Goal: Task Accomplishment & Management: Manage account settings

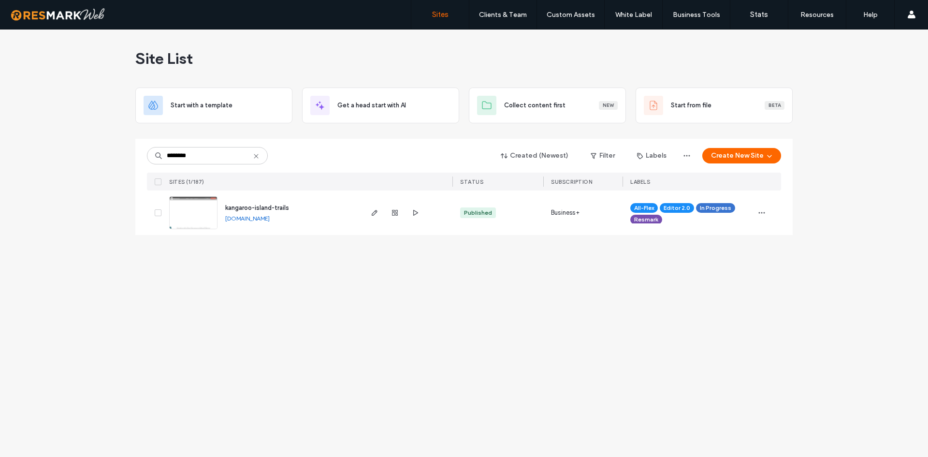
type input "********"
click at [201, 215] on img at bounding box center [193, 230] width 47 height 66
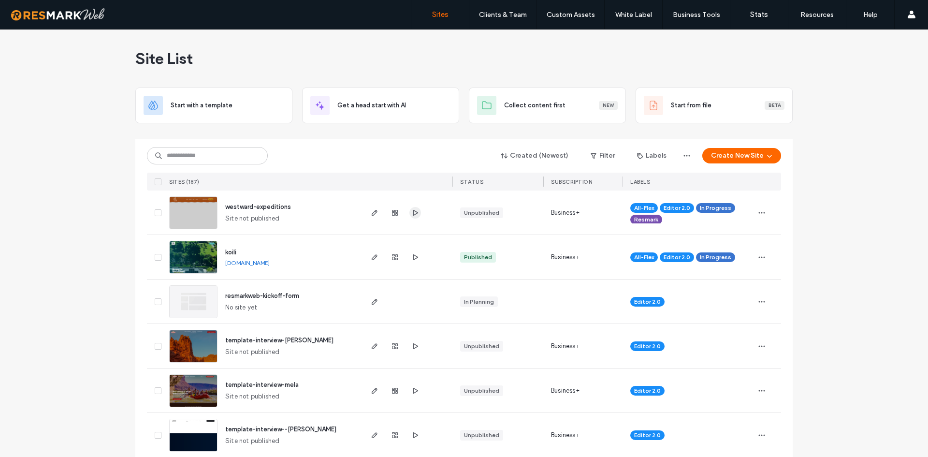
click at [413, 213] on use "button" at bounding box center [415, 212] width 5 height 6
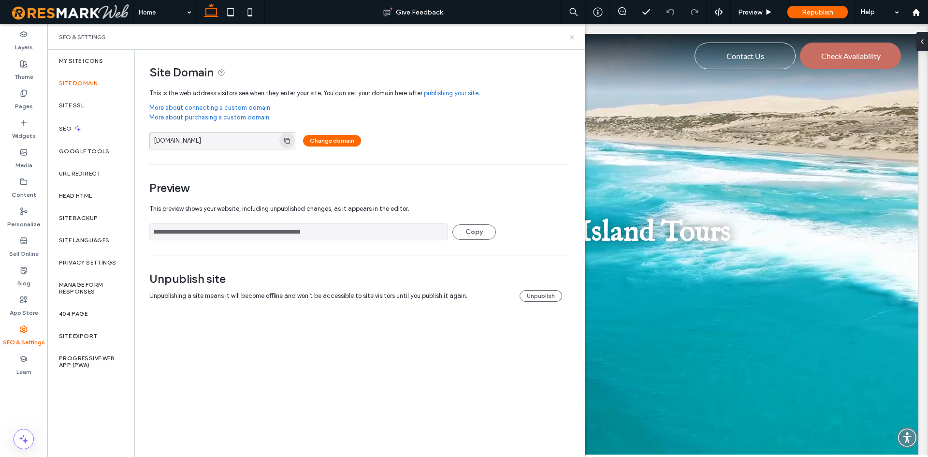
drag, startPoint x: 0, startPoint y: 0, endPoint x: 280, endPoint y: 135, distance: 311.2
click at [280, 135] on span "button" at bounding box center [286, 140] width 15 height 15
click at [291, 144] on span "button" at bounding box center [286, 140] width 15 height 15
click at [574, 36] on icon at bounding box center [572, 37] width 7 height 7
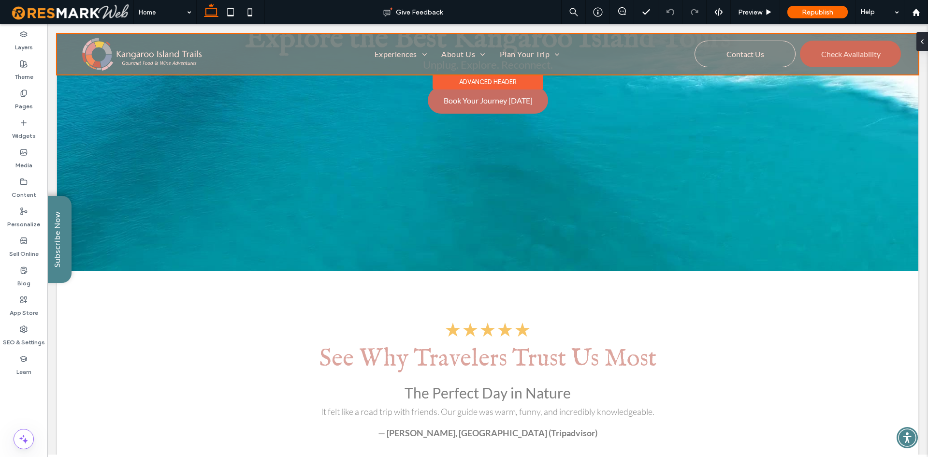
scroll to position [290, 0]
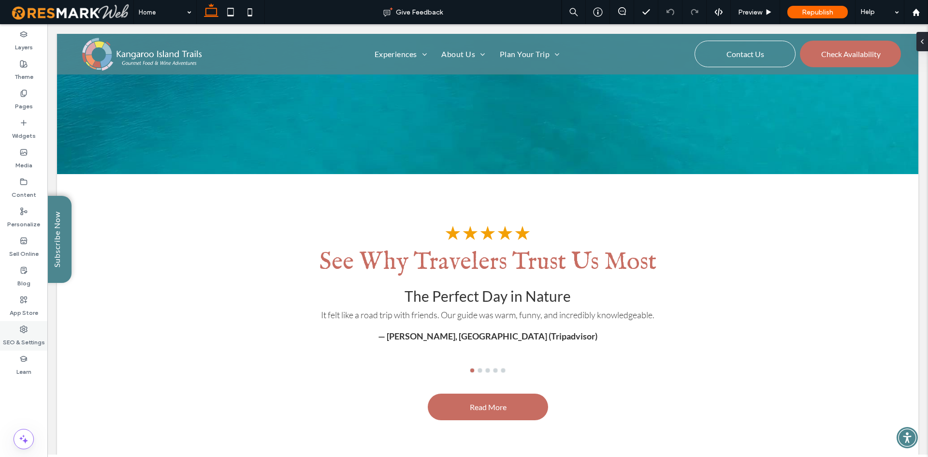
click at [33, 332] on div "SEO & Settings" at bounding box center [23, 335] width 47 height 29
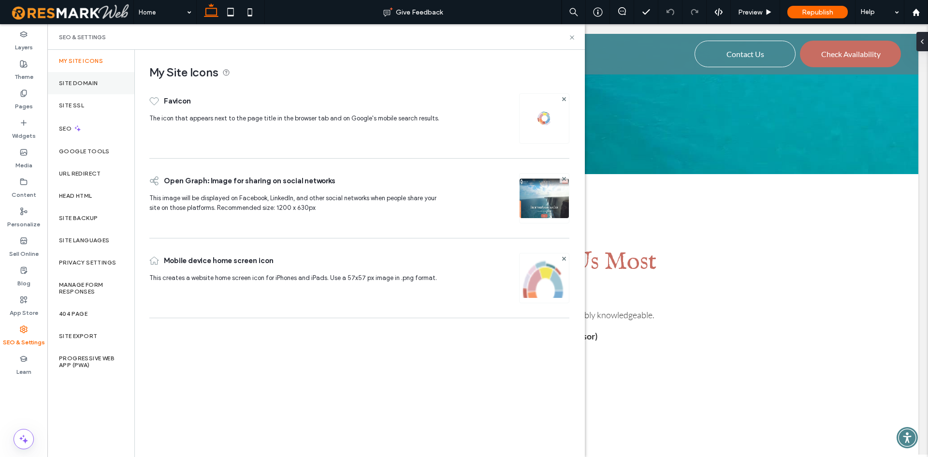
click at [92, 81] on label "Site Domain" at bounding box center [78, 83] width 39 height 7
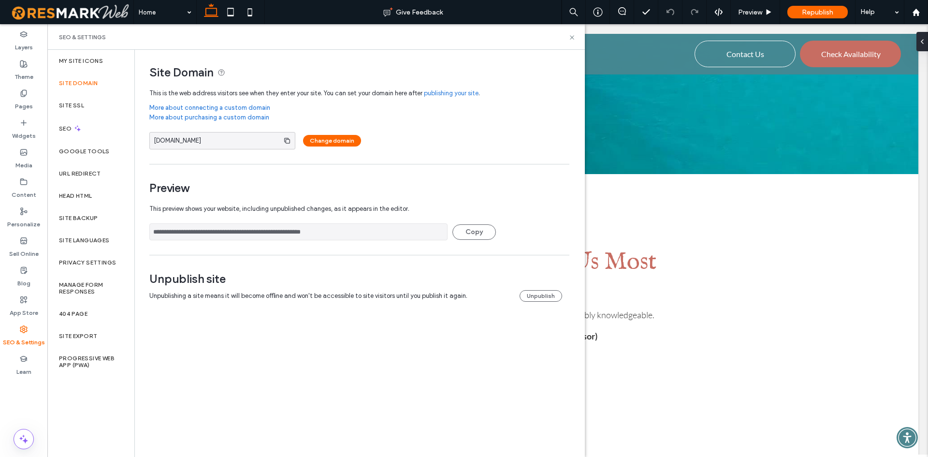
click at [355, 237] on input "**********" at bounding box center [298, 231] width 298 height 17
click at [102, 218] on div "Site Backup" at bounding box center [90, 218] width 87 height 22
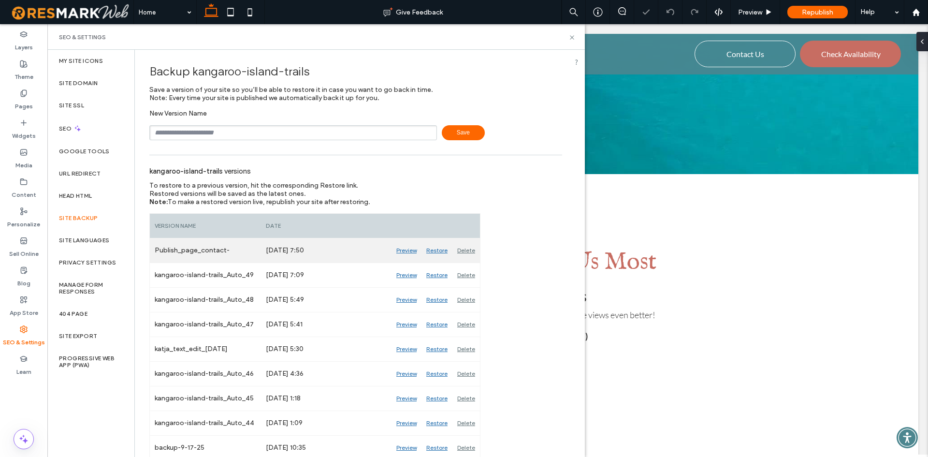
click at [205, 250] on div "Publish_page_contact-us_5669f291556844ed9ae21a8f0474e521_50" at bounding box center [205, 250] width 111 height 24
click at [183, 136] on input "text" at bounding box center [293, 132] width 288 height 15
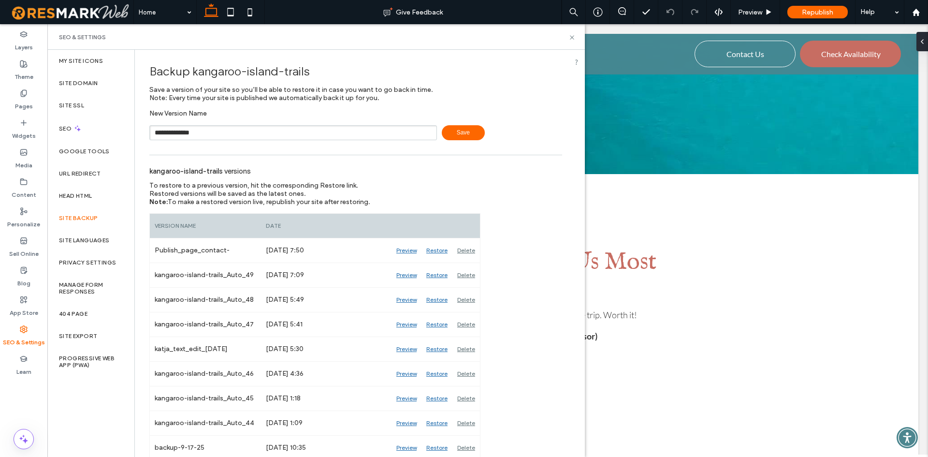
type input "**********"
click at [570, 39] on icon at bounding box center [572, 37] width 7 height 7
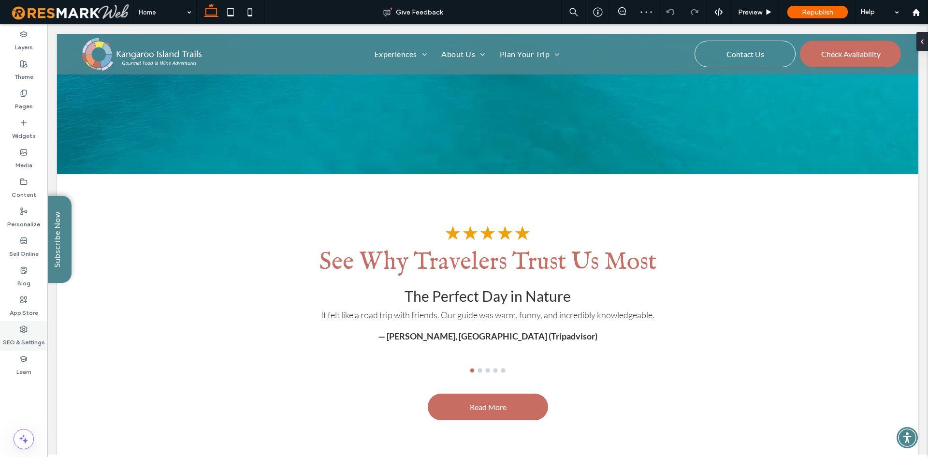
click at [23, 334] on label "SEO & Settings" at bounding box center [24, 340] width 42 height 14
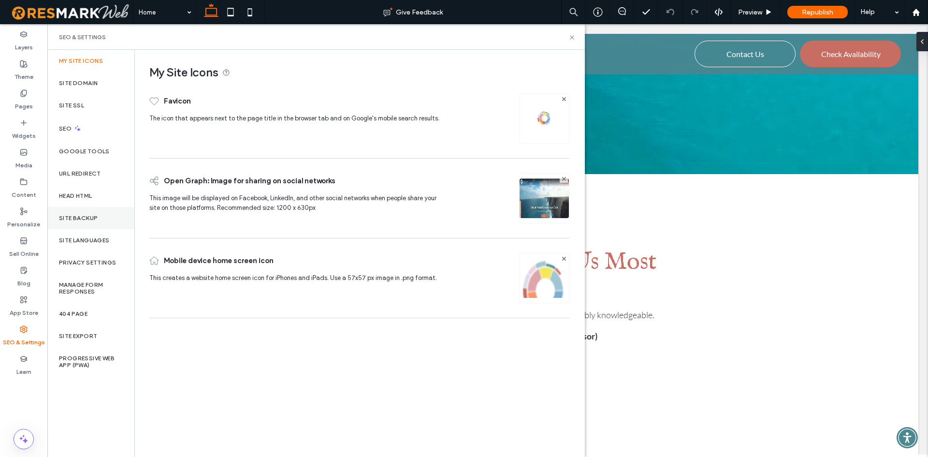
click at [102, 207] on div "Site Backup" at bounding box center [90, 218] width 87 height 22
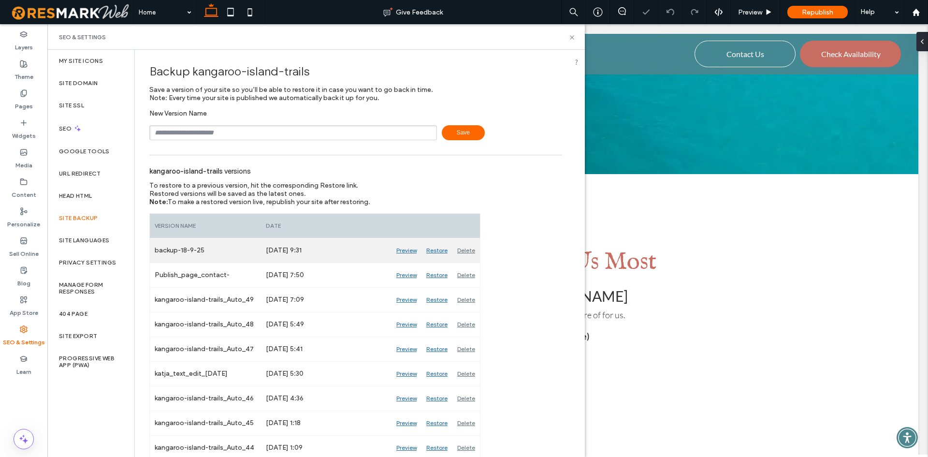
click at [466, 250] on div "Delete" at bounding box center [467, 250] width 28 height 24
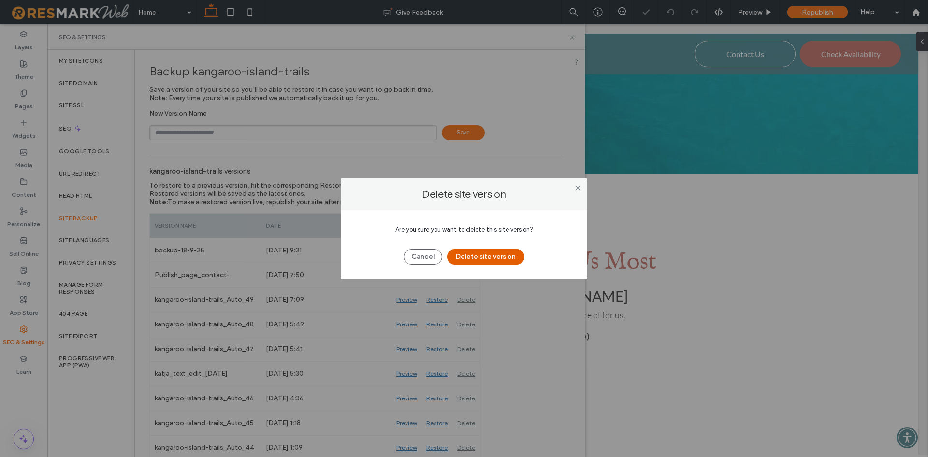
click at [478, 258] on button "Delete site version" at bounding box center [485, 256] width 77 height 15
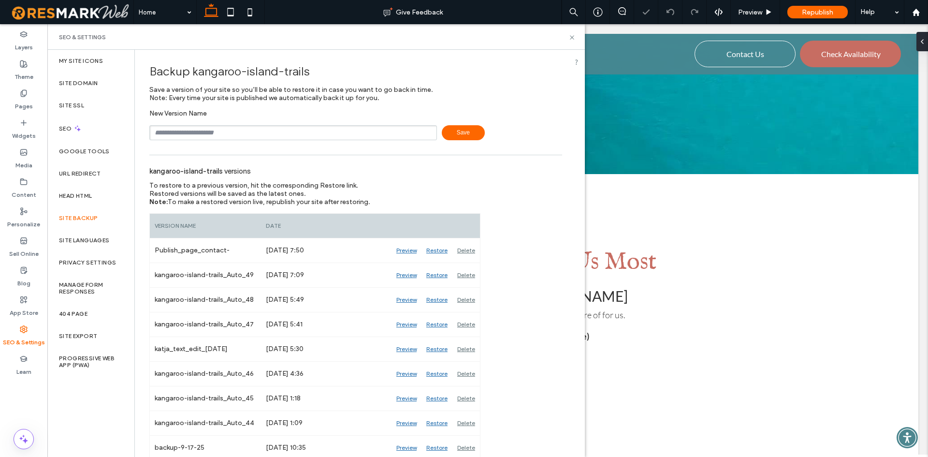
click at [268, 122] on div "New Version Name Save" at bounding box center [355, 124] width 413 height 31
click at [273, 129] on input "text" at bounding box center [293, 132] width 288 height 15
type input "**********"
click at [570, 36] on use at bounding box center [572, 37] width 4 height 4
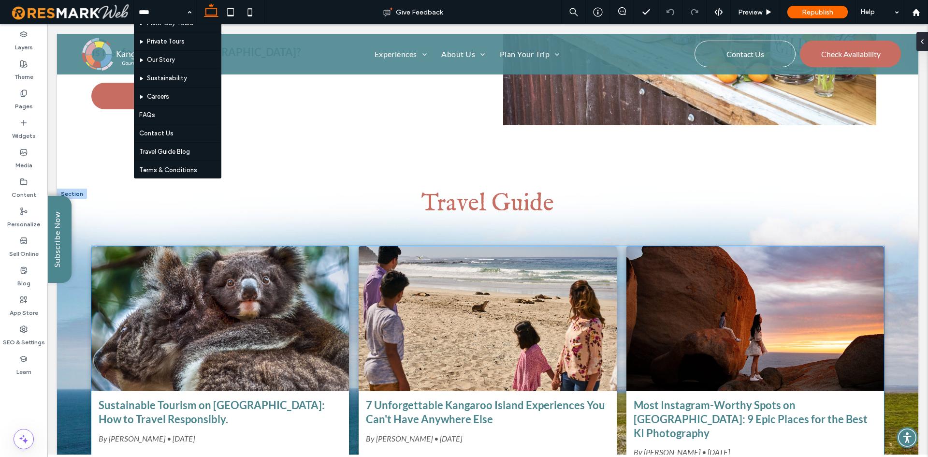
scroll to position [4438, 0]
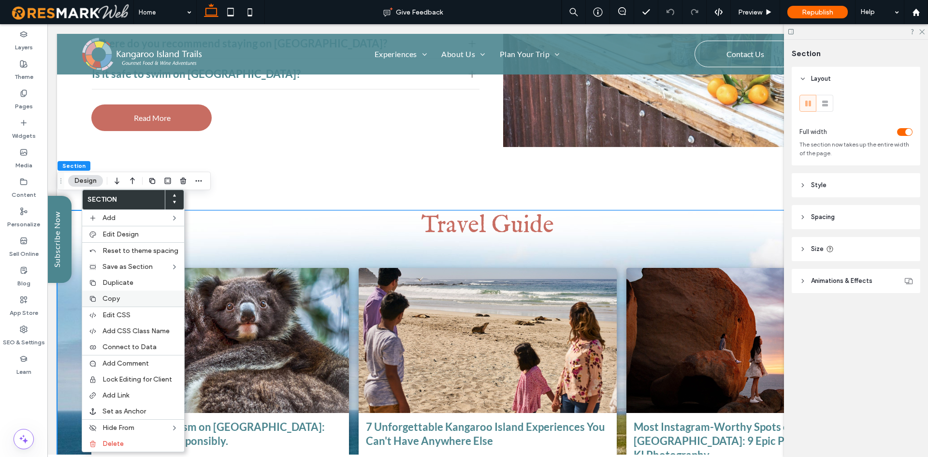
click at [117, 296] on span "Copy" at bounding box center [110, 298] width 17 height 8
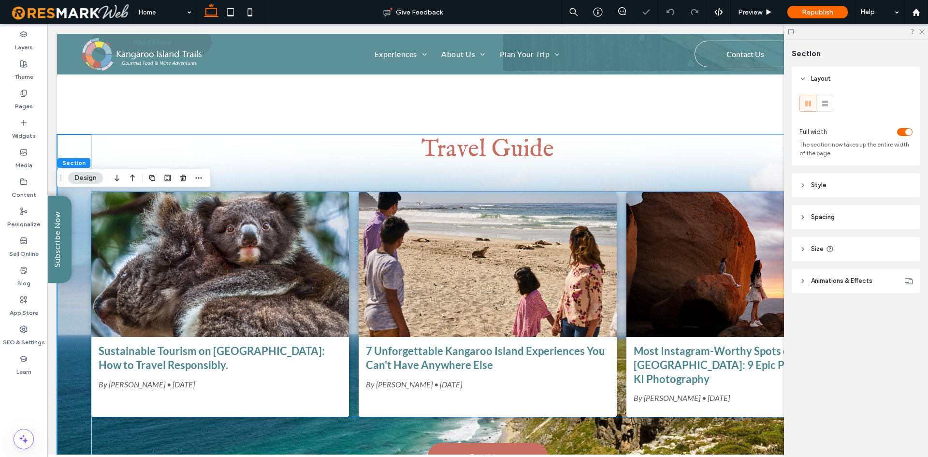
scroll to position [4534, 0]
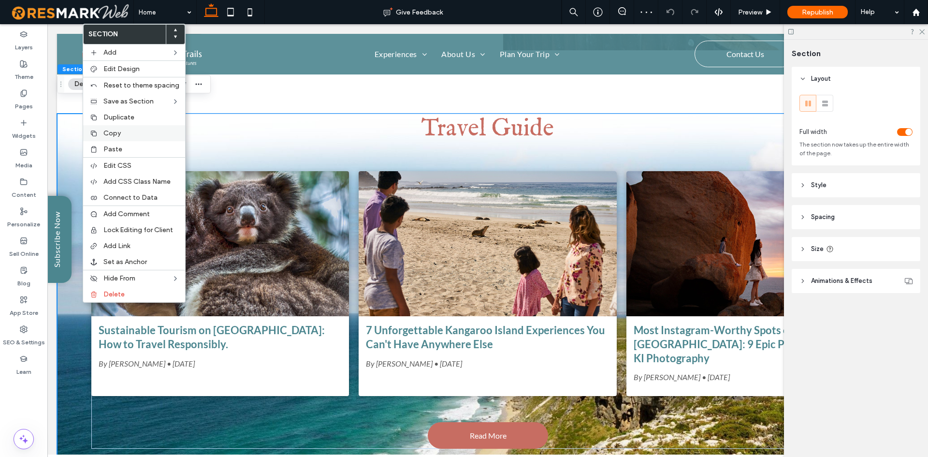
click at [129, 130] on label "Copy" at bounding box center [141, 133] width 76 height 8
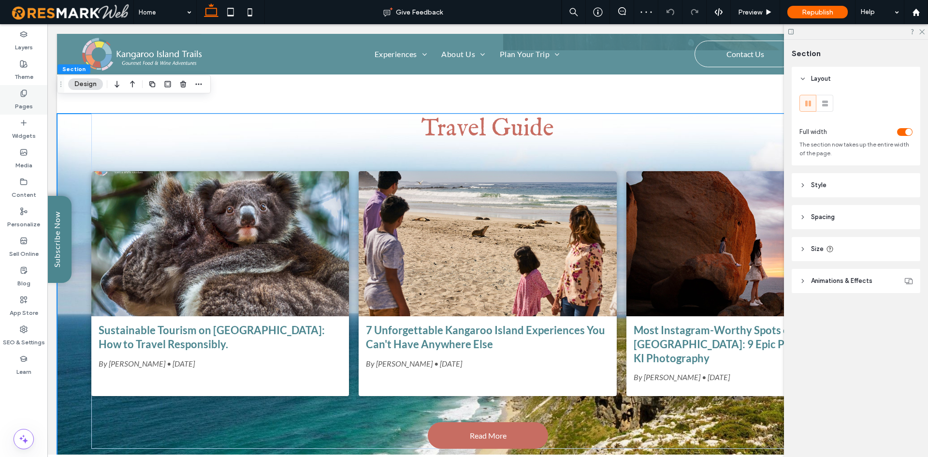
click at [29, 98] on label "Pages" at bounding box center [24, 104] width 18 height 14
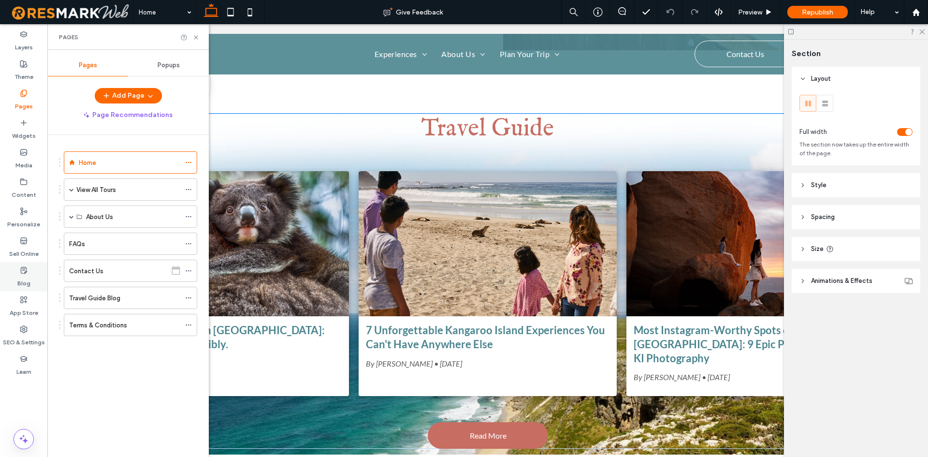
click at [25, 281] on label "Blog" at bounding box center [23, 281] width 13 height 14
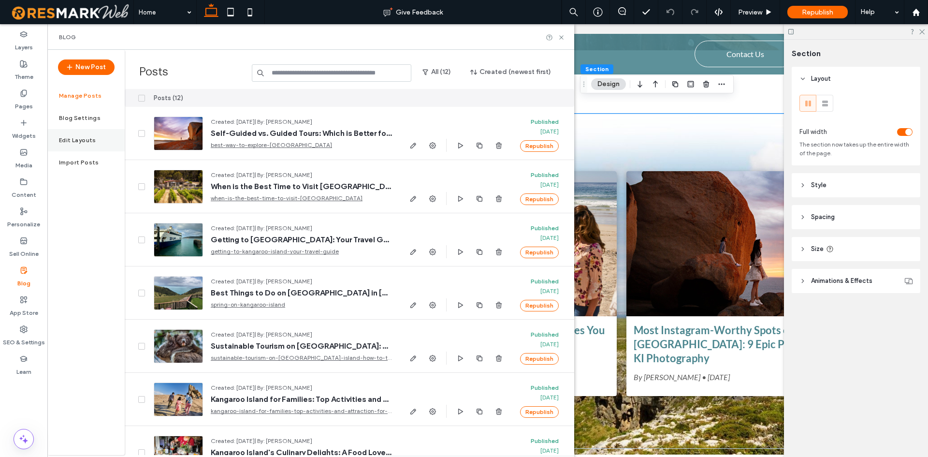
click at [100, 142] on div "Edit Layouts" at bounding box center [85, 140] width 77 height 22
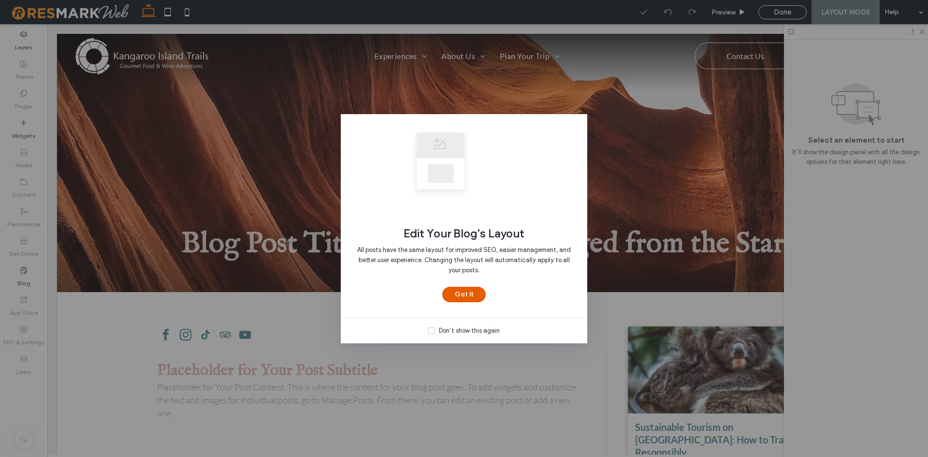
click at [457, 294] on button "Got It" at bounding box center [464, 294] width 44 height 15
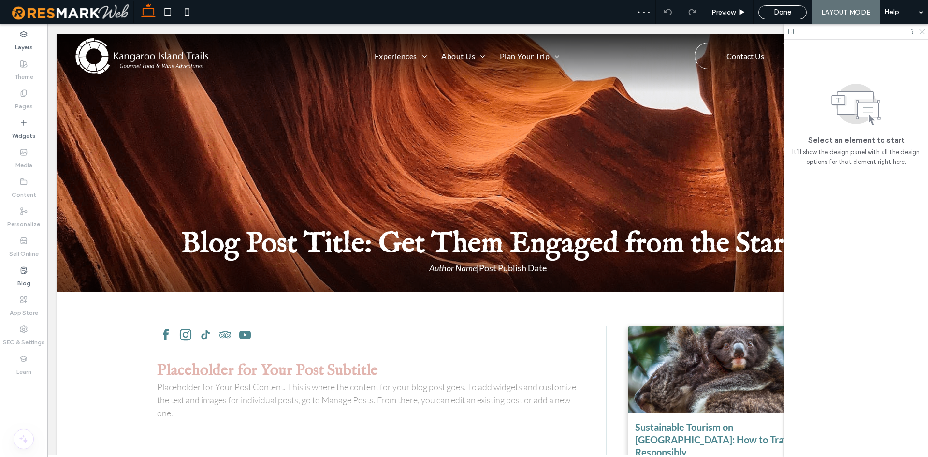
click at [921, 31] on icon at bounding box center [922, 31] width 6 height 6
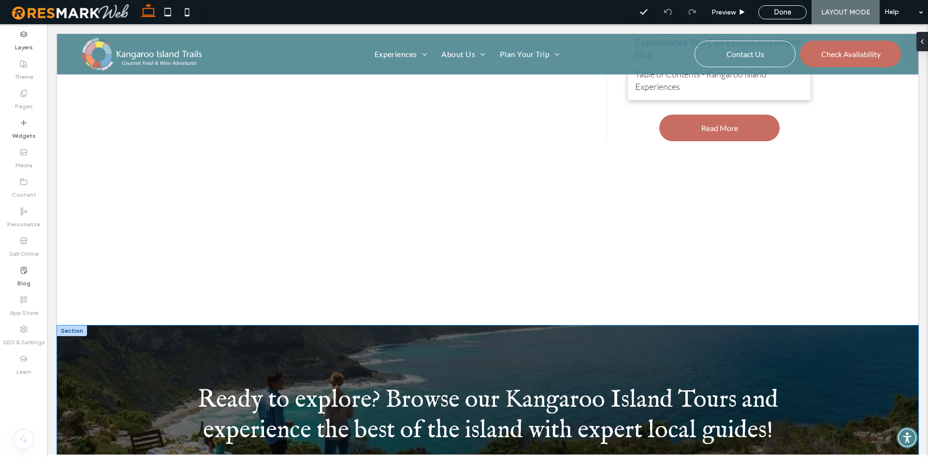
scroll to position [580, 0]
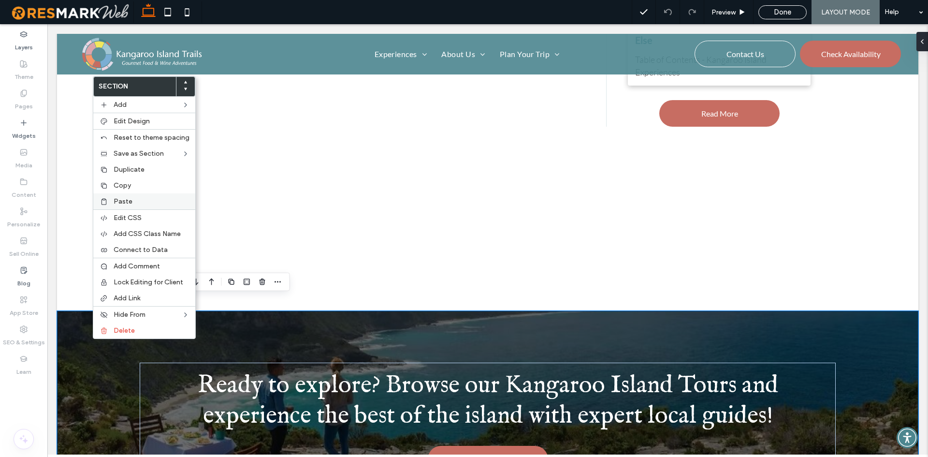
click at [121, 200] on span "Paste" at bounding box center [123, 201] width 19 height 8
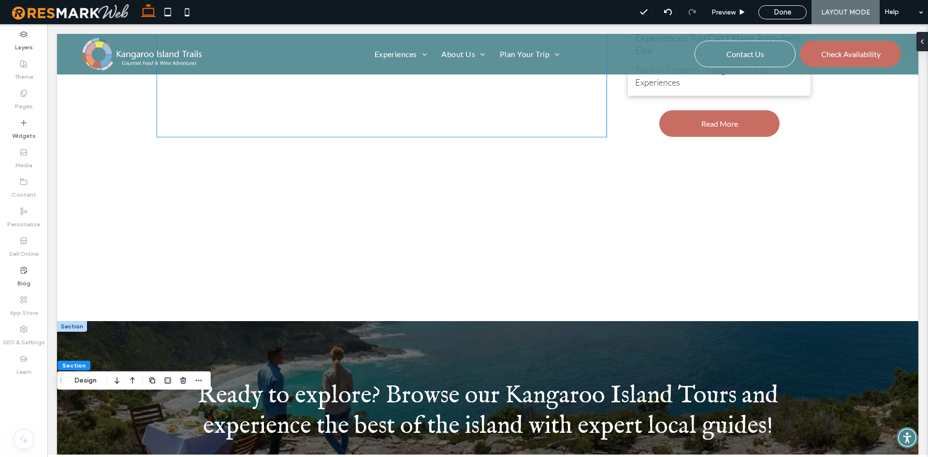
scroll to position [701, 0]
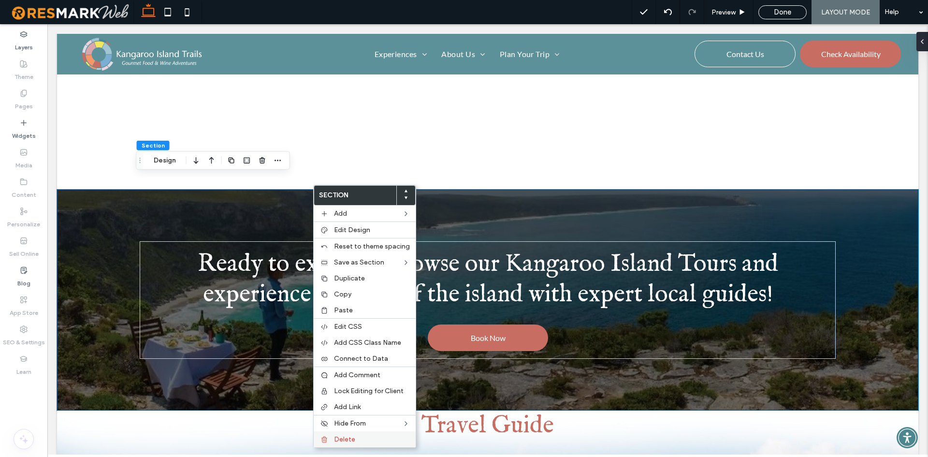
click at [364, 437] on label "Delete" at bounding box center [372, 439] width 76 height 8
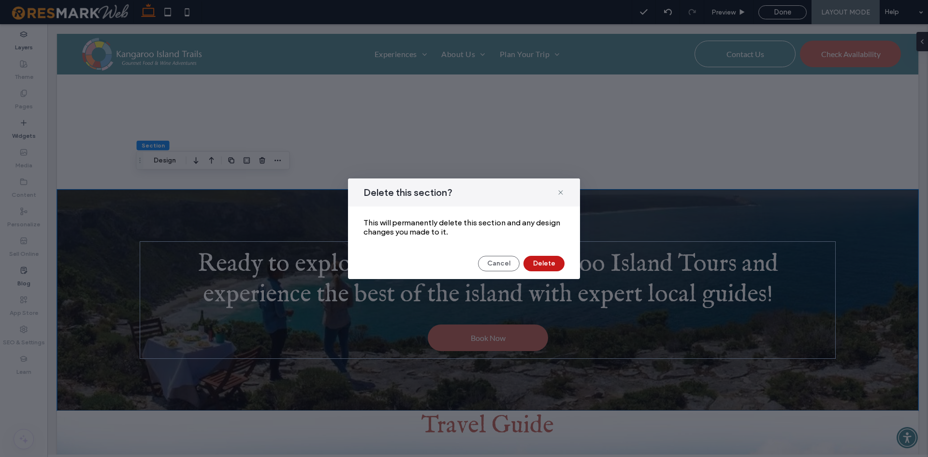
click at [528, 263] on button "Delete" at bounding box center [544, 263] width 41 height 15
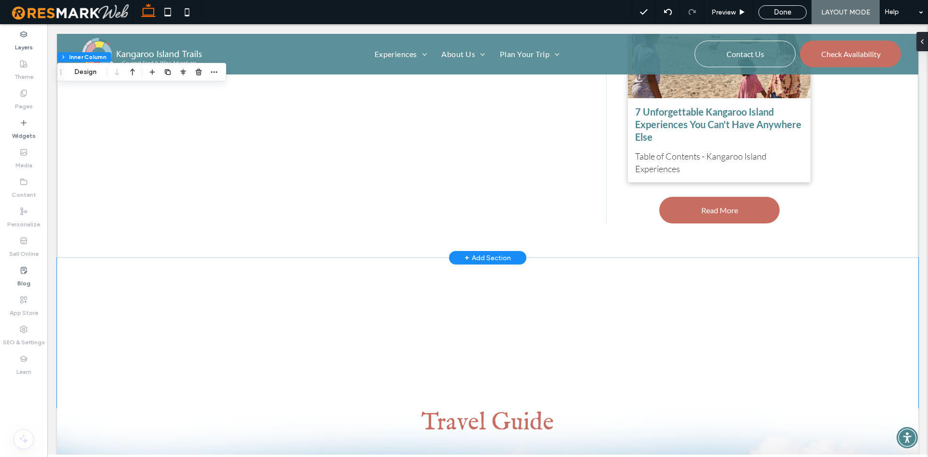
scroll to position [338, 0]
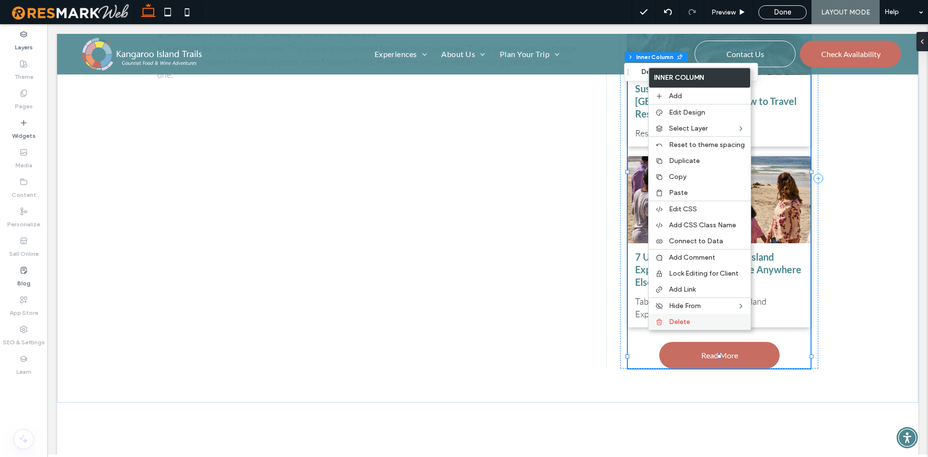
click at [665, 318] on div "Delete" at bounding box center [700, 322] width 102 height 16
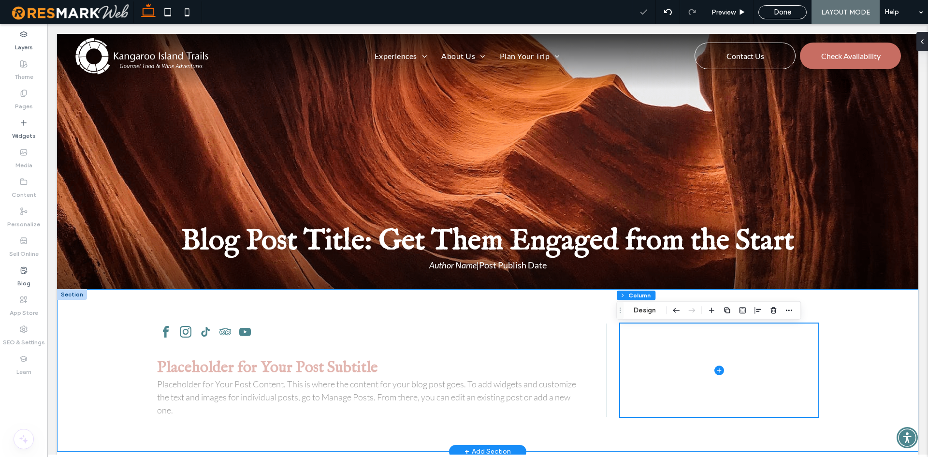
scroll to position [145, 0]
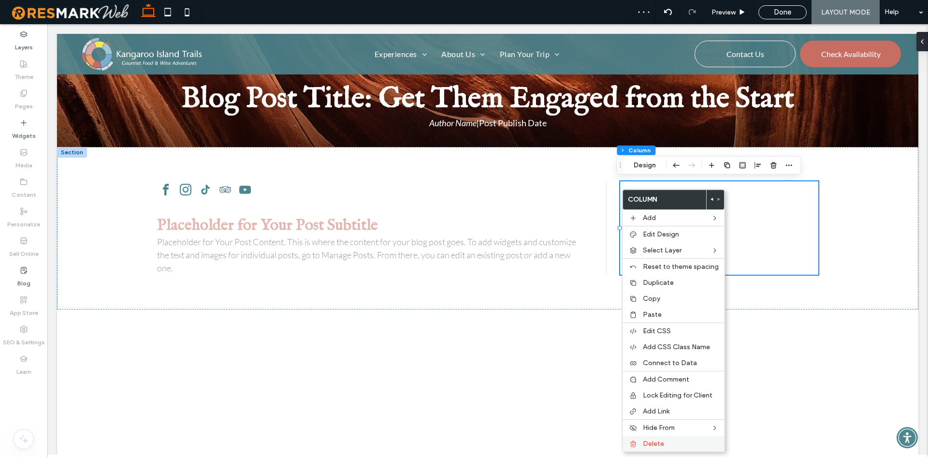
click at [663, 441] on span "Delete" at bounding box center [653, 443] width 21 height 8
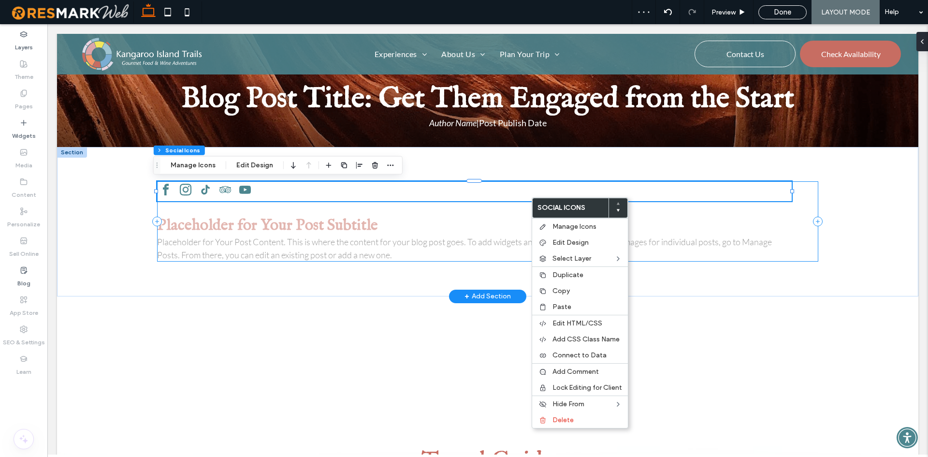
click at [801, 216] on div "Placeholder for Your Post Subtitle Placeholder for Your Post Content. This is w…" at bounding box center [488, 221] width 662 height 80
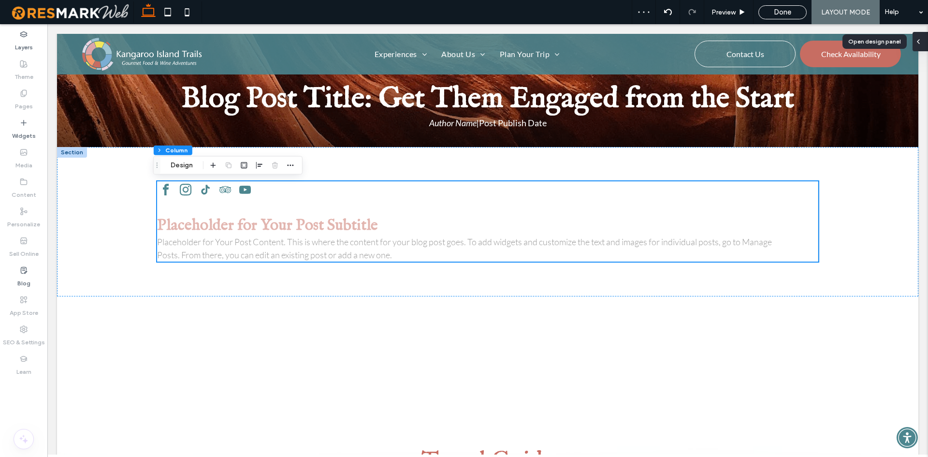
click at [926, 45] on div at bounding box center [920, 41] width 15 height 19
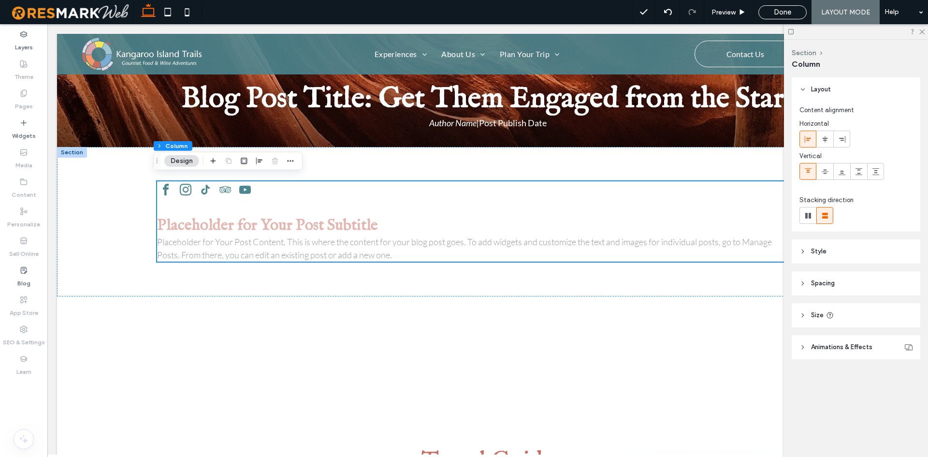
click at [858, 259] on header "Style" at bounding box center [856, 251] width 129 height 24
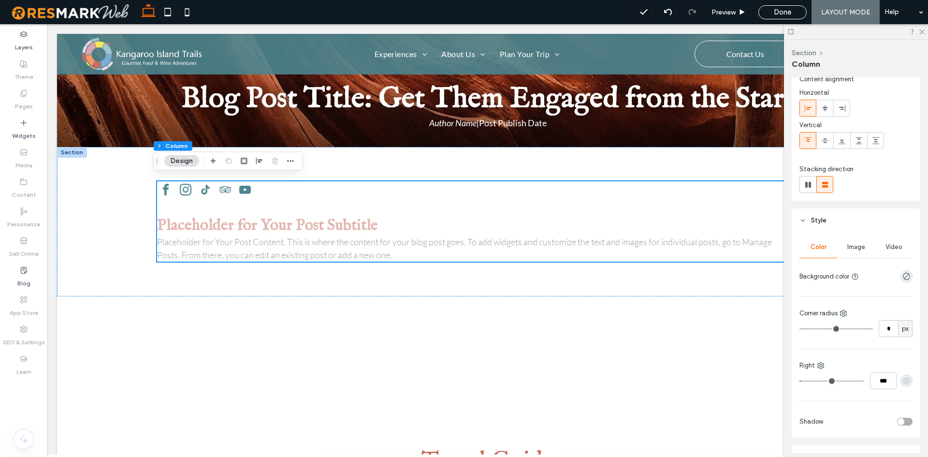
scroll to position [48, 0]
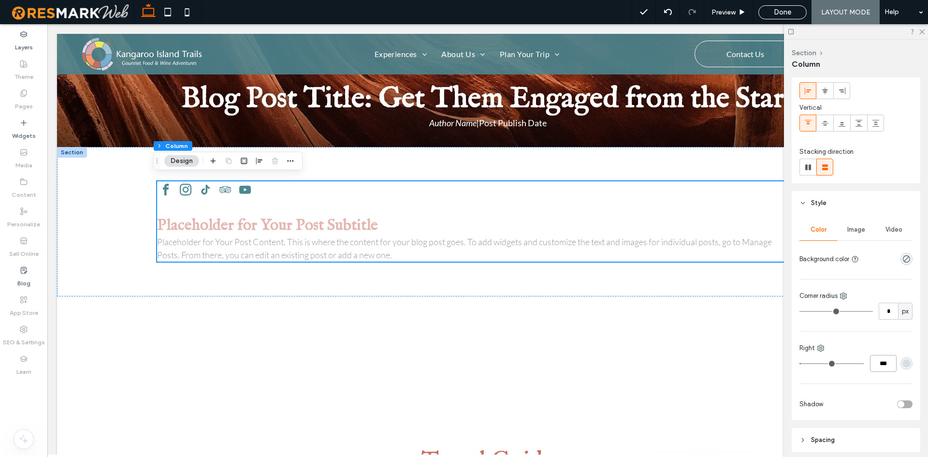
click at [881, 363] on input "***" at bounding box center [883, 363] width 27 height 17
type input "*"
type input "***"
click at [879, 382] on div "Color Image Video Background color Corner radius * px Right *** Shadow" at bounding box center [856, 317] width 129 height 205
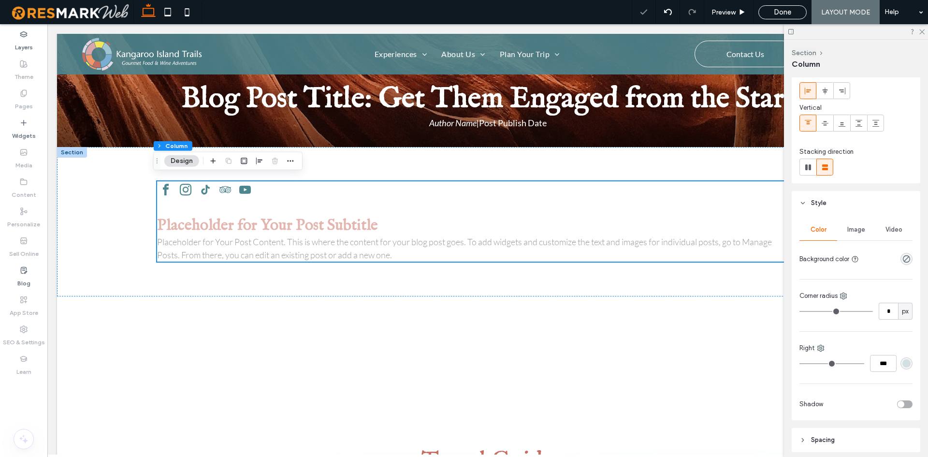
click at [905, 356] on div "***" at bounding box center [856, 363] width 113 height 17
click at [903, 361] on div "rgba(76, 134, 143, 0.2)" at bounding box center [907, 363] width 8 height 8
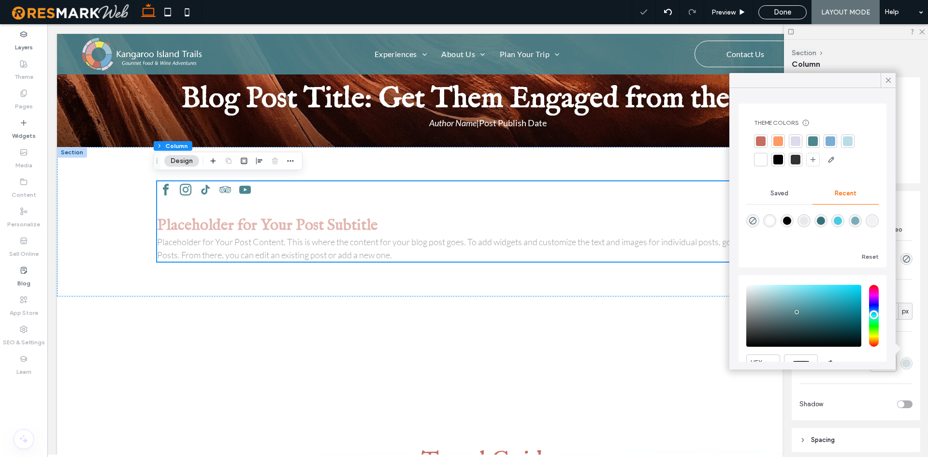
click at [758, 220] on div "rgba(0, 0, 0, 0)" at bounding box center [752, 220] width 13 height 13
type input "*******"
type input "*"
type input "**"
click at [885, 77] on icon at bounding box center [888, 80] width 9 height 9
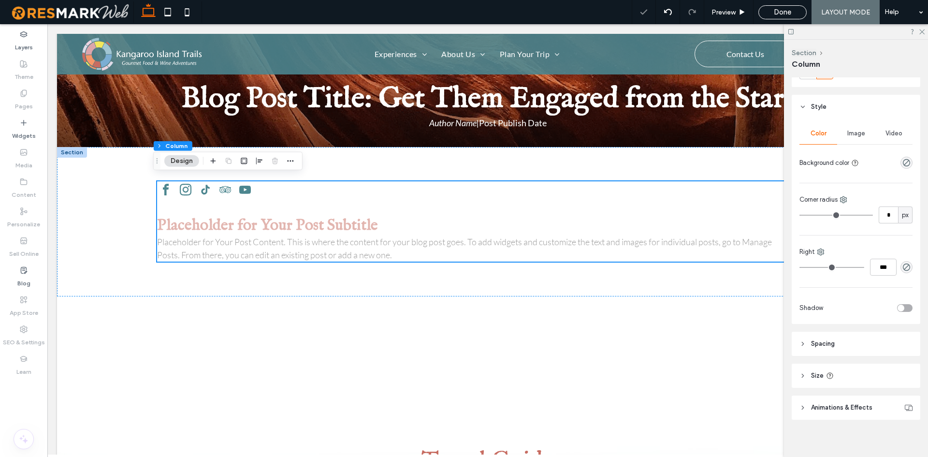
scroll to position [150, 0]
click at [851, 343] on header "Spacing" at bounding box center [856, 338] width 129 height 24
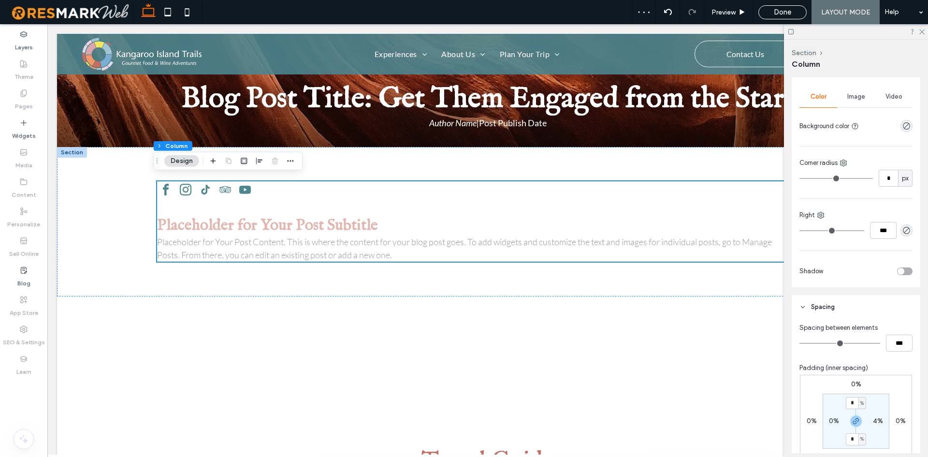
scroll to position [198, 0]
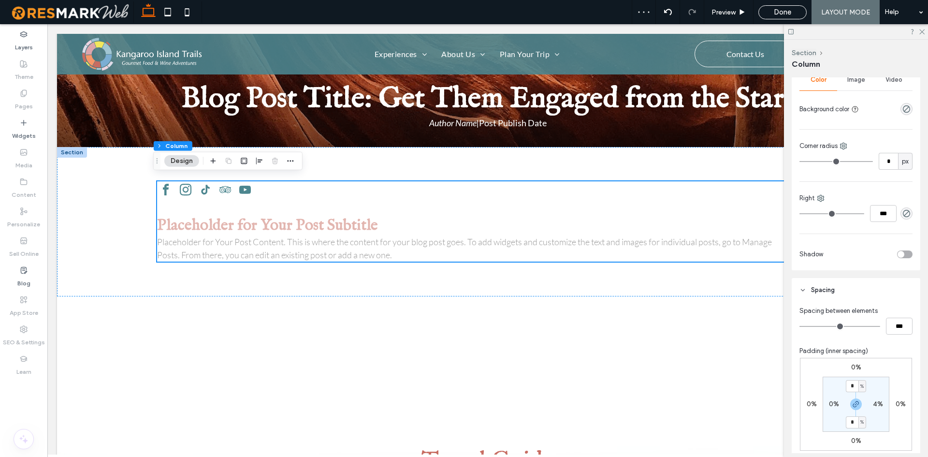
click at [876, 405] on label "4%" at bounding box center [878, 404] width 10 height 8
type input "*"
click at [882, 420] on section "0% * % 0% * %" at bounding box center [856, 404] width 67 height 55
click at [874, 405] on input "*" at bounding box center [874, 404] width 13 height 12
type input "*"
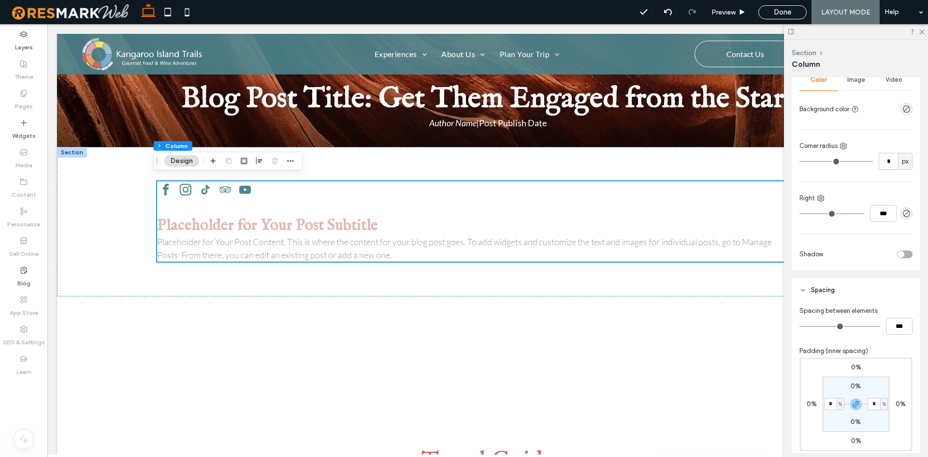
type input "*"
click at [872, 425] on section "0% * % 0% * %" at bounding box center [856, 404] width 67 height 55
click at [168, 8] on use at bounding box center [168, 12] width 6 height 8
type input "**"
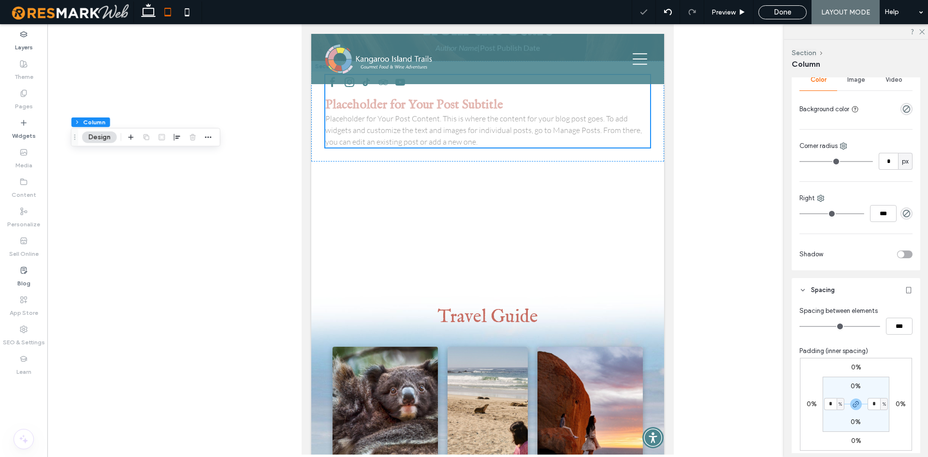
scroll to position [67, 0]
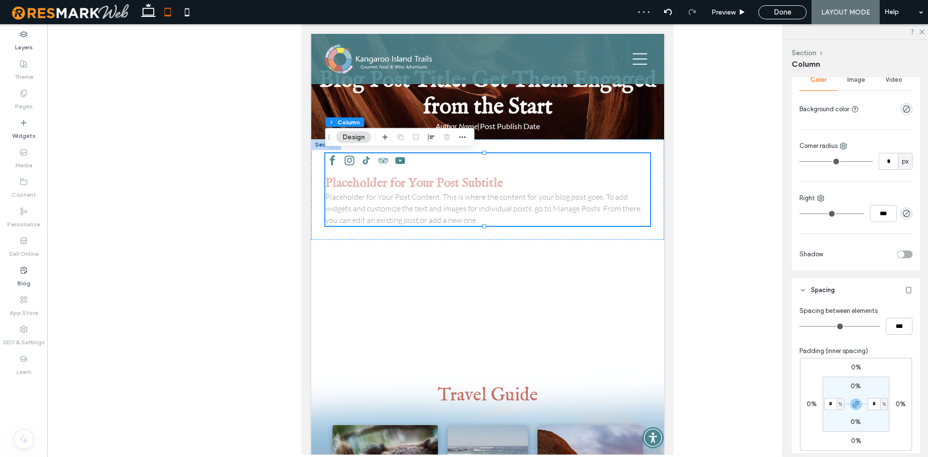
click at [176, 15] on icon at bounding box center [167, 11] width 19 height 19
click at [181, 17] on icon at bounding box center [186, 11] width 19 height 19
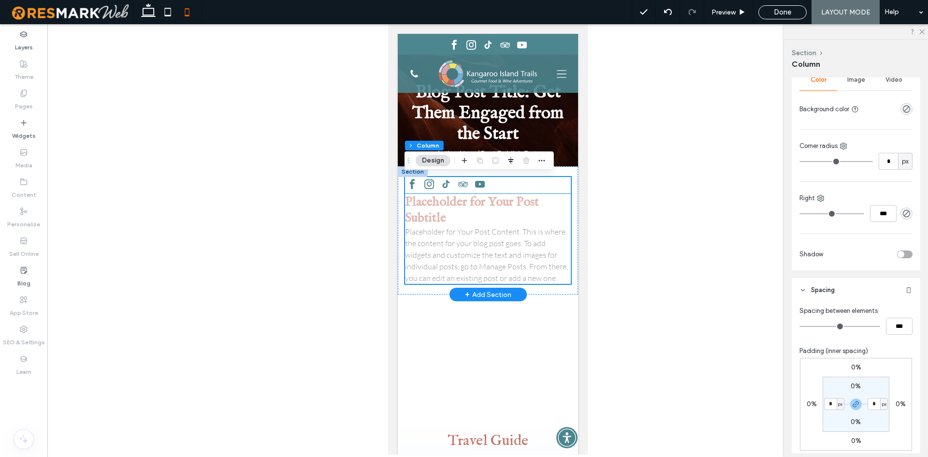
scroll to position [322, 0]
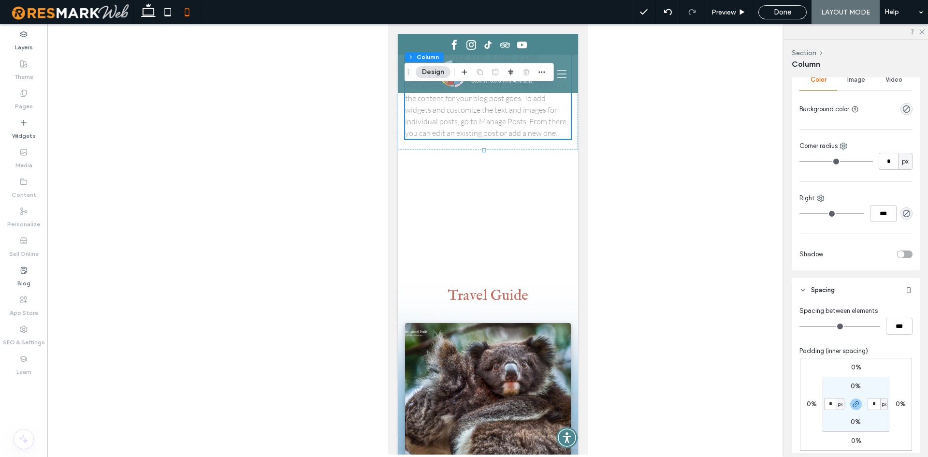
click at [761, 14] on div "Done" at bounding box center [782, 12] width 47 height 9
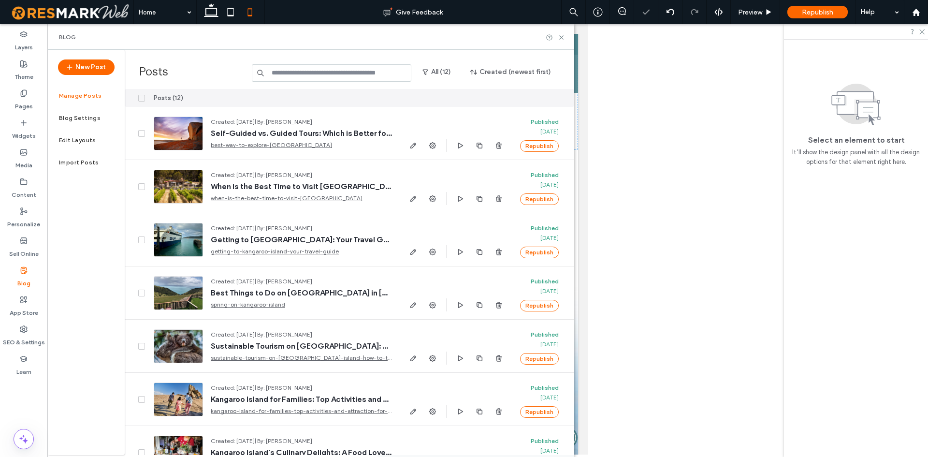
click at [40, 330] on div "SEO & Settings" at bounding box center [23, 335] width 47 height 29
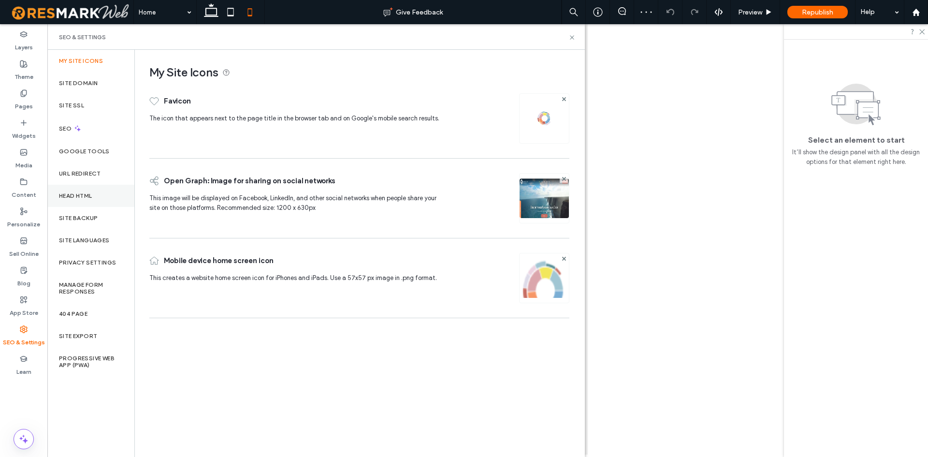
click at [94, 195] on div "Head HTML" at bounding box center [90, 196] width 87 height 22
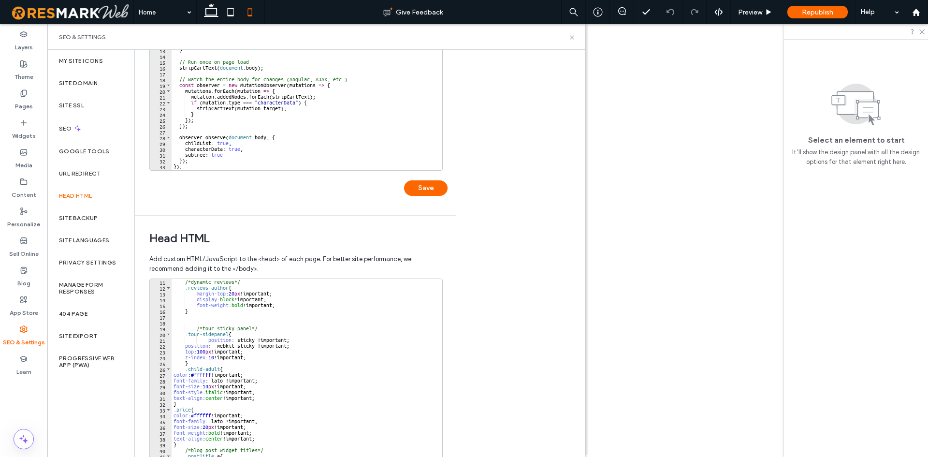
scroll to position [116, 0]
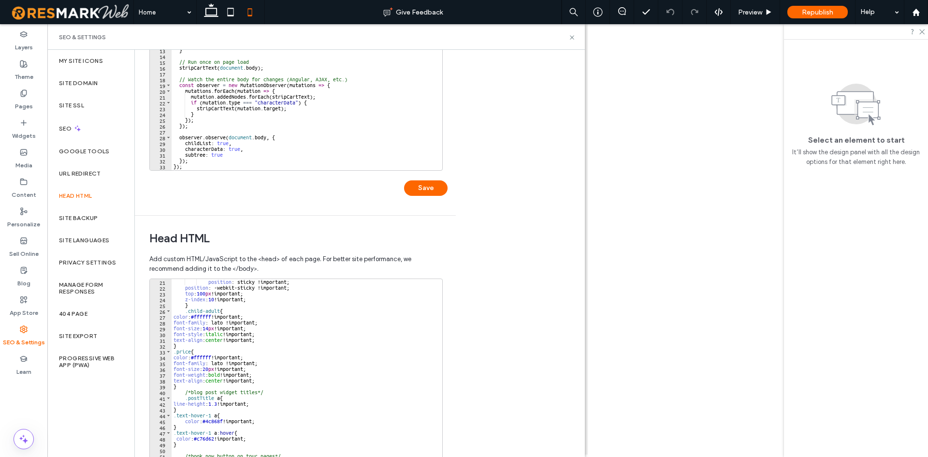
type textarea "**********"
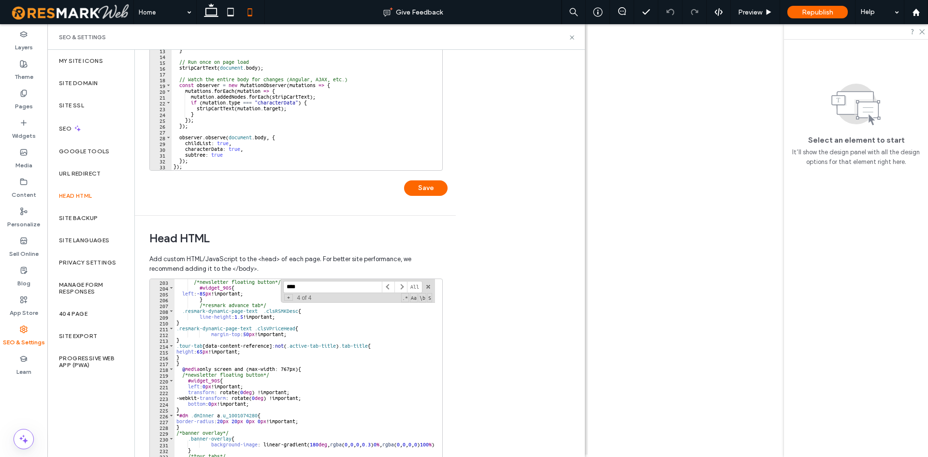
scroll to position [1143, 0]
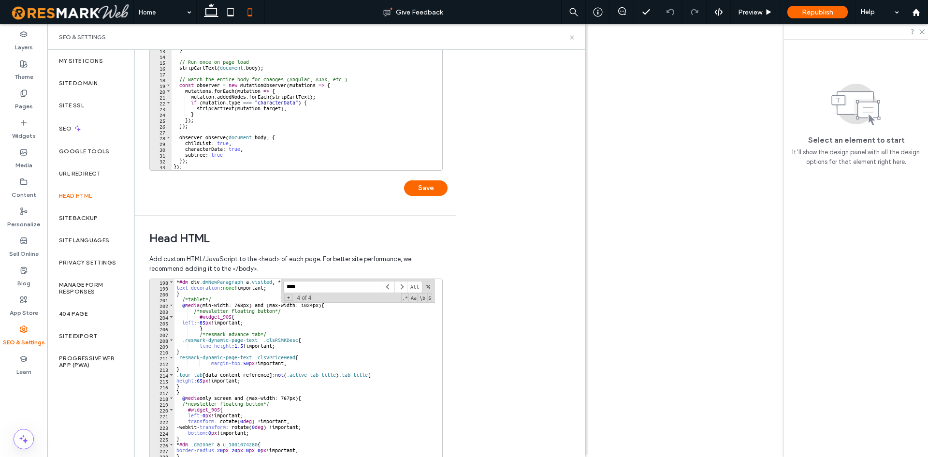
type input "****"
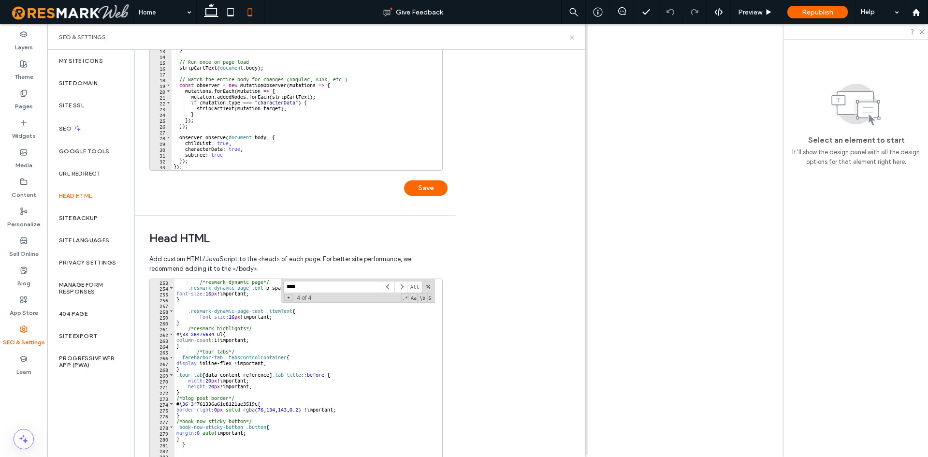
scroll to position [1491, 0]
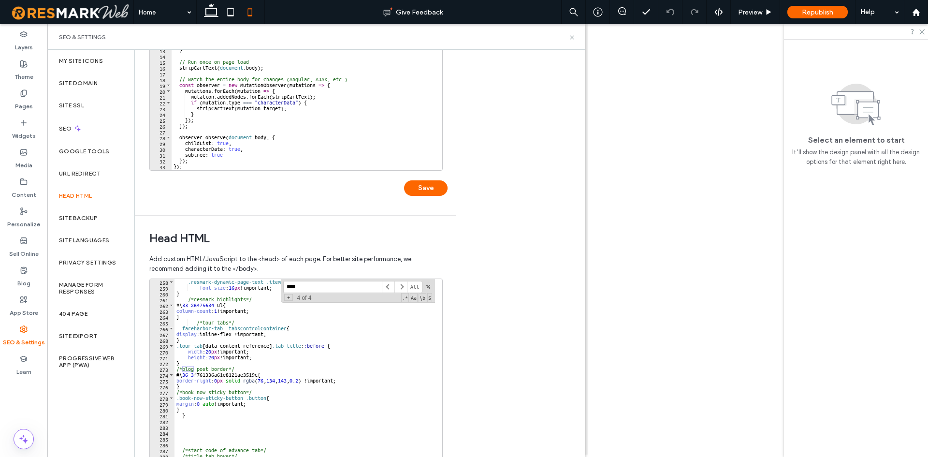
click at [314, 290] on input "****" at bounding box center [332, 287] width 99 height 12
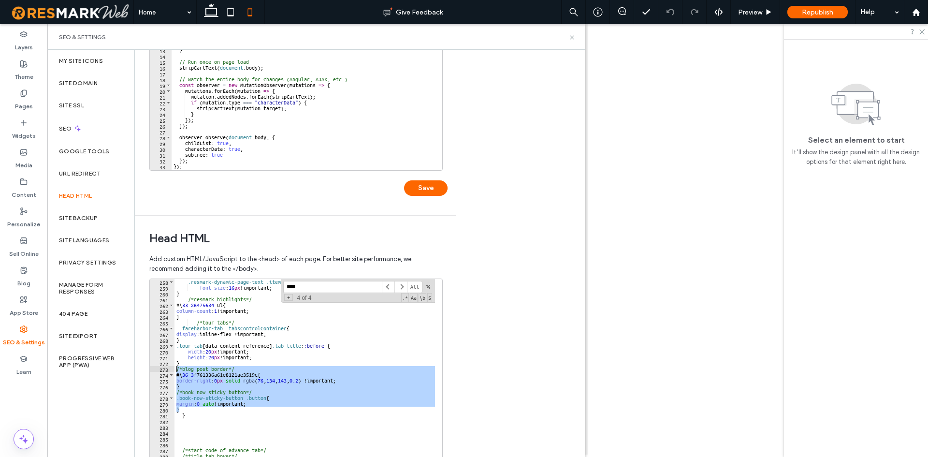
drag, startPoint x: 183, startPoint y: 407, endPoint x: 174, endPoint y: 371, distance: 37.4
click at [174, 371] on div "* 258 259 260 261 262 263 264 265 266 267 268 269 270 271 272 273 274 275 276 2…" at bounding box center [295, 374] width 293 height 193
click at [270, 394] on div ".resmark-dynamic-page-text .itemText { font-size : 16 px !important; } /*resmar…" at bounding box center [305, 375] width 261 height 192
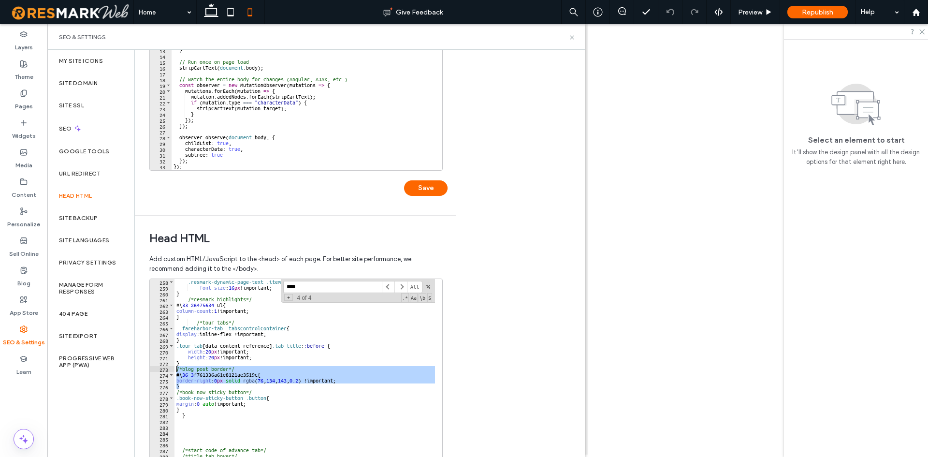
drag, startPoint x: 189, startPoint y: 387, endPoint x: 175, endPoint y: 371, distance: 21.2
type textarea "**********"
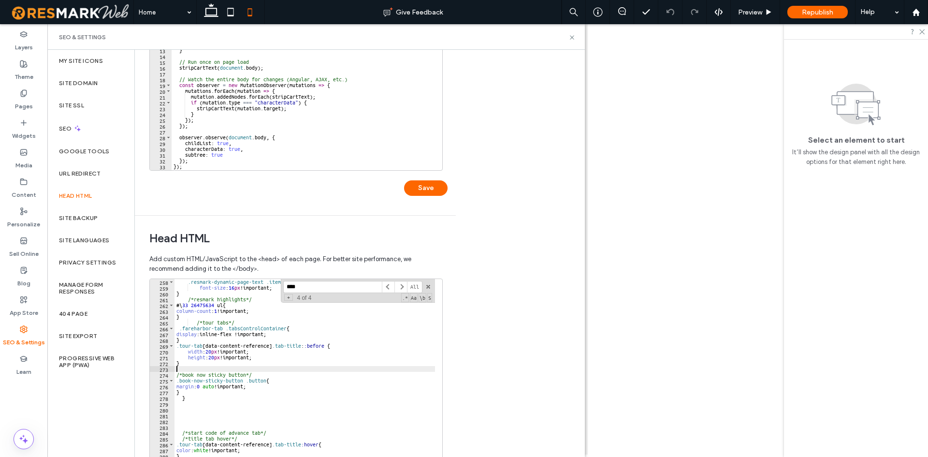
type textarea "**********"
type textarea "*"
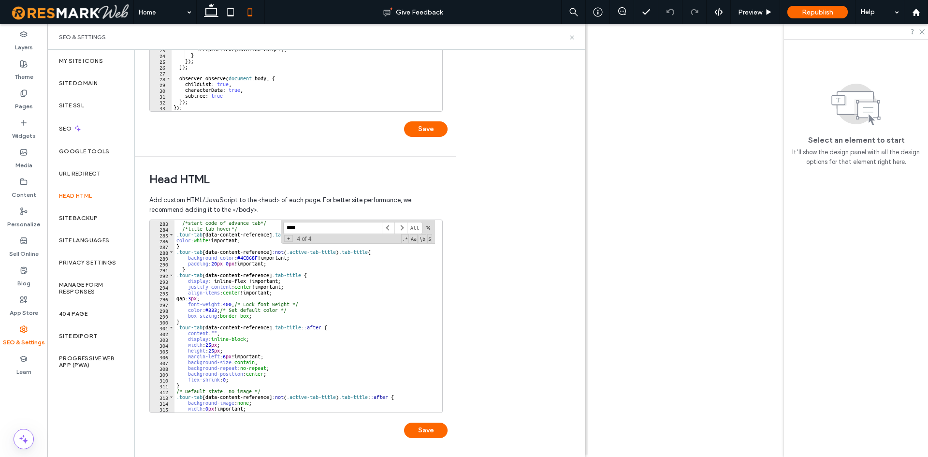
scroll to position [205, 0]
click at [434, 426] on button "Save" at bounding box center [426, 428] width 44 height 15
click at [573, 41] on icon at bounding box center [572, 37] width 7 height 7
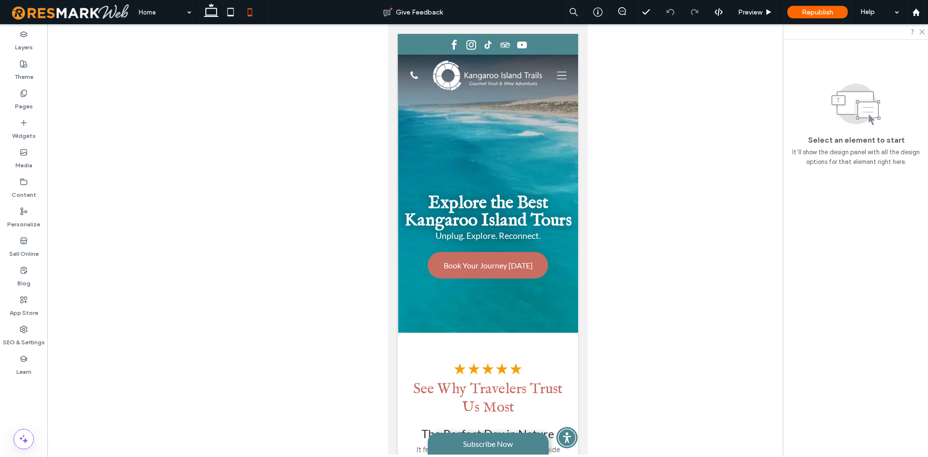
scroll to position [0, 0]
click at [47, 324] on div "Layers Theme Pages Widgets Media Content Personalize Sell Online Blog App Store…" at bounding box center [24, 240] width 48 height 433
click at [40, 332] on div "SEO & Settings" at bounding box center [23, 335] width 47 height 29
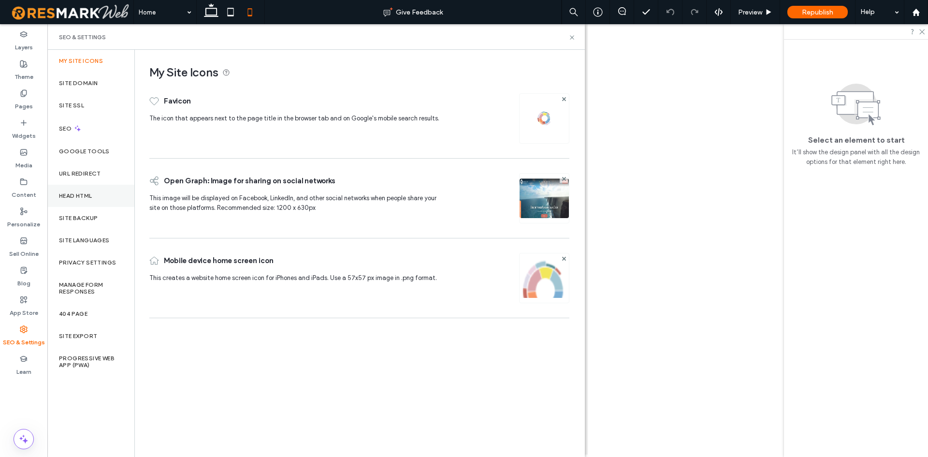
click at [88, 203] on div "Head HTML" at bounding box center [90, 196] width 87 height 22
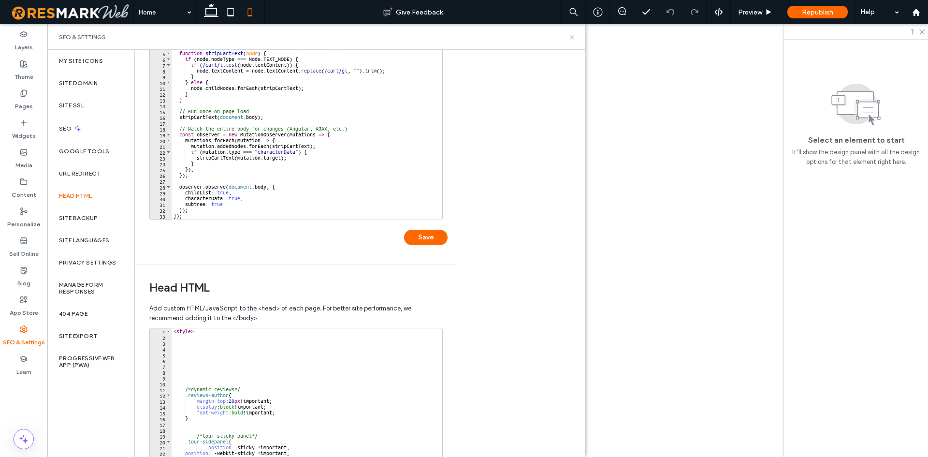
scroll to position [193, 0]
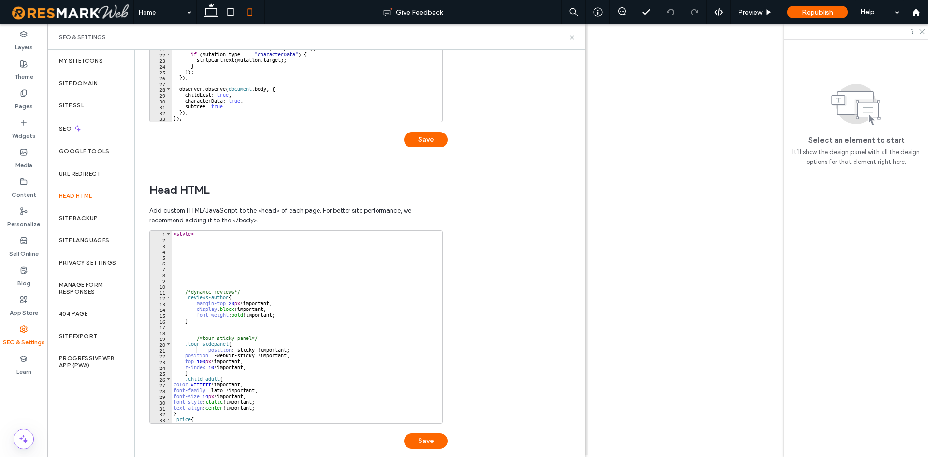
type textarea "**********"
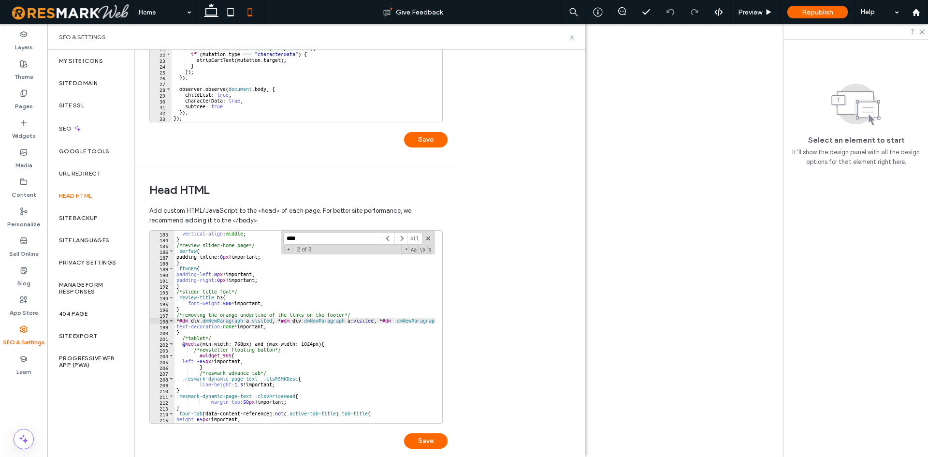
scroll to position [0, 0]
type input "****"
click at [403, 237] on span at bounding box center [400, 239] width 13 height 12
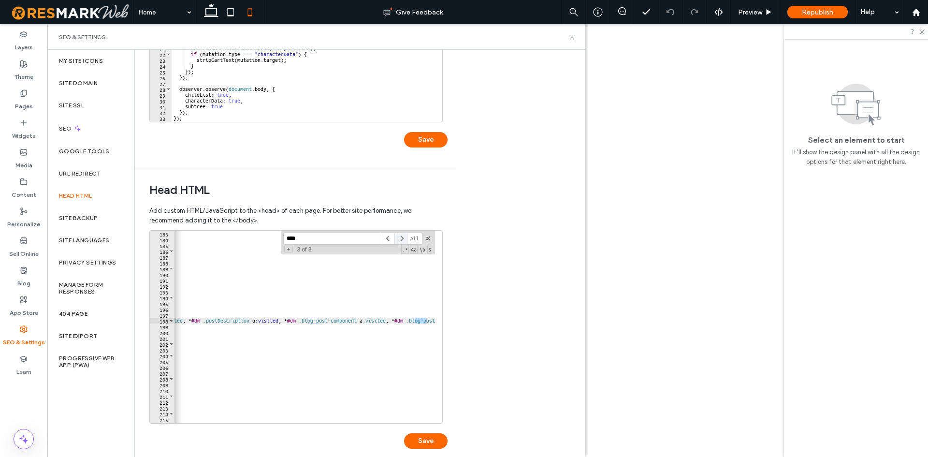
click at [404, 237] on span at bounding box center [400, 239] width 13 height 12
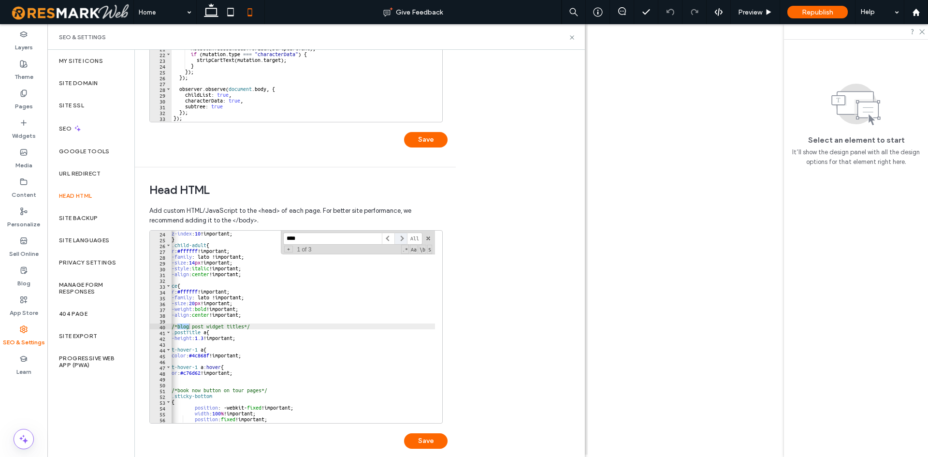
click at [404, 237] on span at bounding box center [400, 239] width 13 height 12
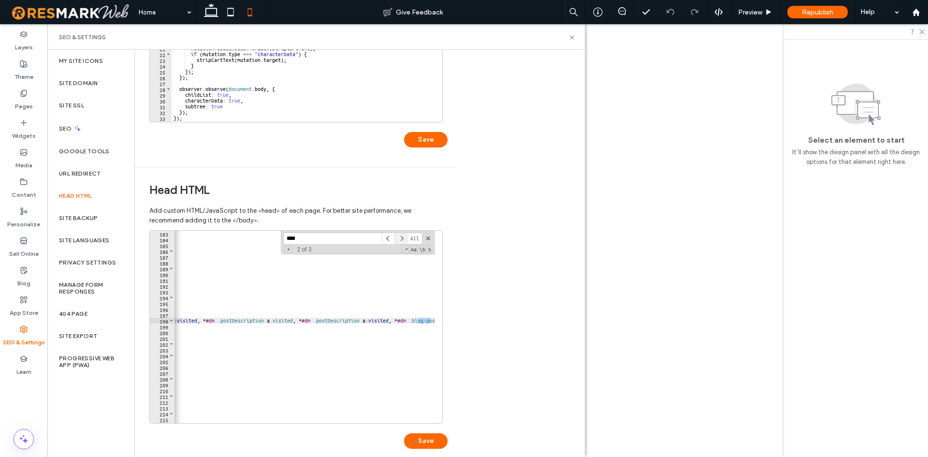
click at [406, 239] on span at bounding box center [400, 239] width 13 height 12
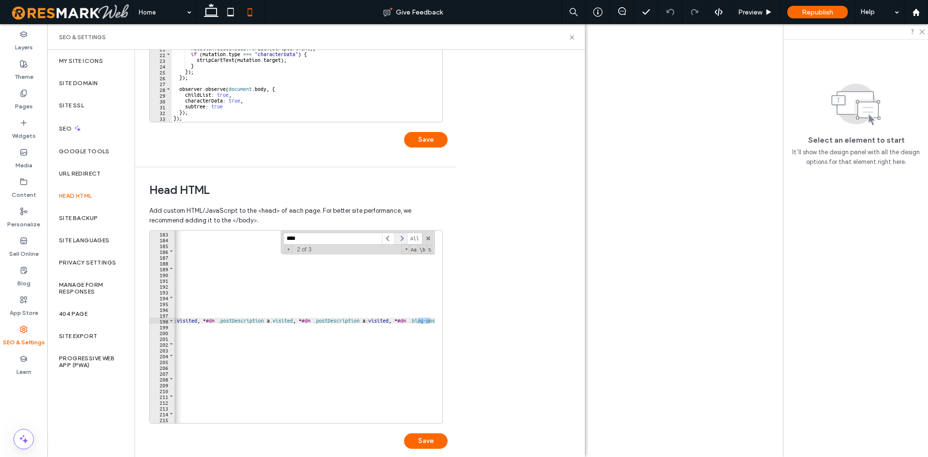
click at [406, 239] on span at bounding box center [400, 239] width 13 height 12
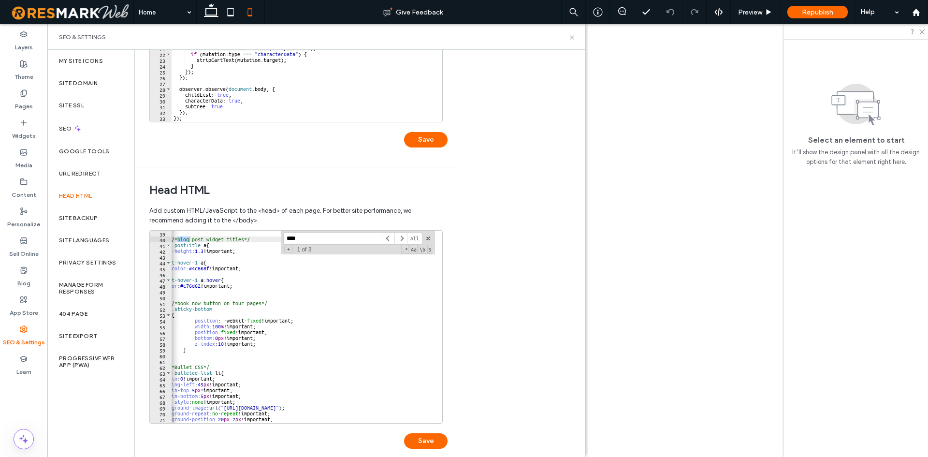
scroll to position [308, 0]
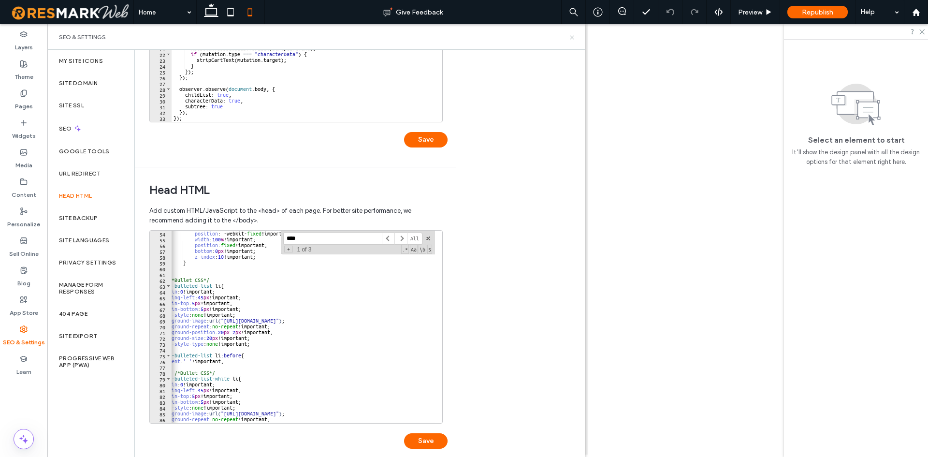
click at [572, 35] on icon at bounding box center [572, 37] width 7 height 7
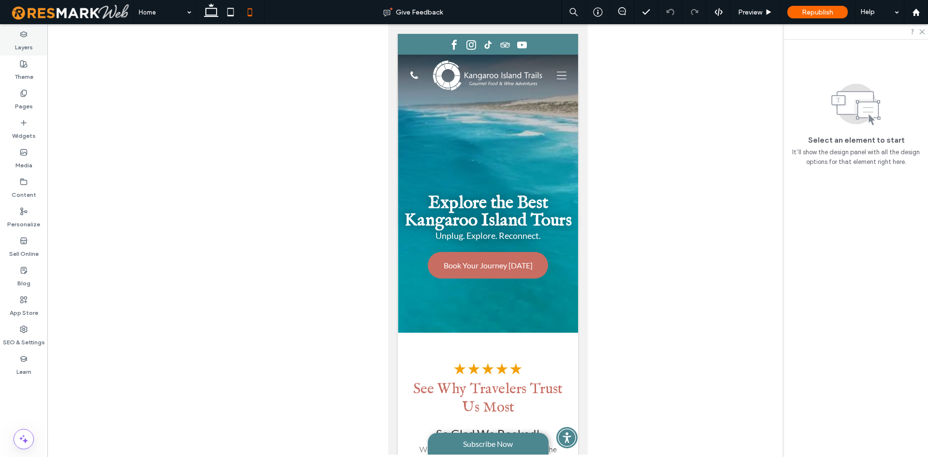
click at [213, 7] on icon at bounding box center [211, 11] width 19 height 19
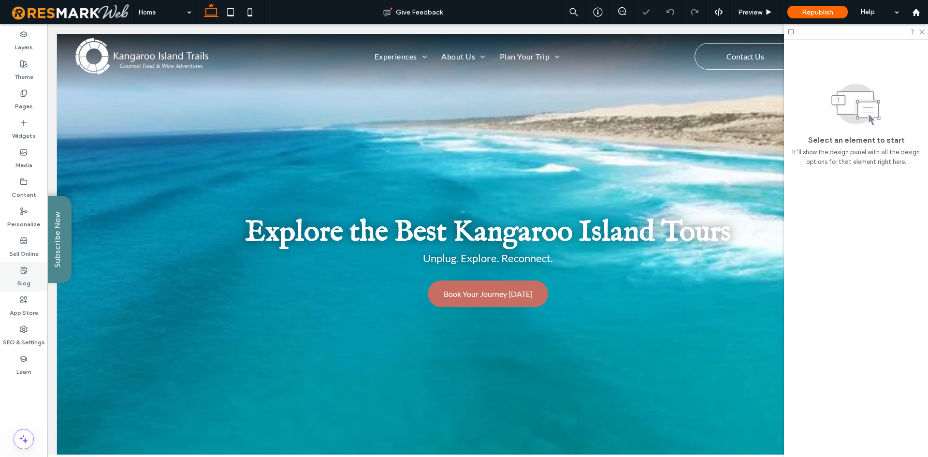
click at [28, 275] on label "Blog" at bounding box center [23, 281] width 13 height 14
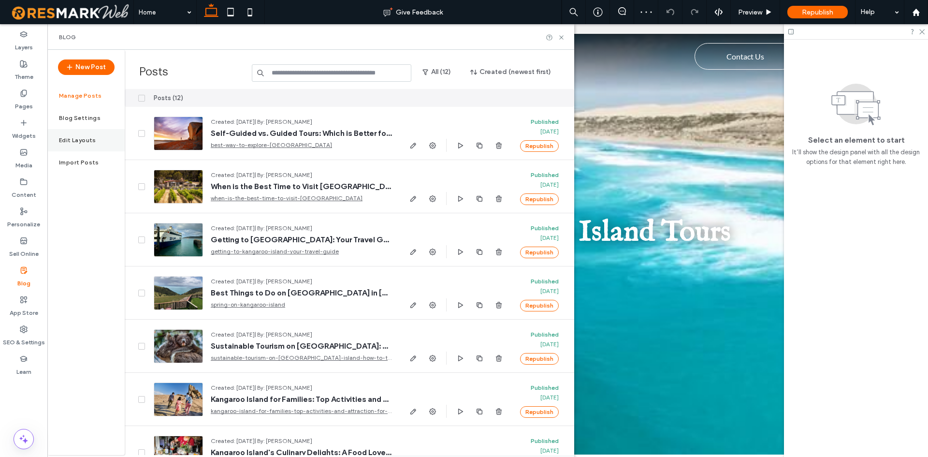
click at [82, 138] on label "Edit Layouts" at bounding box center [77, 140] width 37 height 7
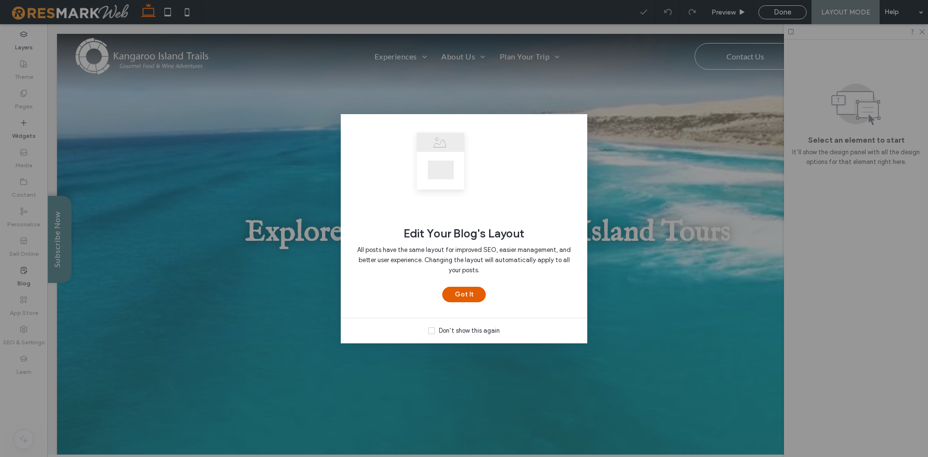
click at [472, 298] on button "Got It" at bounding box center [464, 294] width 44 height 15
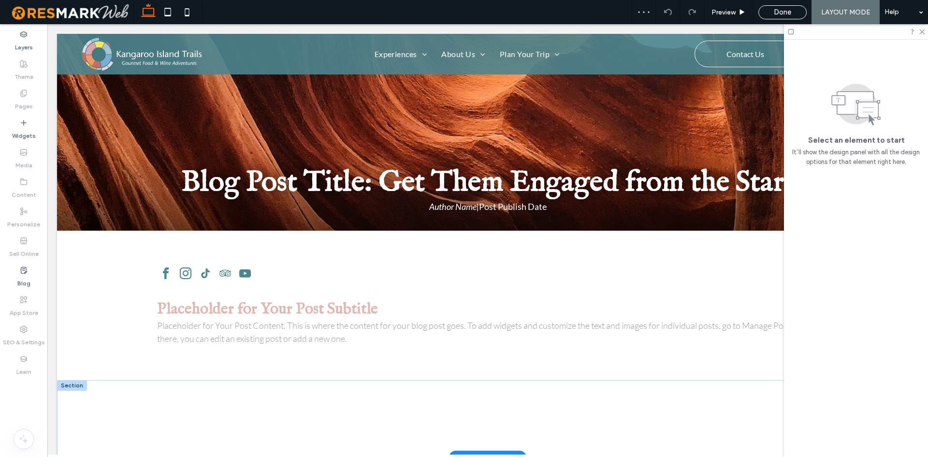
scroll to position [193, 0]
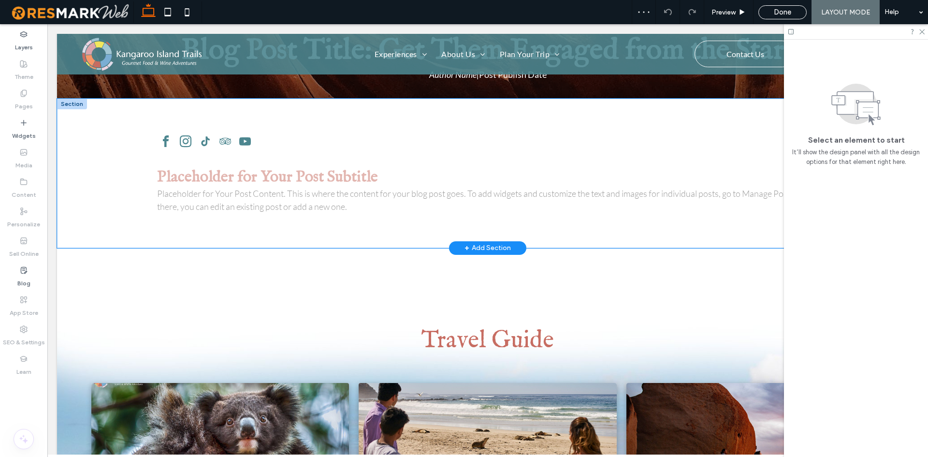
click at [104, 191] on div "Placeholder for Your Post Subtitle Placeholder for Your Post Content. This is w…" at bounding box center [488, 173] width 862 height 149
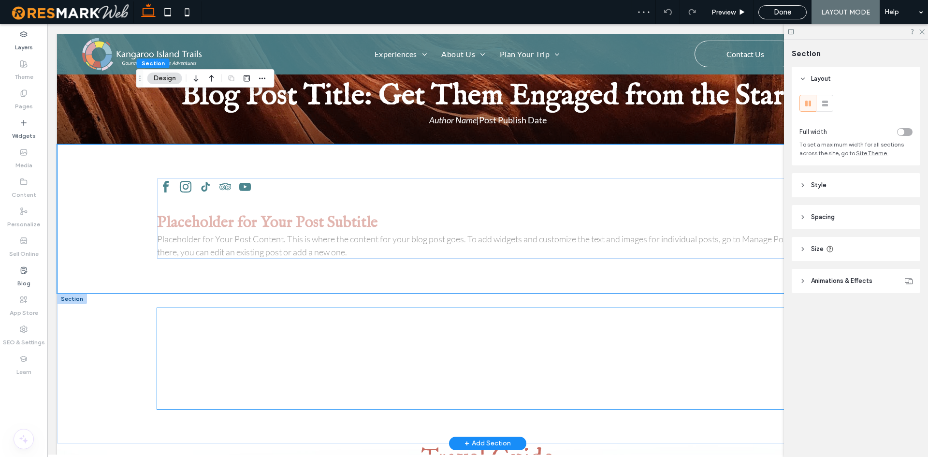
scroll to position [97, 0]
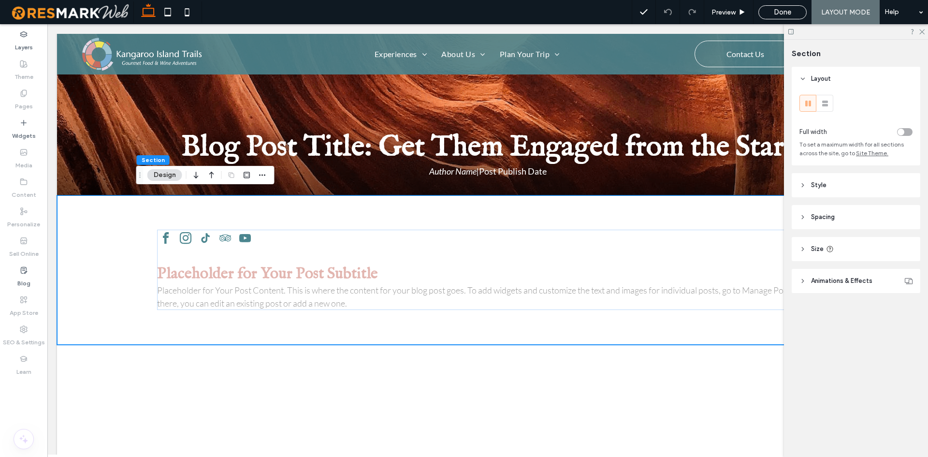
click at [866, 226] on header "Spacing" at bounding box center [856, 217] width 129 height 24
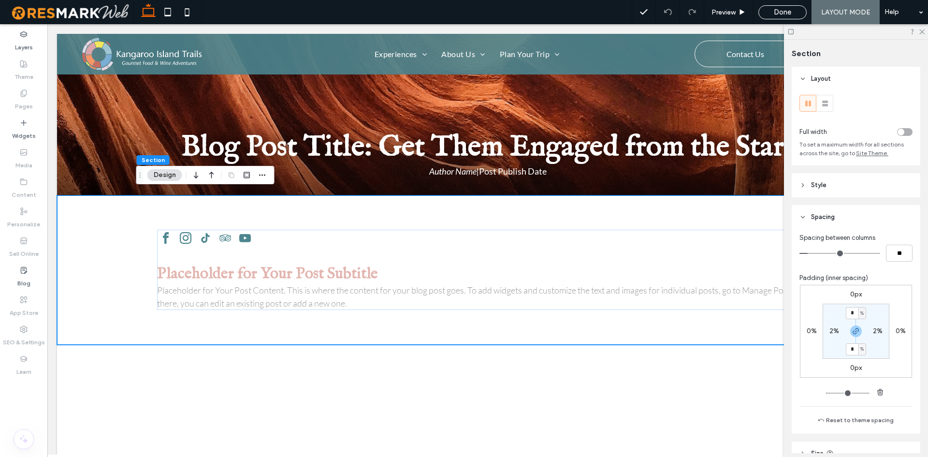
click at [830, 335] on div "2%" at bounding box center [835, 331] width 10 height 9
click at [830, 334] on label "2%" at bounding box center [835, 331] width 10 height 8
type input "*"
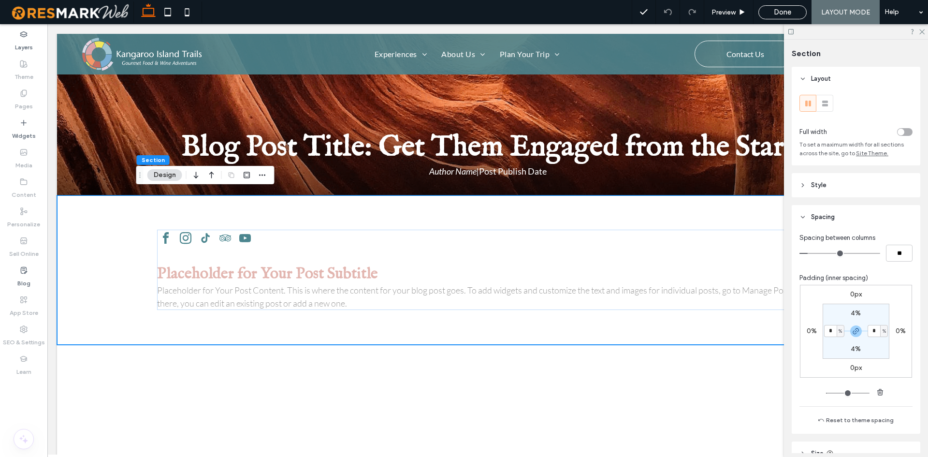
type input "*"
click at [834, 342] on section "4% * % 4% * %" at bounding box center [856, 331] width 67 height 55
click at [837, 332] on div "%" at bounding box center [841, 331] width 8 height 12
click at [826, 329] on input "*" at bounding box center [830, 331] width 13 height 12
type input "*"
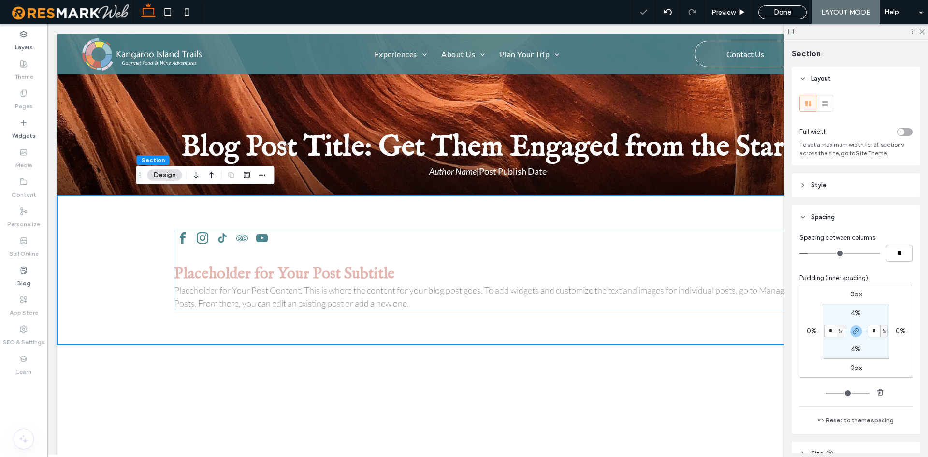
type input "*"
click at [831, 348] on section "4% * % 4% * %" at bounding box center [856, 331] width 67 height 55
click at [178, 11] on icon at bounding box center [186, 11] width 19 height 19
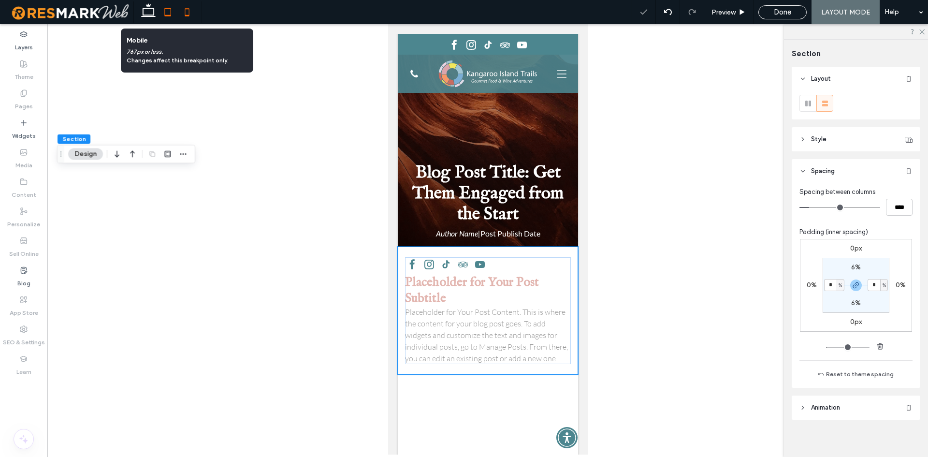
type input "*"
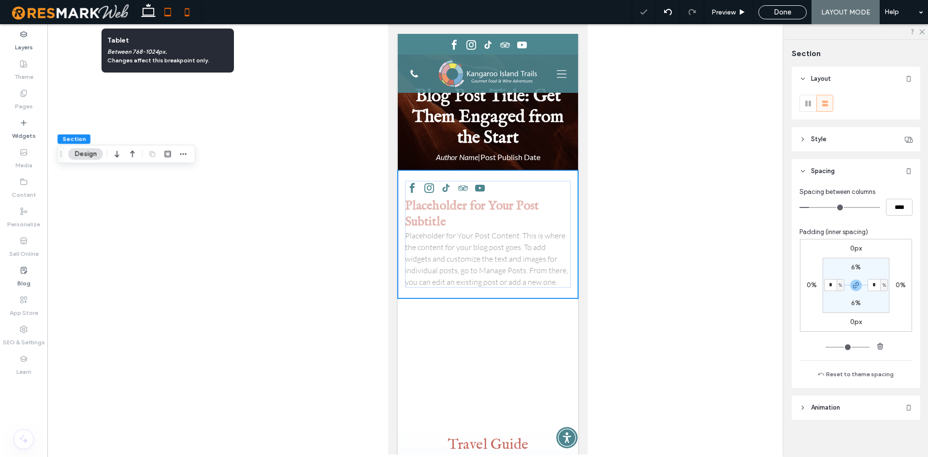
click at [169, 10] on icon at bounding box center [167, 11] width 19 height 19
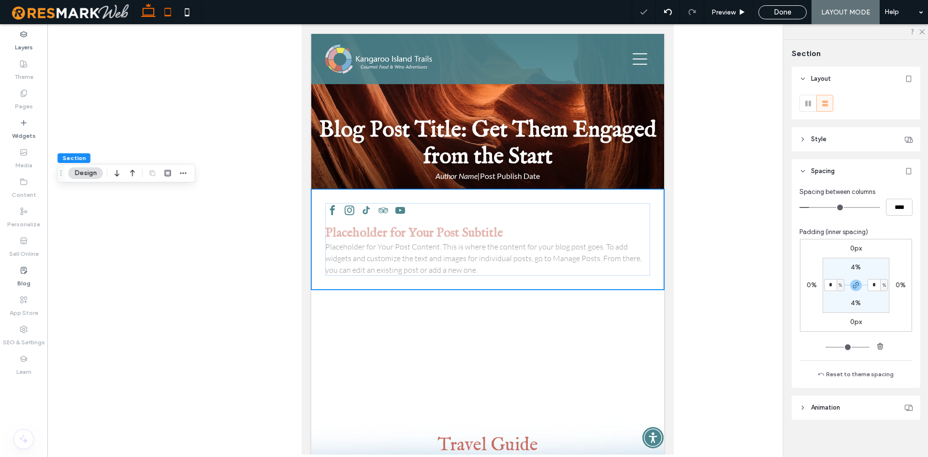
click at [151, 8] on use at bounding box center [148, 10] width 15 height 14
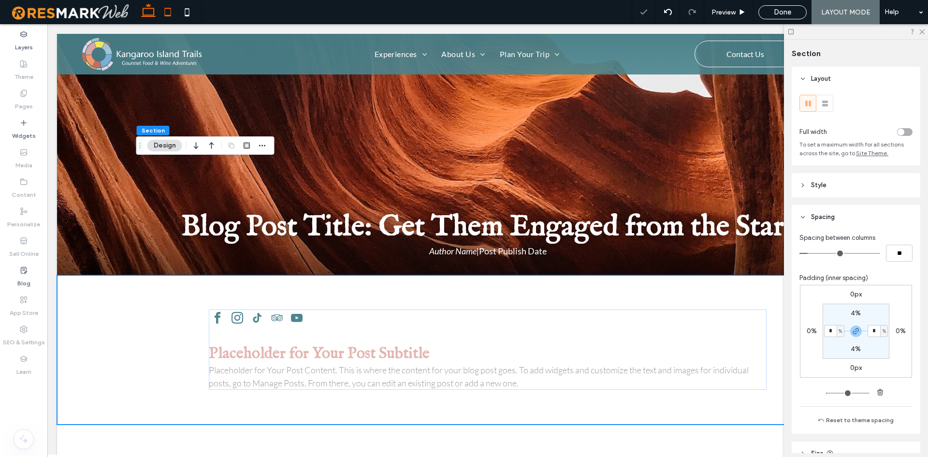
type input "*"
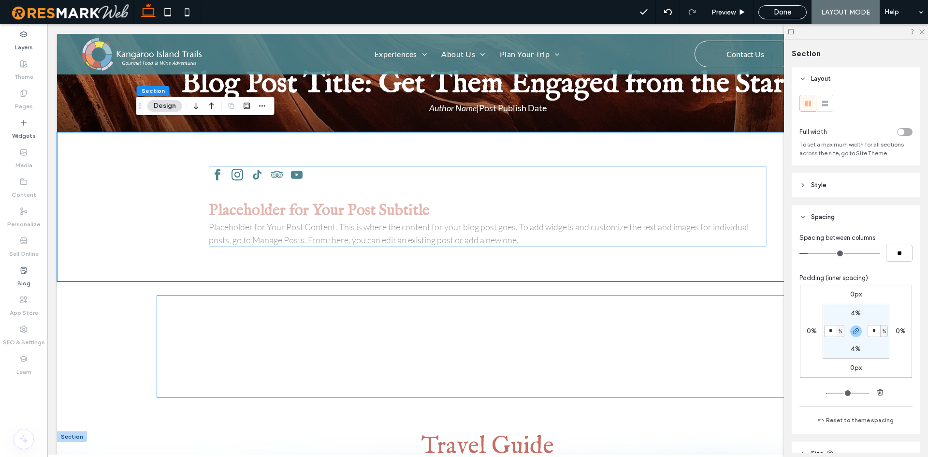
scroll to position [175, 0]
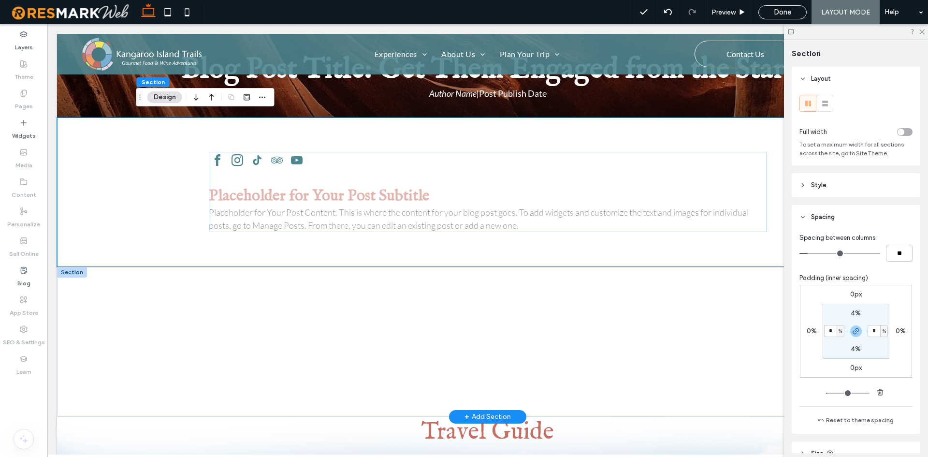
click at [110, 355] on div at bounding box center [488, 342] width 862 height 150
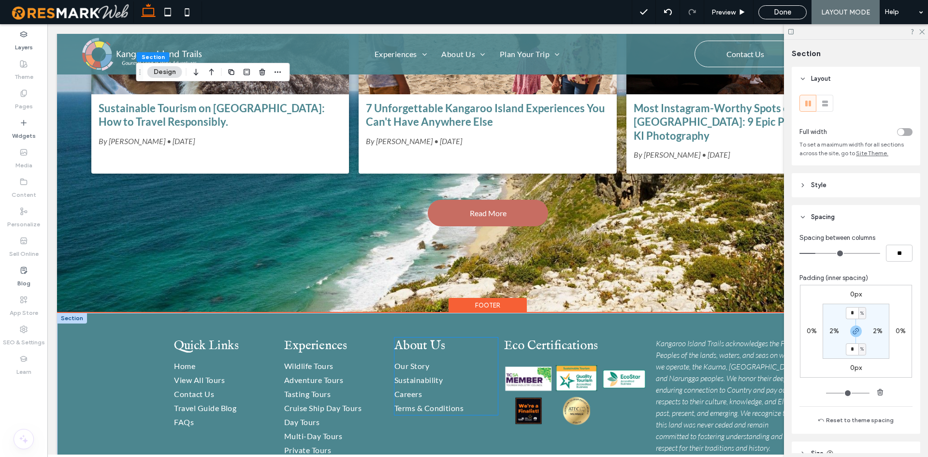
scroll to position [755, 0]
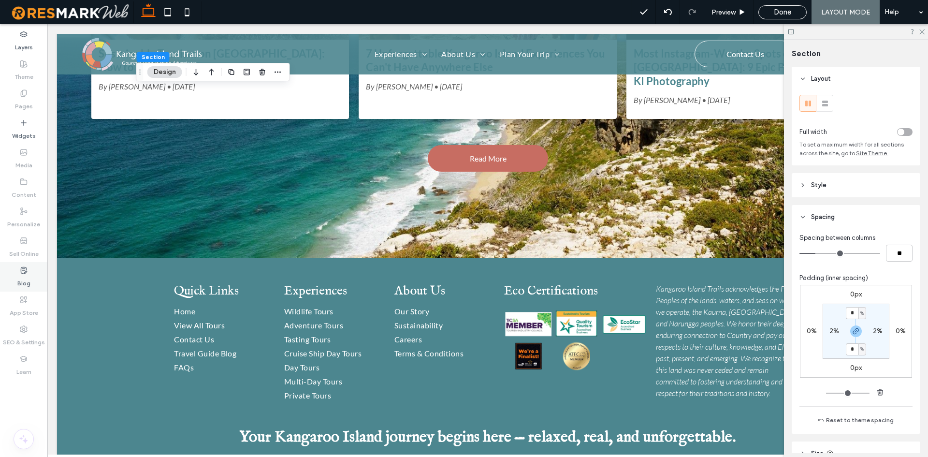
click at [30, 274] on div "Blog" at bounding box center [23, 276] width 47 height 29
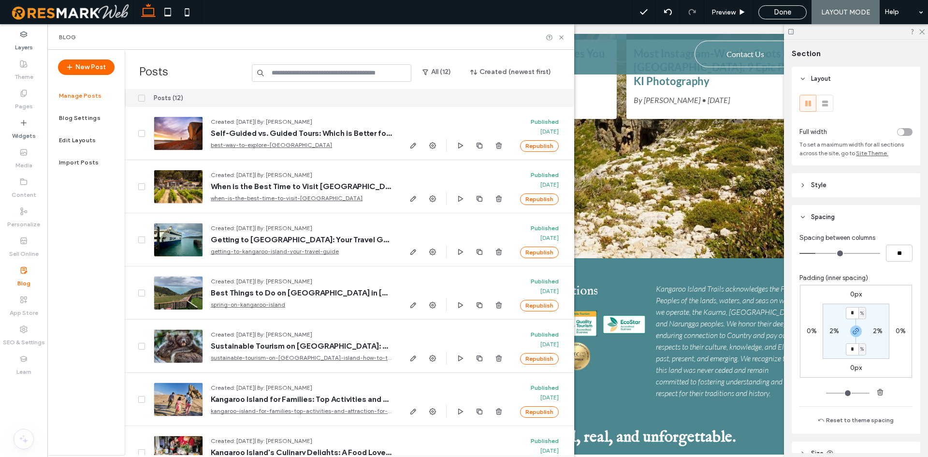
click at [774, 9] on span "Done" at bounding box center [782, 12] width 17 height 9
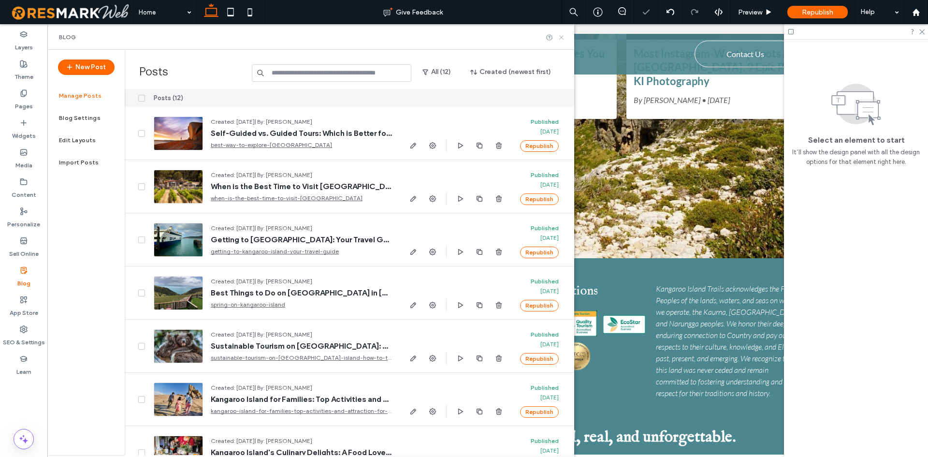
click at [561, 38] on icon at bounding box center [561, 37] width 7 height 7
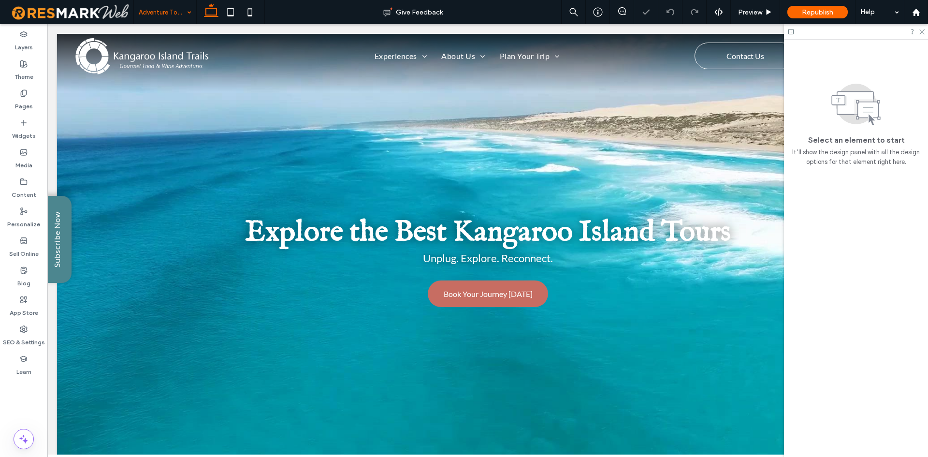
click at [925, 31] on div at bounding box center [856, 31] width 144 height 15
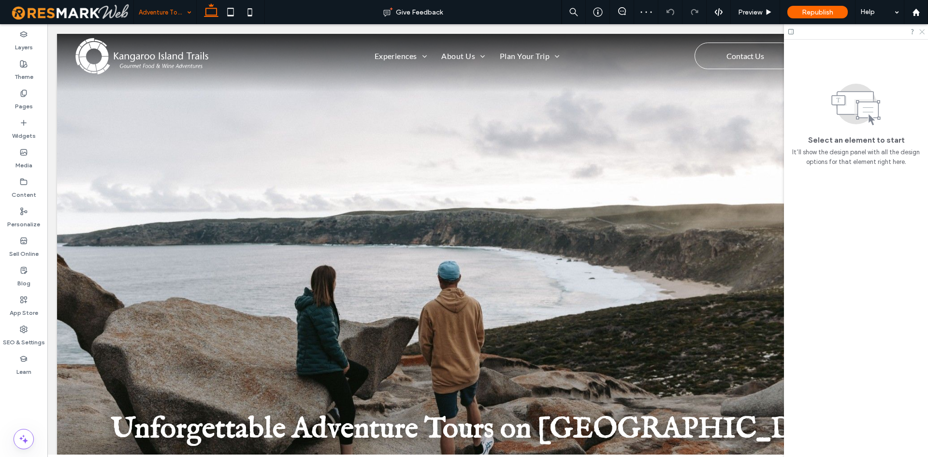
click at [922, 32] on use at bounding box center [922, 31] width 5 height 5
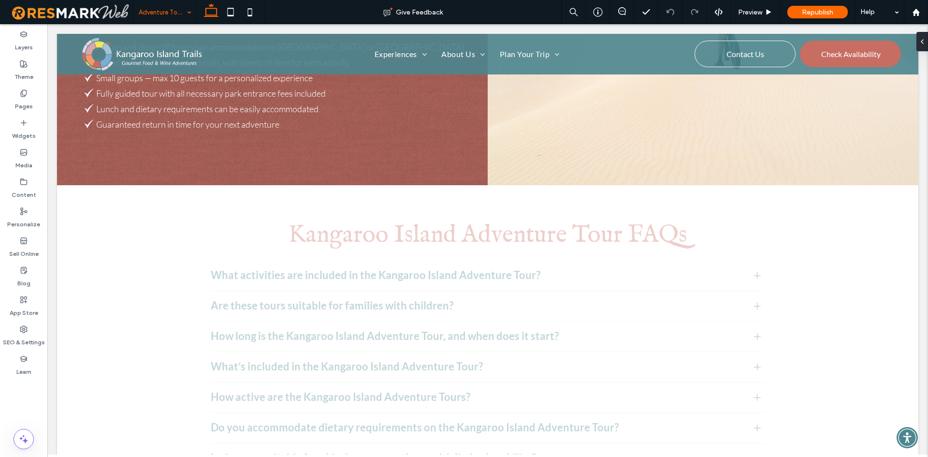
scroll to position [1995, 0]
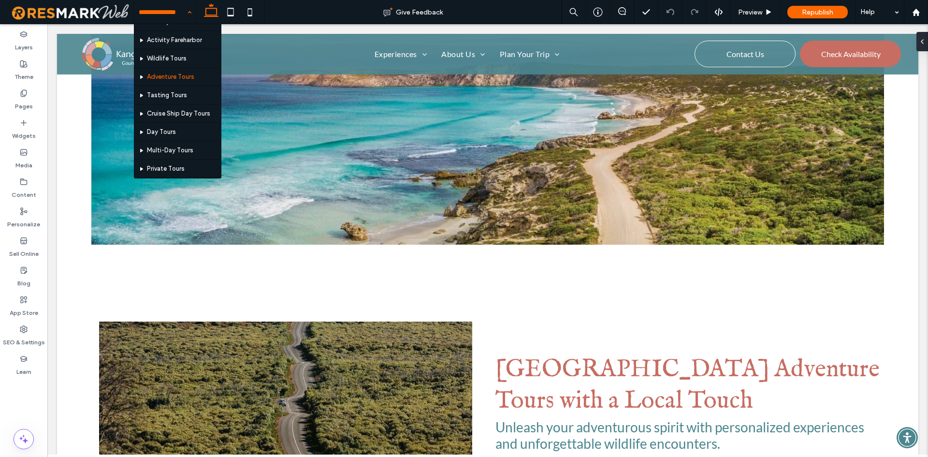
scroll to position [145, 0]
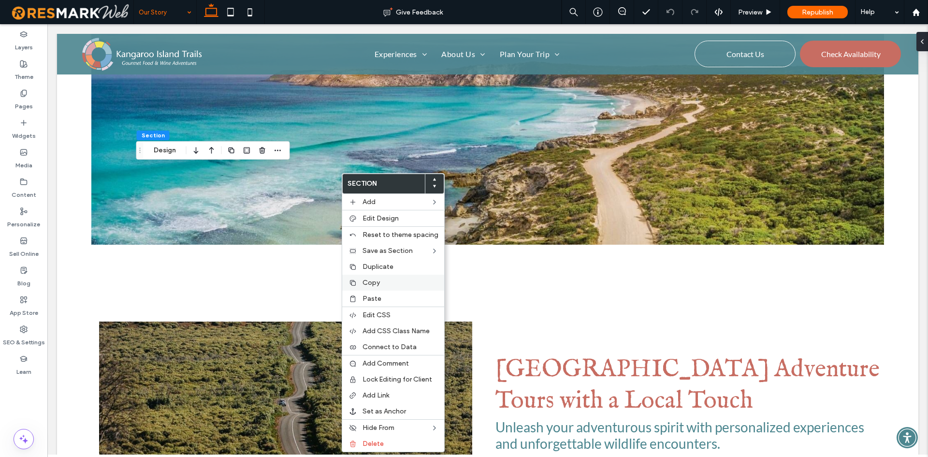
click at [379, 278] on div "Copy" at bounding box center [393, 283] width 102 height 16
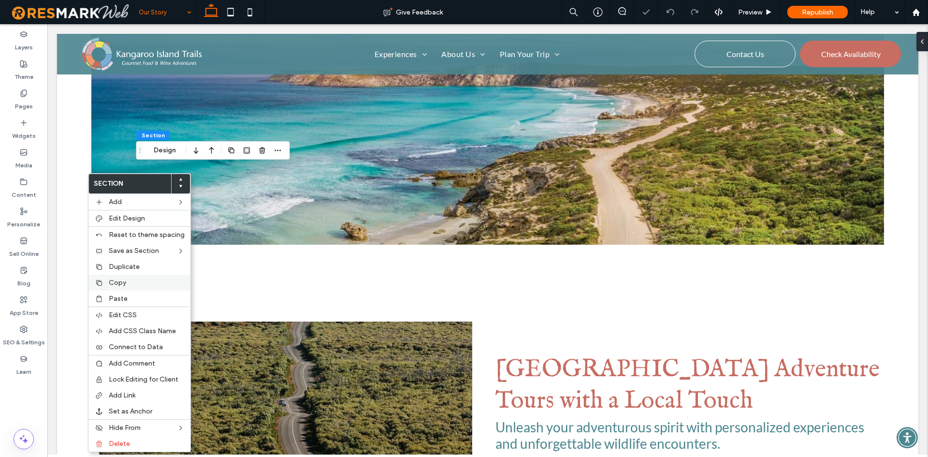
click at [131, 283] on label "Copy" at bounding box center [147, 282] width 76 height 8
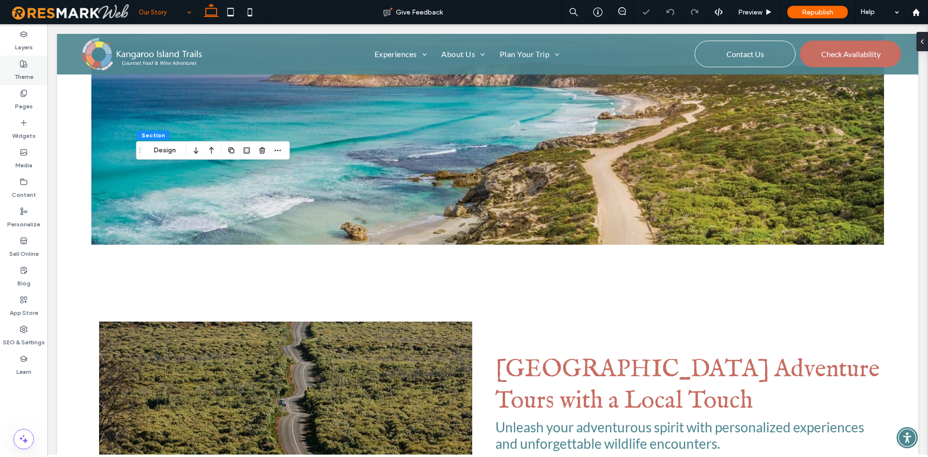
click at [25, 69] on label "Theme" at bounding box center [24, 75] width 19 height 14
click at [27, 100] on label "Pages" at bounding box center [24, 104] width 18 height 14
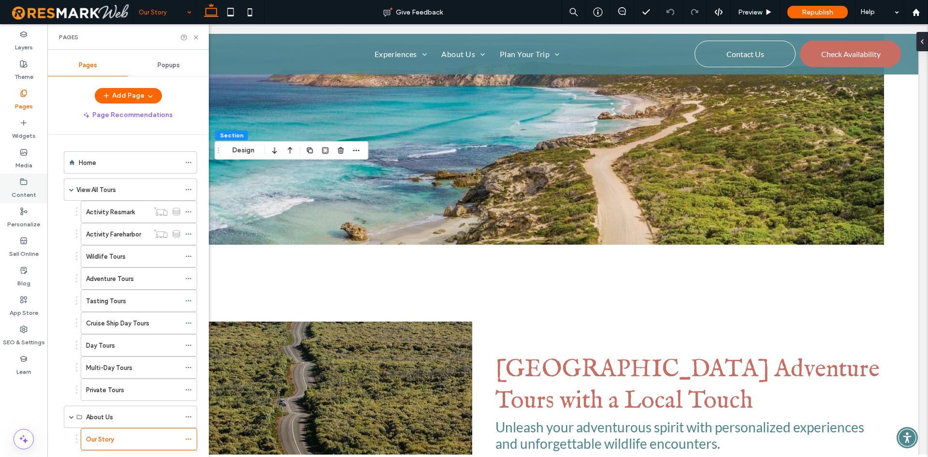
click at [33, 193] on label "Content" at bounding box center [24, 193] width 25 height 14
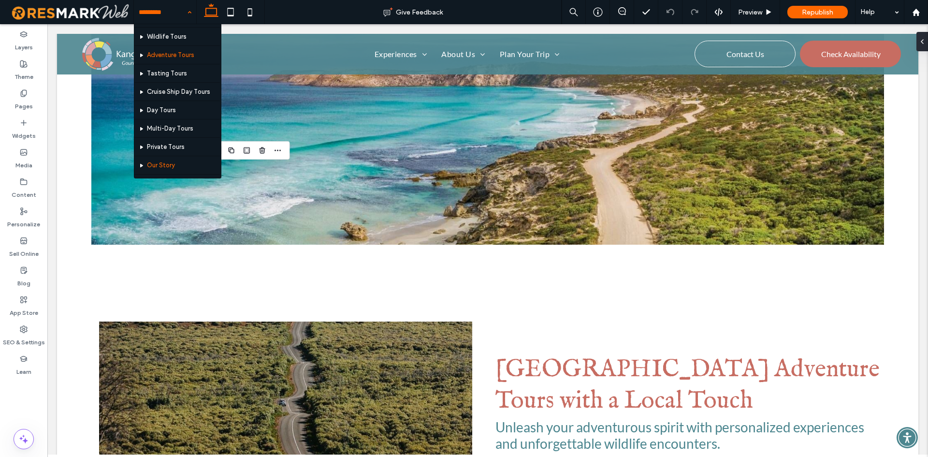
scroll to position [145, 0]
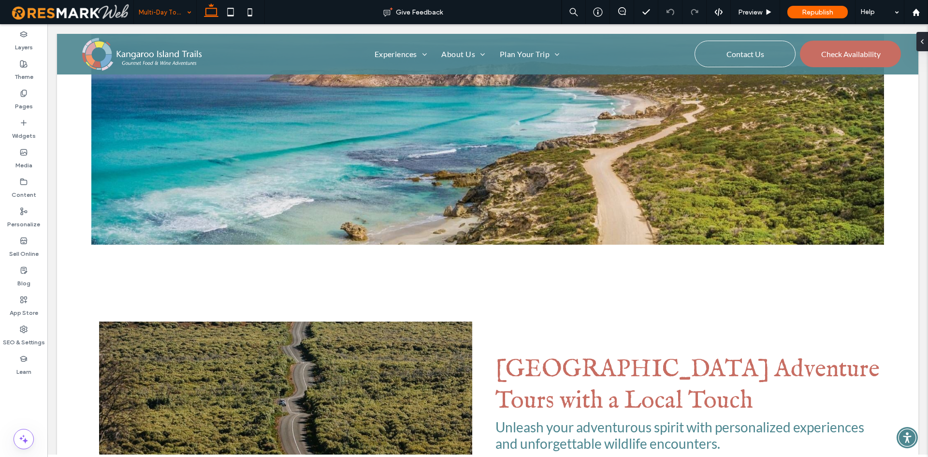
click at [177, 10] on input at bounding box center [163, 12] width 48 height 24
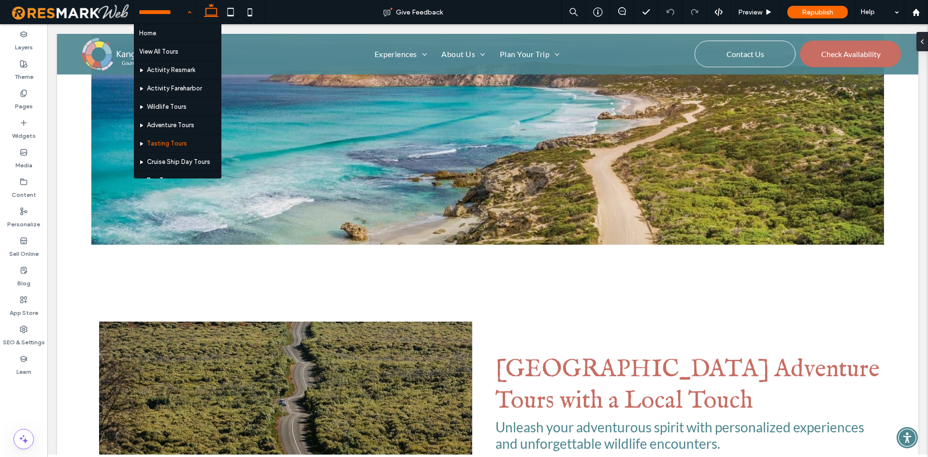
click at [174, 11] on input at bounding box center [163, 12] width 48 height 24
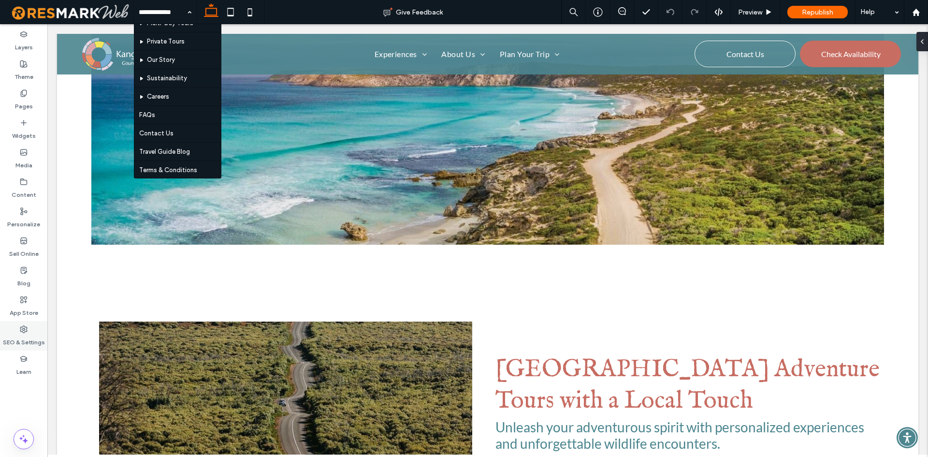
click at [27, 331] on use at bounding box center [23, 329] width 7 height 7
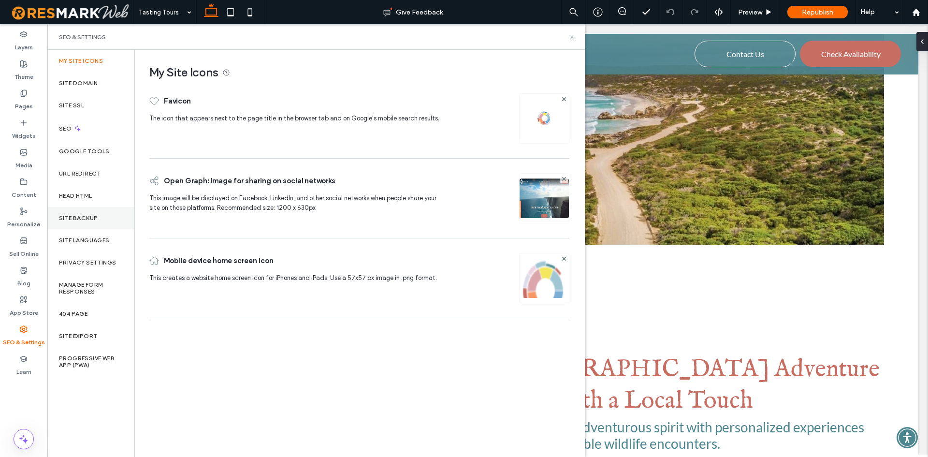
click at [102, 215] on div "Site Backup" at bounding box center [90, 218] width 87 height 22
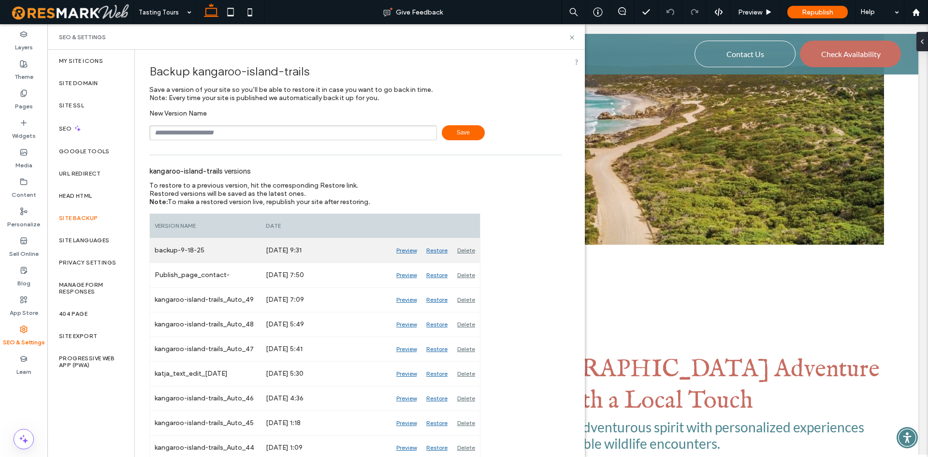
click at [408, 250] on div "Preview" at bounding box center [407, 250] width 30 height 24
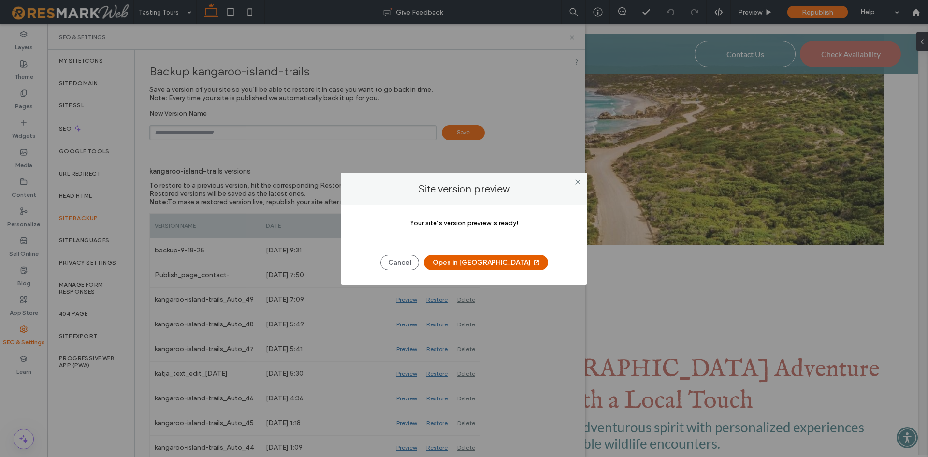
click at [496, 262] on button "Open in New Tab" at bounding box center [486, 262] width 124 height 15
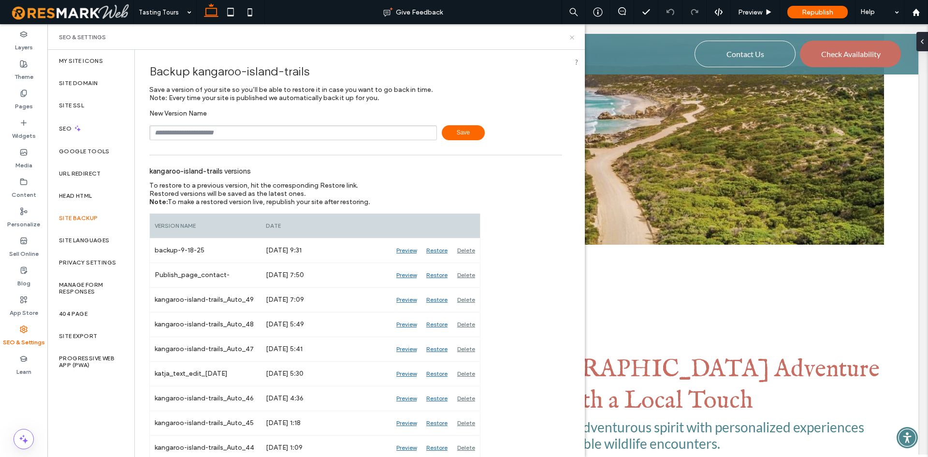
click at [572, 41] on icon at bounding box center [572, 37] width 7 height 7
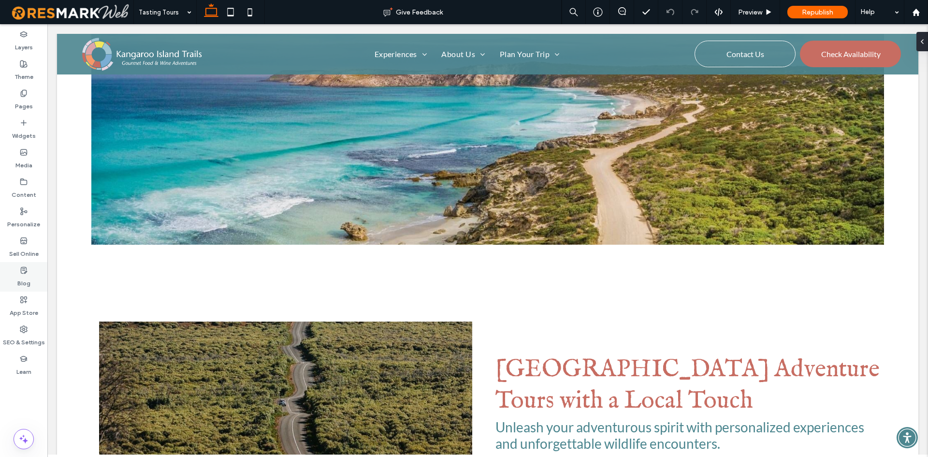
click at [41, 270] on div "Blog" at bounding box center [23, 276] width 47 height 29
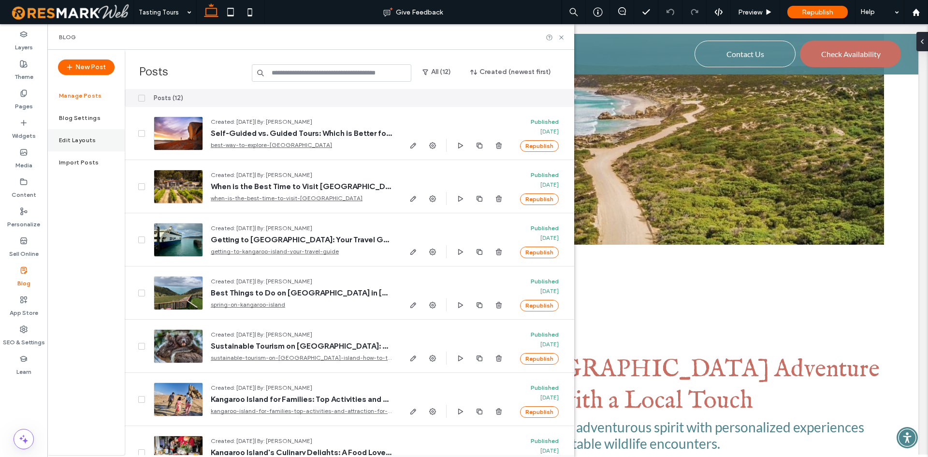
click at [107, 141] on div "Edit Layouts" at bounding box center [85, 140] width 77 height 22
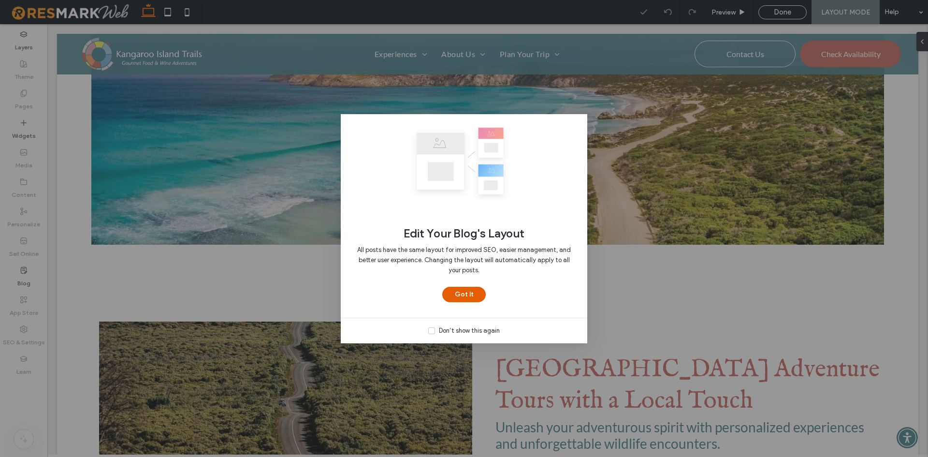
click at [466, 291] on button "Got It" at bounding box center [464, 294] width 44 height 15
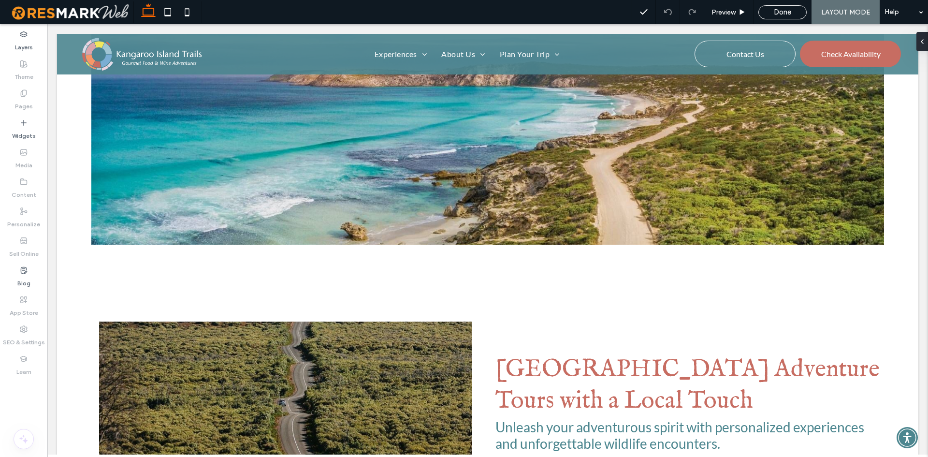
click at [761, 21] on div "Preview Done LAYOUT MODE Help" at bounding box center [780, 12] width 296 height 24
click at [763, 16] on div "Done" at bounding box center [782, 12] width 47 height 9
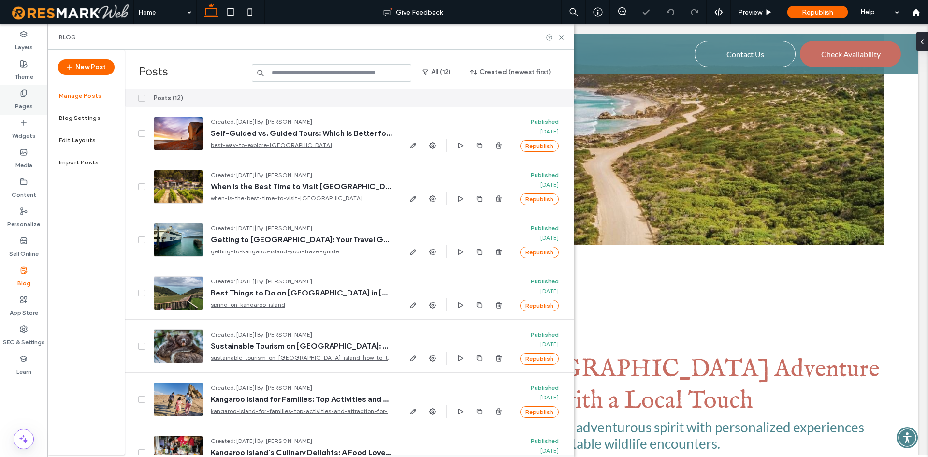
click at [33, 102] on div "Pages" at bounding box center [23, 99] width 47 height 29
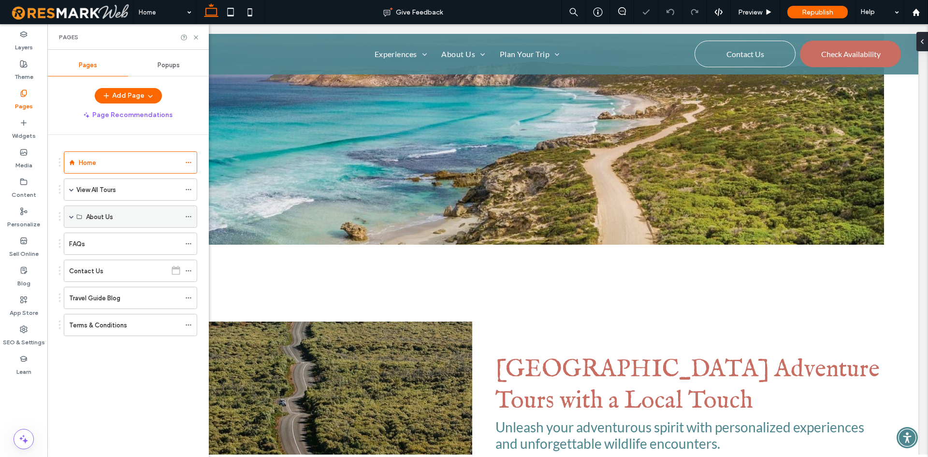
click at [72, 218] on span at bounding box center [71, 216] width 5 height 5
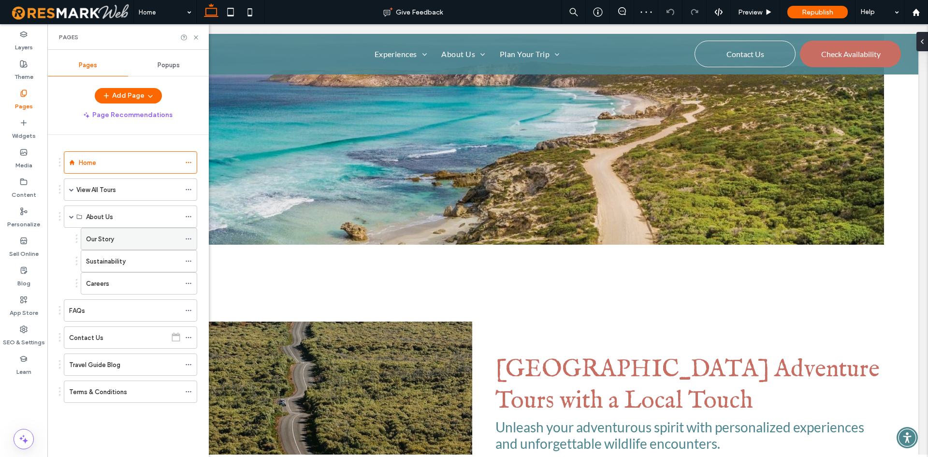
click at [110, 246] on div "Our Story" at bounding box center [133, 238] width 94 height 21
click at [196, 38] on icon at bounding box center [195, 37] width 7 height 7
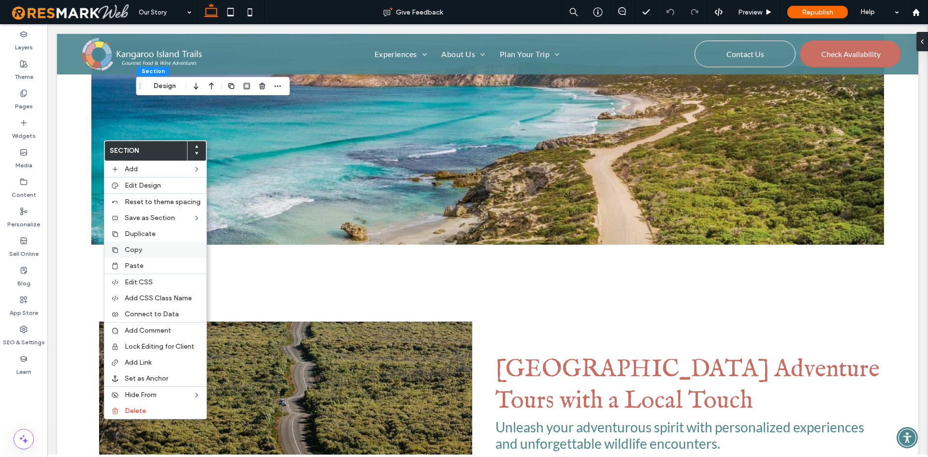
click at [132, 247] on span "Copy" at bounding box center [133, 250] width 17 height 8
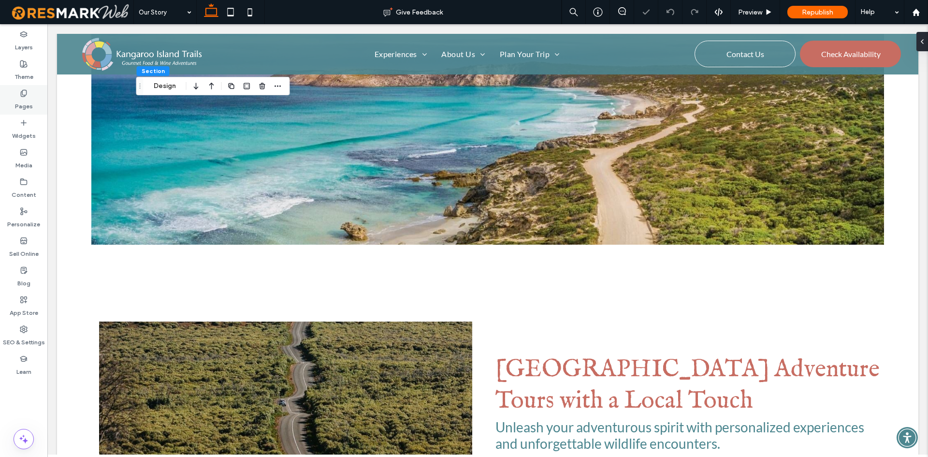
click at [18, 89] on div "Pages" at bounding box center [23, 99] width 47 height 29
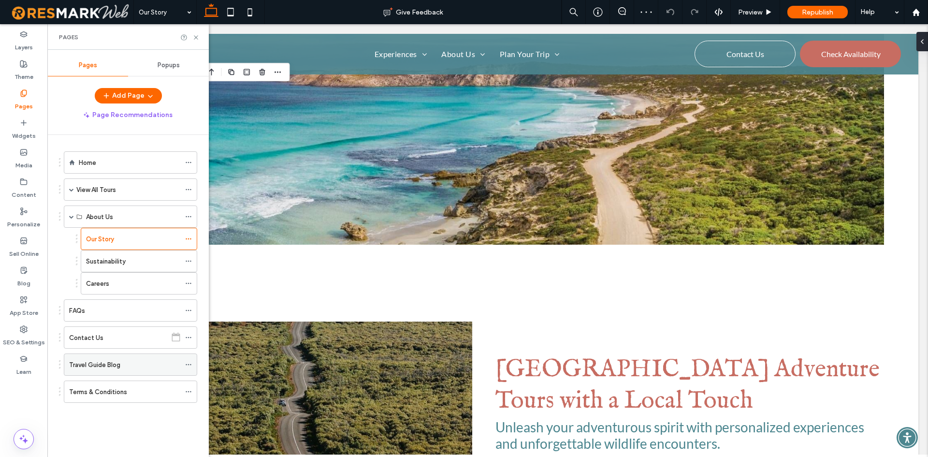
click at [123, 360] on div "Travel Guide Blog" at bounding box center [124, 365] width 111 height 10
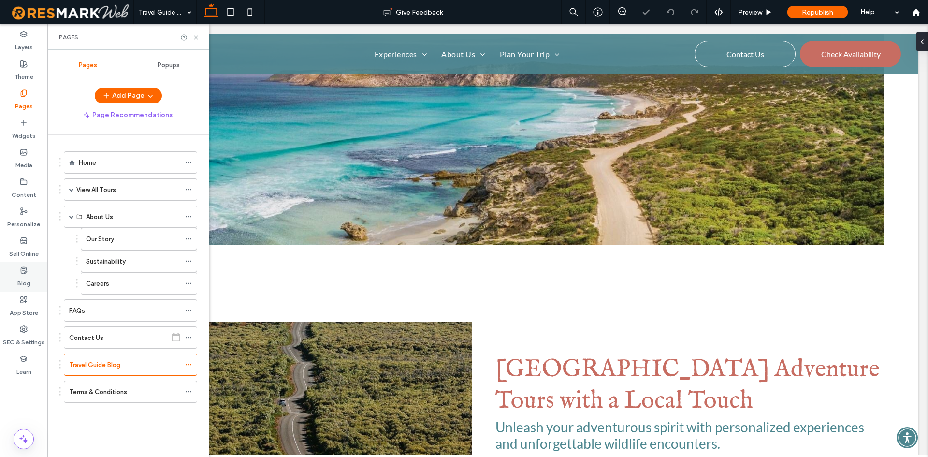
click at [37, 286] on div "Blog" at bounding box center [23, 276] width 47 height 29
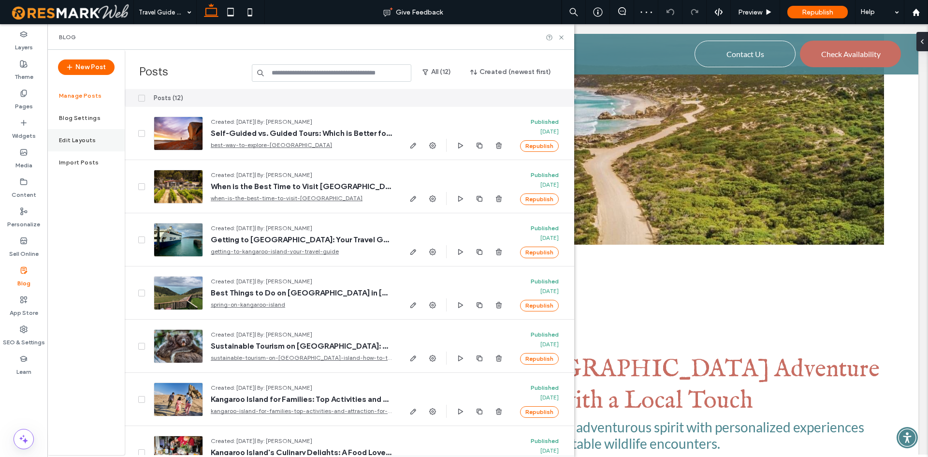
click at [106, 146] on div "Edit Layouts" at bounding box center [85, 140] width 77 height 22
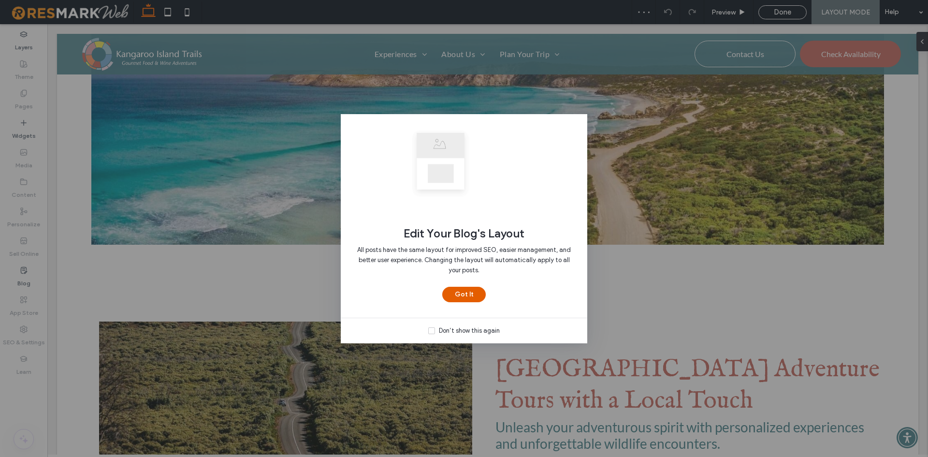
drag, startPoint x: 928, startPoint y: 63, endPoint x: 472, endPoint y: 292, distance: 510.5
click at [928, 145] on div "Edit Your Blog's Layout All posts have the same layout for improved SEO, easier…" at bounding box center [464, 228] width 928 height 457
click at [469, 289] on button "Got It" at bounding box center [464, 294] width 44 height 15
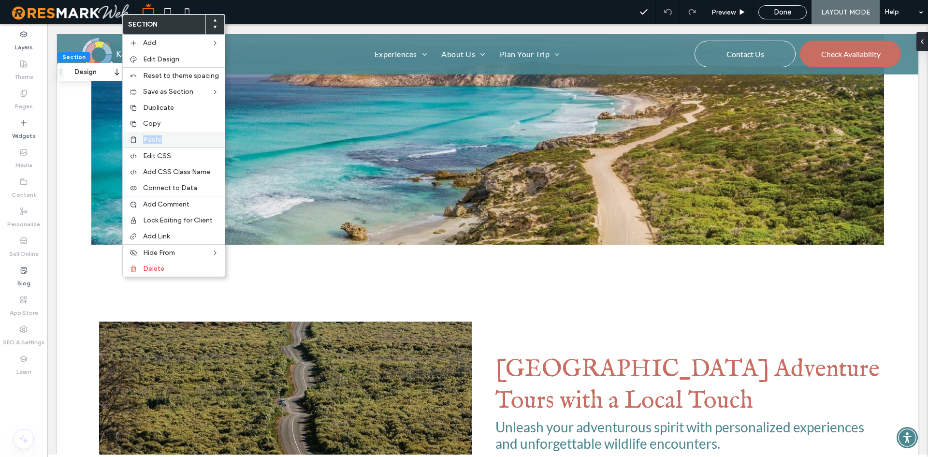
click at [178, 133] on div "Section Add Edit Design Reset to theme spacing Save as Section Duplicate Copy P…" at bounding box center [173, 145] width 103 height 263
click at [178, 133] on div "Paste" at bounding box center [174, 139] width 102 height 16
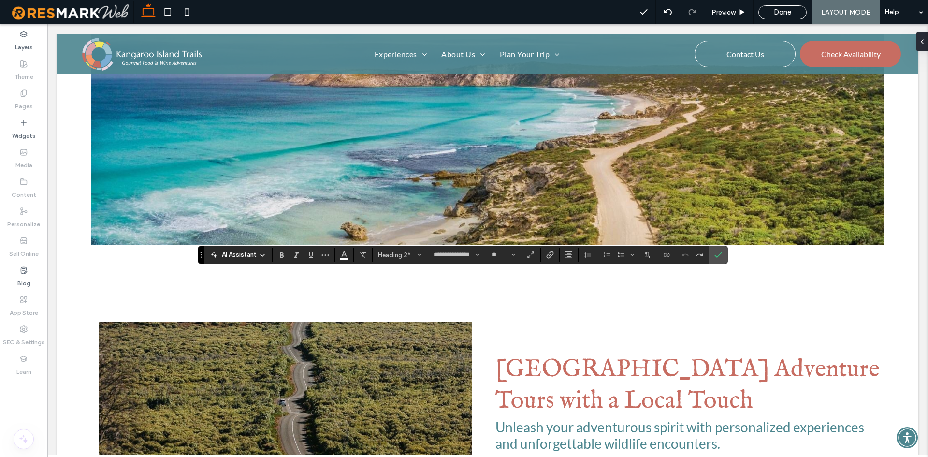
type input "****"
type input "**"
click at [720, 253] on icon "Confirm" at bounding box center [719, 255] width 8 height 8
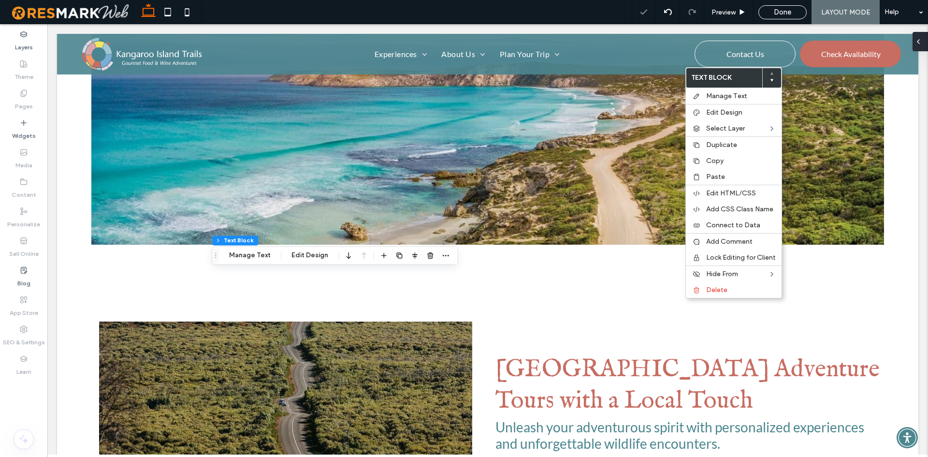
click at [922, 45] on span at bounding box center [919, 41] width 8 height 19
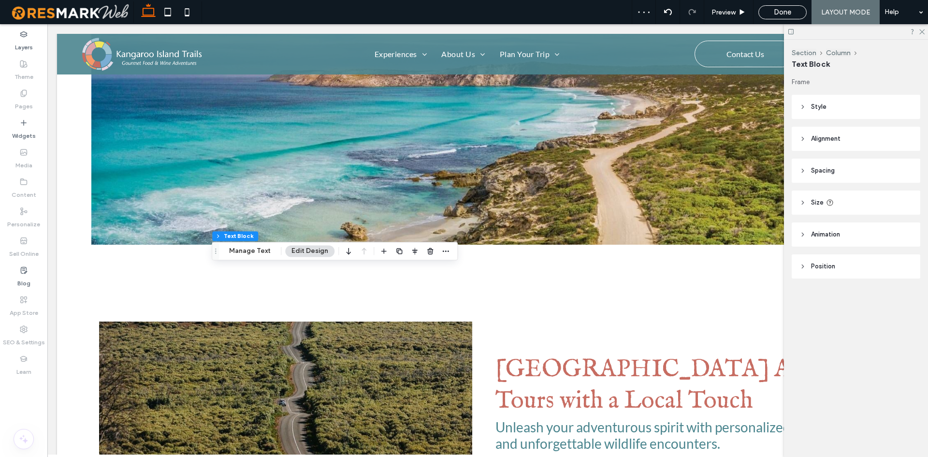
click at [862, 190] on div "Frame Style Color Image Background color Border *** Corner radius * px Alignmen…" at bounding box center [859, 197] width 135 height 240
click at [863, 194] on header "Size" at bounding box center [856, 202] width 129 height 24
click at [887, 225] on input "**" at bounding box center [888, 227] width 19 height 17
type input "***"
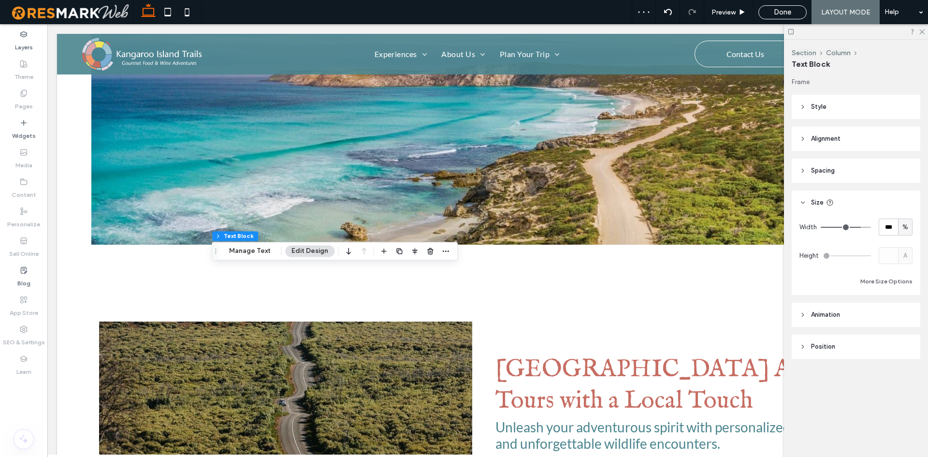
click at [892, 236] on div "Width *** % Height A More Size Options" at bounding box center [856, 253] width 113 height 69
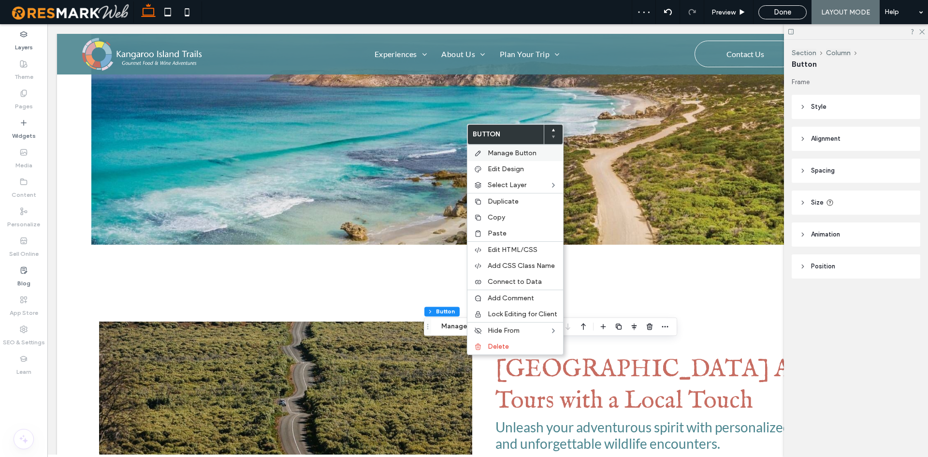
click at [498, 155] on span "Manage Button" at bounding box center [512, 153] width 49 height 8
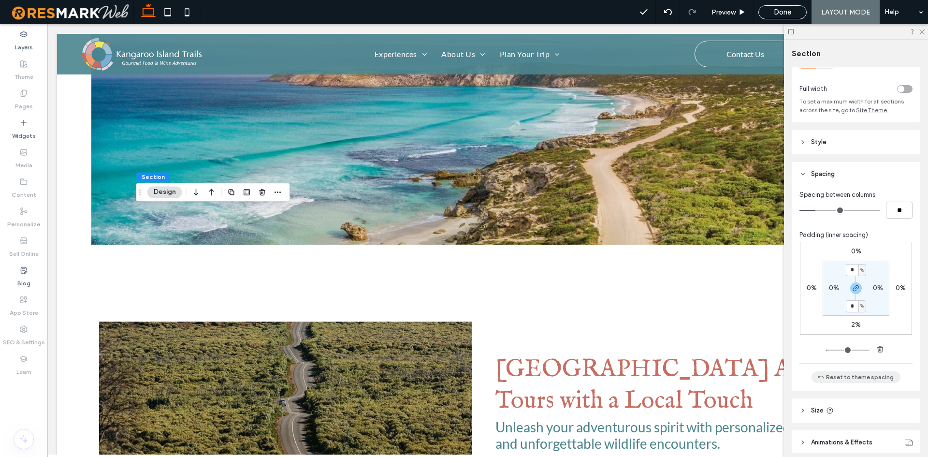
scroll to position [83, 0]
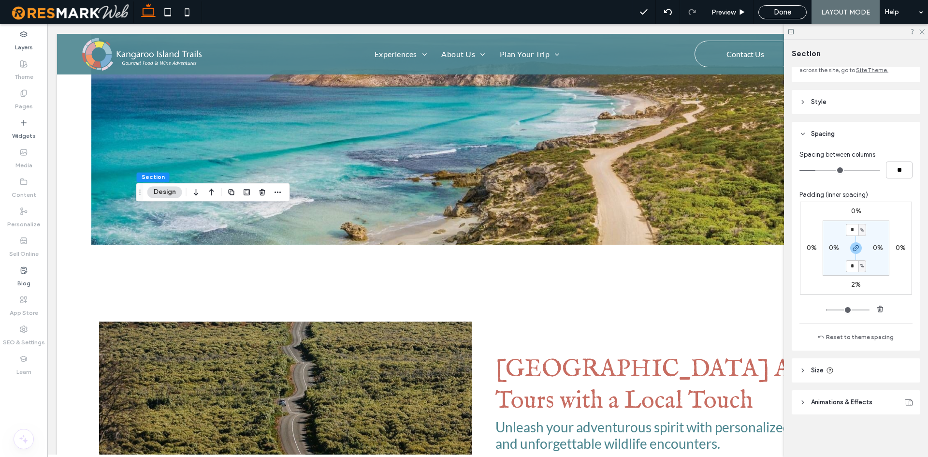
click at [846, 367] on header "Size" at bounding box center [856, 370] width 129 height 24
click at [855, 213] on label "0%" at bounding box center [856, 211] width 10 height 8
type input "*"
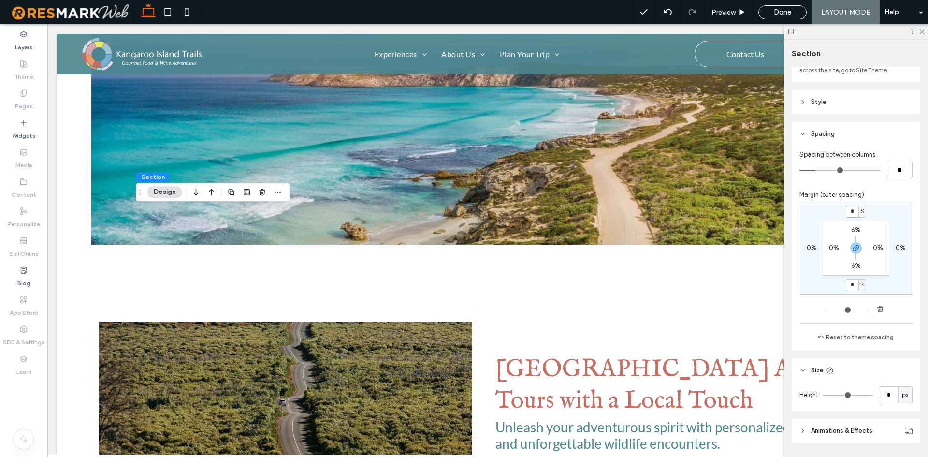
click at [854, 213] on input "*" at bounding box center [852, 211] width 13 height 12
type input "*"
click at [884, 211] on div "* % 0% * % 0% 6% 0% 6% 0%" at bounding box center [856, 248] width 112 height 93
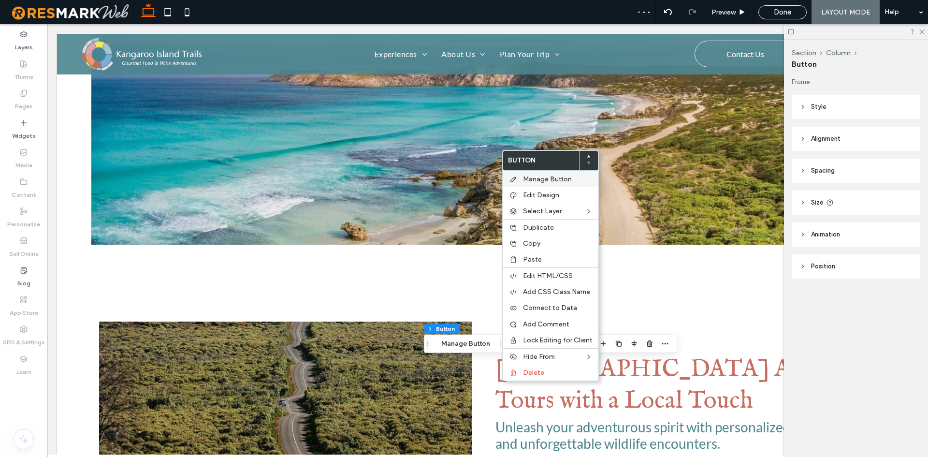
click at [520, 181] on div "Manage Button" at bounding box center [551, 179] width 96 height 16
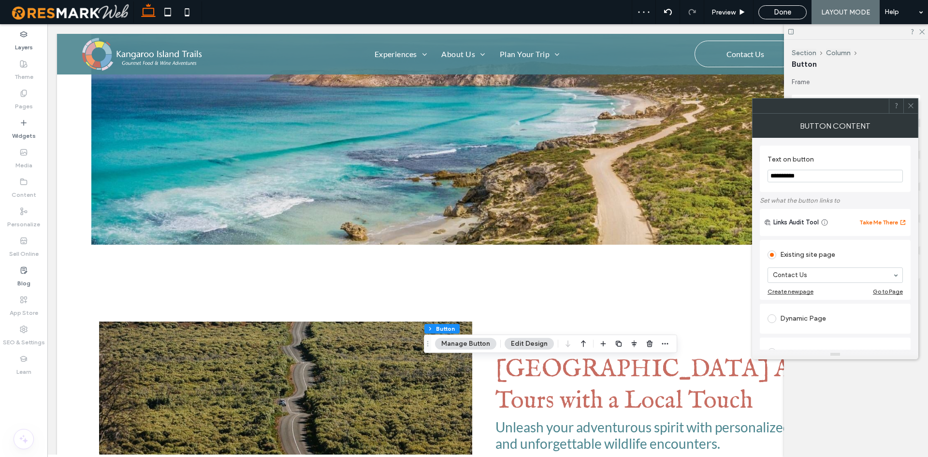
click at [805, 169] on section "**********" at bounding box center [835, 168] width 135 height 37
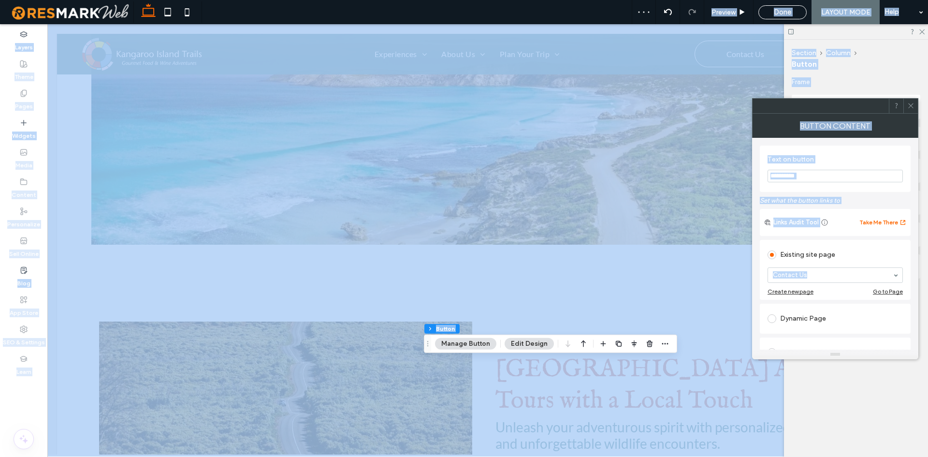
click at [807, 171] on input "**********" at bounding box center [835, 176] width 135 height 13
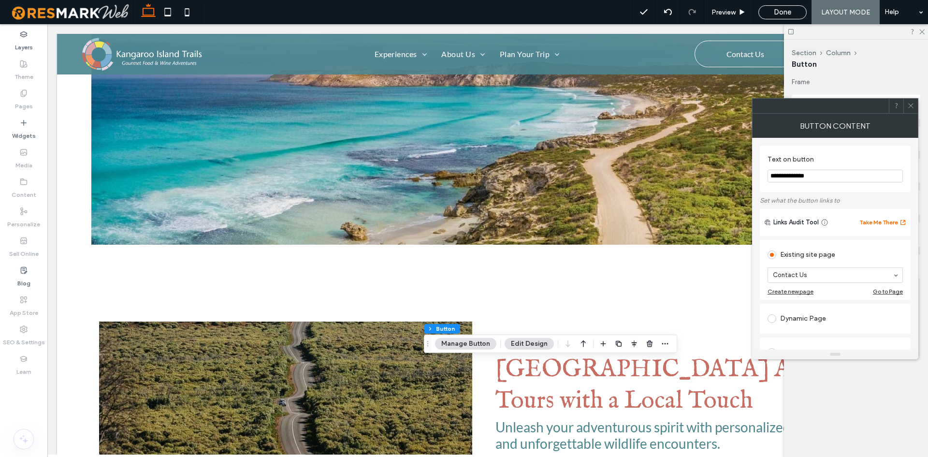
drag, startPoint x: 795, startPoint y: 170, endPoint x: 852, endPoint y: 169, distance: 57.0
click at [852, 170] on input "**********" at bounding box center [835, 176] width 135 height 13
type input "**********"
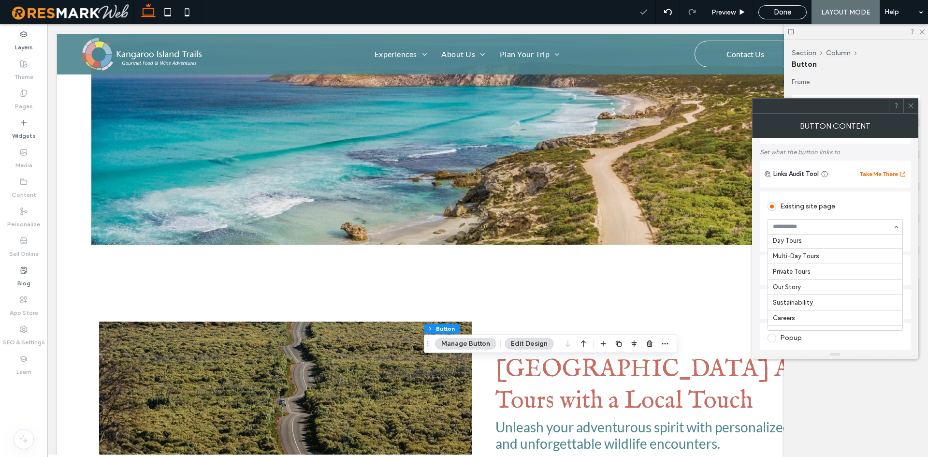
scroll to position [6, 0]
click at [912, 103] on icon at bounding box center [910, 105] width 7 height 7
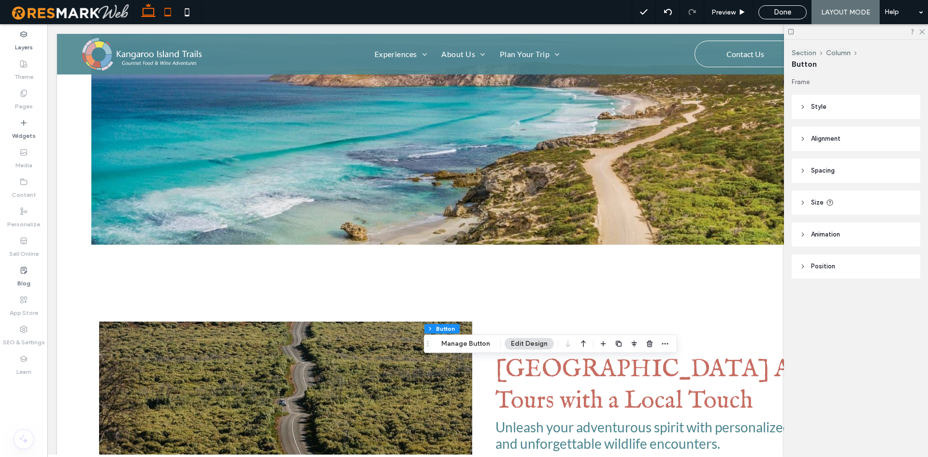
click at [168, 13] on icon at bounding box center [167, 11] width 19 height 19
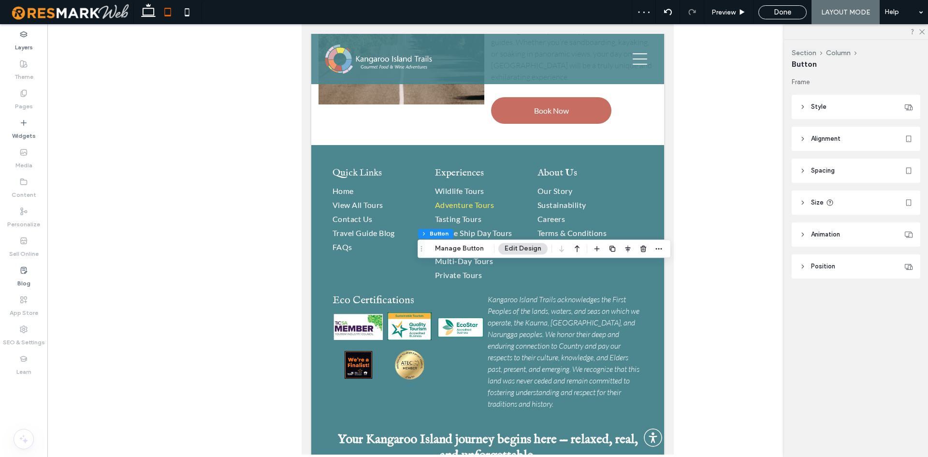
click at [849, 163] on header "Spacing" at bounding box center [856, 171] width 129 height 24
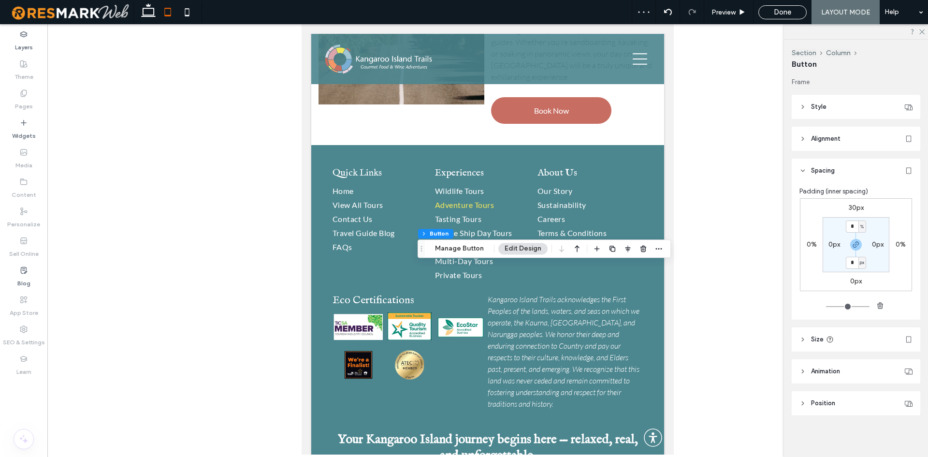
click at [854, 209] on label "30px" at bounding box center [856, 208] width 15 height 8
type input "**"
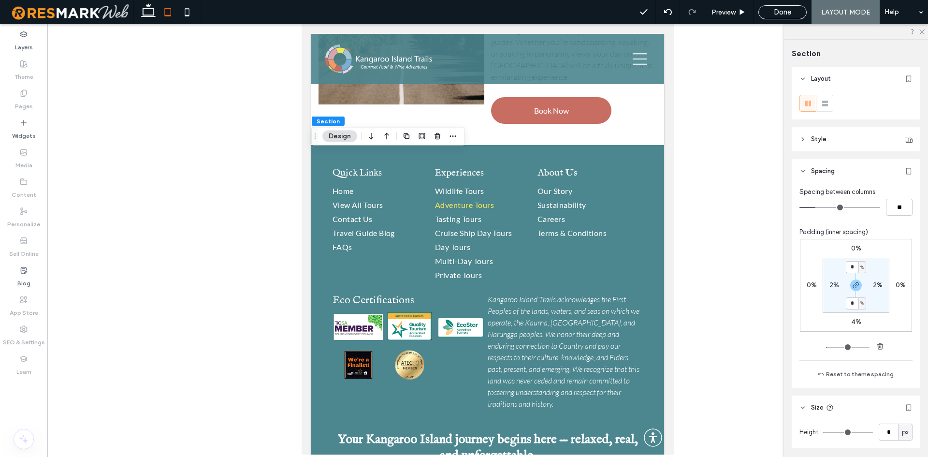
click at [851, 248] on label "0%" at bounding box center [856, 248] width 10 height 8
type input "*"
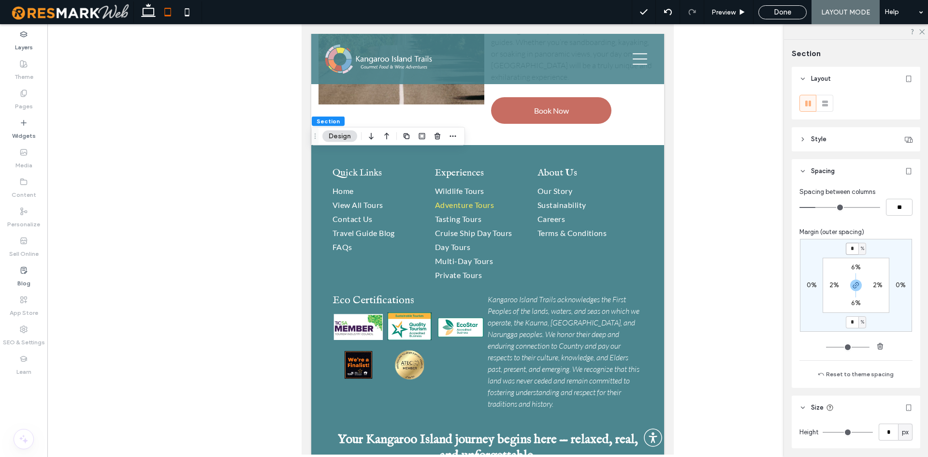
click at [849, 252] on input "*" at bounding box center [852, 249] width 13 height 12
type input "*"
click at [882, 248] on div "* % 0% * % 0% 6% 2% 6% 2%" at bounding box center [856, 285] width 112 height 93
click at [187, 15] on use at bounding box center [187, 12] width 4 height 8
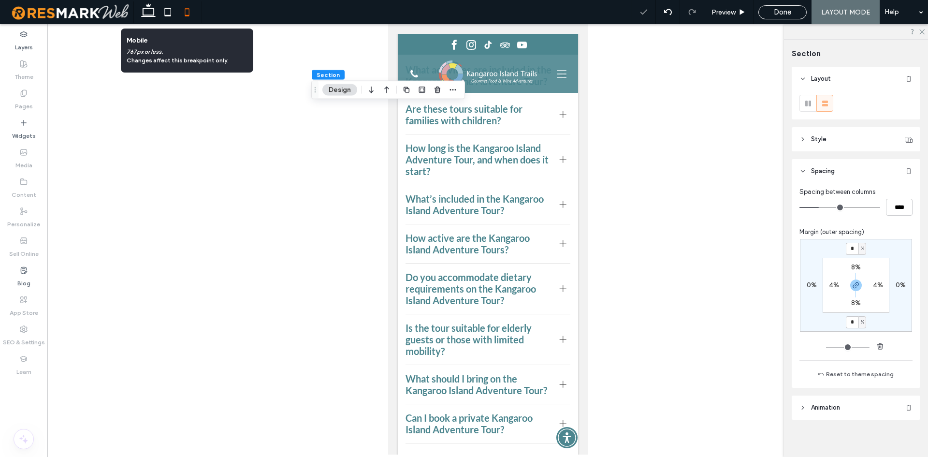
type input "*"
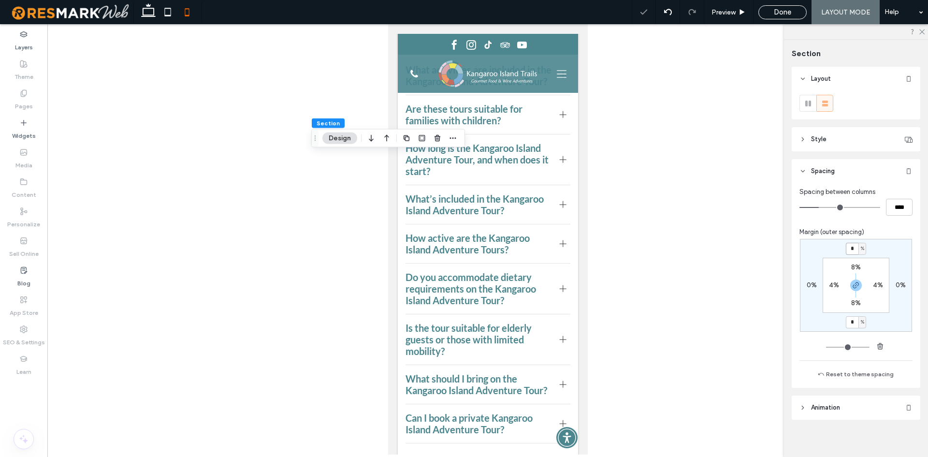
click at [853, 251] on input "*" at bounding box center [852, 249] width 13 height 12
type input "*"
click at [887, 245] on div "* % 0% * % 0% 8% 4% 8% 4%" at bounding box center [856, 285] width 112 height 93
click at [150, 14] on icon at bounding box center [148, 11] width 19 height 19
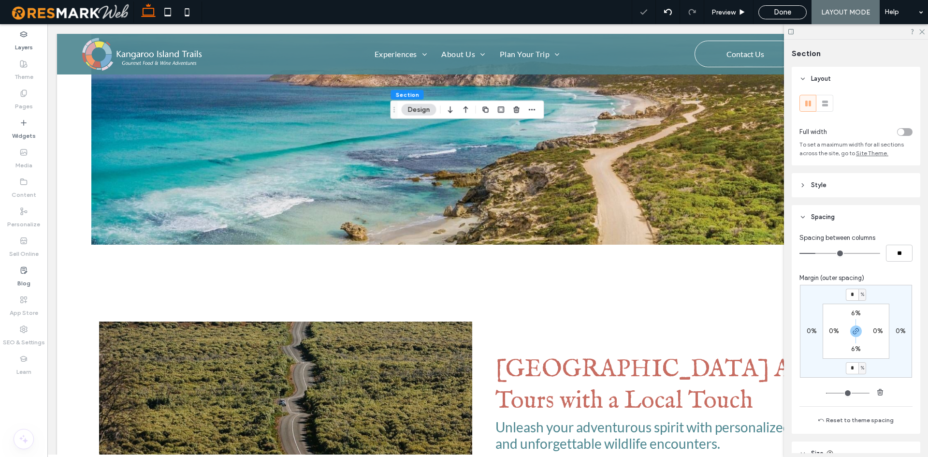
type input "*"
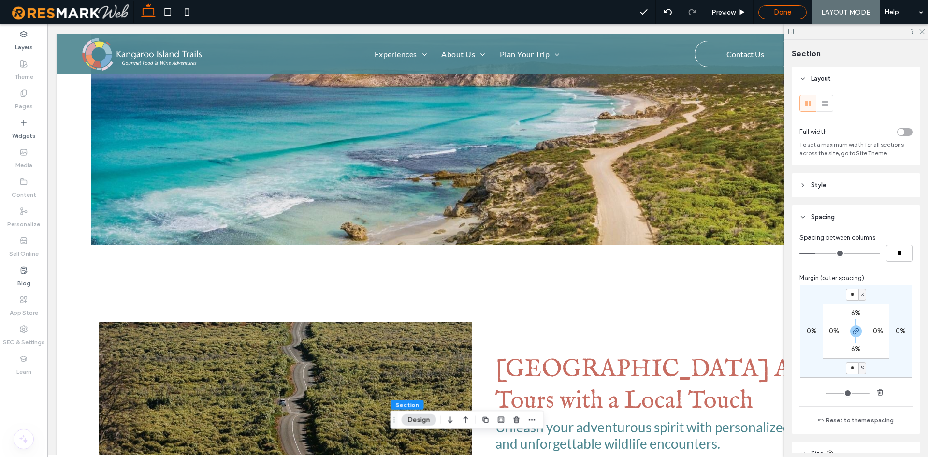
click at [764, 10] on div "Done" at bounding box center [782, 12] width 47 height 9
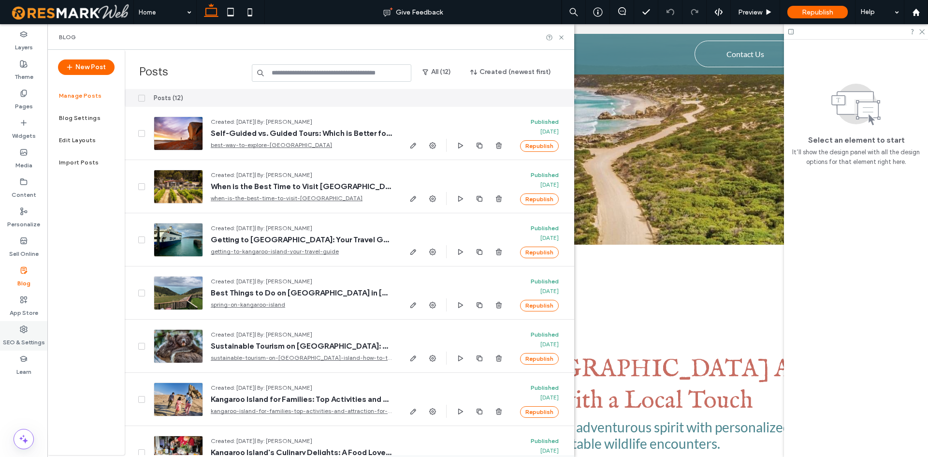
click at [19, 335] on label "SEO & Settings" at bounding box center [24, 340] width 42 height 14
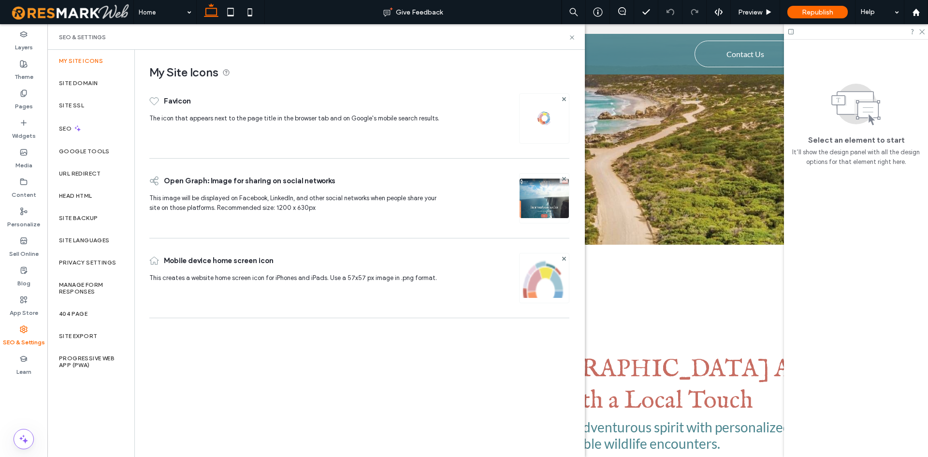
click at [105, 81] on div "New Post" at bounding box center [86, 67] width 57 height 35
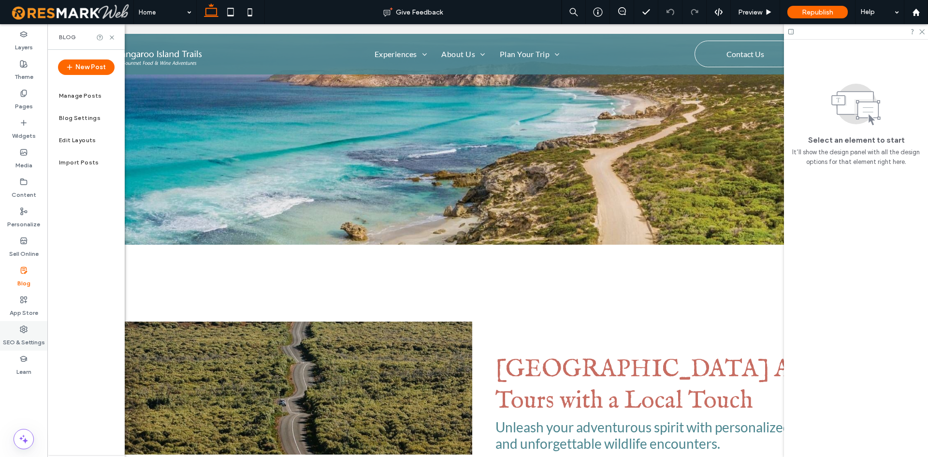
click at [29, 338] on label "SEO & Settings" at bounding box center [24, 340] width 42 height 14
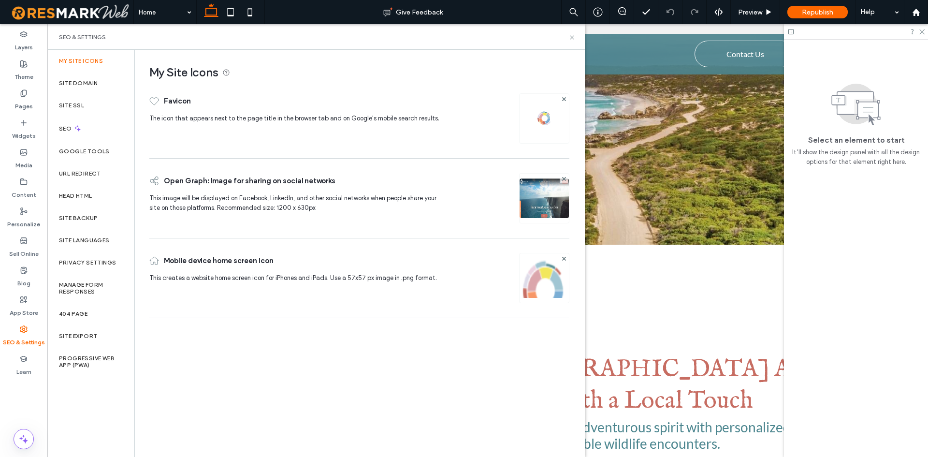
click at [102, 88] on div "Site Domain" at bounding box center [90, 83] width 87 height 22
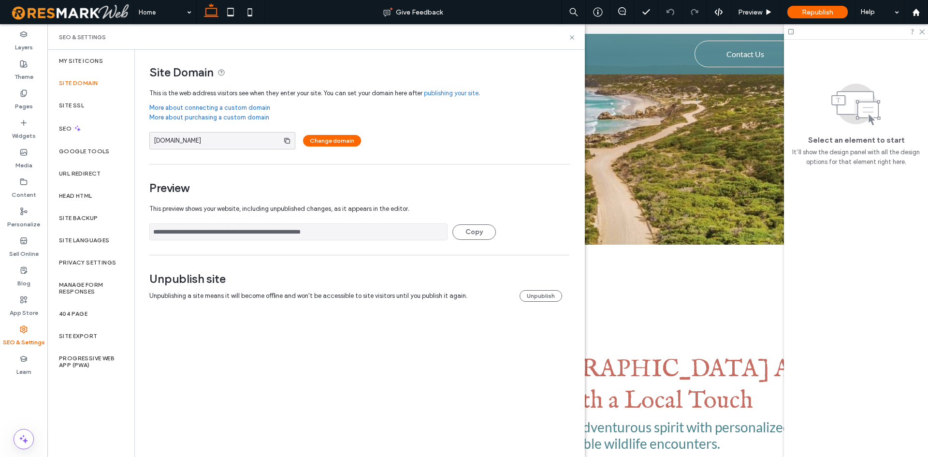
click at [353, 235] on input "**********" at bounding box center [298, 231] width 298 height 17
click at [248, 8] on icon at bounding box center [249, 11] width 19 height 19
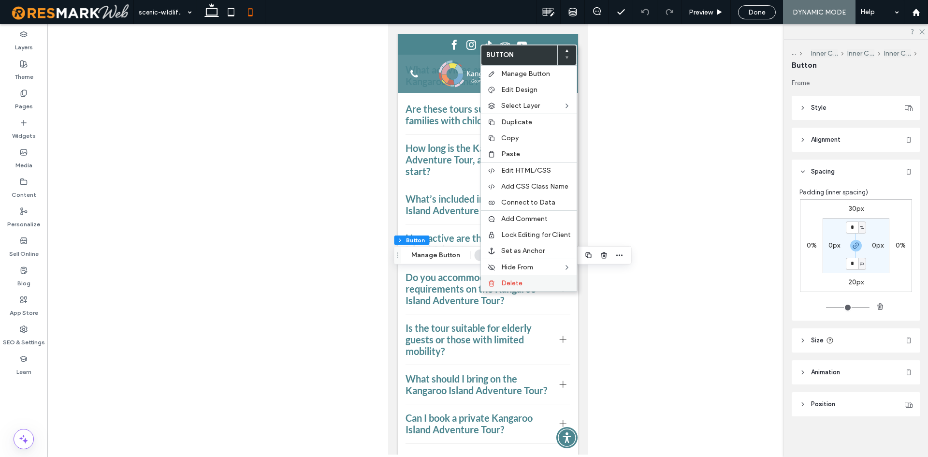
click at [528, 286] on label "Delete" at bounding box center [536, 283] width 70 height 8
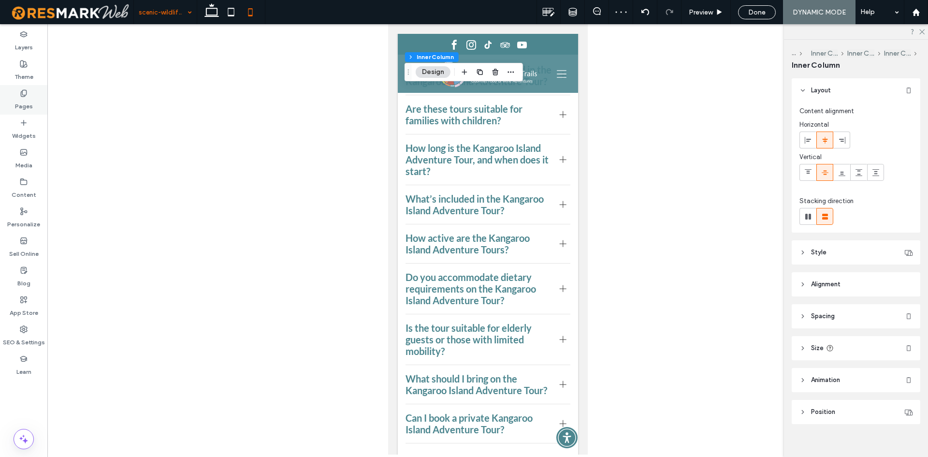
click at [33, 90] on div "Pages" at bounding box center [23, 99] width 47 height 29
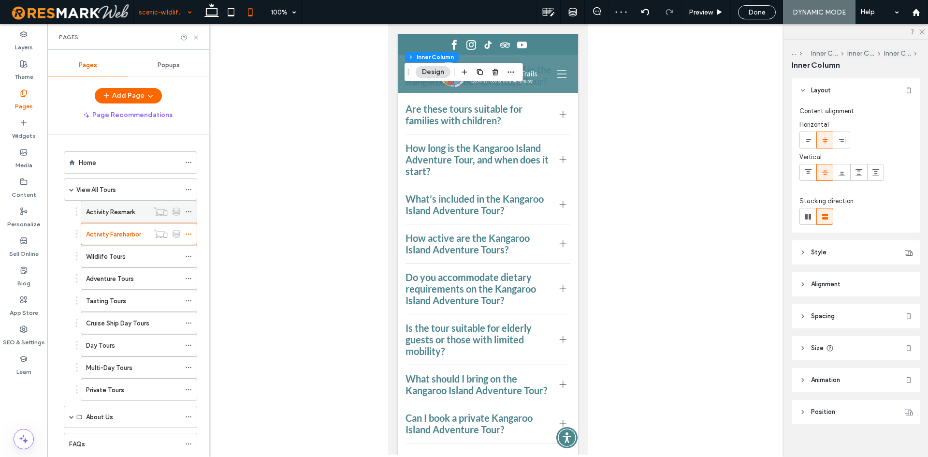
click at [134, 216] on label "Activity Resmark" at bounding box center [110, 212] width 49 height 17
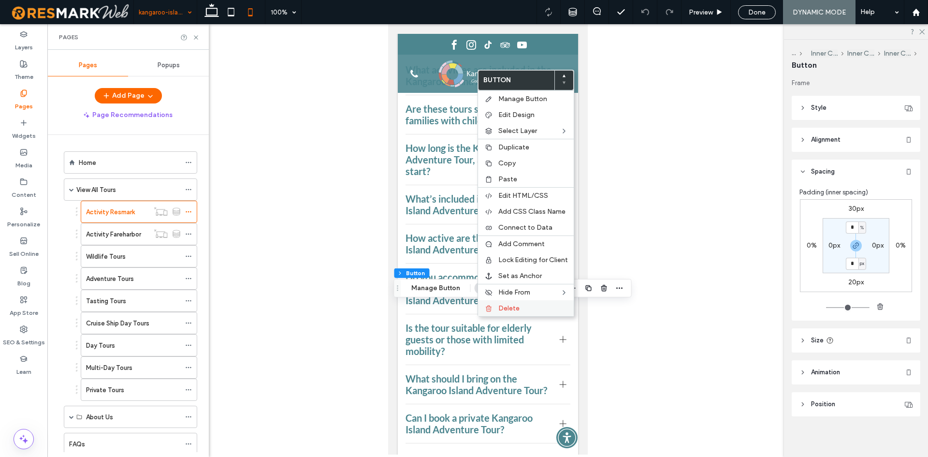
click at [487, 307] on icon at bounding box center [489, 309] width 8 height 8
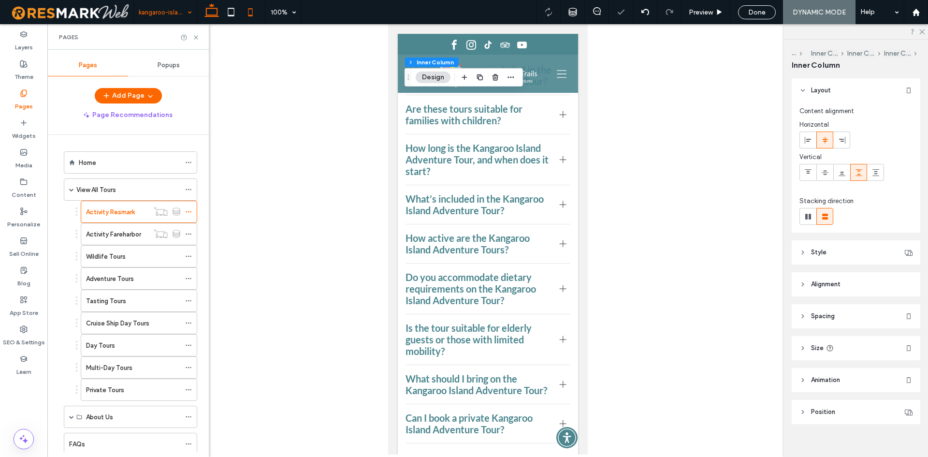
click at [211, 14] on icon at bounding box center [211, 11] width 19 height 19
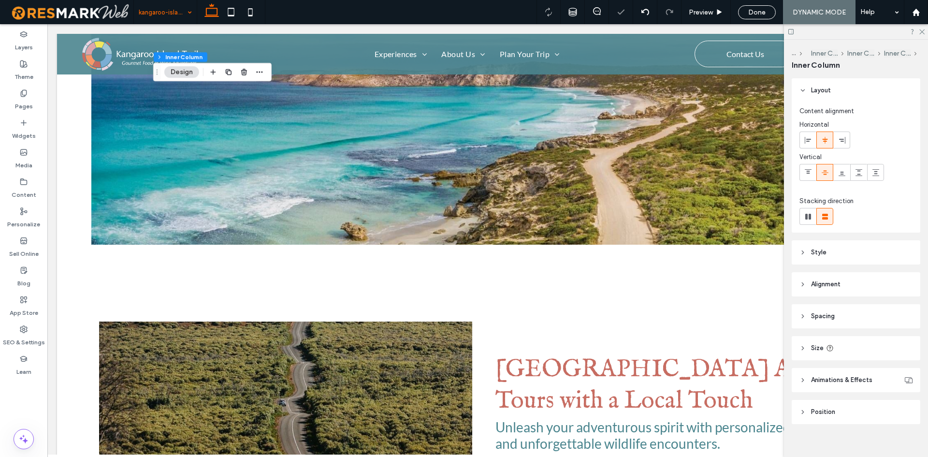
type input "*"
click at [234, 9] on use at bounding box center [231, 12] width 6 height 8
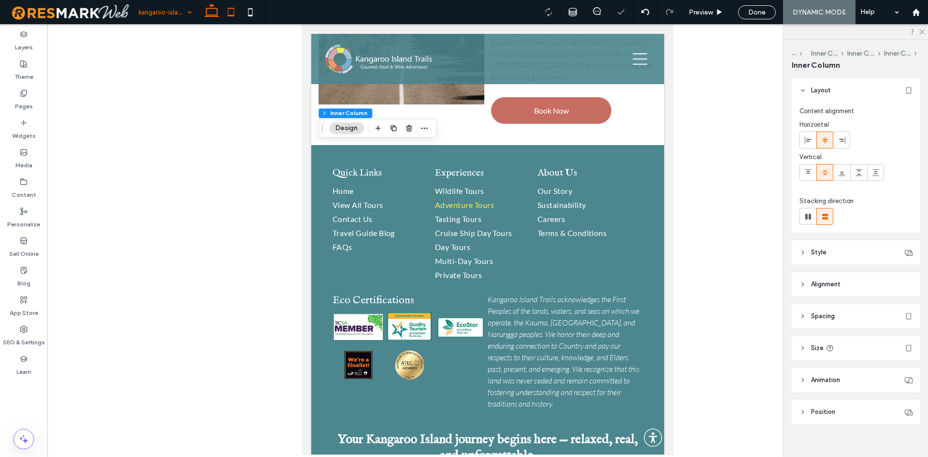
click at [211, 18] on icon at bounding box center [211, 11] width 19 height 19
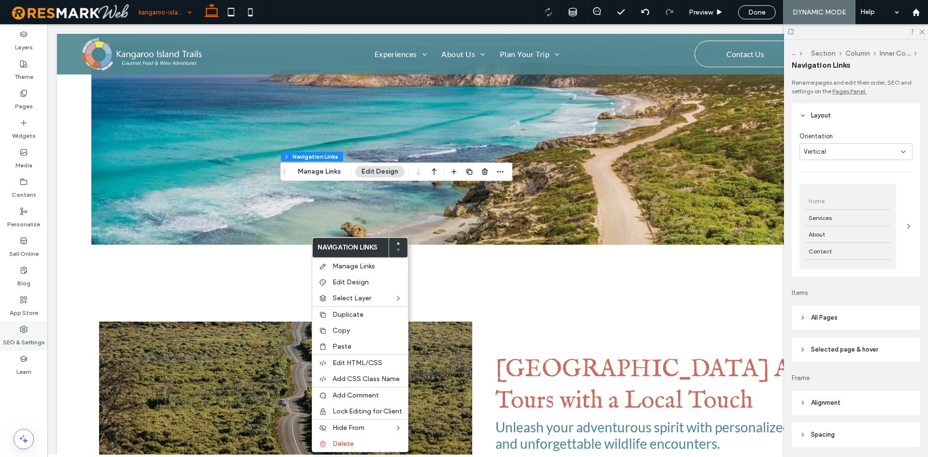
click at [16, 339] on label "SEO & Settings" at bounding box center [24, 340] width 42 height 14
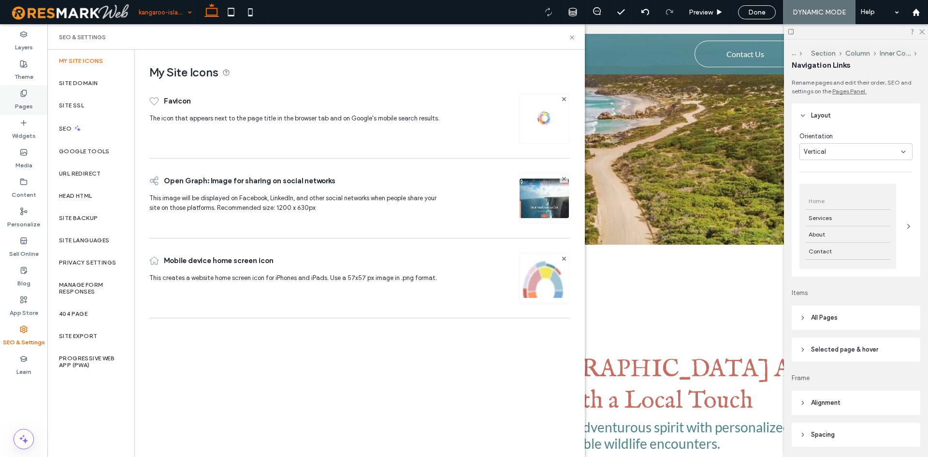
click at [36, 102] on div "Pages" at bounding box center [23, 99] width 47 height 29
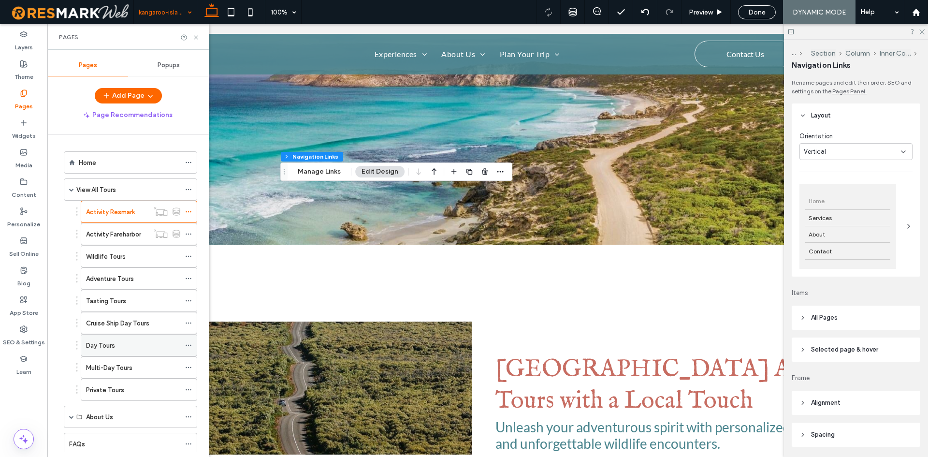
click at [190, 341] on span at bounding box center [188, 345] width 7 height 15
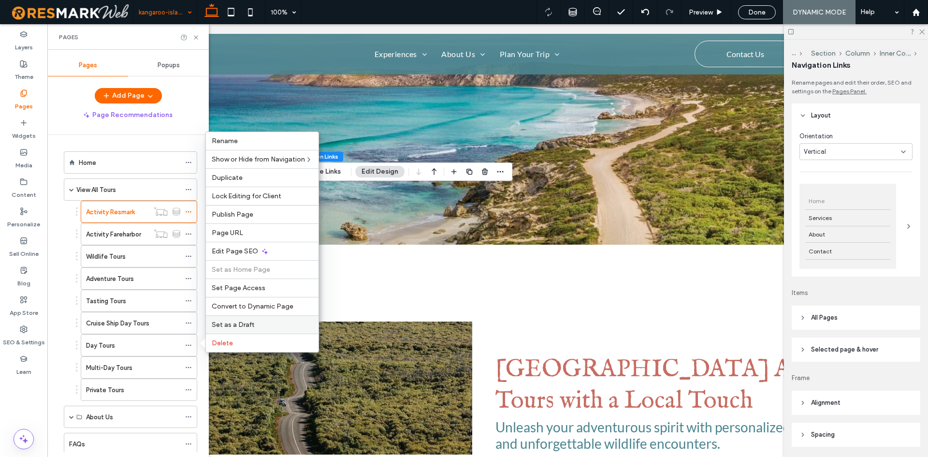
click at [280, 324] on label "Set as a Draft" at bounding box center [262, 325] width 101 height 8
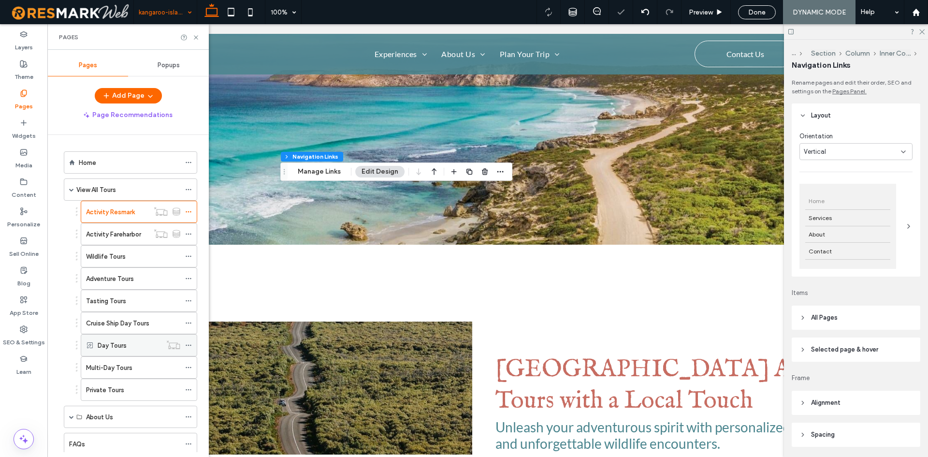
click at [186, 348] on icon at bounding box center [188, 345] width 7 height 7
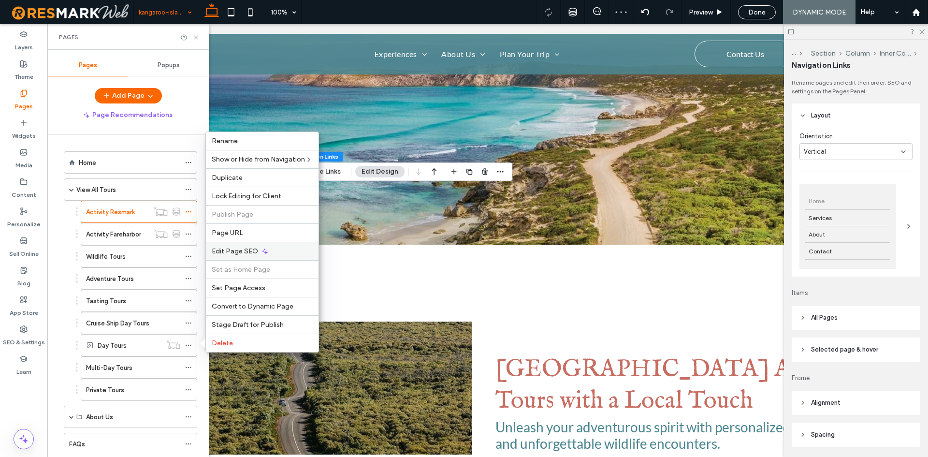
click at [267, 254] on icon at bounding box center [265, 252] width 8 height 8
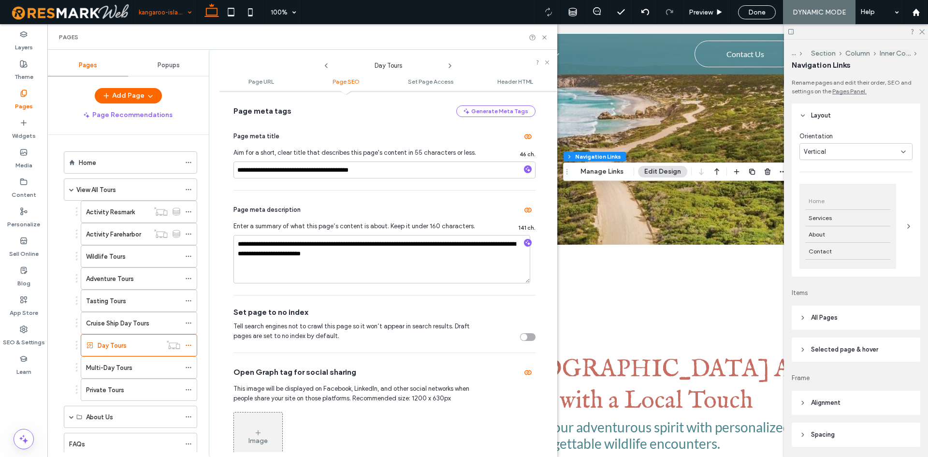
scroll to position [290, 0]
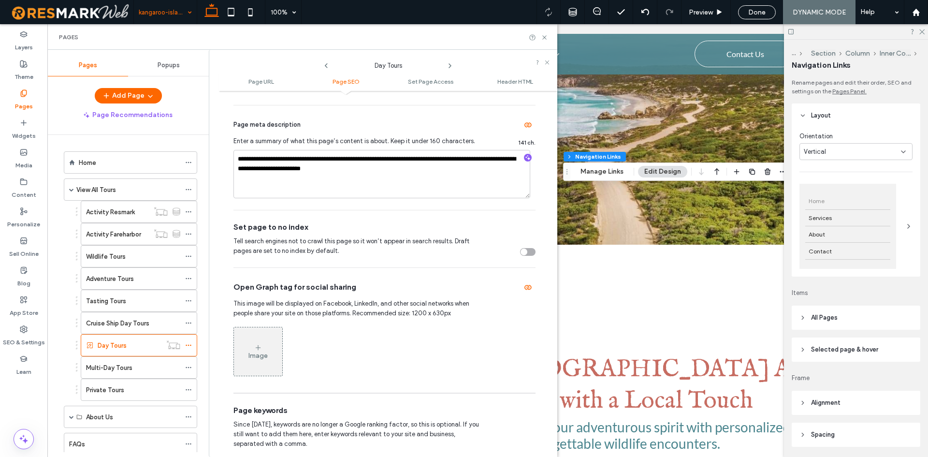
click at [523, 253] on div "toggle" at bounding box center [527, 252] width 15 height 8
click at [544, 39] on icon at bounding box center [544, 37] width 7 height 7
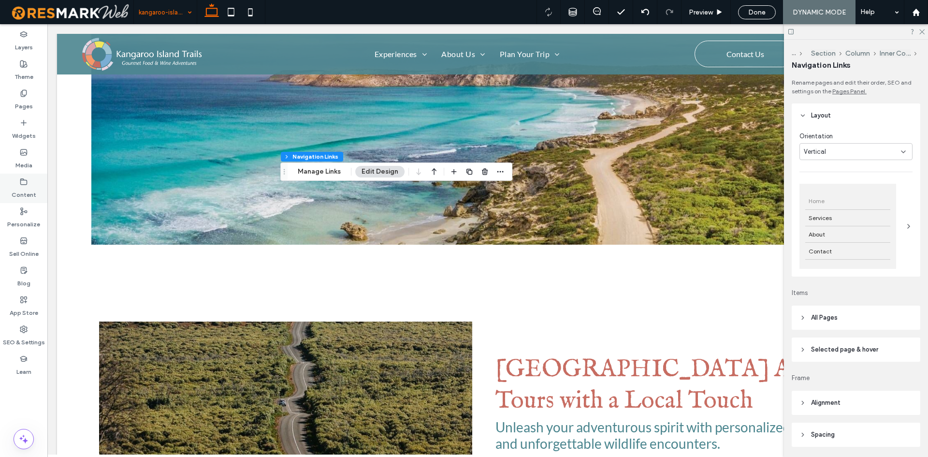
click at [15, 174] on div "Content" at bounding box center [23, 188] width 47 height 29
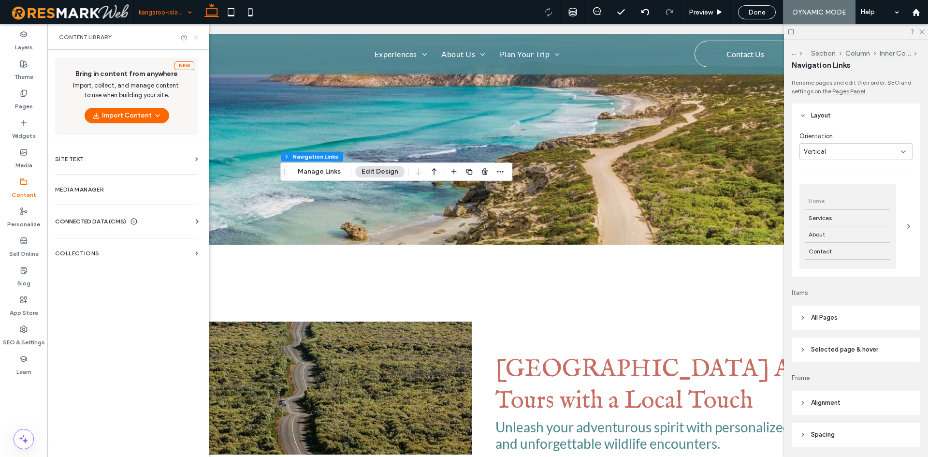
click at [199, 37] on icon at bounding box center [195, 37] width 7 height 7
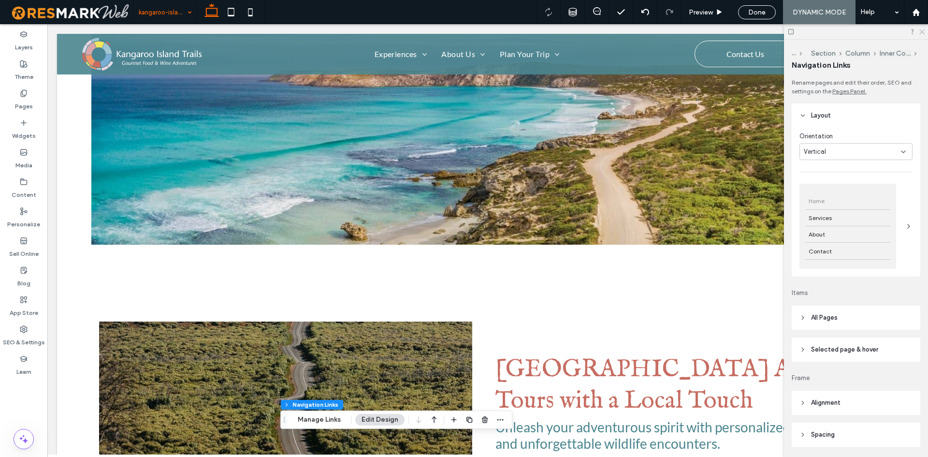
click at [921, 31] on use at bounding box center [922, 31] width 5 height 5
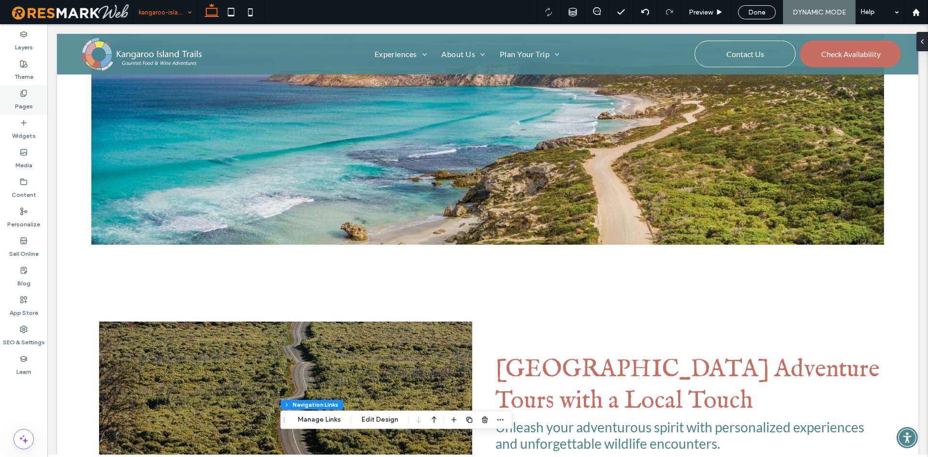
click at [9, 97] on div "Pages" at bounding box center [23, 99] width 47 height 29
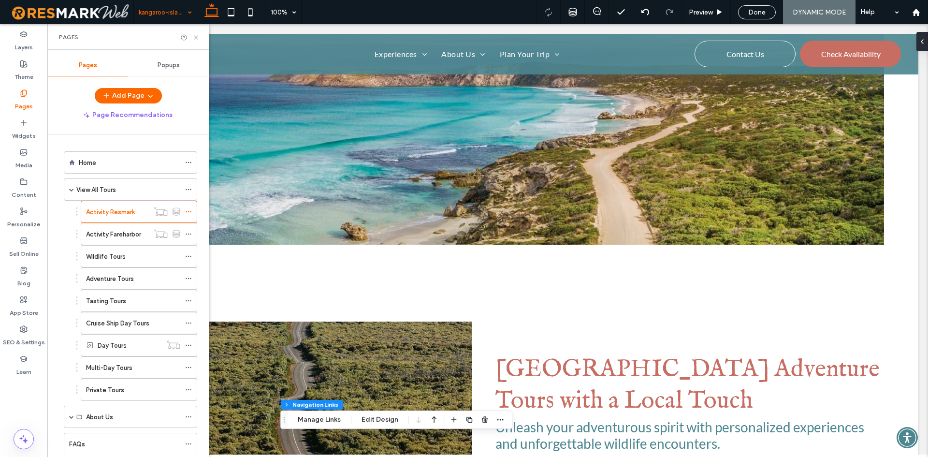
click at [104, 152] on div "Home" at bounding box center [130, 162] width 102 height 21
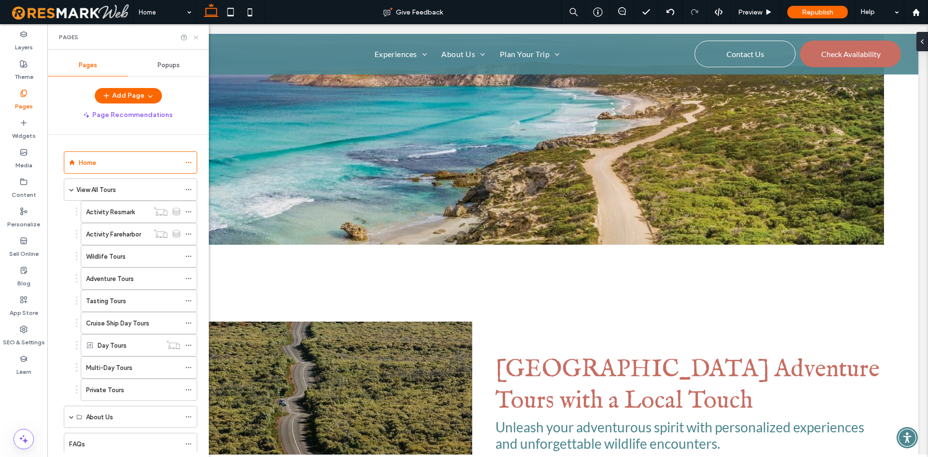
click at [197, 39] on use at bounding box center [196, 37] width 4 height 4
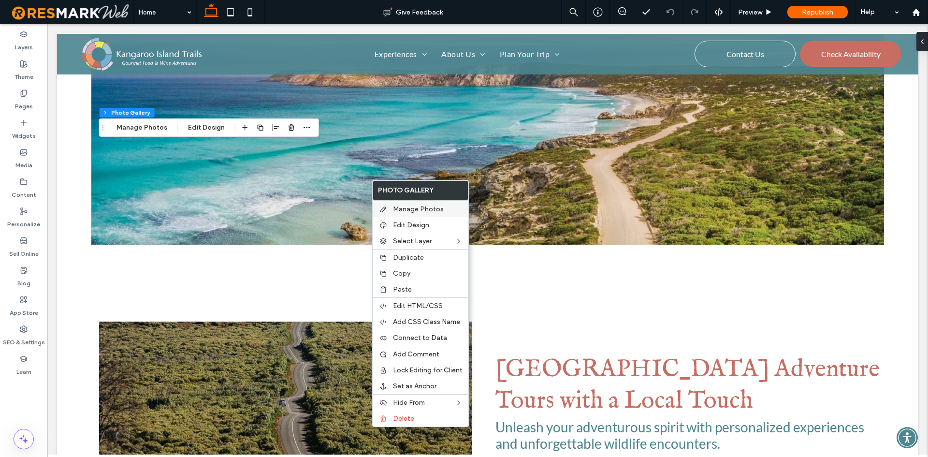
click at [398, 203] on div "Manage Photos" at bounding box center [421, 209] width 96 height 16
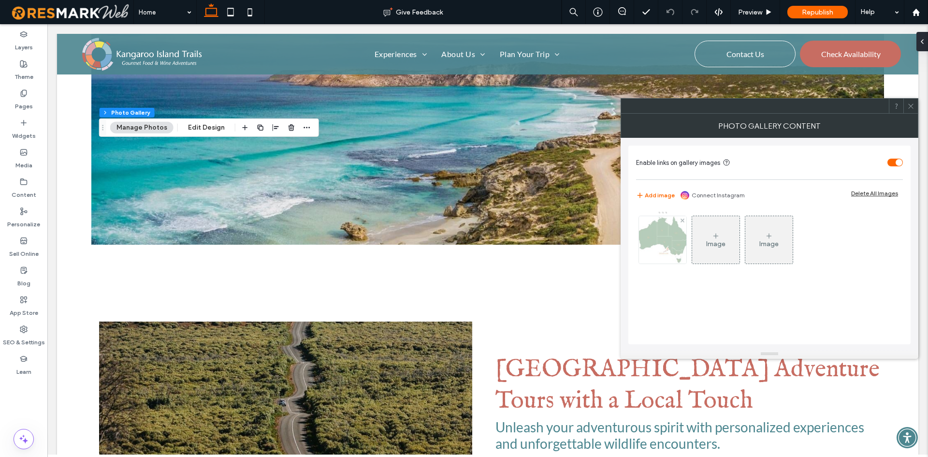
click at [664, 238] on img at bounding box center [663, 239] width 50 height 47
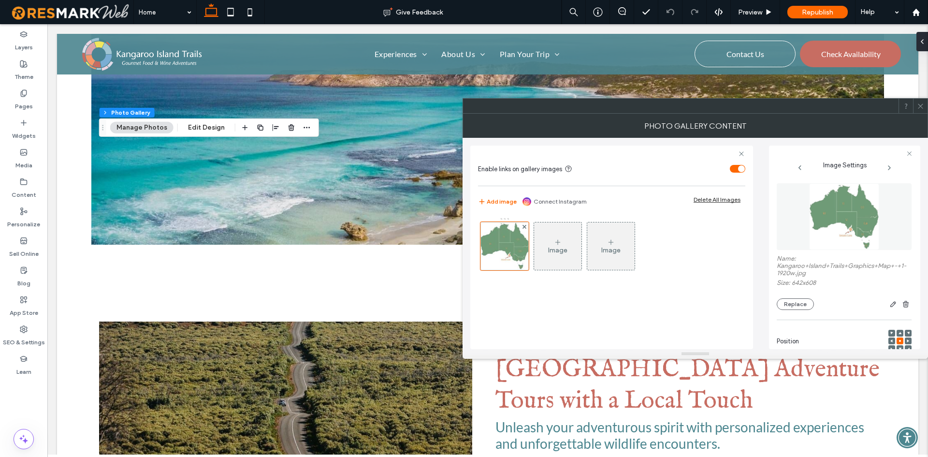
click at [814, 233] on img at bounding box center [844, 216] width 71 height 67
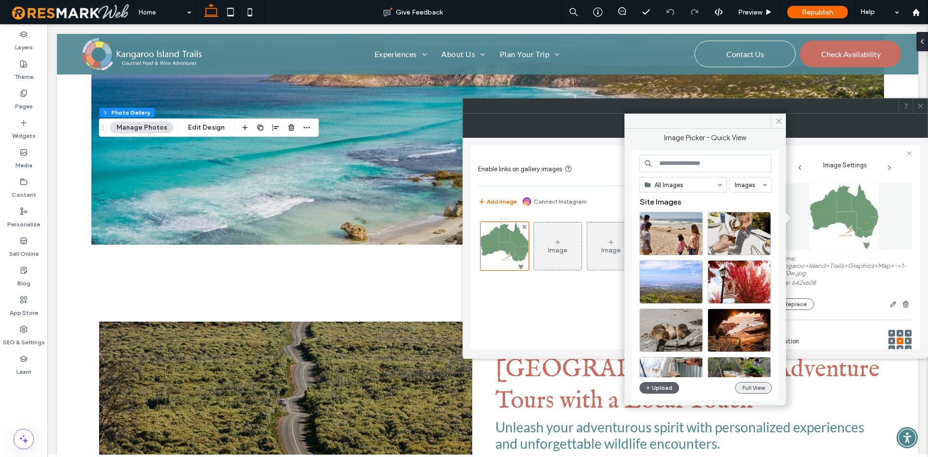
click at [743, 387] on button "Full View" at bounding box center [753, 388] width 37 height 12
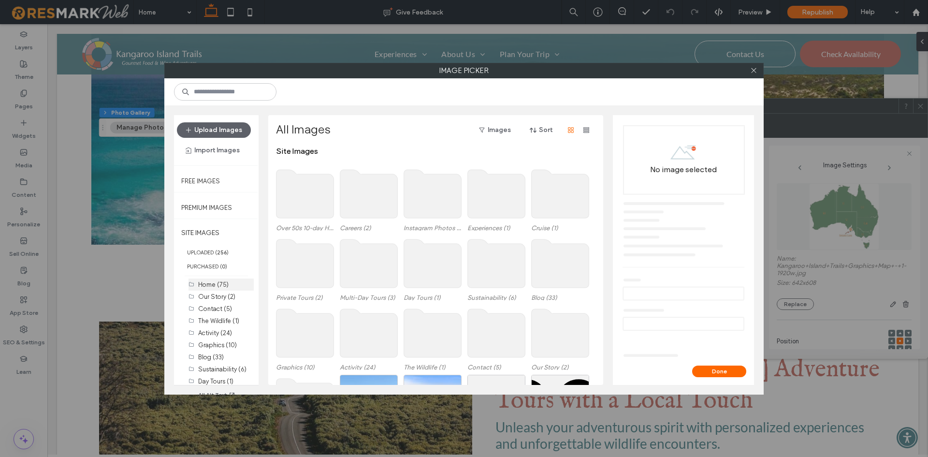
click at [225, 279] on div "Home (75)" at bounding box center [226, 284] width 56 height 10
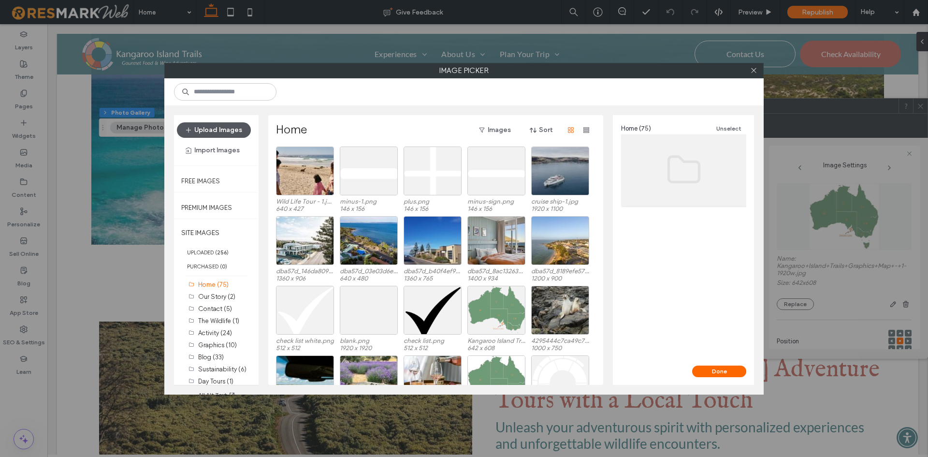
click at [231, 126] on button "Upload Images" at bounding box center [214, 129] width 74 height 15
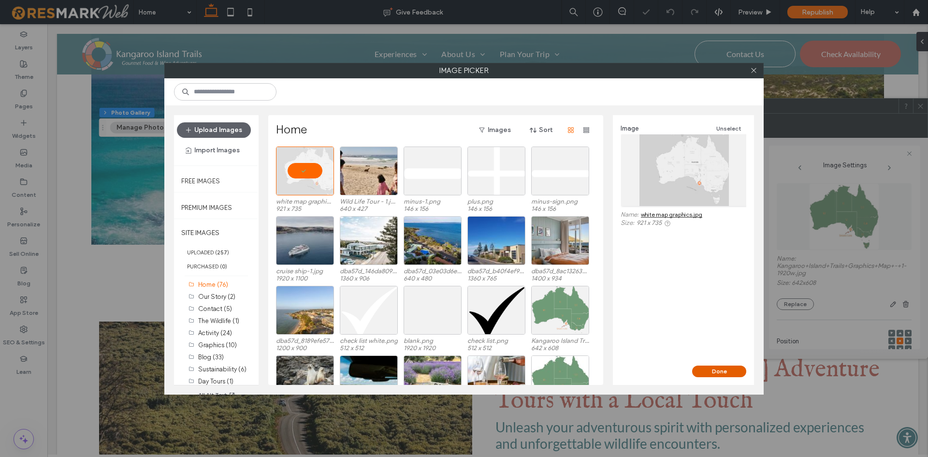
click at [724, 369] on button "Done" at bounding box center [719, 371] width 54 height 12
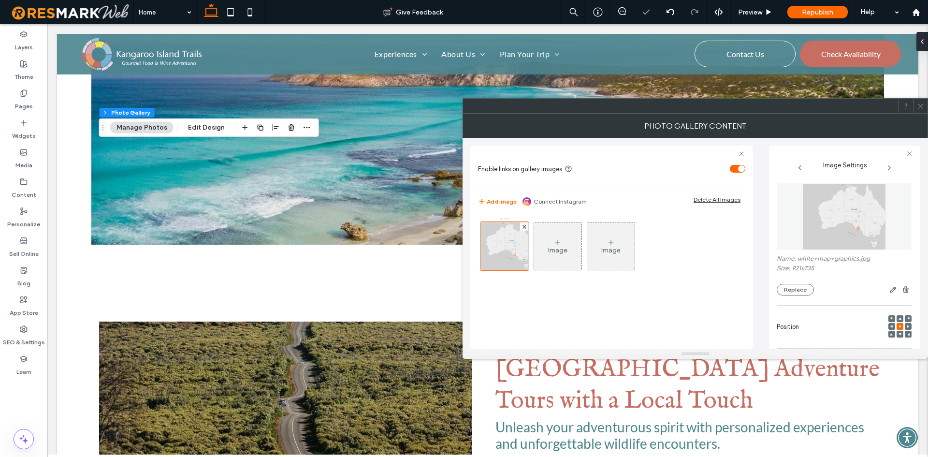
click at [921, 109] on icon at bounding box center [920, 105] width 7 height 7
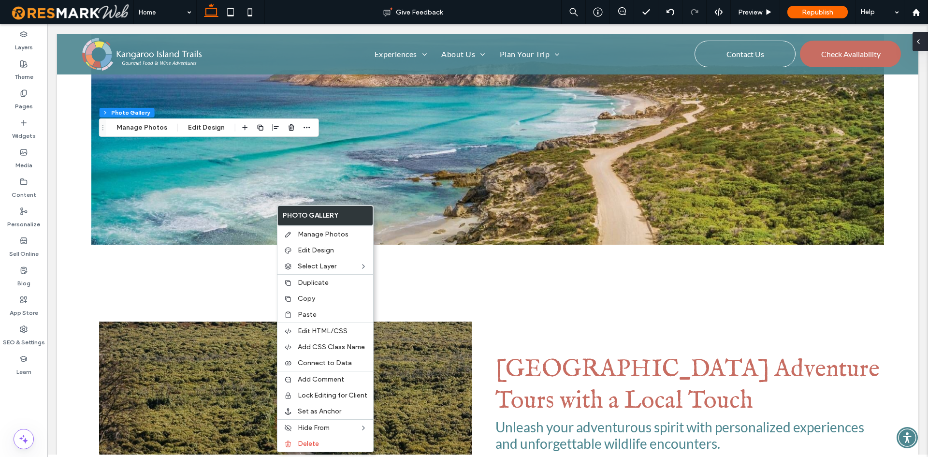
click at [920, 43] on icon at bounding box center [919, 42] width 8 height 8
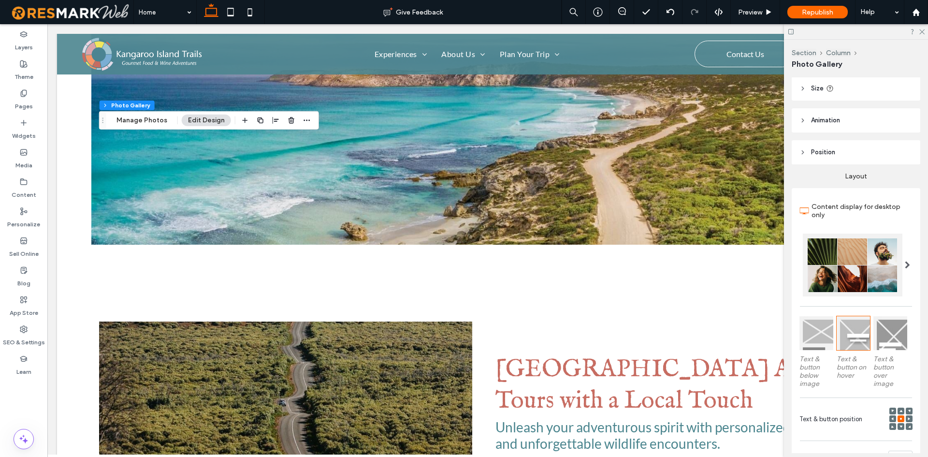
scroll to position [145, 0]
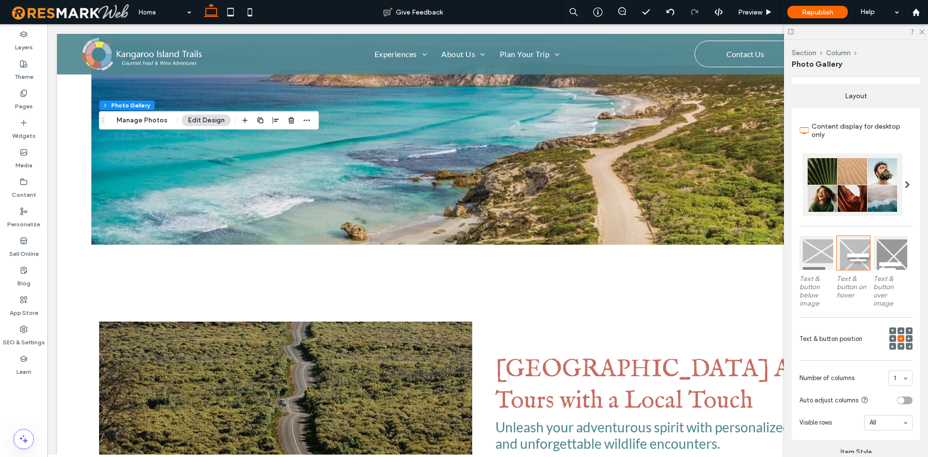
click at [908, 336] on div "Content display for desktop only Text & button below image Text & button on hov…" at bounding box center [856, 274] width 129 height 332
click at [900, 337] on div at bounding box center [901, 338] width 23 height 23
click at [908, 339] on span at bounding box center [909, 338] width 3 height 7
click at [900, 337] on icon at bounding box center [901, 338] width 3 height 3
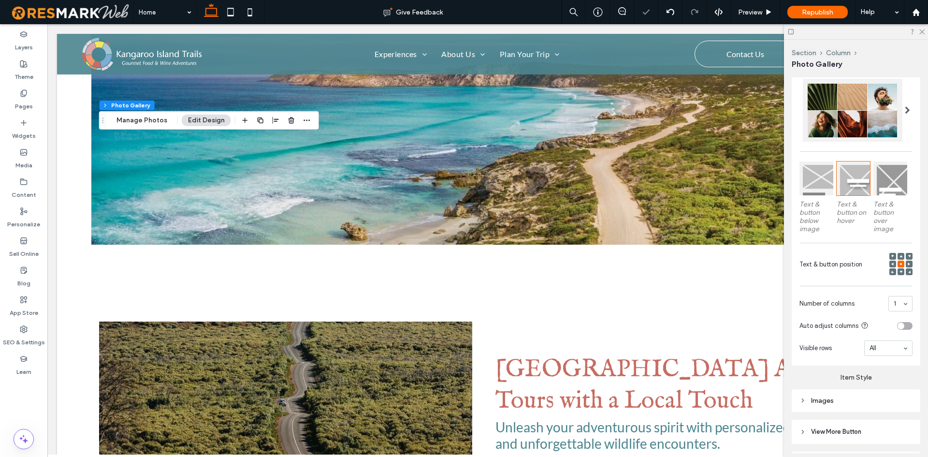
scroll to position [278, 0]
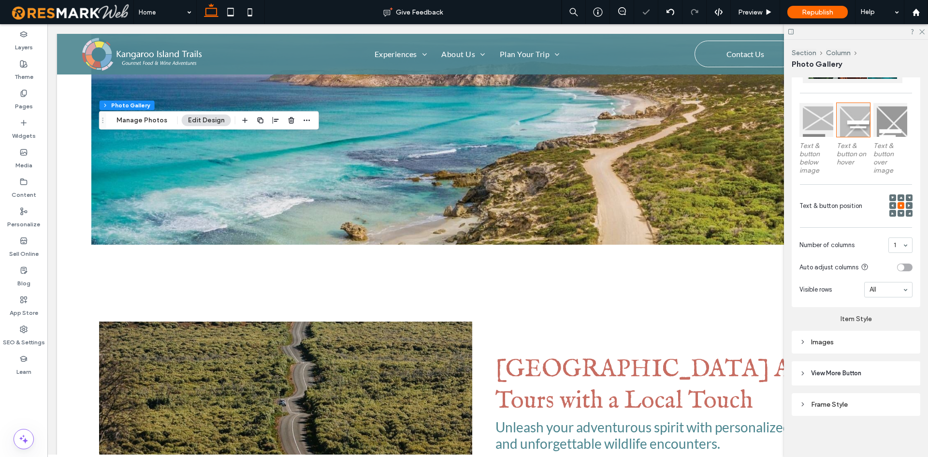
click at [881, 346] on div "Images" at bounding box center [856, 342] width 113 height 13
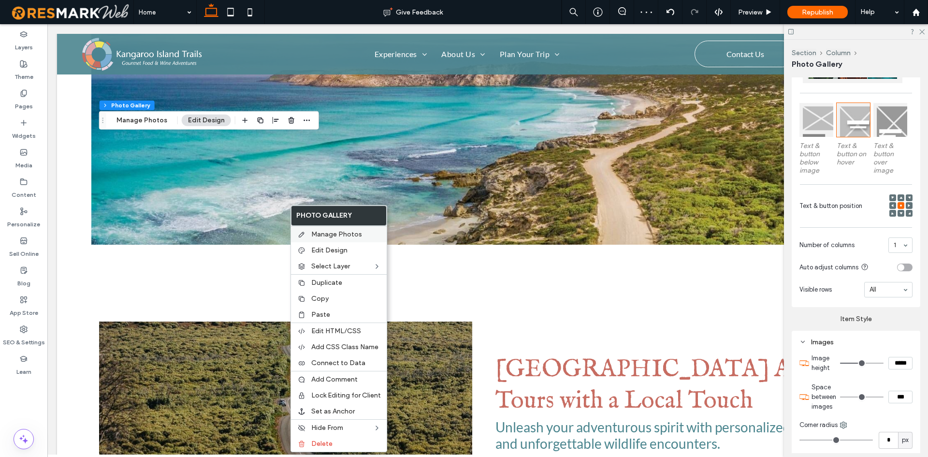
click at [320, 232] on span "Manage Photos" at bounding box center [336, 234] width 51 height 8
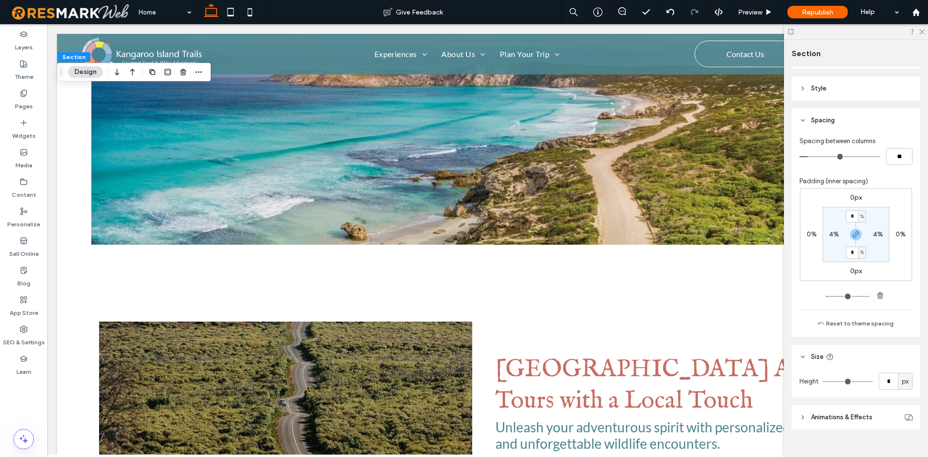
scroll to position [112, 0]
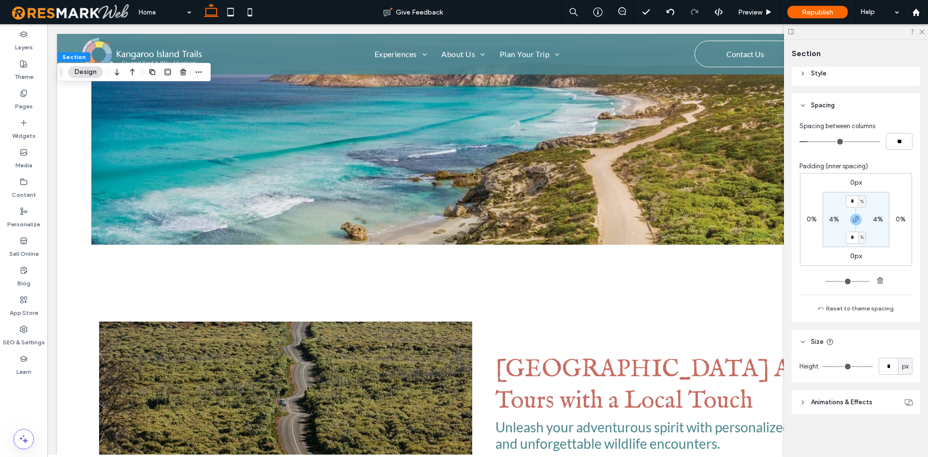
click at [889, 403] on header "Animations & Effects" at bounding box center [856, 402] width 129 height 24
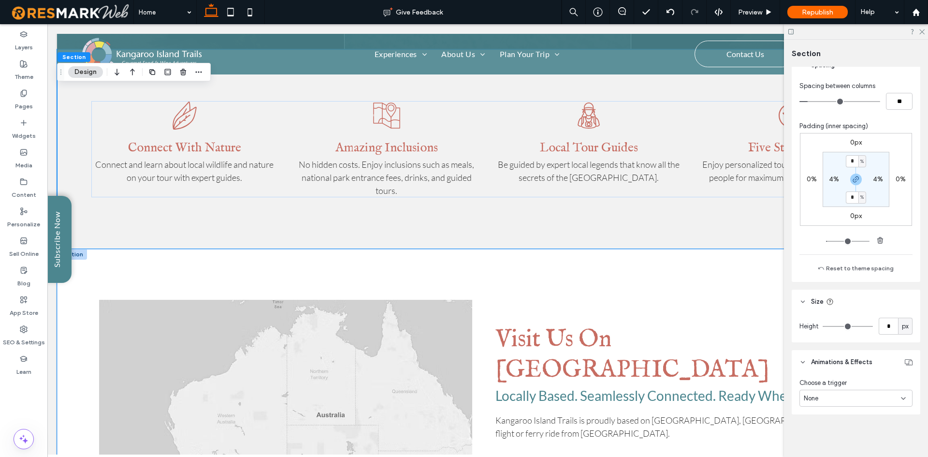
click at [496, 266] on div "Visit Us On [GEOGRAPHIC_DATA] Locally Based. Seamlessly Connected. Ready When Y…" at bounding box center [488, 448] width 862 height 399
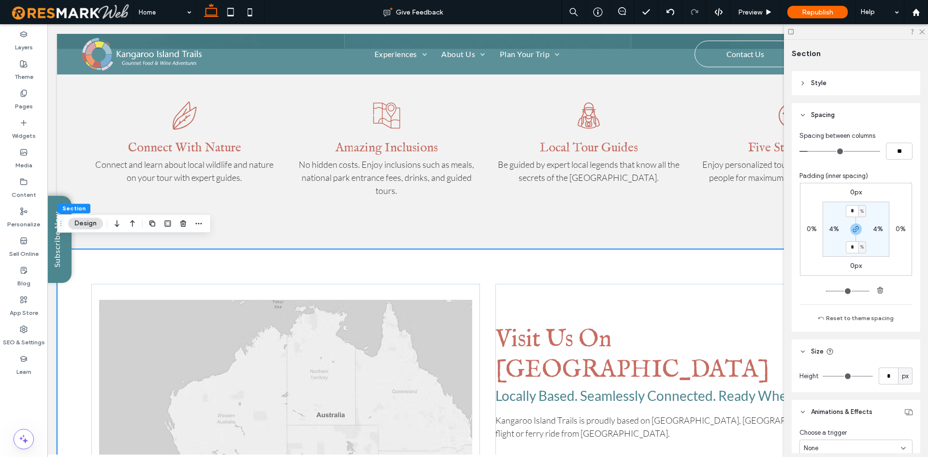
scroll to position [48, 0]
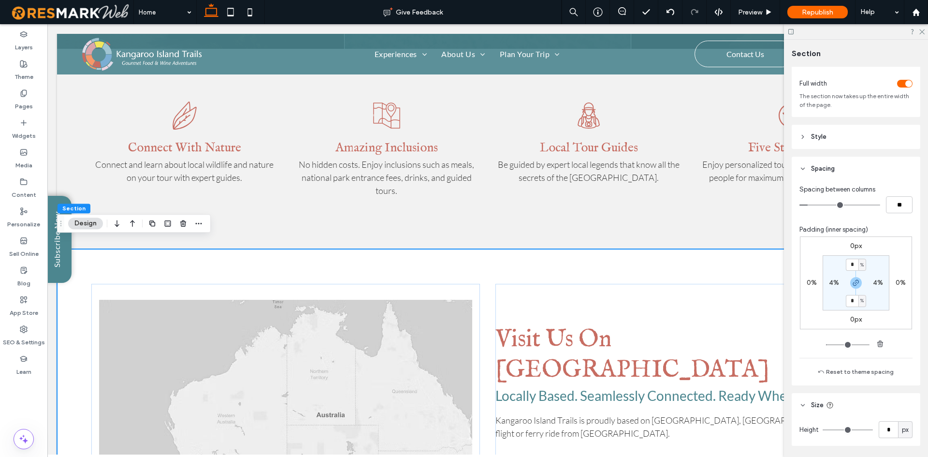
click at [859, 135] on header "Style" at bounding box center [856, 137] width 129 height 24
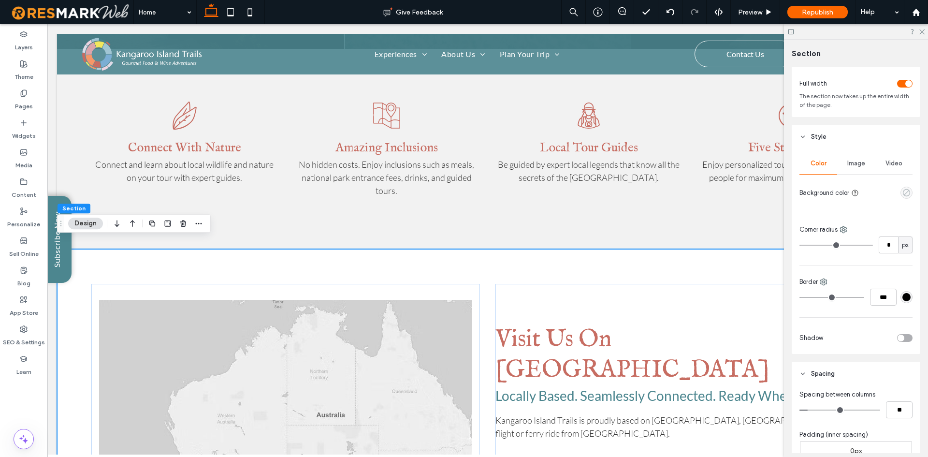
click at [903, 194] on use "empty color" at bounding box center [906, 192] width 7 height 7
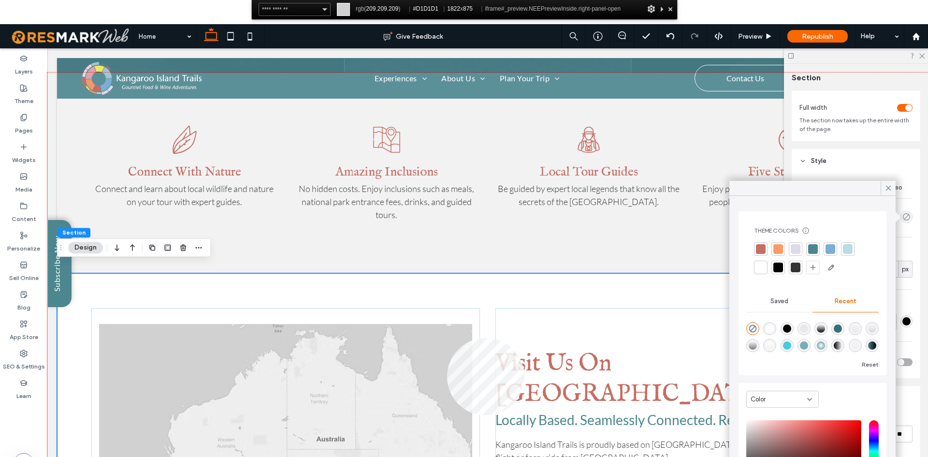
click at [447, 338] on div at bounding box center [487, 284] width 881 height 423
click at [671, 11] on div at bounding box center [671, 9] width 10 height 12
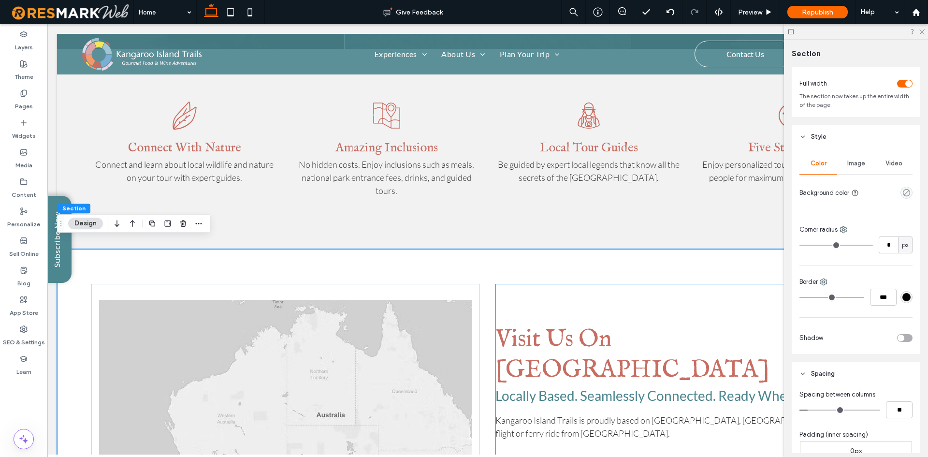
click at [571, 286] on div "Visit Us On [GEOGRAPHIC_DATA] Locally Based. Seamlessly Connected. Ready When Y…" at bounding box center [690, 449] width 388 height 330
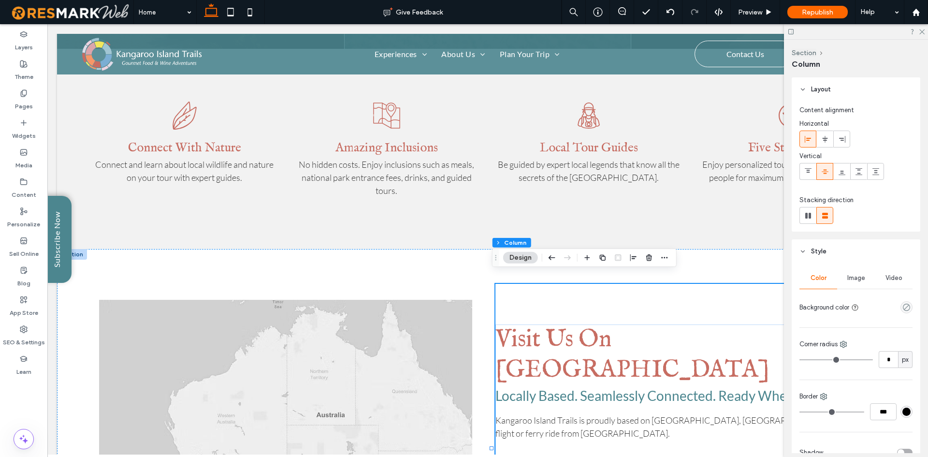
click at [786, 252] on div "Section Column Layout Content alignment Horizontal Vertical Stacking direction …" at bounding box center [856, 248] width 144 height 417
click at [771, 250] on div "Visit Us On [GEOGRAPHIC_DATA] Locally Based. Seamlessly Connected. Ready When Y…" at bounding box center [488, 448] width 862 height 399
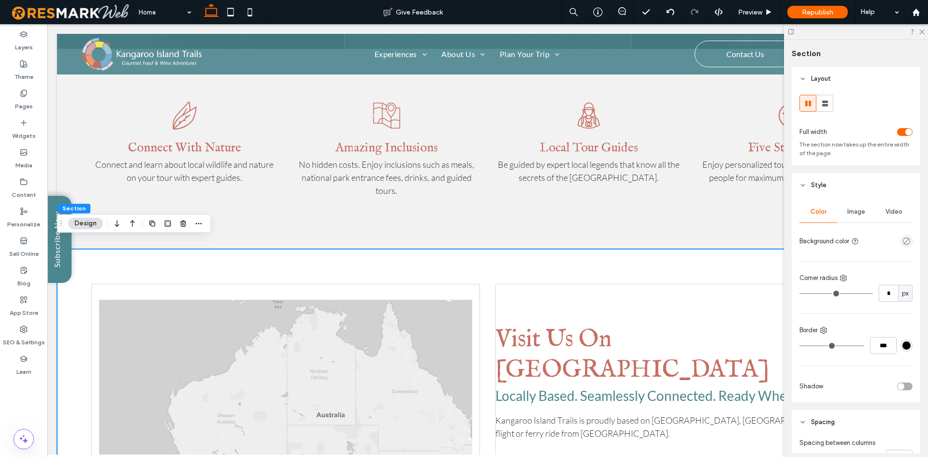
click at [901, 246] on div at bounding box center [907, 241] width 12 height 12
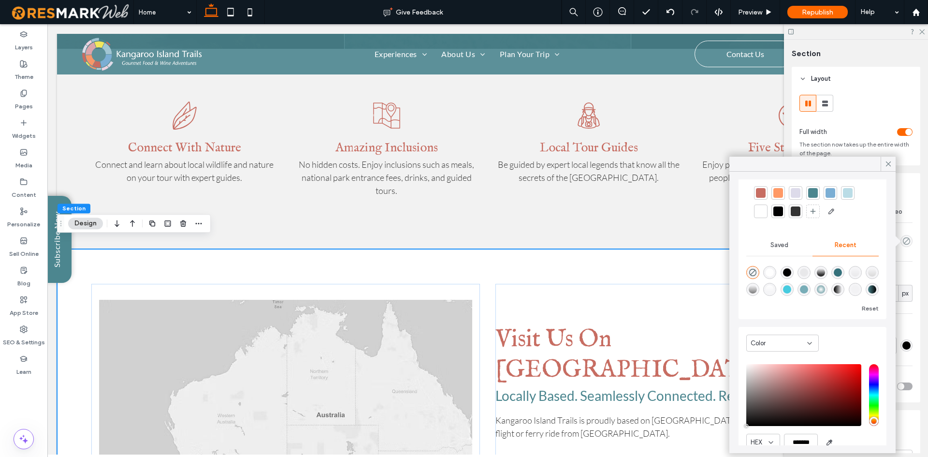
scroll to position [74, 0]
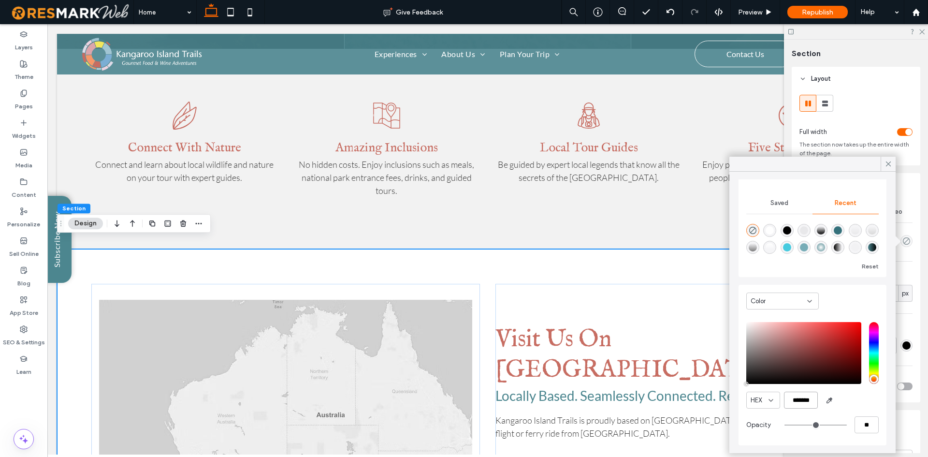
click at [806, 399] on input "*******" at bounding box center [801, 400] width 34 height 17
paste input "color picker textbox"
type input "*******"
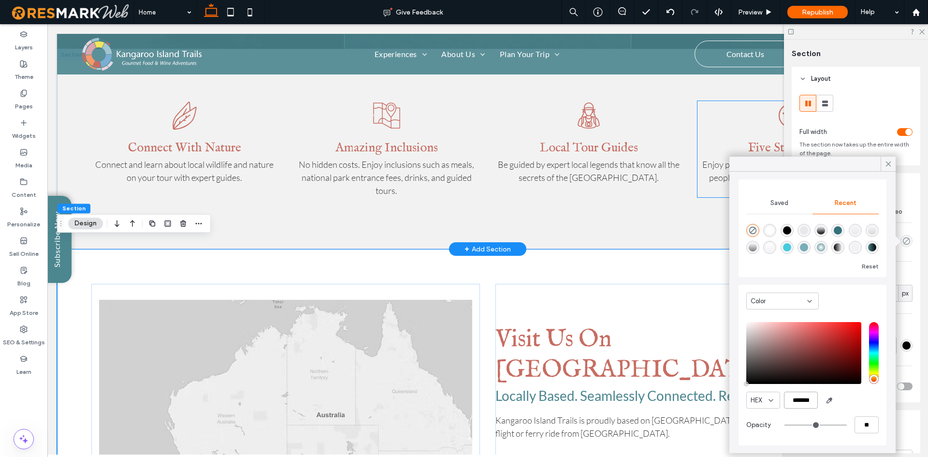
type input "***"
type input "****"
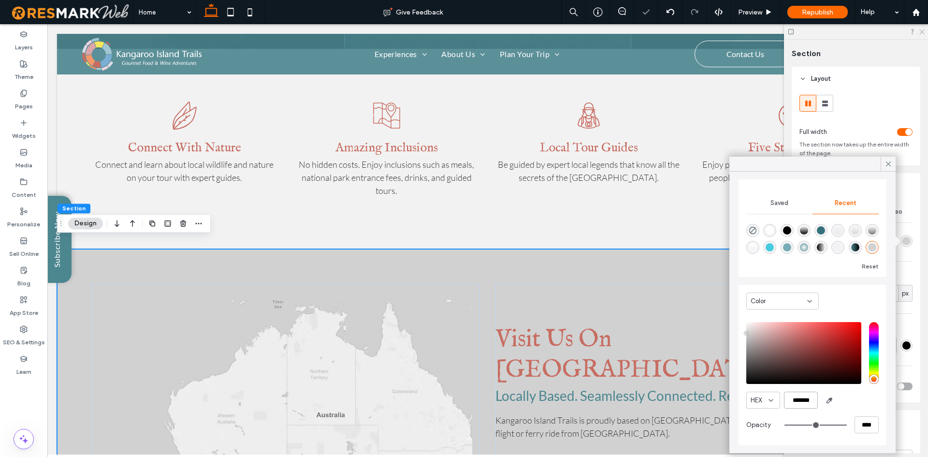
type input "*******"
click at [920, 30] on use at bounding box center [922, 31] width 5 height 5
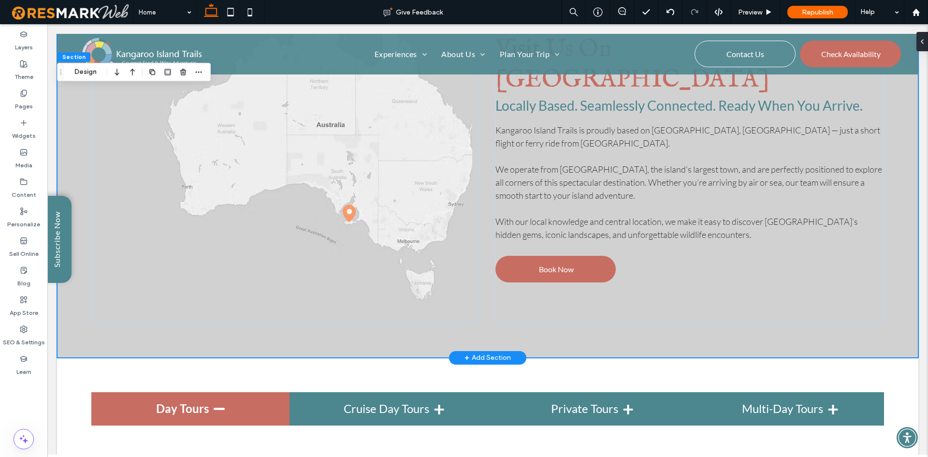
scroll to position [1766, 0]
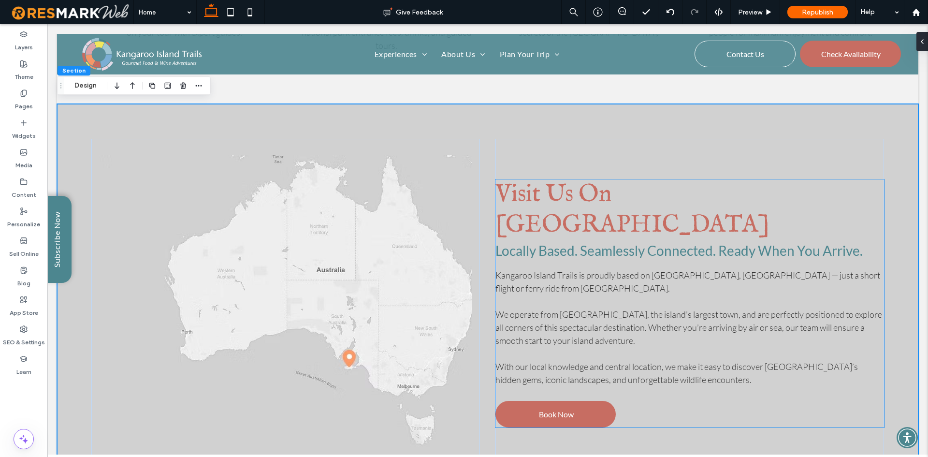
click at [636, 309] on span "We operate from [GEOGRAPHIC_DATA], the island’s largest town, and are perfectly…" at bounding box center [689, 327] width 387 height 37
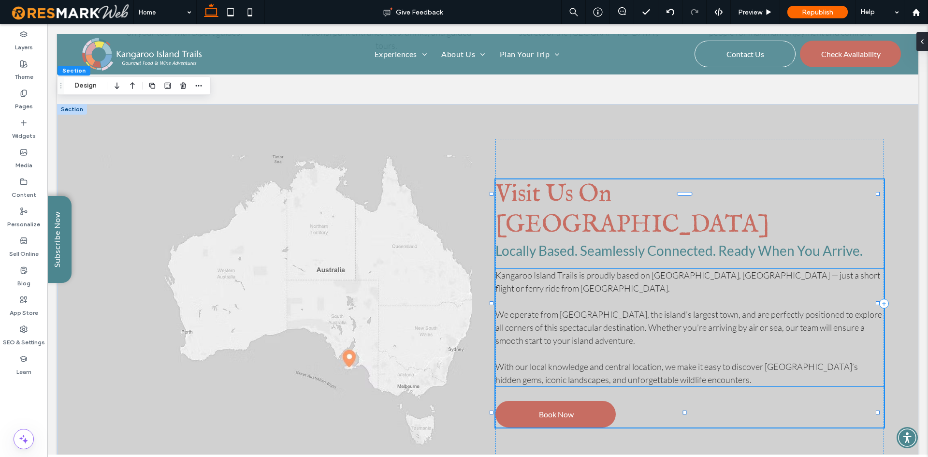
click at [648, 347] on p at bounding box center [690, 353] width 388 height 13
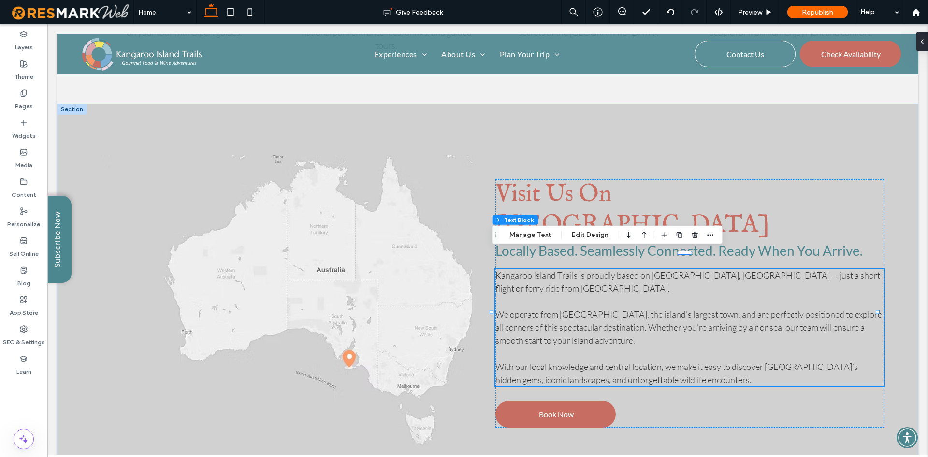
click at [648, 335] on div "Kangaroo Island Trails is proudly based on Kangaroo Island, South Australia — j…" at bounding box center [690, 327] width 388 height 117
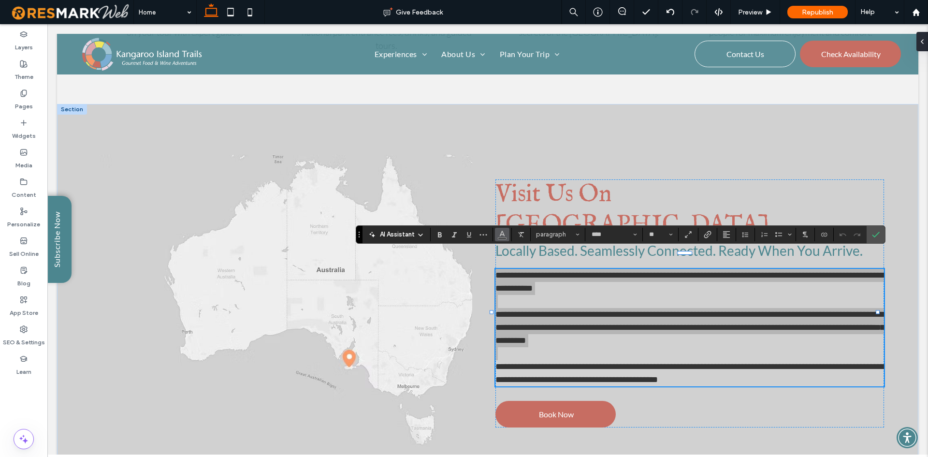
click at [502, 234] on icon "Color" at bounding box center [502, 234] width 8 height 8
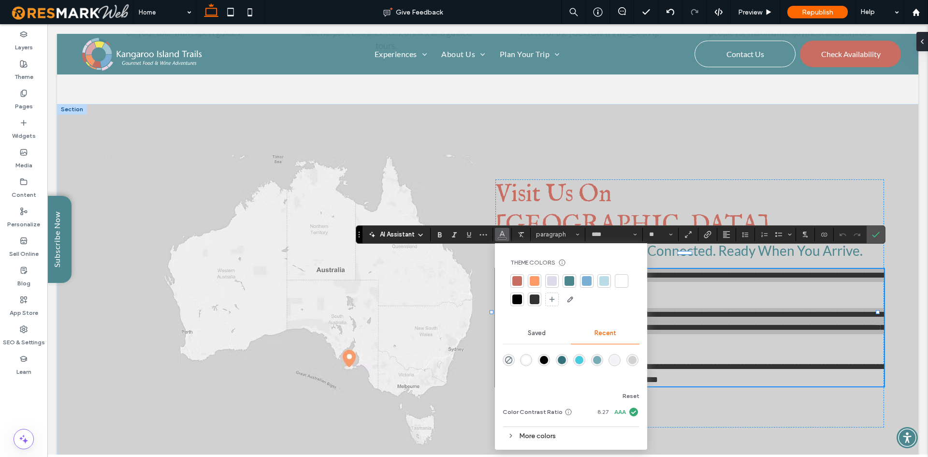
click at [630, 282] on div at bounding box center [571, 290] width 121 height 33
drag, startPoint x: 627, startPoint y: 282, endPoint x: 614, endPoint y: 251, distance: 33.1
click at [627, 282] on div at bounding box center [622, 281] width 14 height 14
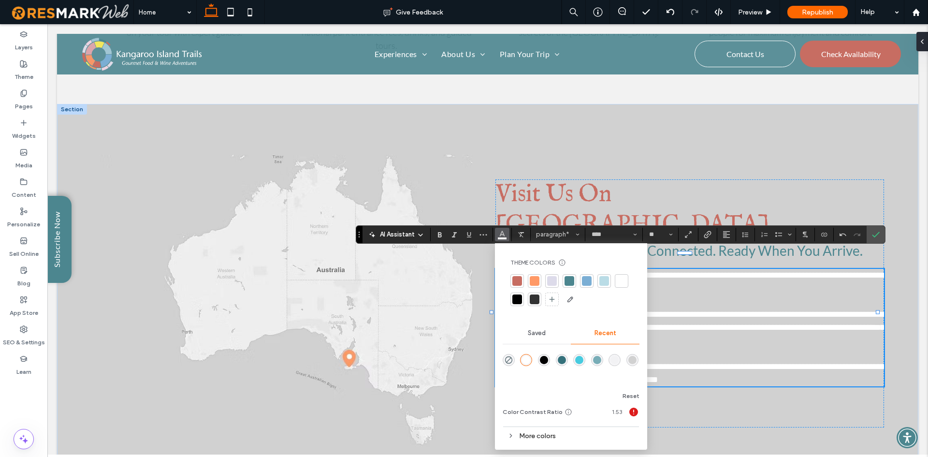
click at [887, 233] on div "**********" at bounding box center [488, 303] width 862 height 399
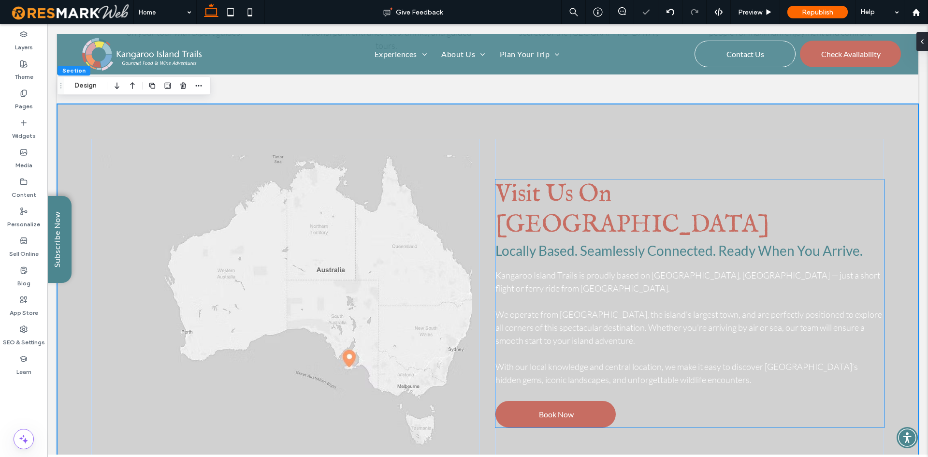
click at [876, 243] on h4 "Locally Based. Seamlessly Connected. Ready When You Arrive." at bounding box center [690, 251] width 388 height 16
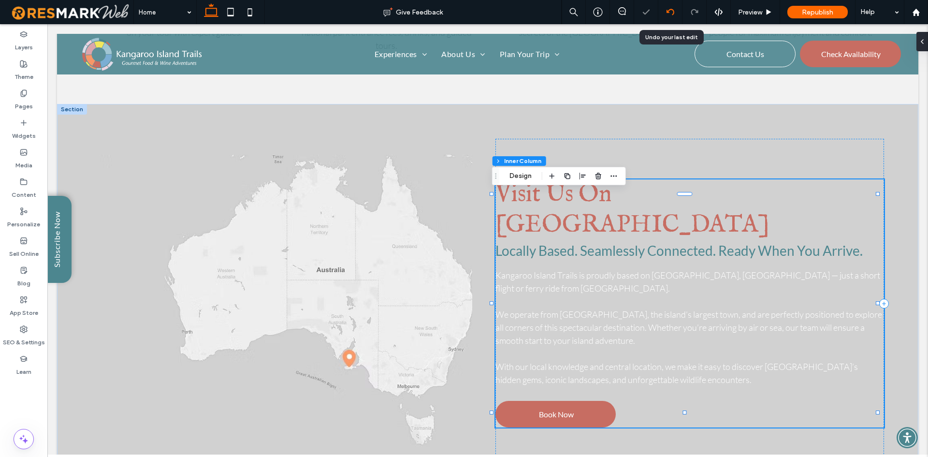
click at [669, 10] on use at bounding box center [670, 12] width 8 height 6
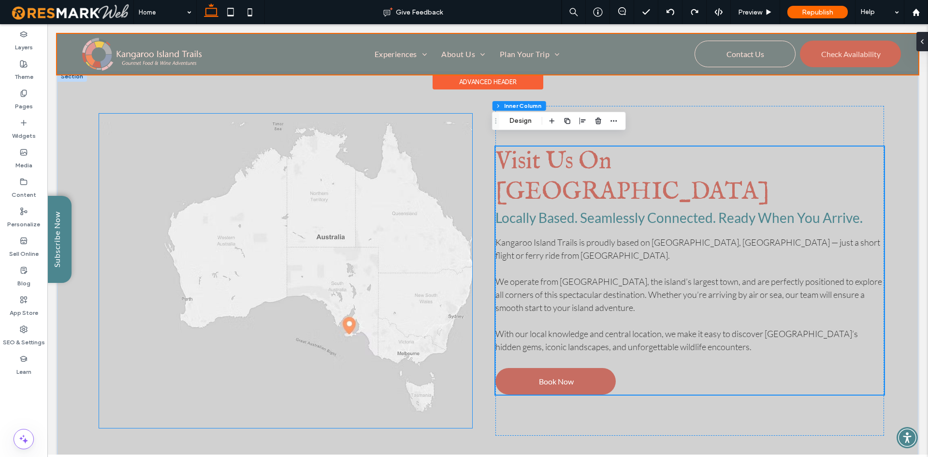
scroll to position [1821, 0]
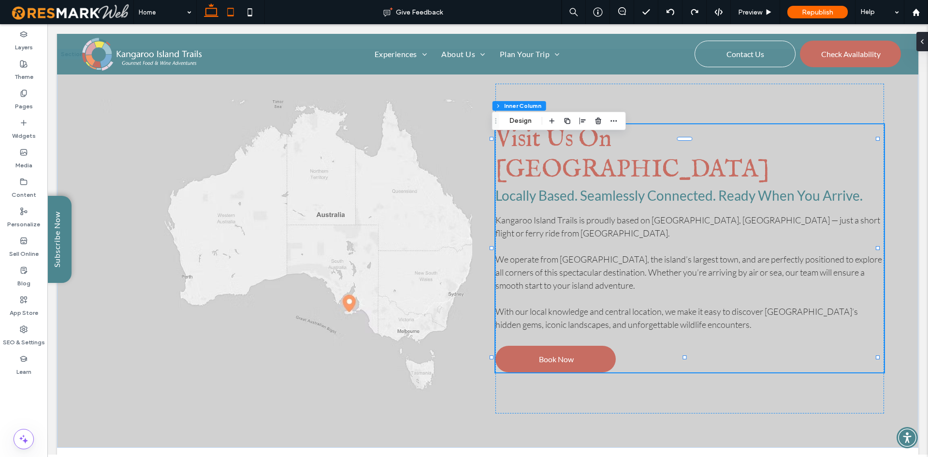
click at [227, 5] on icon at bounding box center [230, 11] width 19 height 19
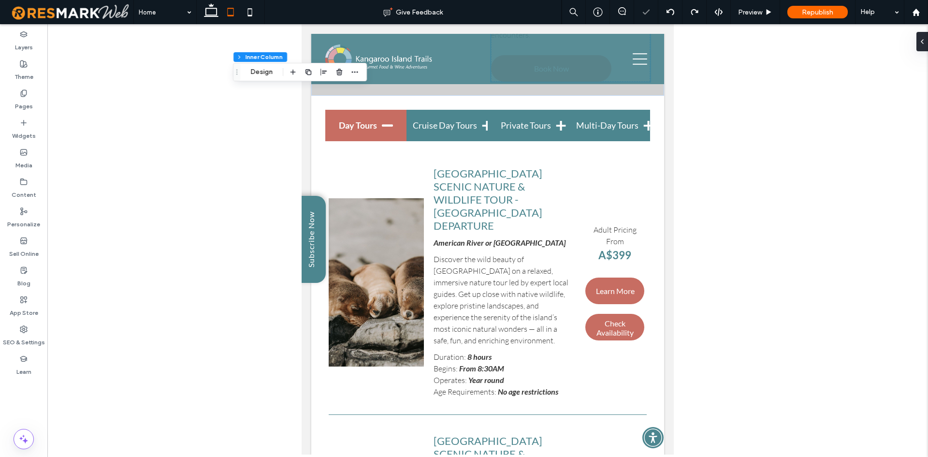
scroll to position [1450, 0]
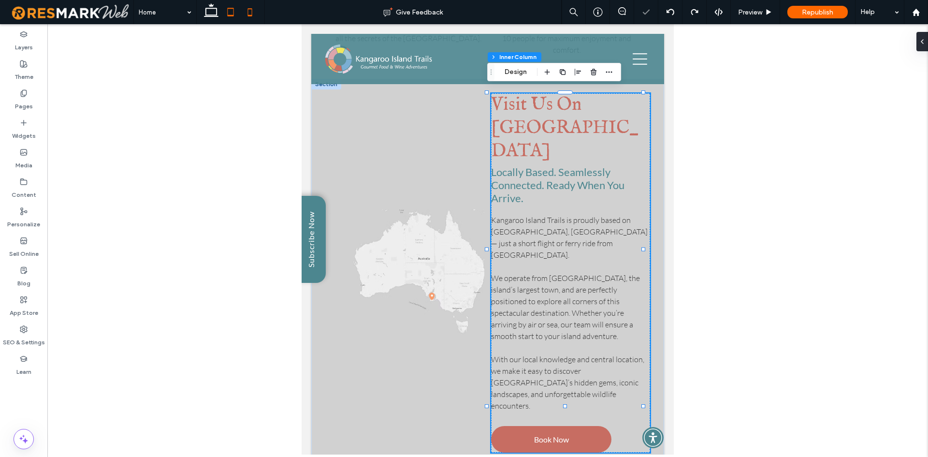
click at [247, 11] on icon at bounding box center [249, 11] width 19 height 19
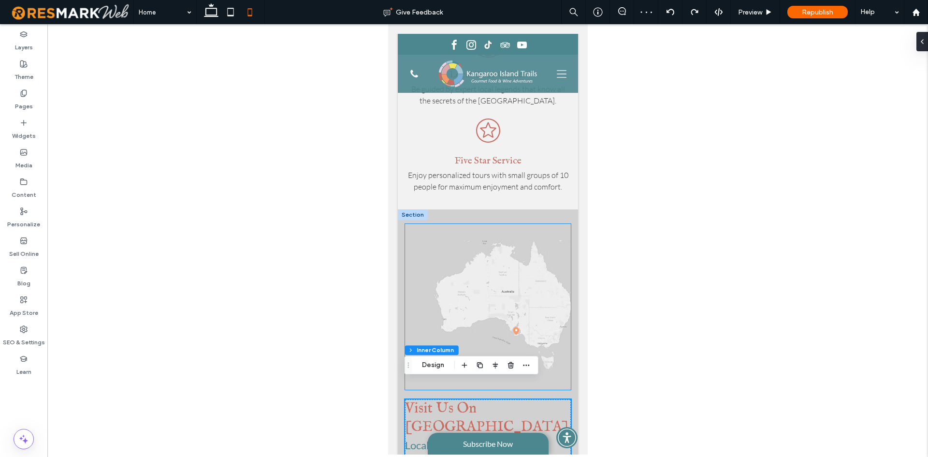
scroll to position [2231, 0]
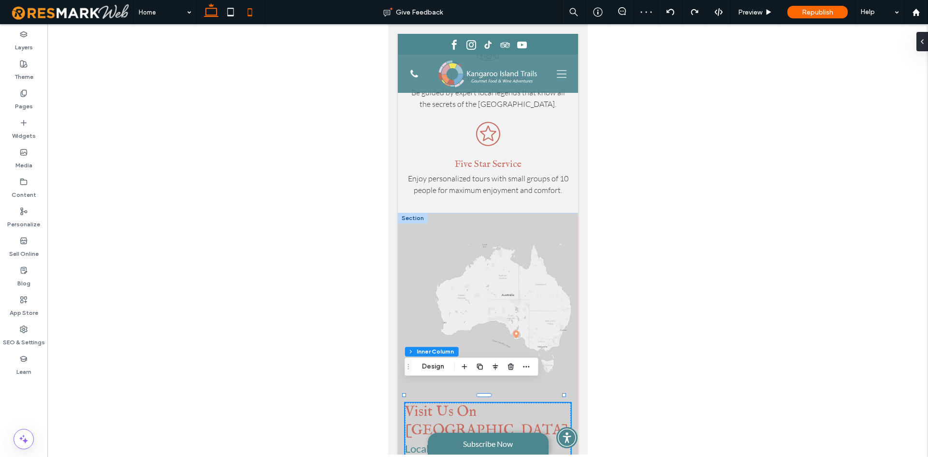
click at [217, 16] on use at bounding box center [211, 10] width 15 height 14
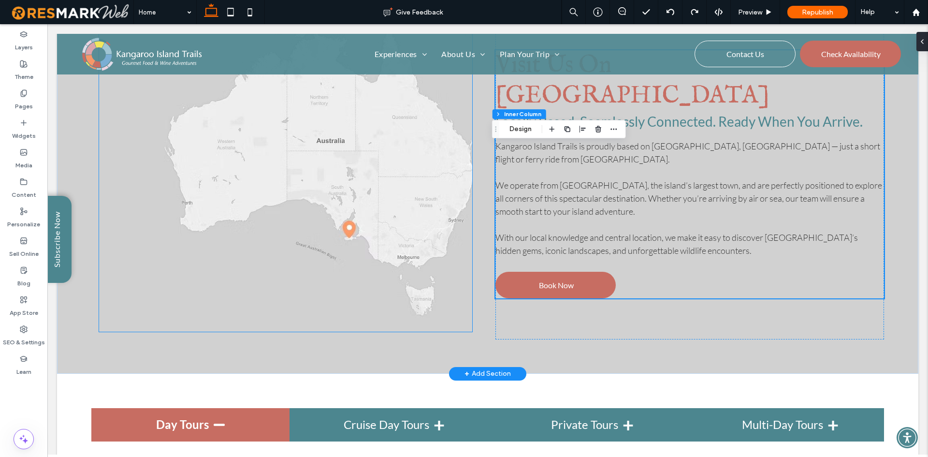
scroll to position [2003, 0]
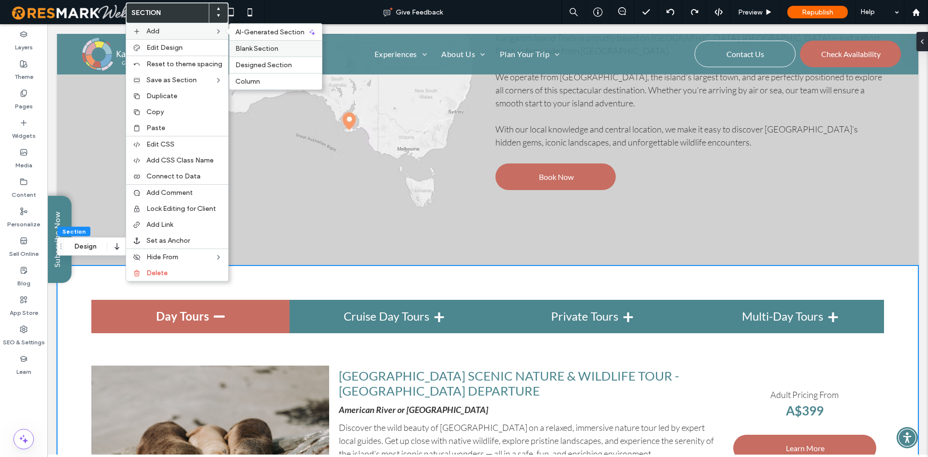
click at [246, 45] on span "Blank Section" at bounding box center [256, 48] width 43 height 8
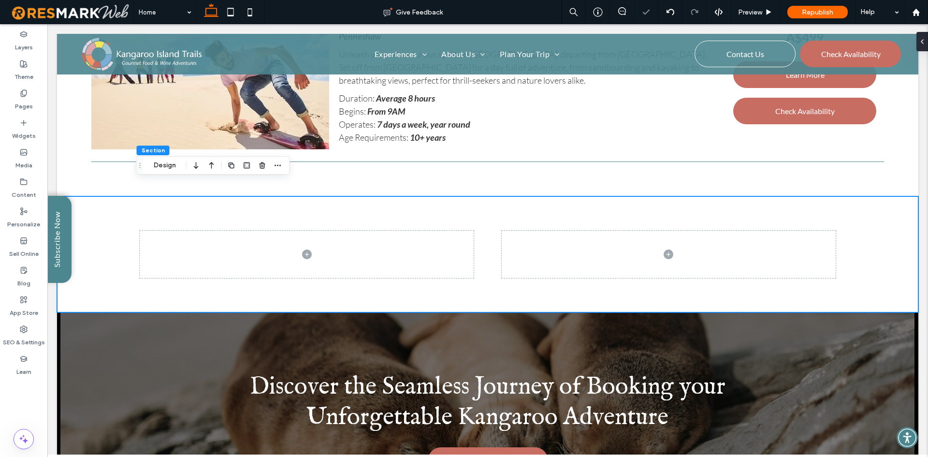
scroll to position [3302, 0]
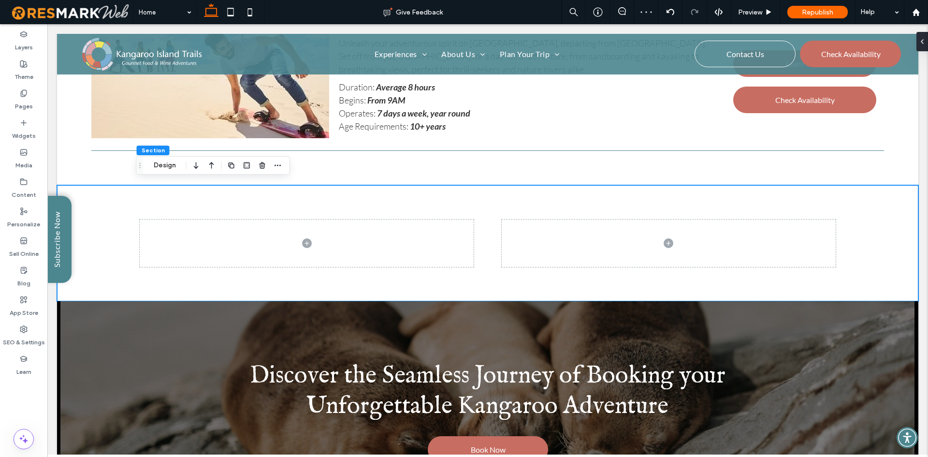
click at [215, 166] on icon "button" at bounding box center [212, 165] width 12 height 17
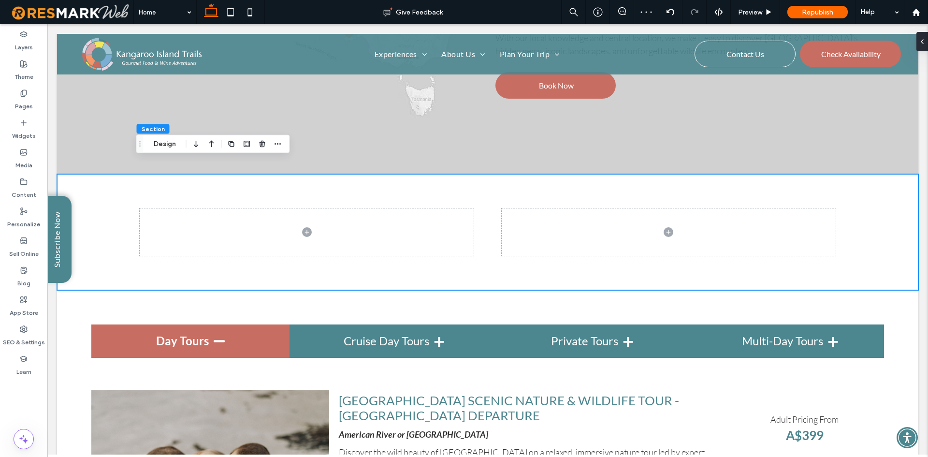
scroll to position [2085, 0]
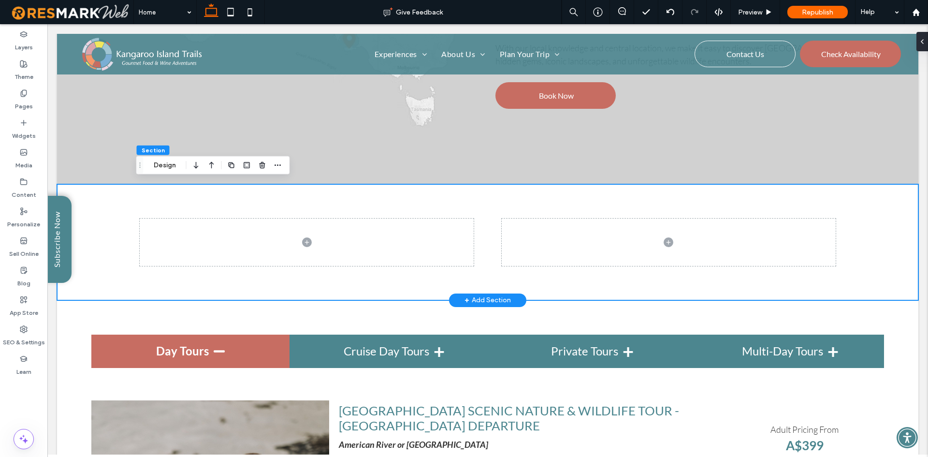
click at [129, 237] on div at bounding box center [488, 242] width 862 height 116
drag, startPoint x: 921, startPoint y: 47, endPoint x: 868, endPoint y: 29, distance: 56.7
click at [921, 47] on span at bounding box center [919, 41] width 8 height 19
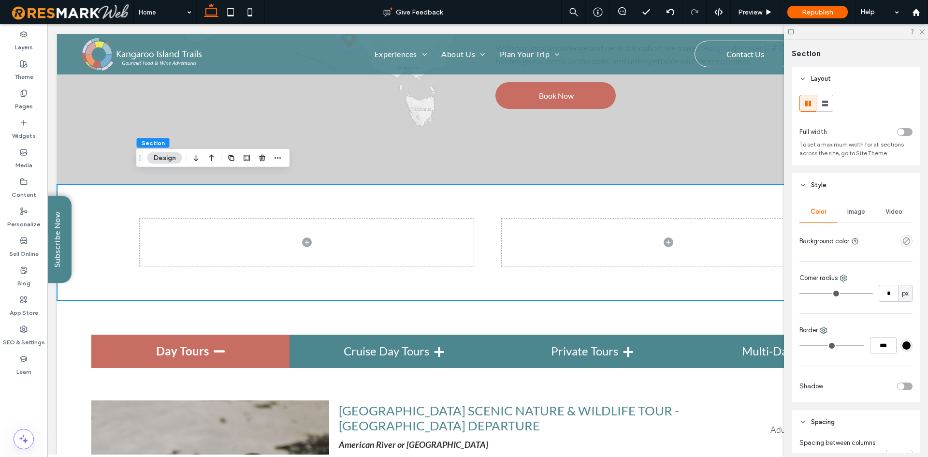
click at [844, 213] on div "Image" at bounding box center [856, 211] width 38 height 21
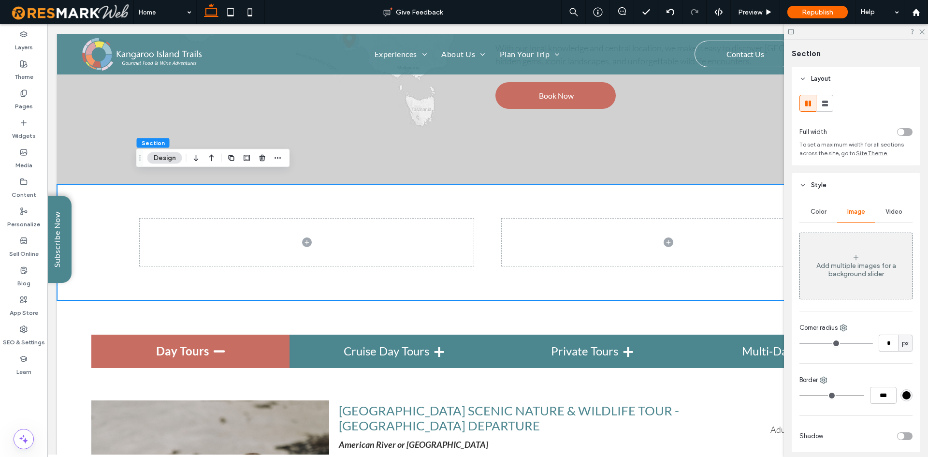
click at [851, 248] on div "Add multiple images for a background slider" at bounding box center [856, 266] width 112 height 64
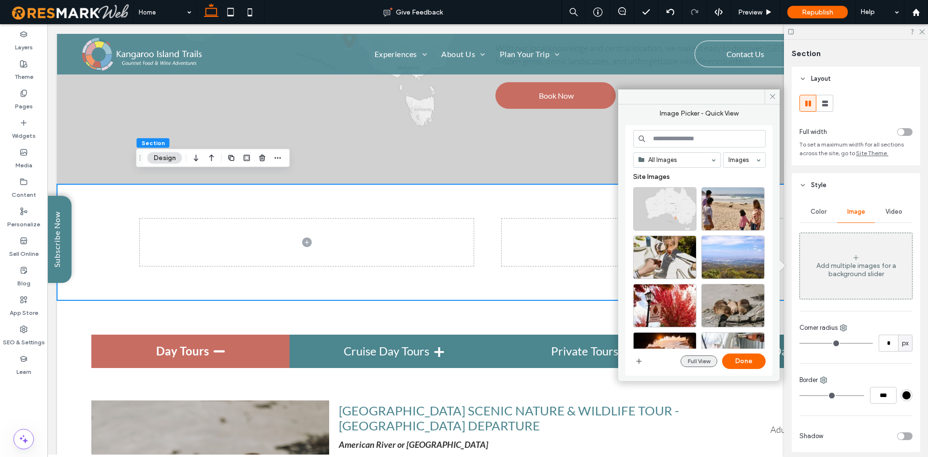
click at [693, 359] on button "Full View" at bounding box center [699, 361] width 37 height 12
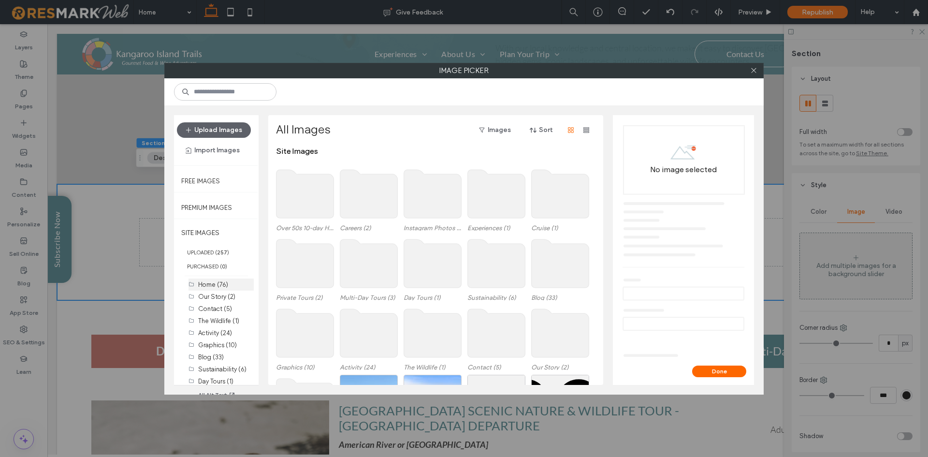
click at [217, 284] on label "Home (76)" at bounding box center [213, 284] width 30 height 7
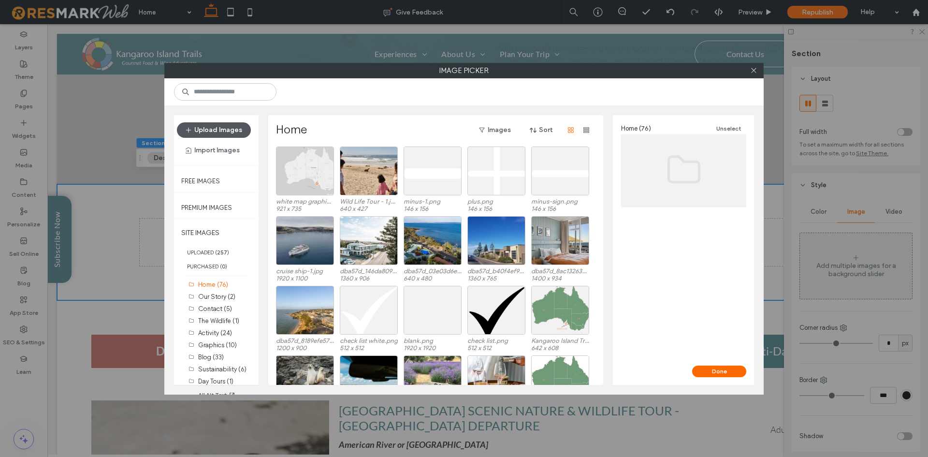
click at [231, 128] on button "Upload Images" at bounding box center [214, 129] width 74 height 15
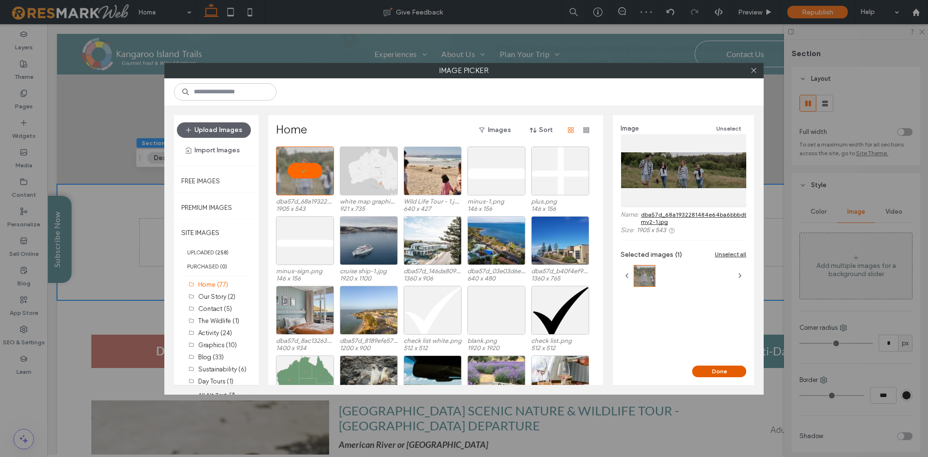
drag, startPoint x: 734, startPoint y: 368, endPoint x: 683, endPoint y: 346, distance: 55.2
click at [734, 368] on button "Done" at bounding box center [719, 371] width 54 height 12
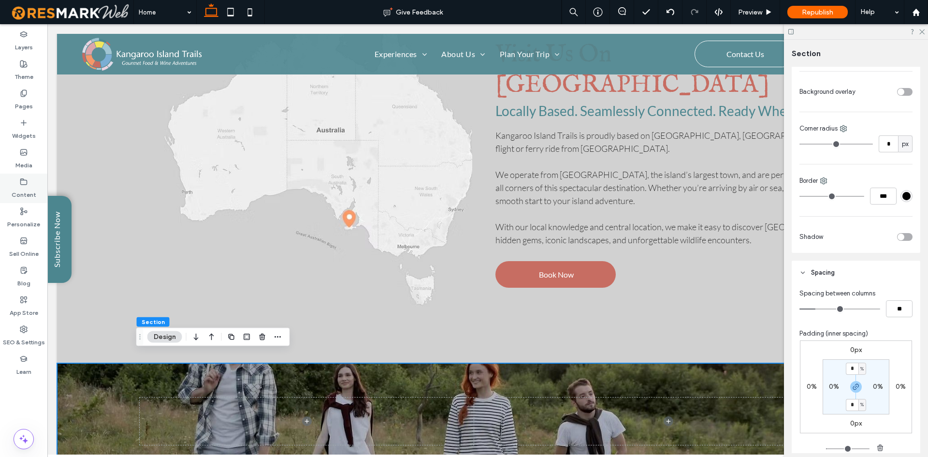
scroll to position [1988, 0]
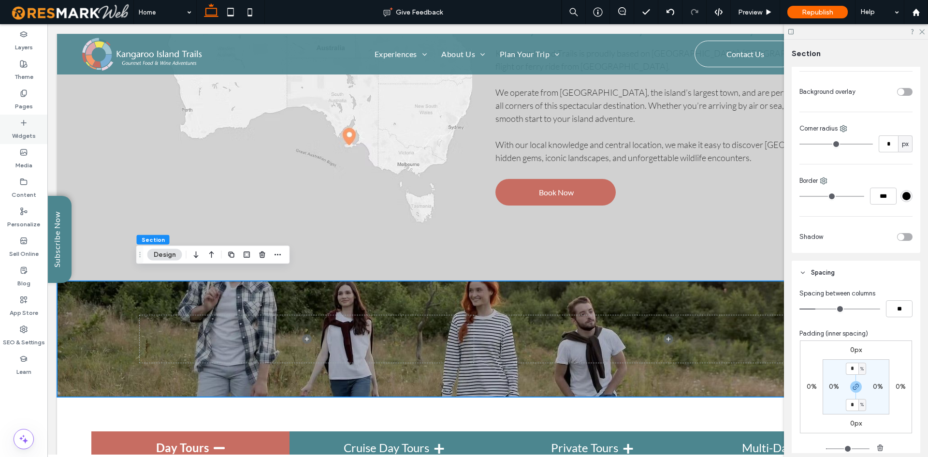
click at [29, 134] on label "Widgets" at bounding box center [24, 134] width 24 height 14
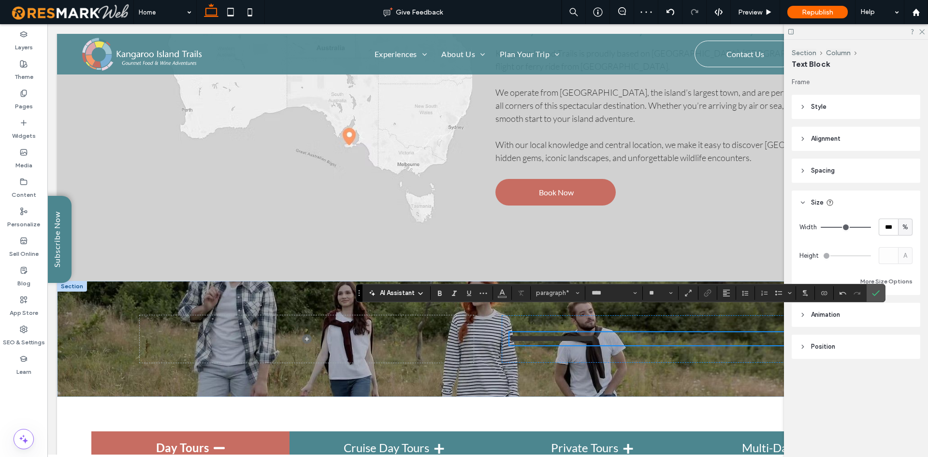
scroll to position [1994, 0]
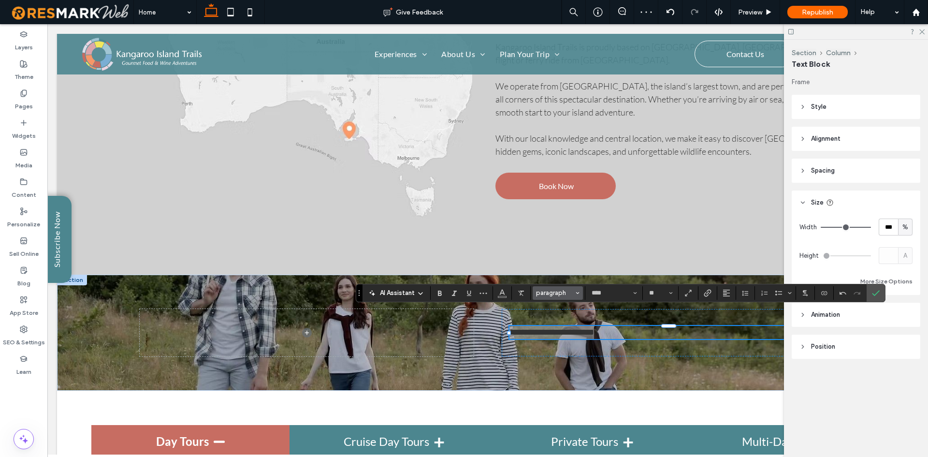
click at [544, 292] on span "paragraph" at bounding box center [555, 292] width 38 height 7
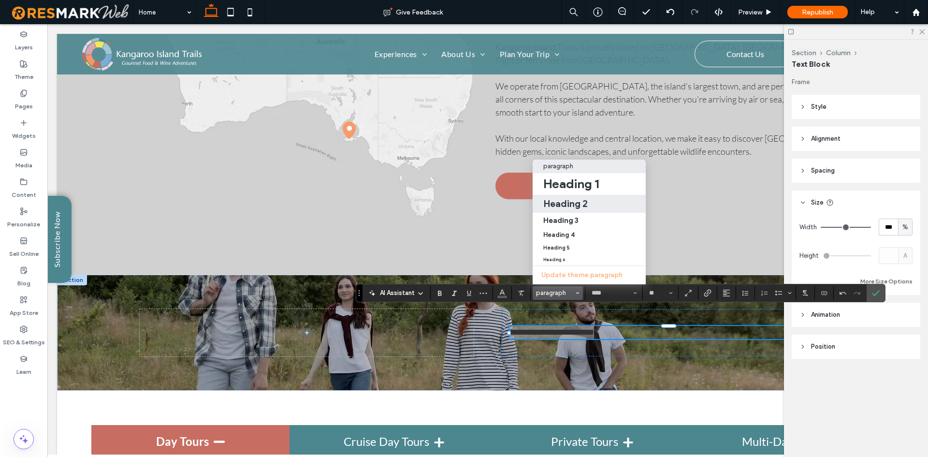
click at [570, 203] on label "Heading 2" at bounding box center [589, 204] width 113 height 18
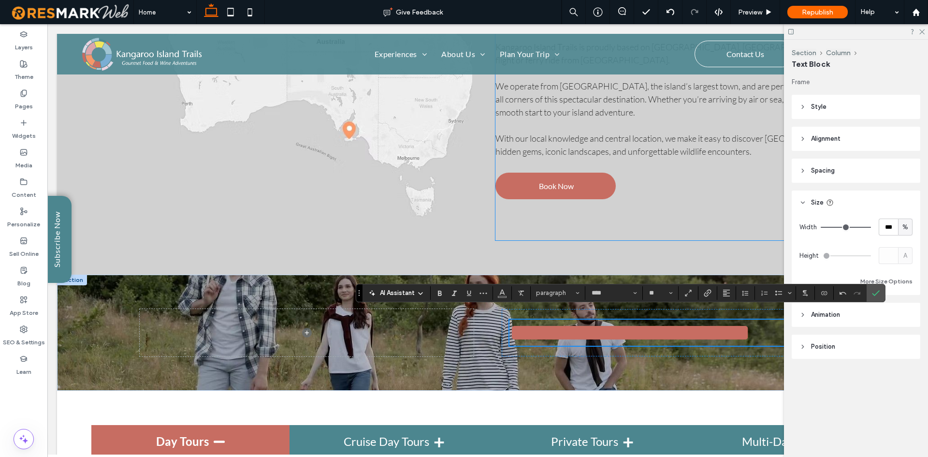
scroll to position [1986, 0]
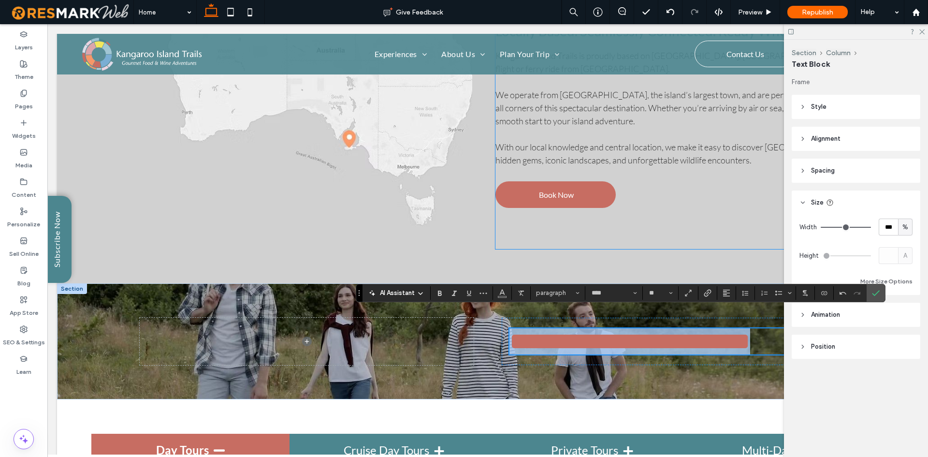
type input "**********"
type input "**"
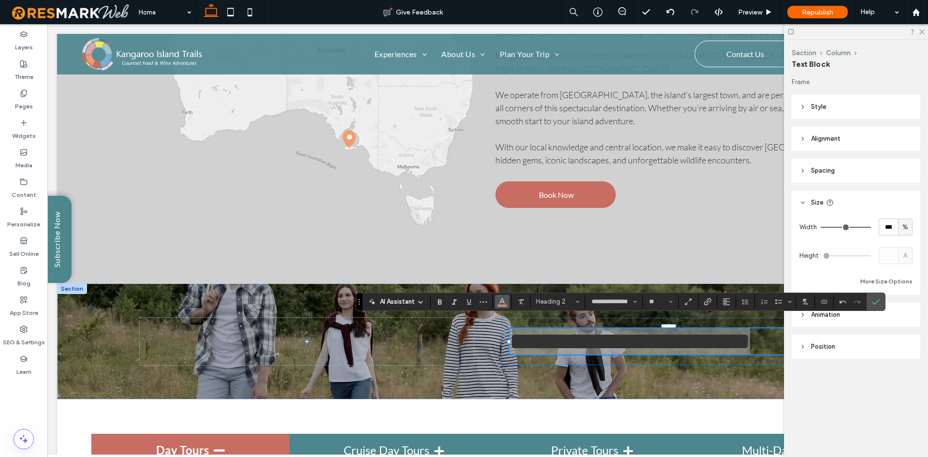
click at [500, 299] on icon "Color" at bounding box center [502, 301] width 8 height 8
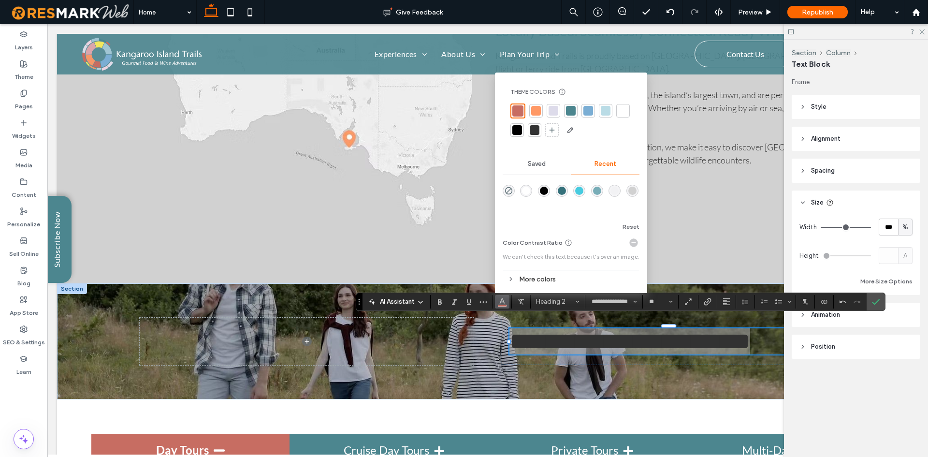
click at [623, 113] on div at bounding box center [623, 111] width 10 height 10
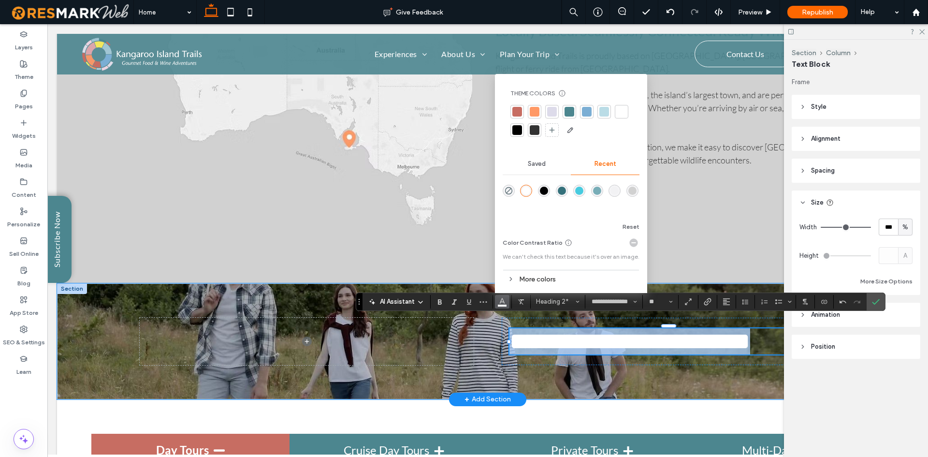
click at [541, 332] on span "**********" at bounding box center [630, 341] width 241 height 24
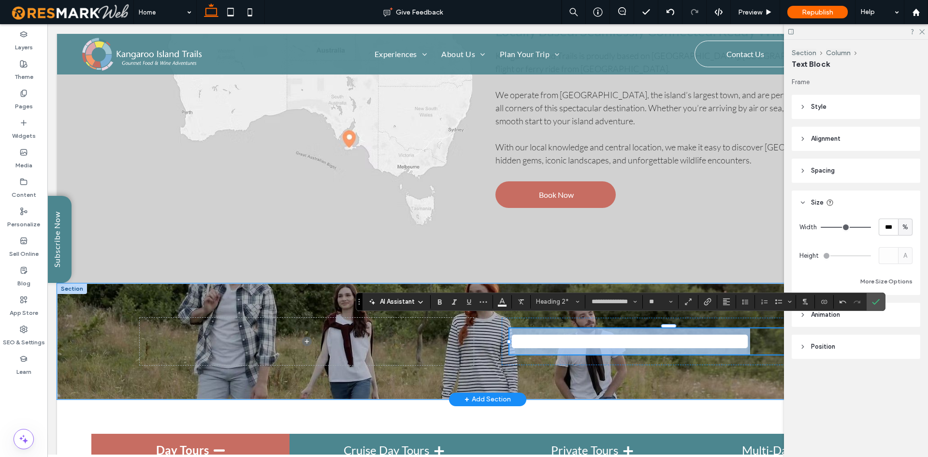
click at [538, 332] on span "**********" at bounding box center [630, 341] width 241 height 24
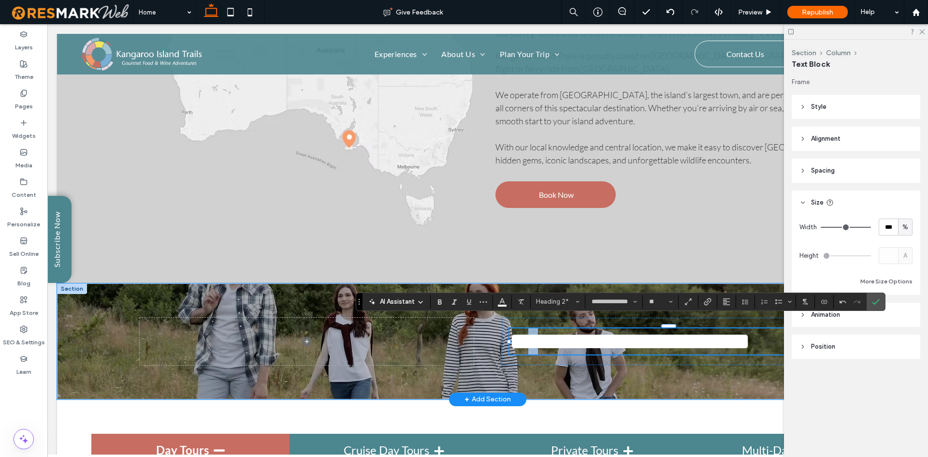
drag, startPoint x: 535, startPoint y: 329, endPoint x: 529, endPoint y: 328, distance: 6.0
click at [529, 329] on span "**********" at bounding box center [630, 341] width 241 height 24
drag, startPoint x: 551, startPoint y: 329, endPoint x: 544, endPoint y: 329, distance: 6.3
click at [544, 329] on span "**********" at bounding box center [630, 341] width 241 height 24
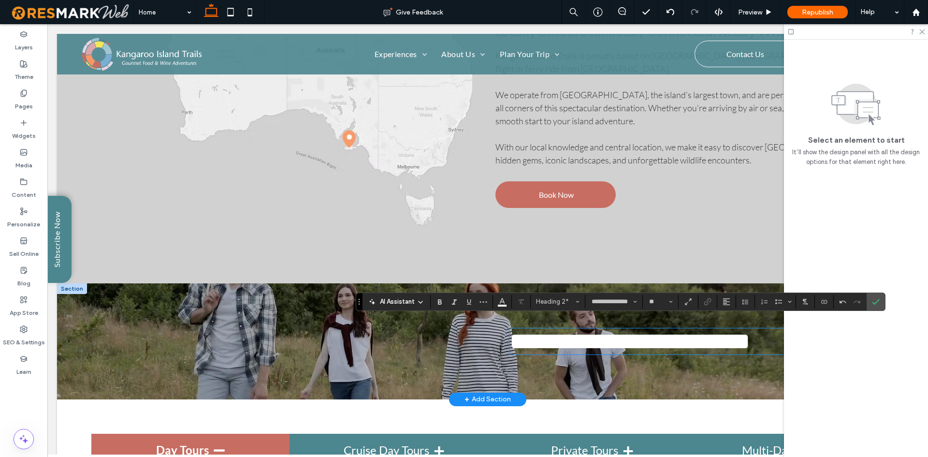
click at [581, 332] on span "**********" at bounding box center [630, 341] width 241 height 24
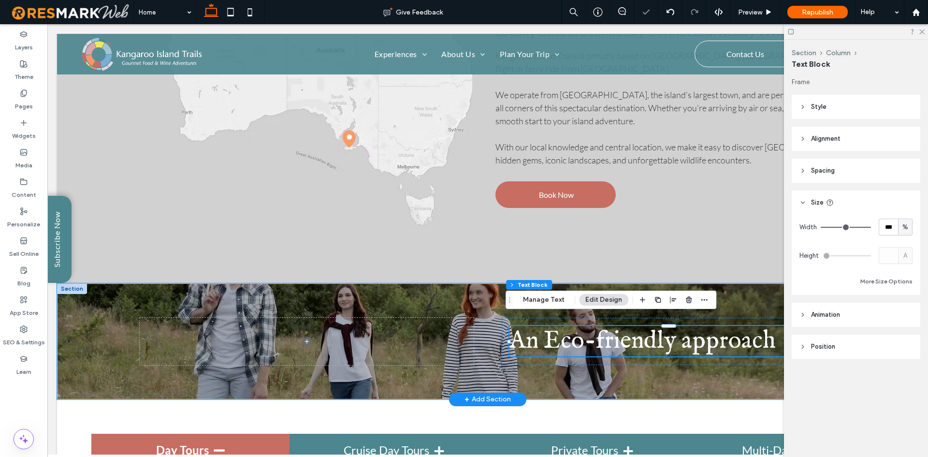
click at [665, 330] on span "​An Eco-friendly approach" at bounding box center [643, 341] width 266 height 30
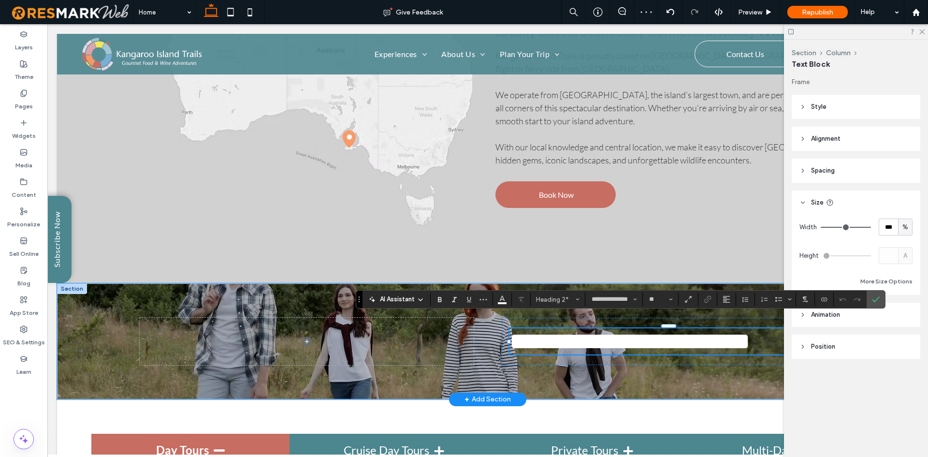
click at [615, 330] on span "**********" at bounding box center [630, 341] width 241 height 24
click at [599, 333] on span "**********" at bounding box center [630, 341] width 241 height 24
drag, startPoint x: 683, startPoint y: 326, endPoint x: 688, endPoint y: 329, distance: 6.1
click at [688, 329] on span "**********" at bounding box center [630, 341] width 241 height 24
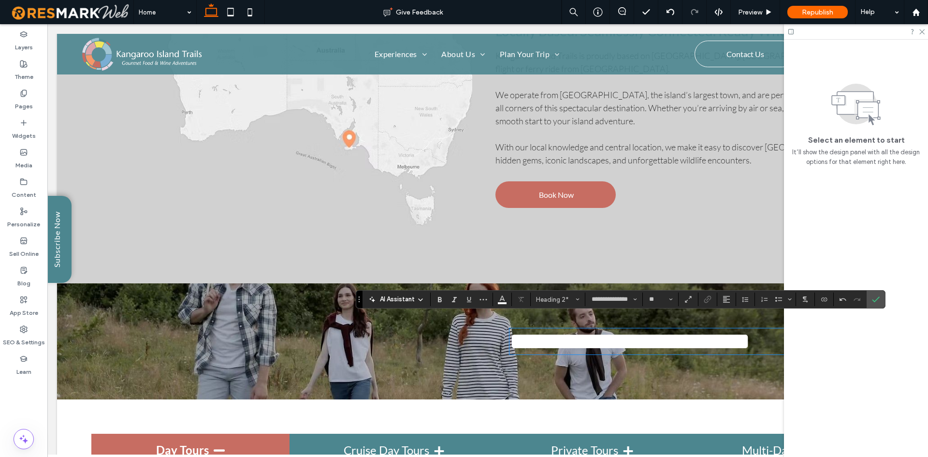
click at [880, 298] on label "Confirm" at bounding box center [876, 299] width 15 height 17
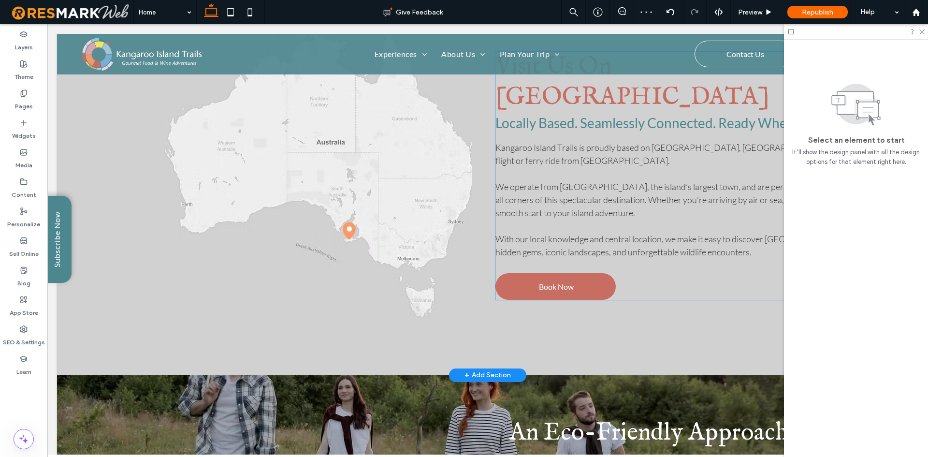
scroll to position [1889, 0]
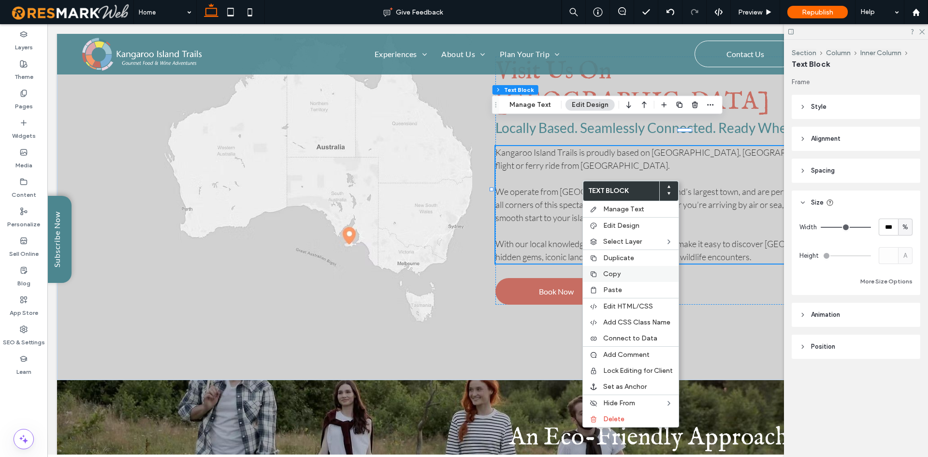
click at [616, 268] on div "Copy" at bounding box center [631, 274] width 96 height 16
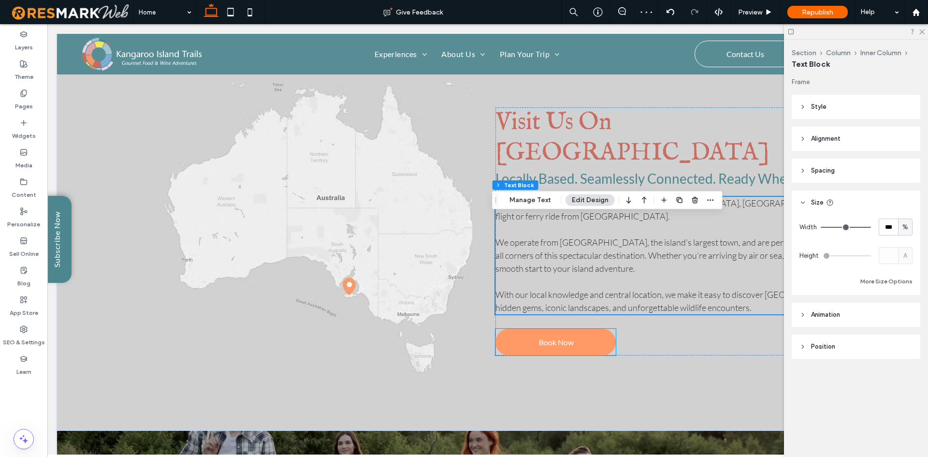
scroll to position [1840, 0]
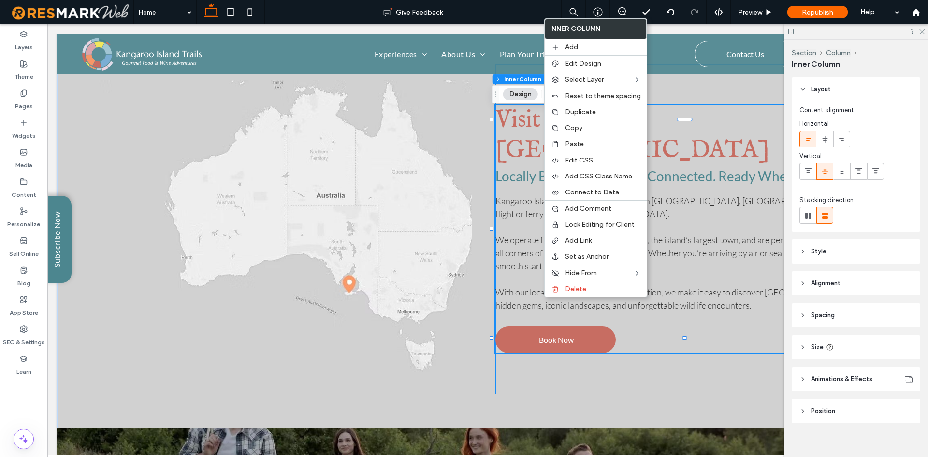
click at [670, 358] on div "Visit Us On [GEOGRAPHIC_DATA] Locally Based. Seamlessly Connected. Ready When Y…" at bounding box center [690, 229] width 388 height 330
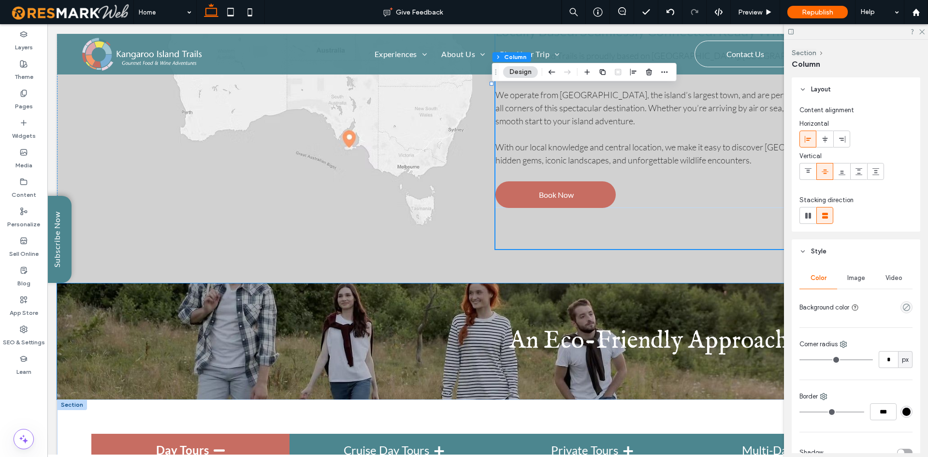
scroll to position [2082, 0]
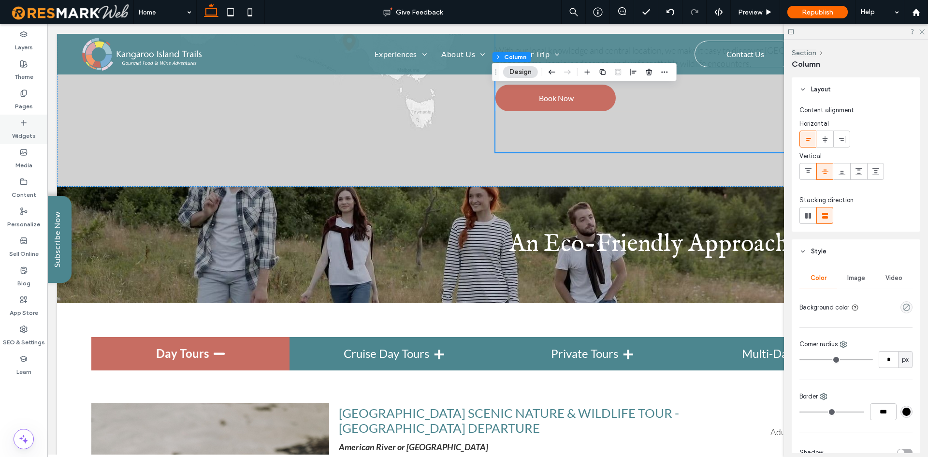
click at [22, 126] on icon at bounding box center [24, 123] width 8 height 8
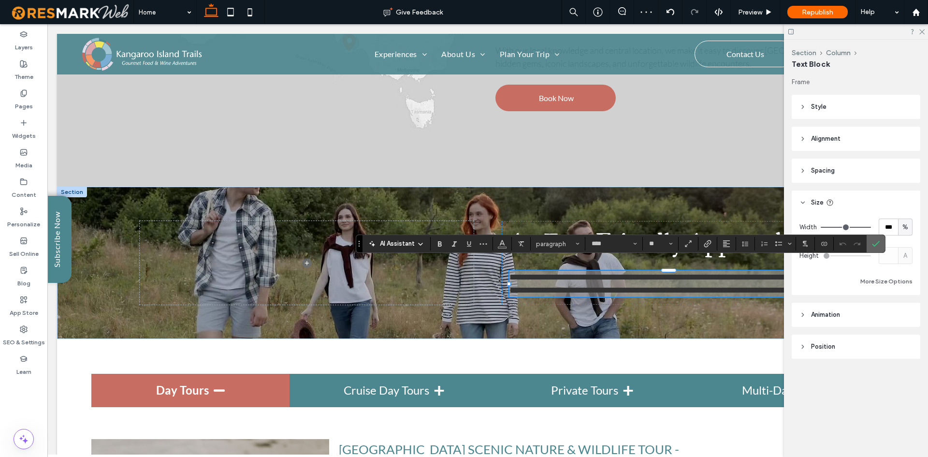
click at [875, 247] on icon "Confirm" at bounding box center [876, 244] width 8 height 8
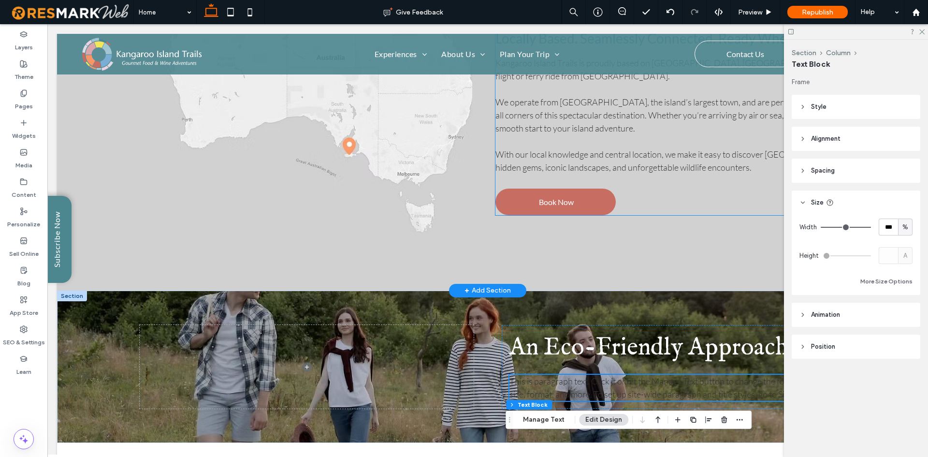
scroll to position [1840, 0]
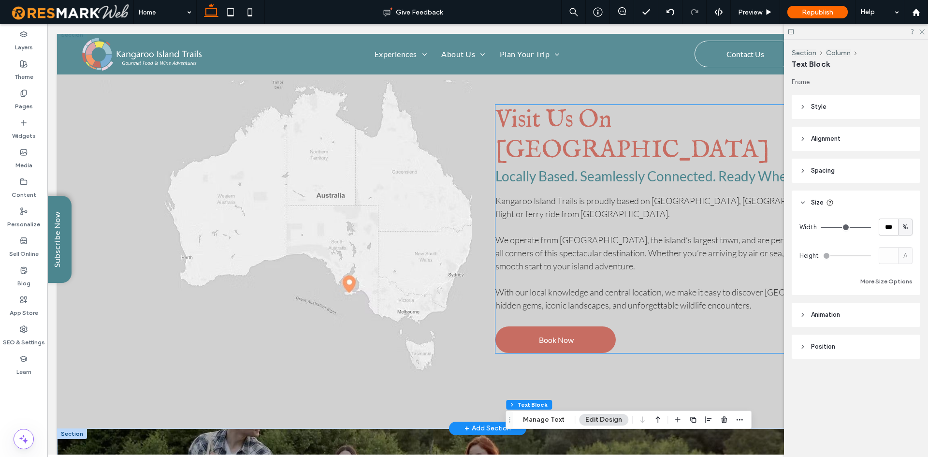
click at [643, 292] on div "Visit Us On [GEOGRAPHIC_DATA] Locally Based. Seamlessly Connected. Ready When Y…" at bounding box center [690, 229] width 388 height 248
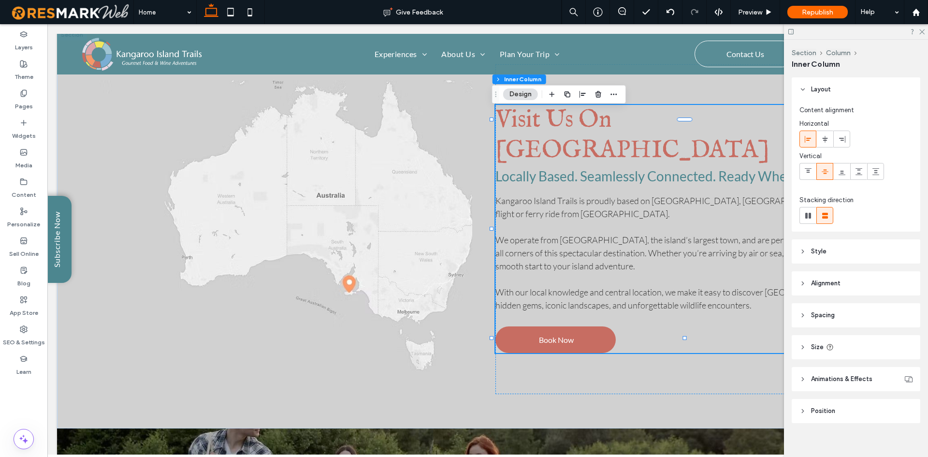
scroll to position [9, 0]
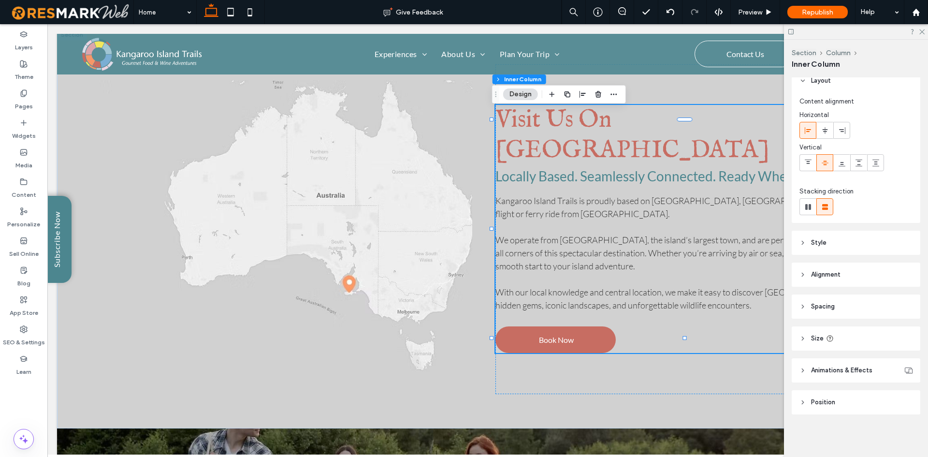
click at [866, 307] on header "Spacing" at bounding box center [856, 306] width 129 height 24
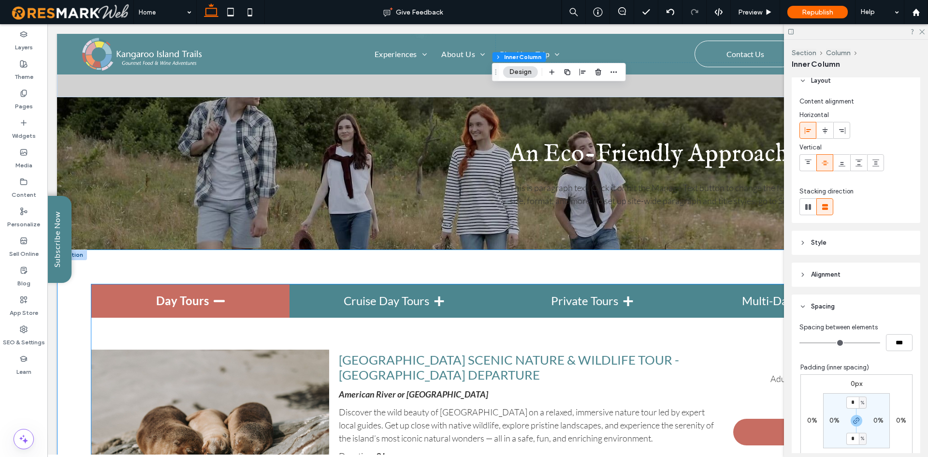
scroll to position [2179, 0]
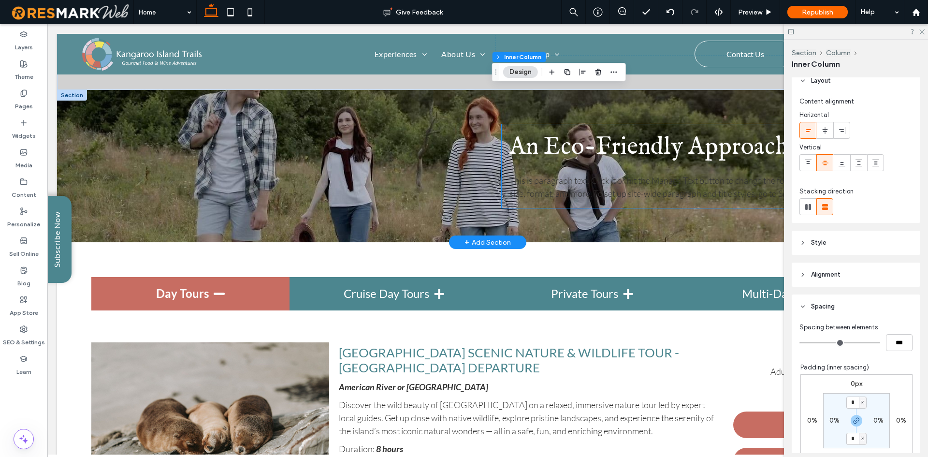
click at [596, 154] on div "​An Eco-Friendly Approach This is paragraph text. Click it or hit the Manage Te…" at bounding box center [669, 166] width 334 height 84
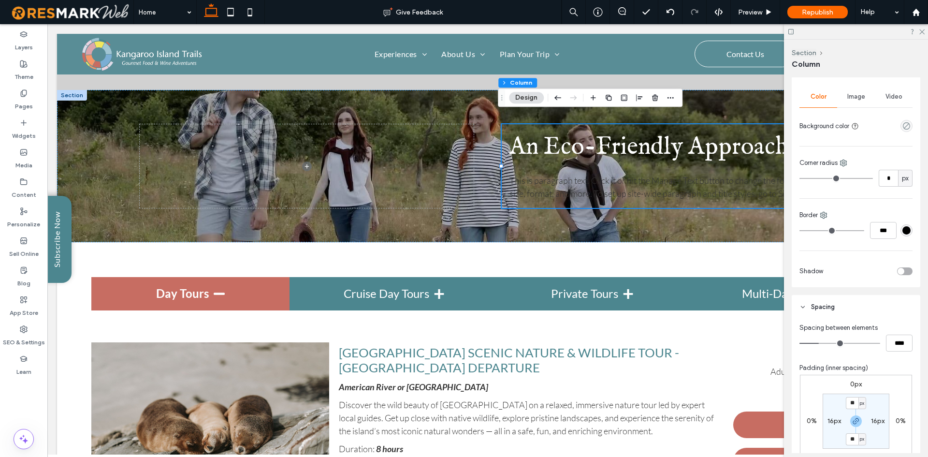
scroll to position [242, 0]
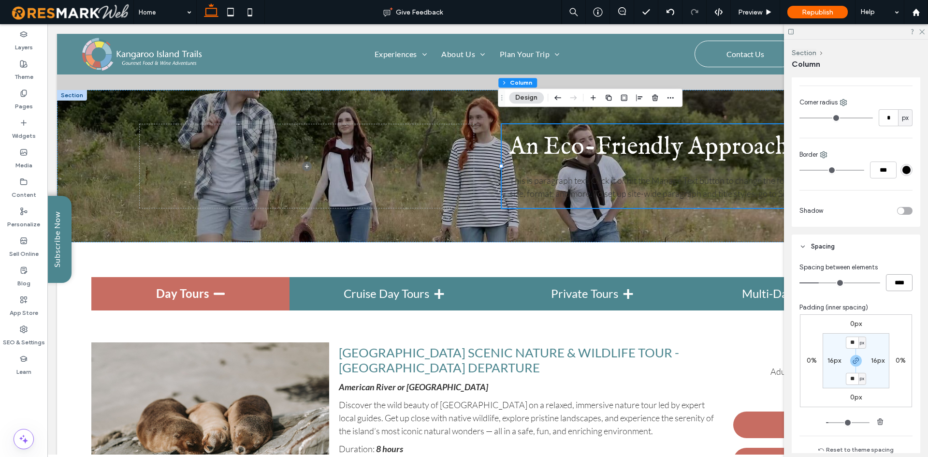
click at [891, 286] on input "****" at bounding box center [899, 282] width 27 height 17
type input "**"
click at [899, 306] on div "Padding (inner spacing)" at bounding box center [856, 308] width 113 height 10
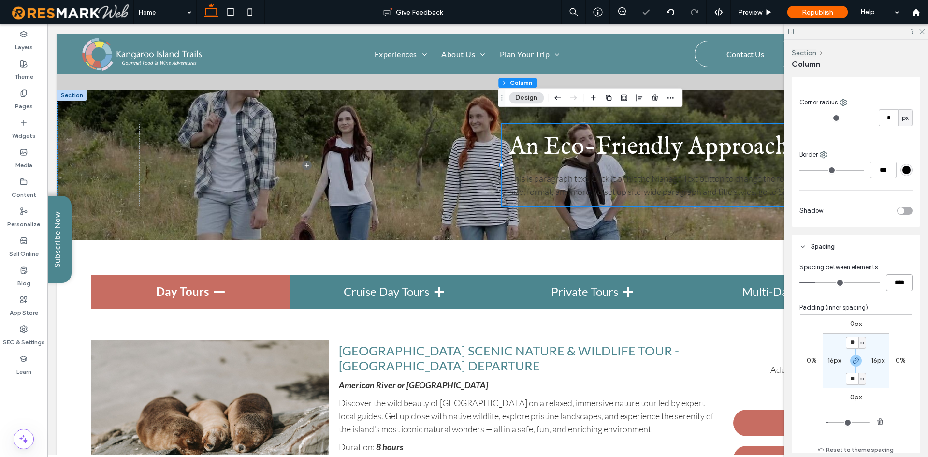
click at [906, 288] on input "****" at bounding box center [899, 282] width 27 height 17
type input "*"
type input "***"
click at [906, 301] on div "Spacing between elements *** Padding (inner spacing) 0px 0% 0px 0% ** px 16px *…" at bounding box center [856, 359] width 113 height 193
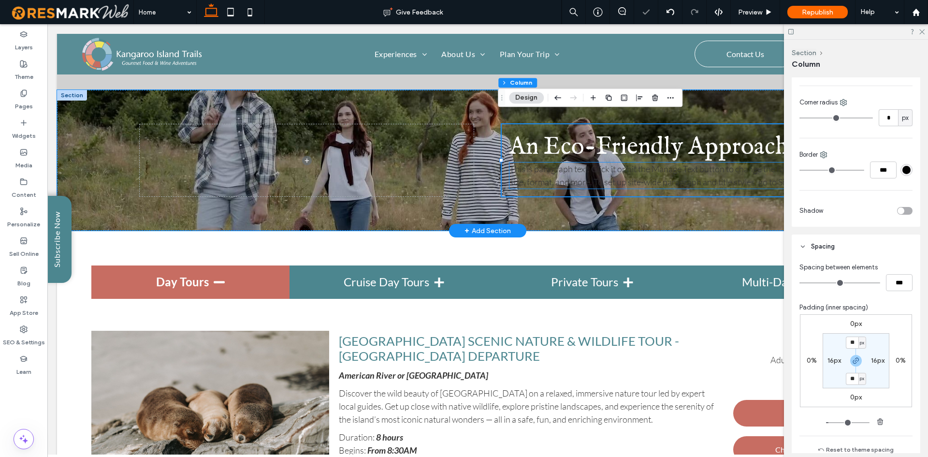
drag, startPoint x: 602, startPoint y: 159, endPoint x: 854, endPoint y: 299, distance: 288.7
click at [602, 163] on span "This is paragraph text. Click it or hit the Manage Text button to change the fo…" at bounding box center [665, 175] width 311 height 24
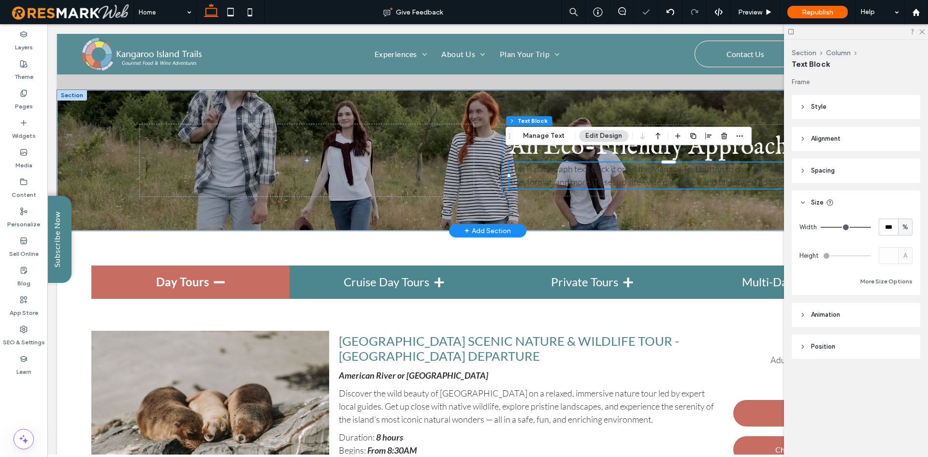
click at [602, 163] on span "This is paragraph text. Click it or hit the Manage Text button to change the fo…" at bounding box center [665, 175] width 311 height 24
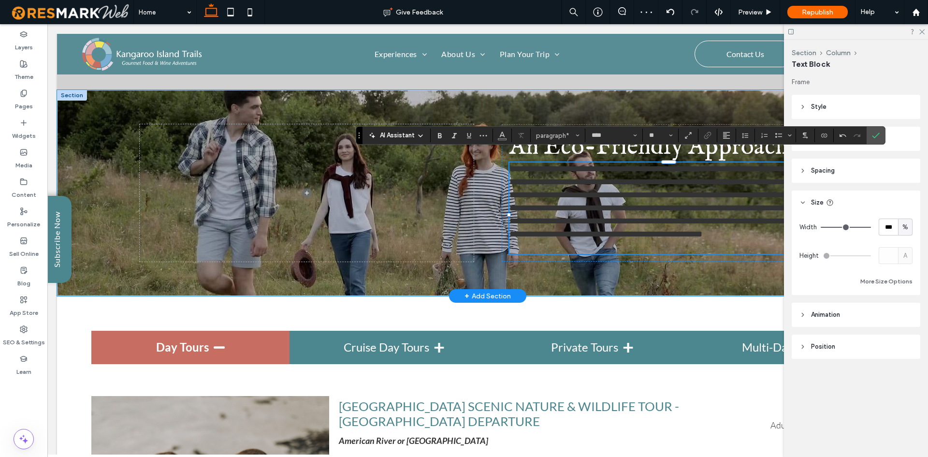
scroll to position [0, 0]
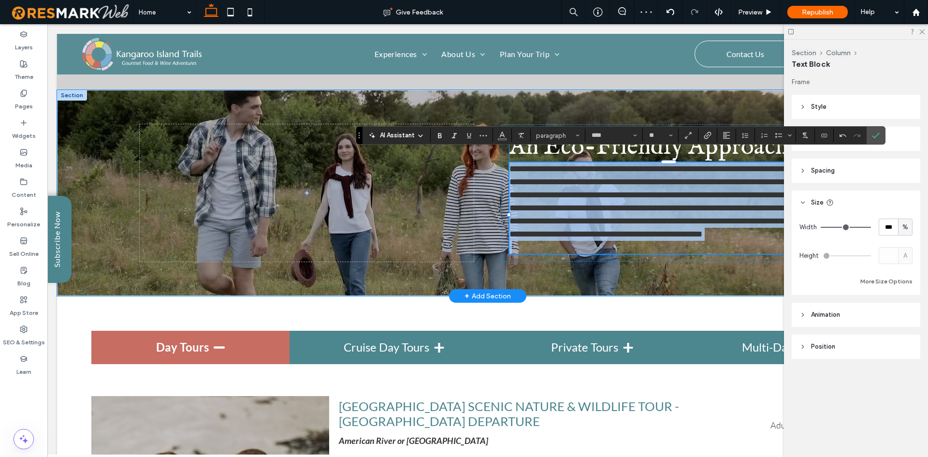
click at [510, 146] on span "​An Eco-Friendly Approach" at bounding box center [649, 147] width 279 height 30
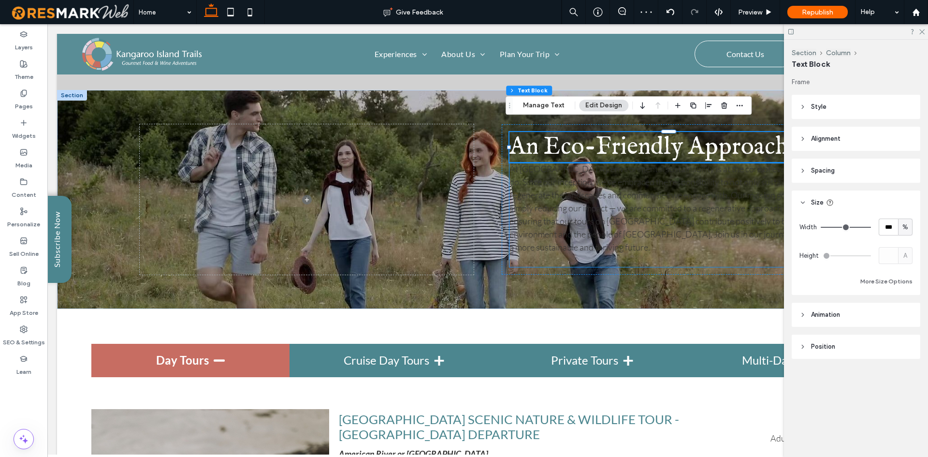
click at [560, 175] on span "At [GEOGRAPHIC_DATA], environmental sustainability is at the core of everything…" at bounding box center [667, 207] width 315 height 89
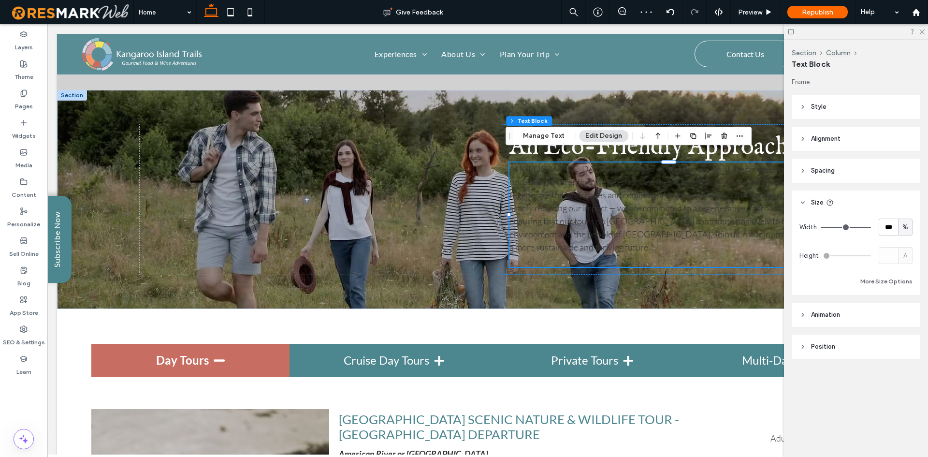
click at [569, 191] on p "At [GEOGRAPHIC_DATA], environmental sustainability is at the core of everything…" at bounding box center [669, 207] width 319 height 91
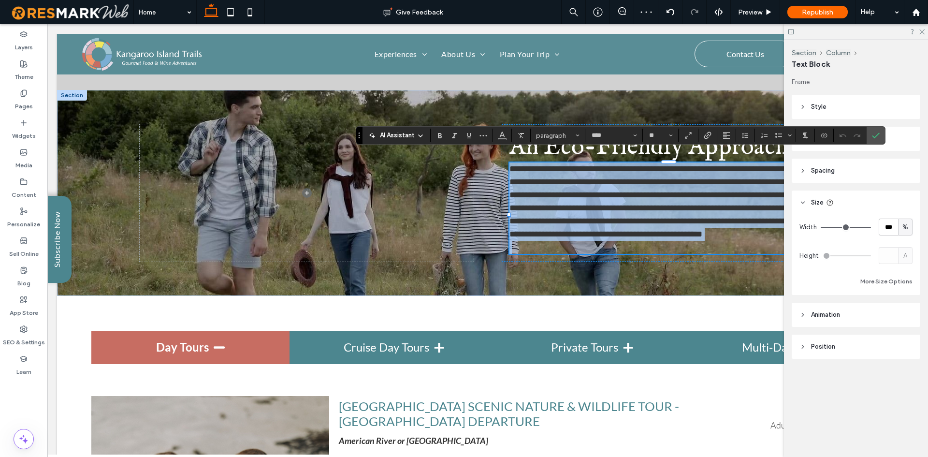
type input "****"
type input "**"
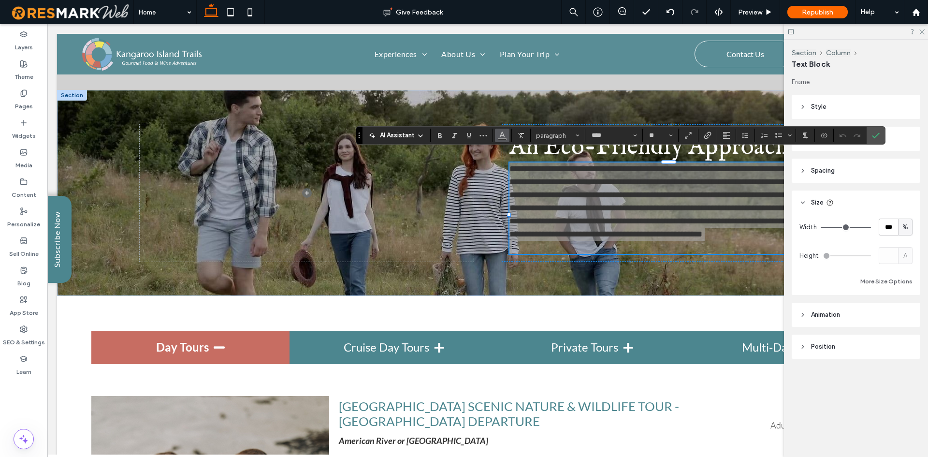
click at [504, 138] on icon "Color" at bounding box center [502, 135] width 8 height 8
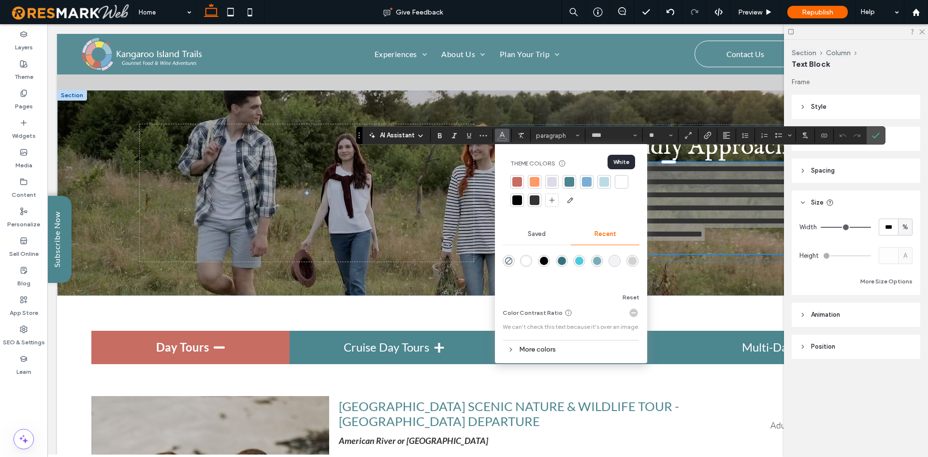
click at [617, 185] on div at bounding box center [622, 182] width 10 height 10
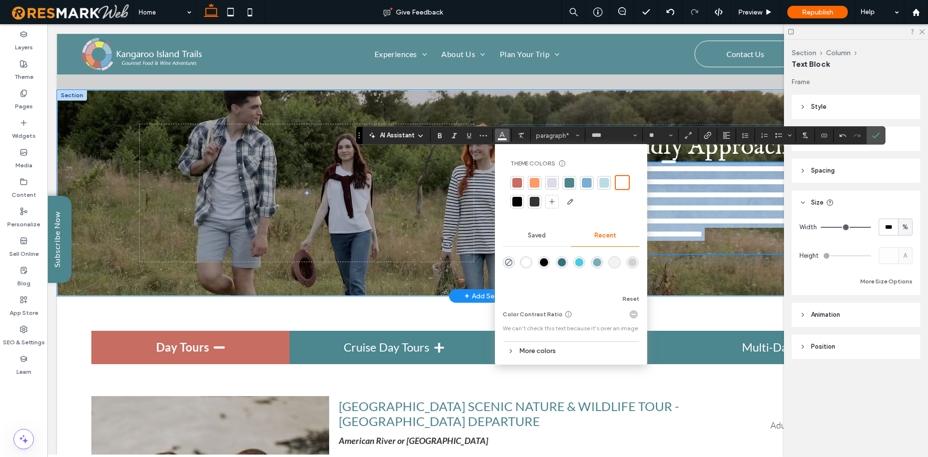
click at [715, 220] on span "**********" at bounding box center [670, 201] width 321 height 74
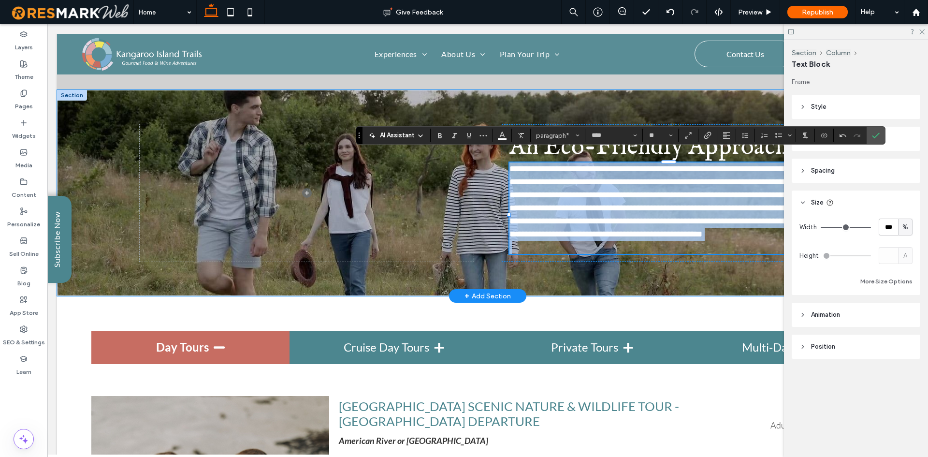
click at [715, 238] on p "**********" at bounding box center [669, 201] width 319 height 78
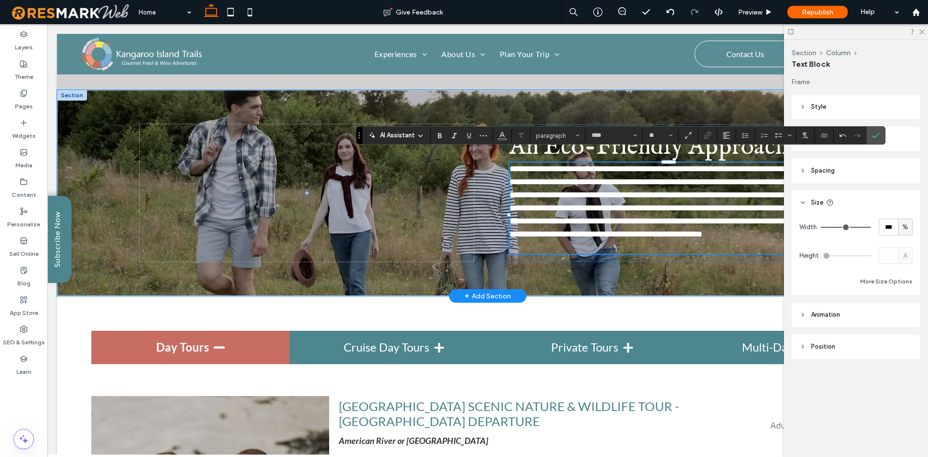
click at [715, 248] on p at bounding box center [669, 247] width 319 height 13
click at [710, 243] on p at bounding box center [669, 247] width 319 height 13
click at [590, 245] on p at bounding box center [669, 247] width 319 height 13
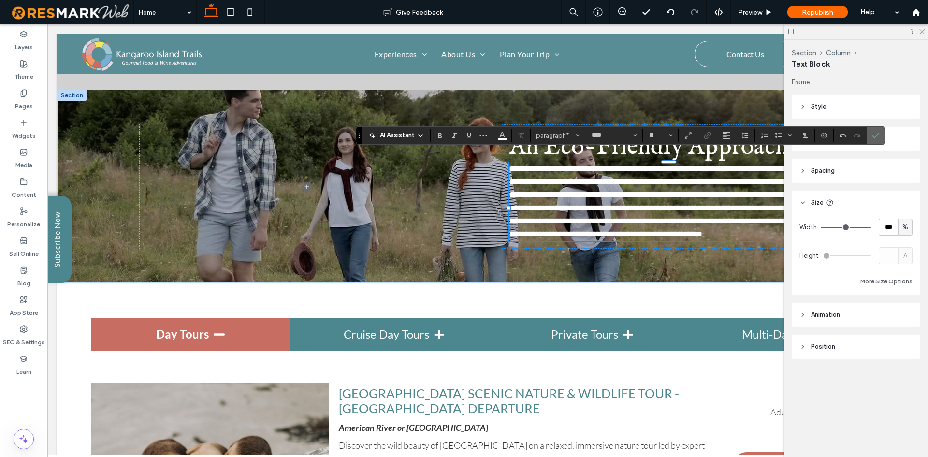
click at [875, 139] on icon "Confirm" at bounding box center [876, 135] width 8 height 8
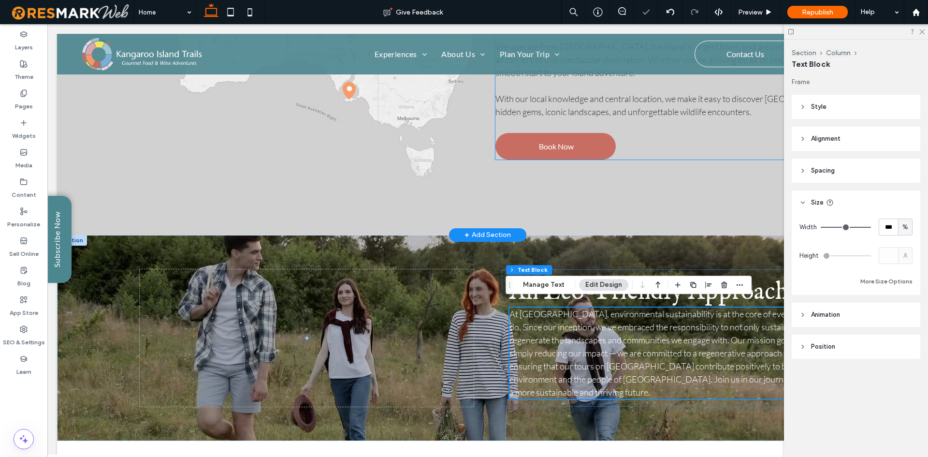
scroll to position [1889, 0]
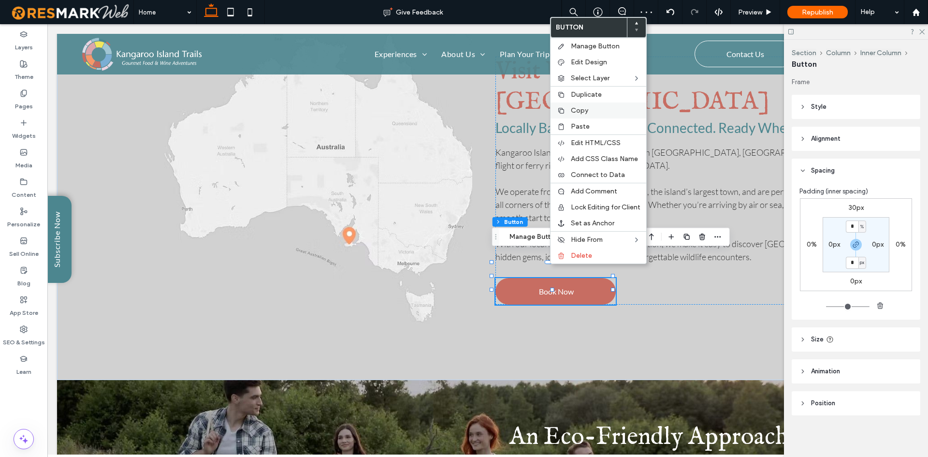
click at [586, 111] on span "Copy" at bounding box center [579, 110] width 17 height 8
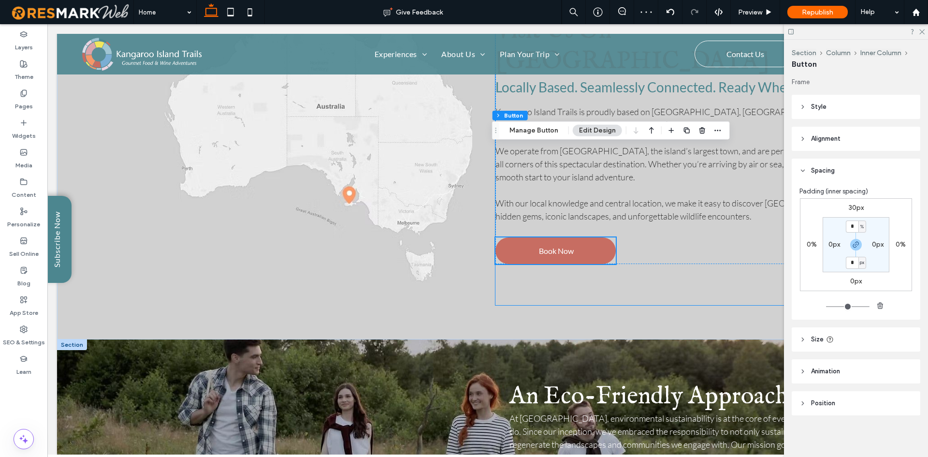
scroll to position [2034, 0]
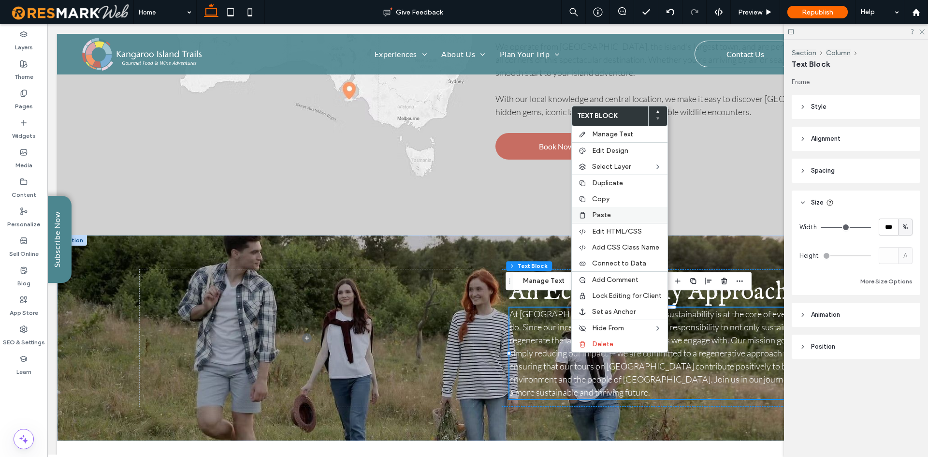
click at [610, 216] on span "Paste" at bounding box center [601, 215] width 19 height 8
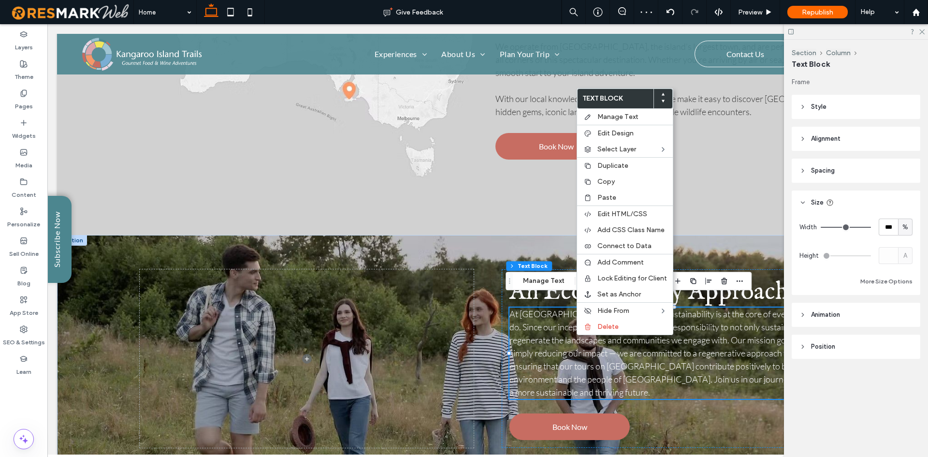
click at [856, 131] on header "Alignment" at bounding box center [856, 139] width 129 height 24
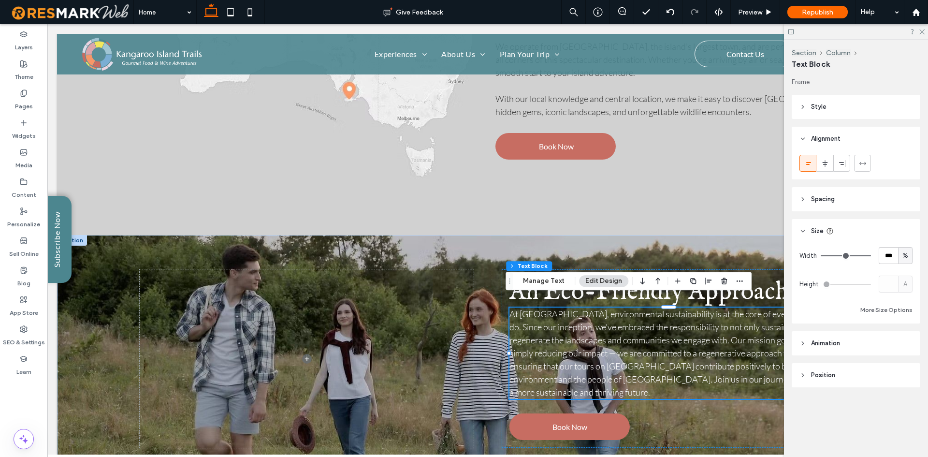
click at [850, 146] on header "Alignment" at bounding box center [856, 139] width 129 height 24
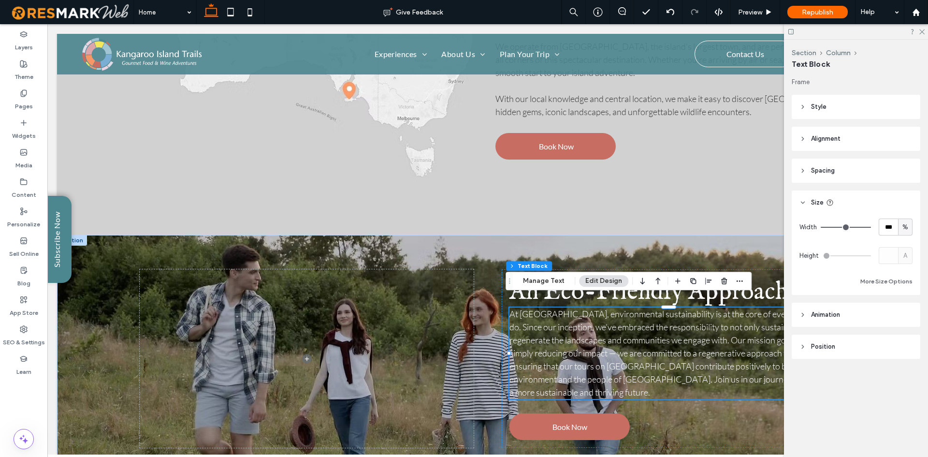
click at [846, 189] on div "Frame Style Color Image Background color Border *** Corner radius * px Alignmen…" at bounding box center [859, 237] width 135 height 320
click at [850, 180] on header "Spacing" at bounding box center [856, 171] width 129 height 24
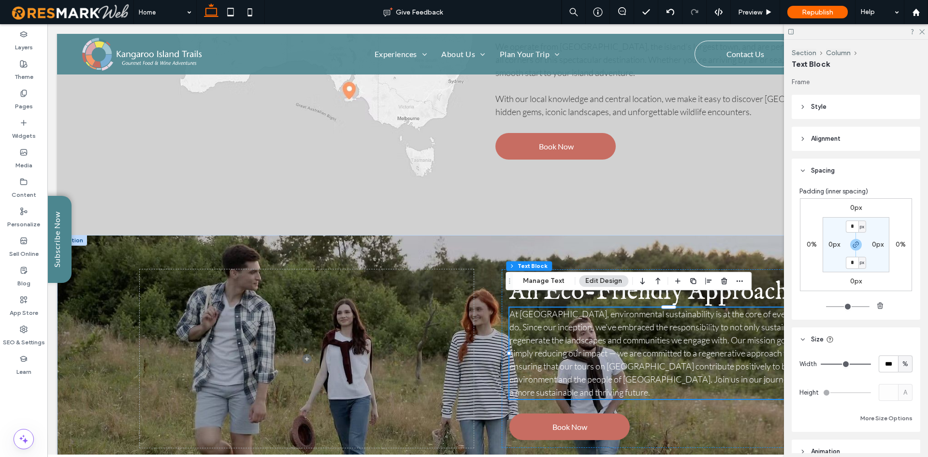
click at [854, 205] on label "0px" at bounding box center [856, 208] width 12 height 8
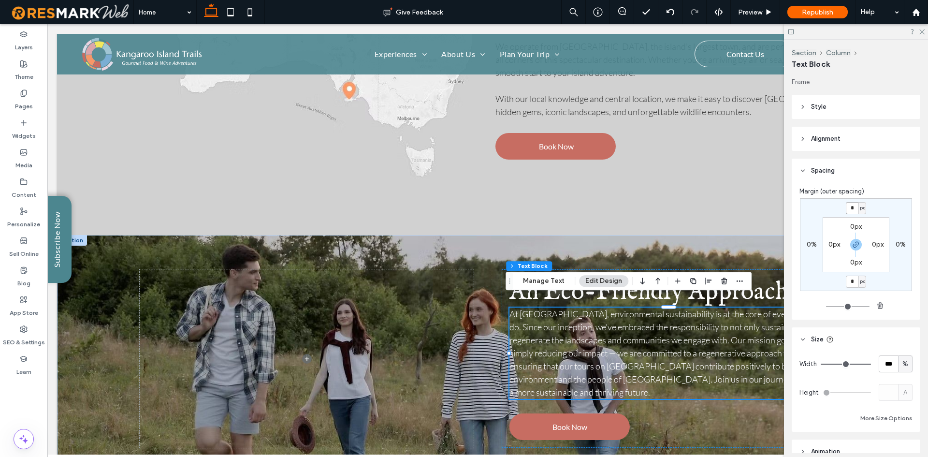
click at [853, 206] on input "*" at bounding box center [852, 208] width 13 height 12
type input "**"
click at [853, 245] on use "button" at bounding box center [856, 245] width 6 height 6
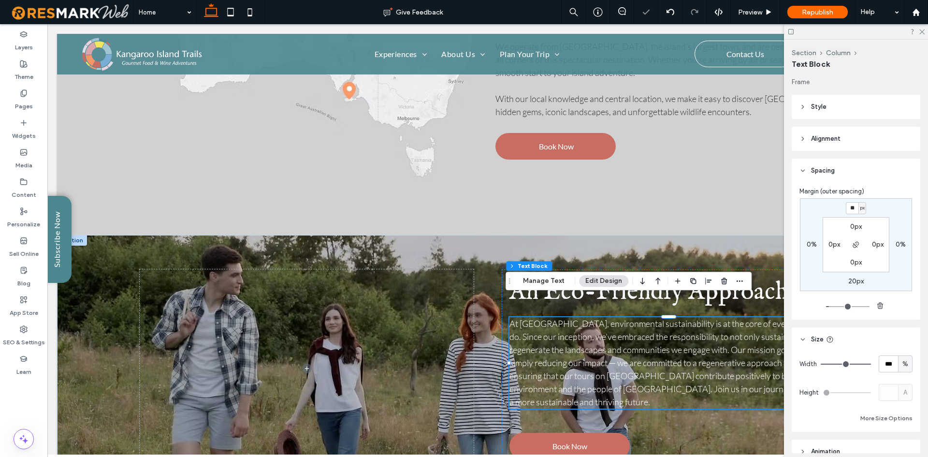
click at [853, 283] on label "20px" at bounding box center [855, 281] width 15 height 8
type input "*"
click at [878, 284] on div "20px 0% * px 0% 0px 0px 0px 0px" at bounding box center [856, 244] width 112 height 93
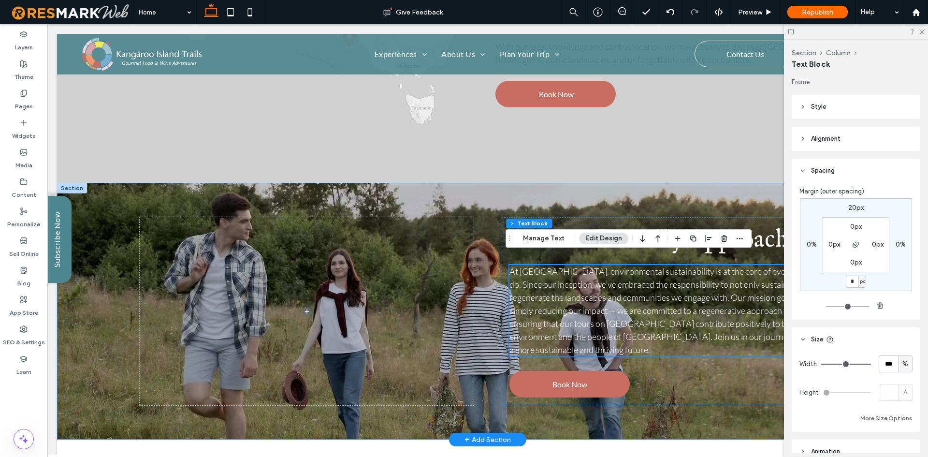
scroll to position [2131, 0]
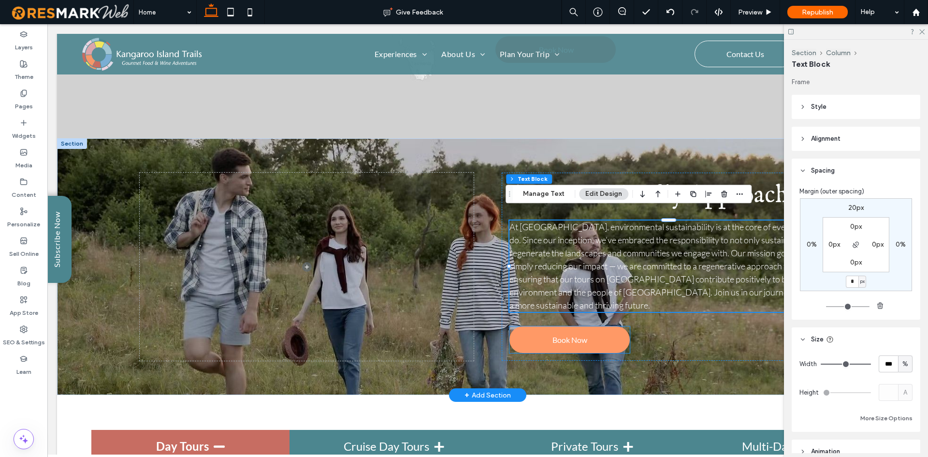
drag, startPoint x: 566, startPoint y: 323, endPoint x: 553, endPoint y: 324, distance: 13.6
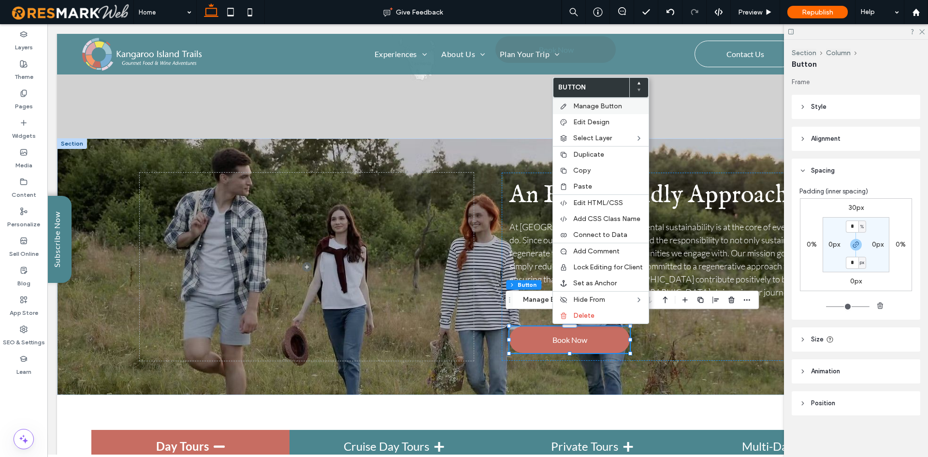
click at [610, 112] on div "Manage Button" at bounding box center [601, 106] width 96 height 16
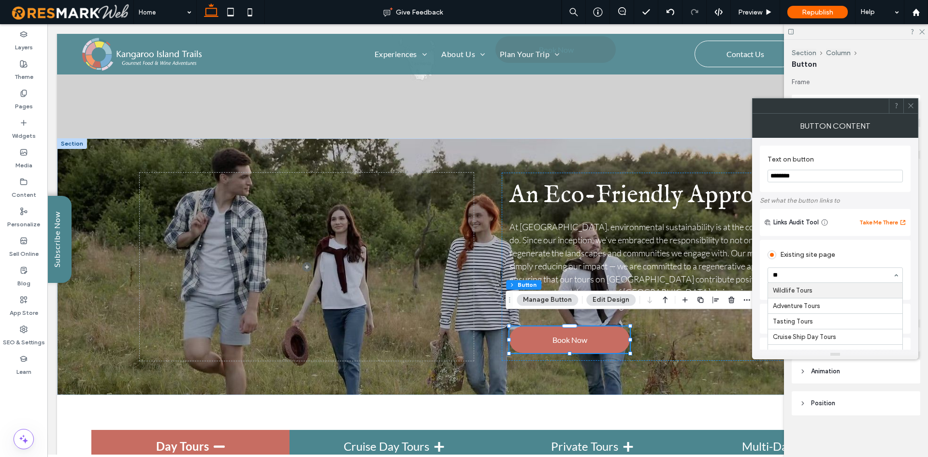
scroll to position [0, 0]
type input "***"
click at [912, 102] on icon at bounding box center [910, 105] width 7 height 7
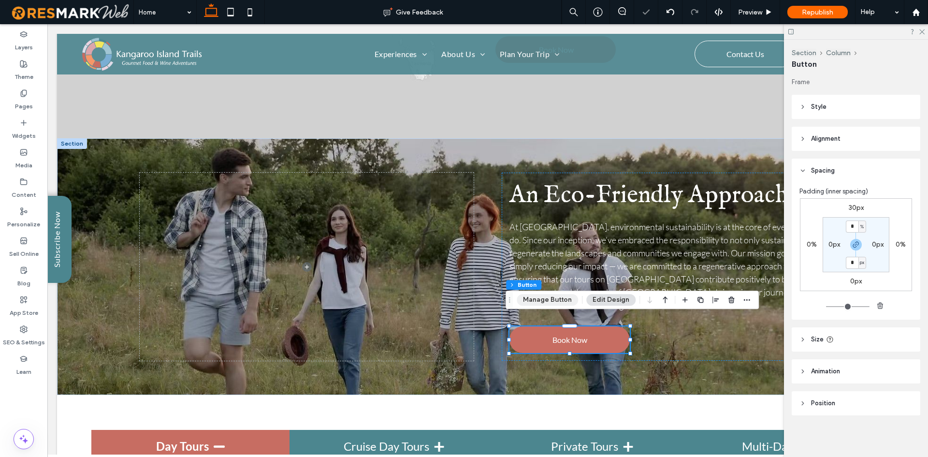
click at [568, 297] on button "Manage Button" at bounding box center [547, 300] width 61 height 12
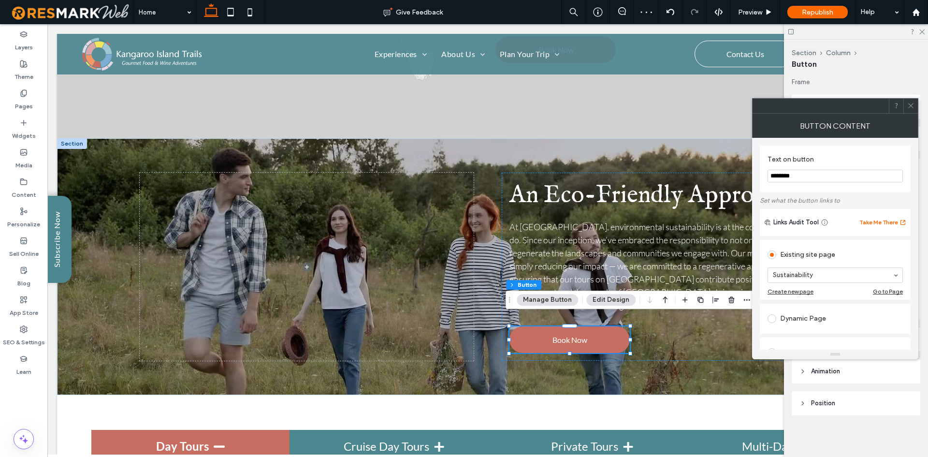
click at [811, 187] on div "Text on button ********" at bounding box center [835, 169] width 151 height 46
click at [807, 180] on input "********" at bounding box center [835, 176] width 135 height 13
type input "**********"
click at [914, 102] on icon at bounding box center [910, 105] width 7 height 7
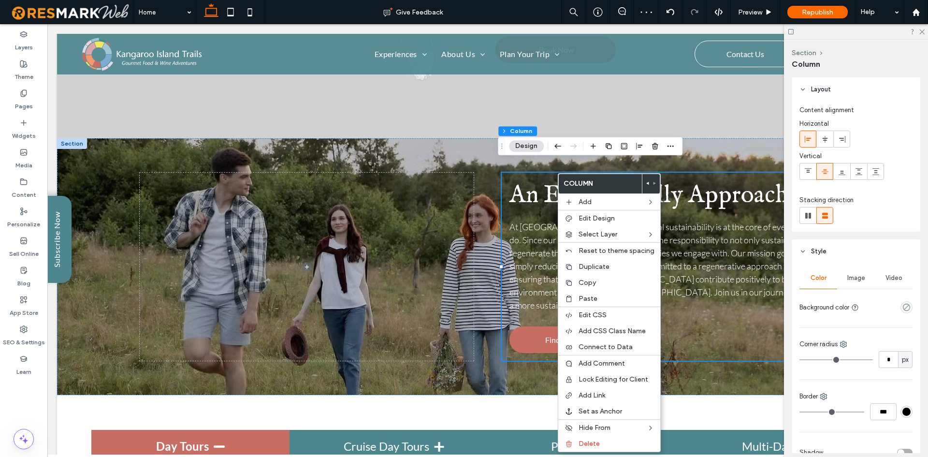
click at [646, 182] on icon at bounding box center [648, 183] width 4 height 4
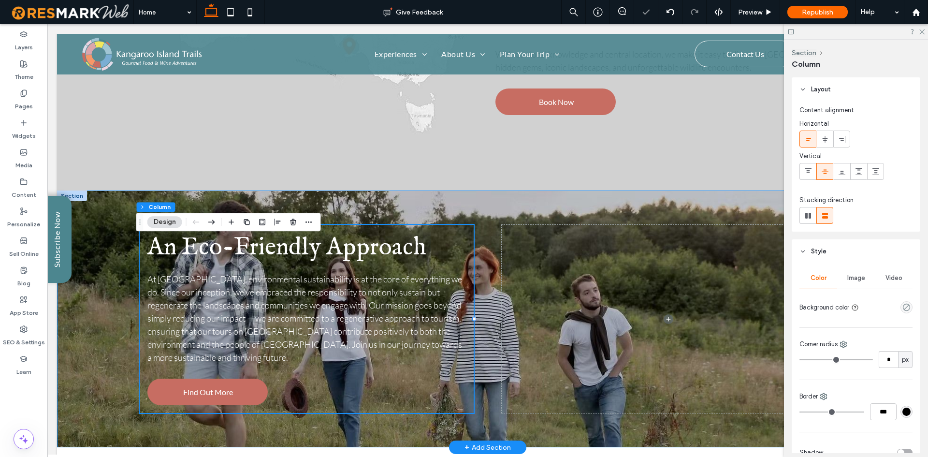
scroll to position [2131, 0]
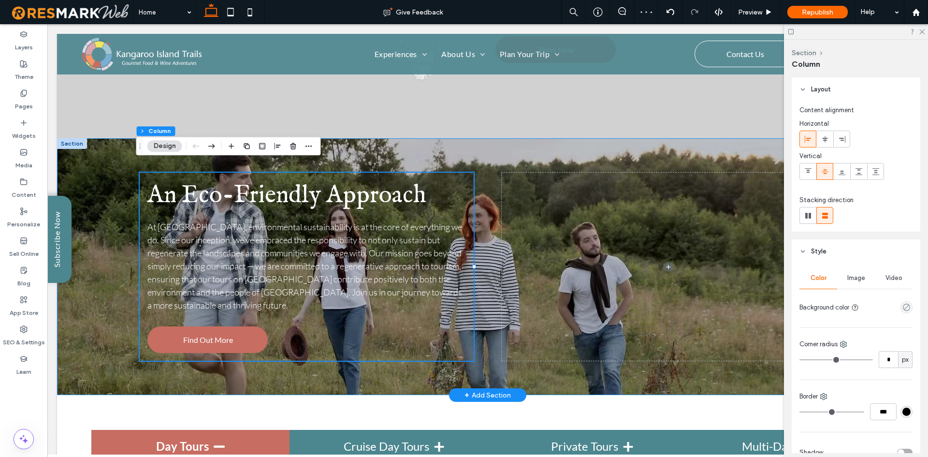
click at [665, 151] on div "​An Eco-Friendly Approach At [GEOGRAPHIC_DATA], environmental sustainability is…" at bounding box center [488, 266] width 696 height 257
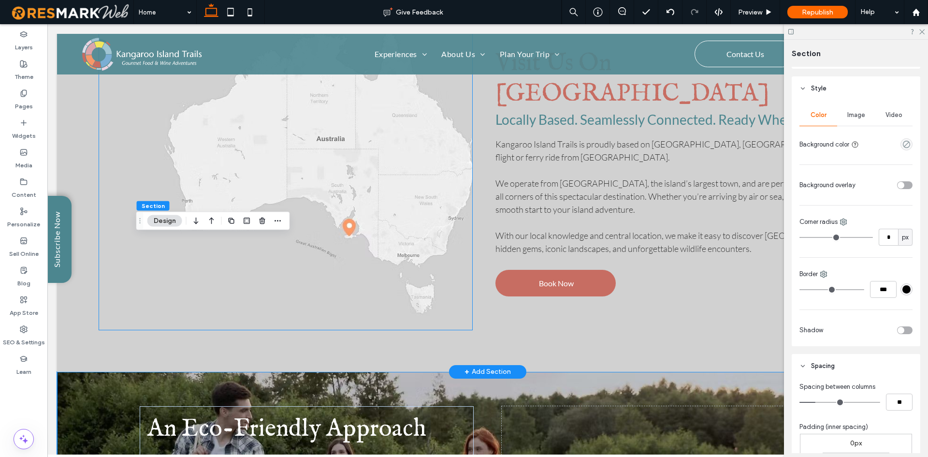
scroll to position [2034, 0]
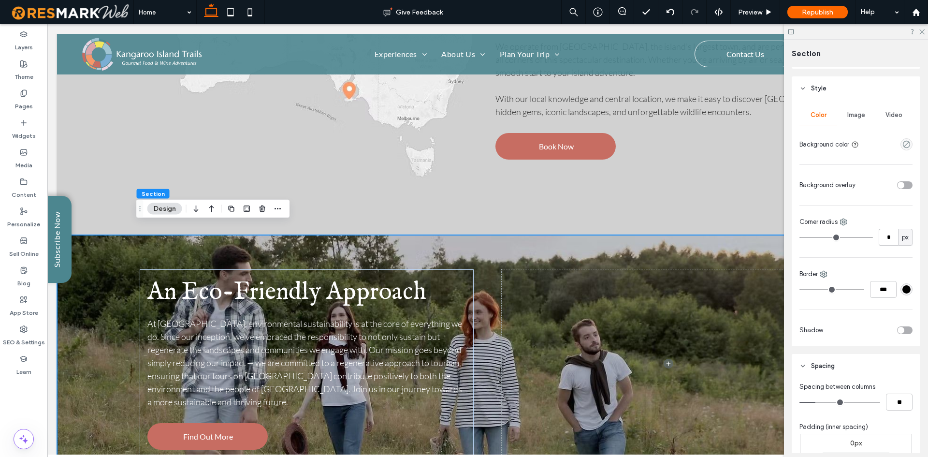
click at [140, 240] on div "​An Eco-Friendly Approach At [GEOGRAPHIC_DATA], environmental sustainability is…" at bounding box center [488, 363] width 696 height 257
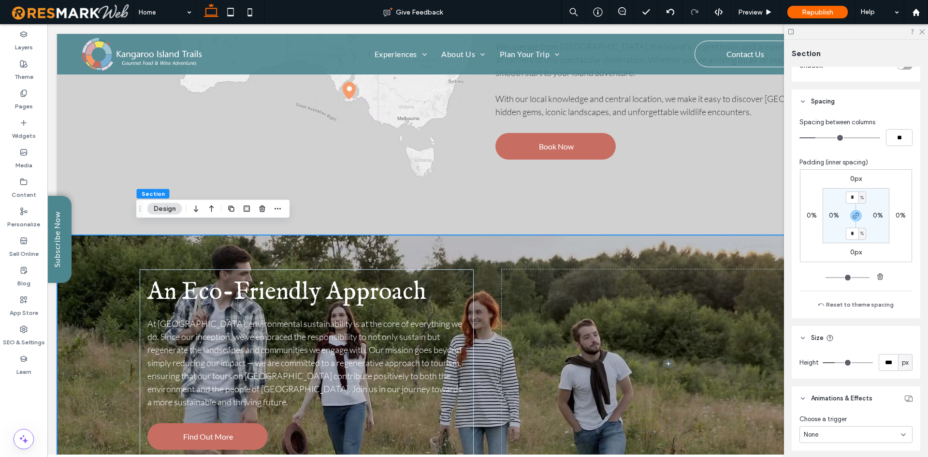
scroll to position [397, 0]
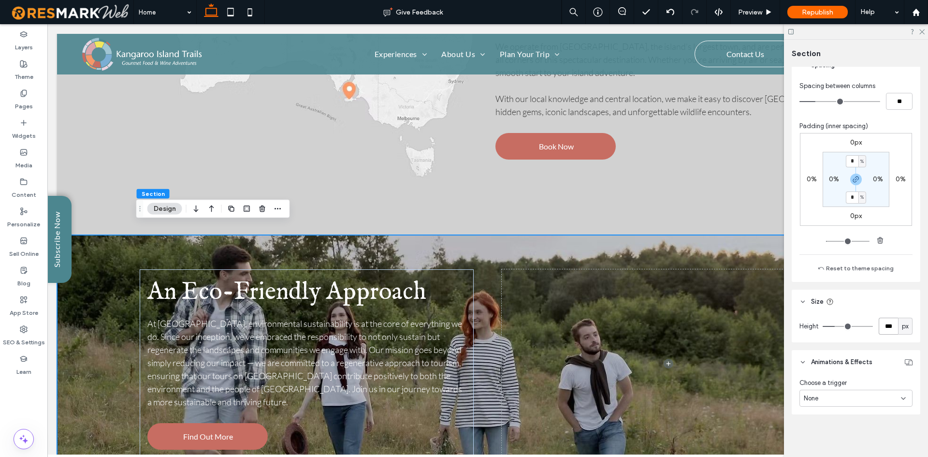
click at [880, 326] on input "***" at bounding box center [888, 326] width 19 height 17
type input "*"
click at [889, 339] on div "Height * px" at bounding box center [856, 328] width 129 height 29
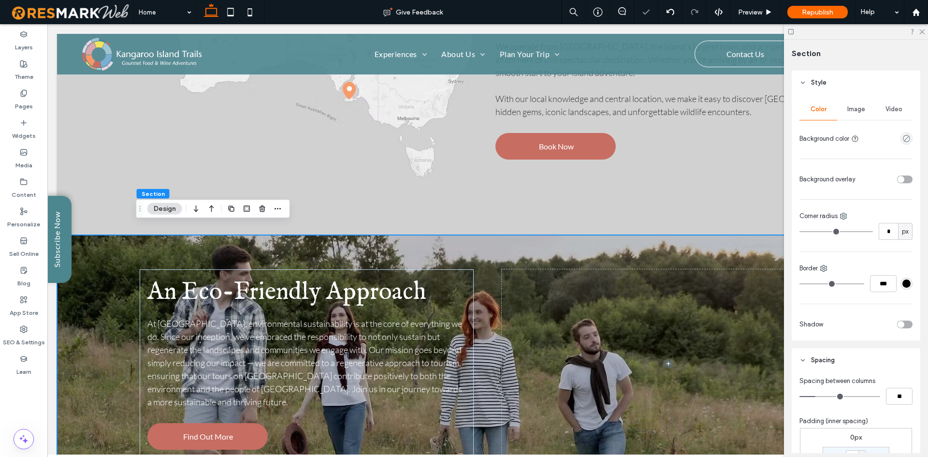
scroll to position [11, 0]
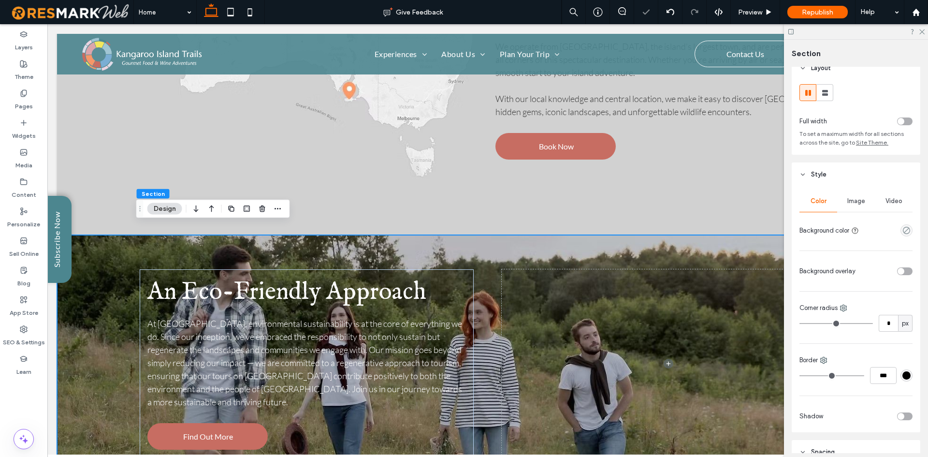
click at [901, 272] on div "toggle" at bounding box center [904, 271] width 15 height 8
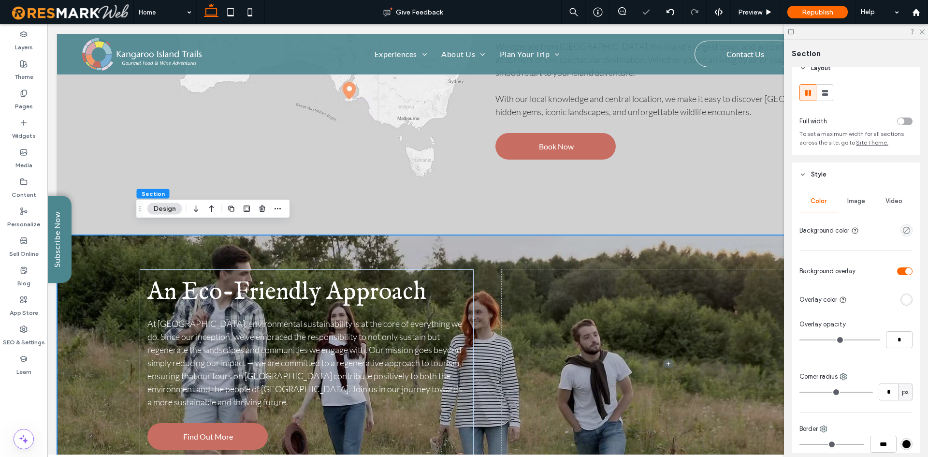
type input "**"
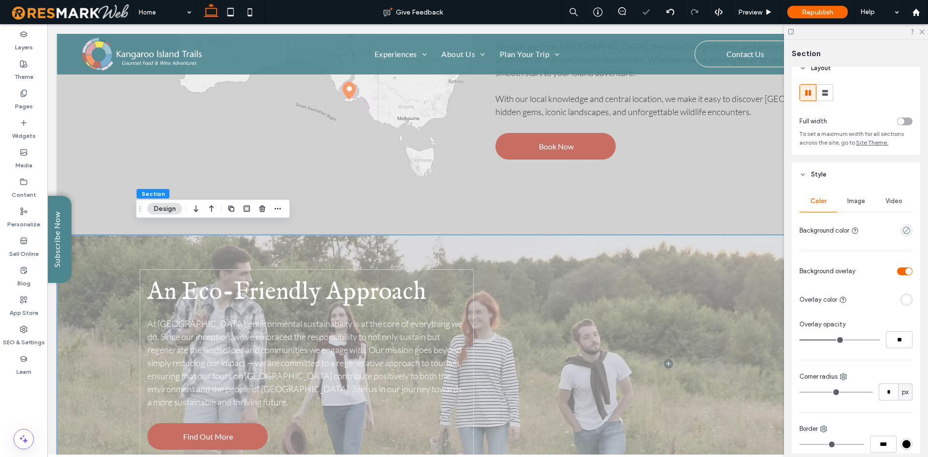
click at [903, 299] on div "rgba(255, 255, 255, 1)" at bounding box center [907, 299] width 8 height 8
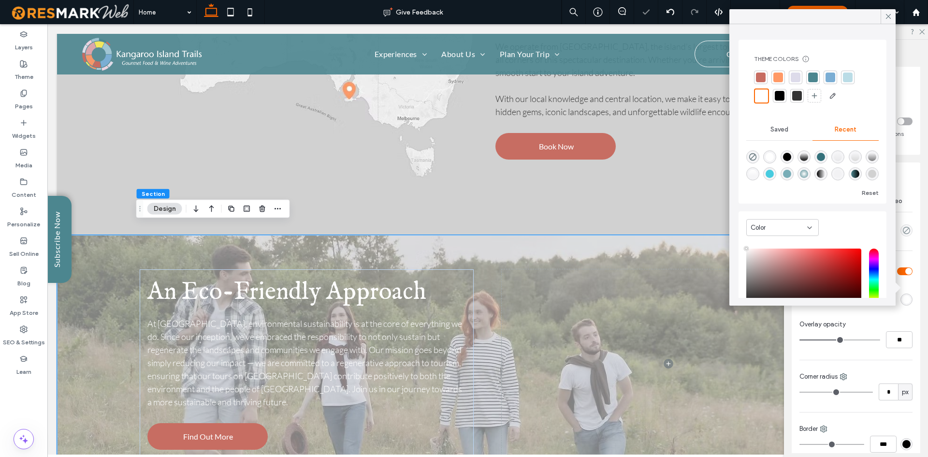
click at [782, 101] on div at bounding box center [780, 96] width 14 height 14
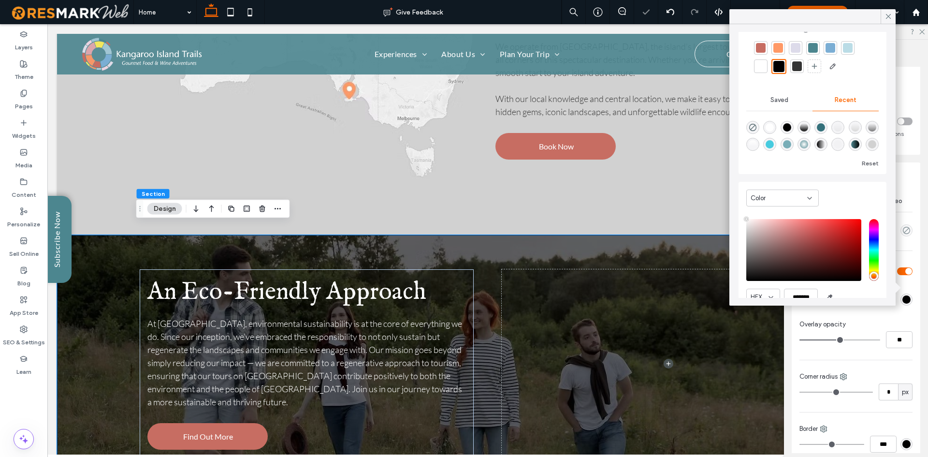
scroll to position [49, 0]
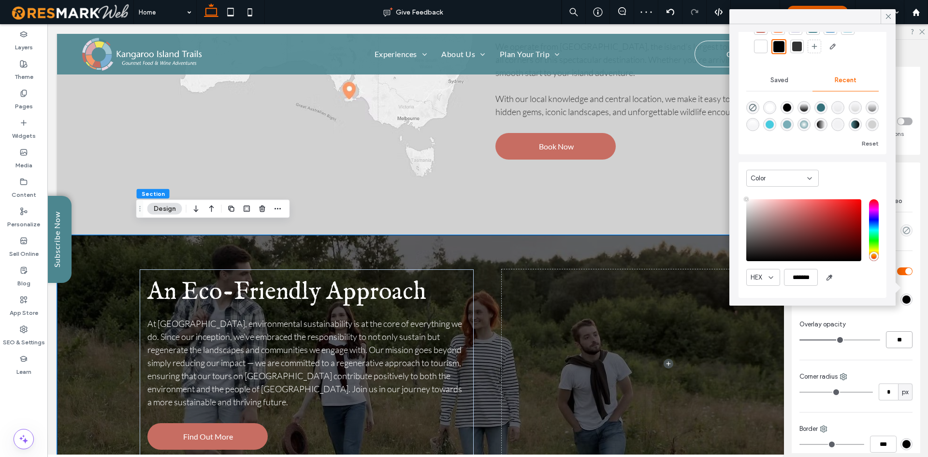
click at [906, 336] on input "**" at bounding box center [899, 339] width 27 height 17
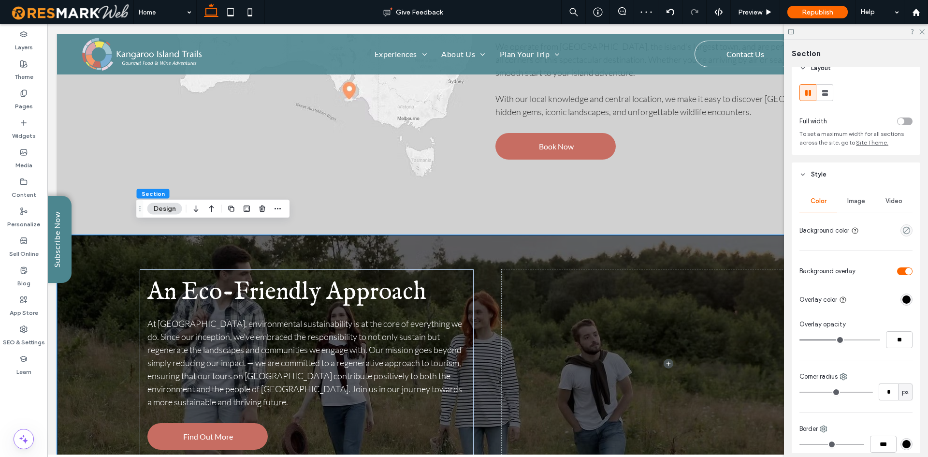
click at [901, 294] on div "rgba(0, 0, 0, 1)" at bounding box center [907, 299] width 12 height 12
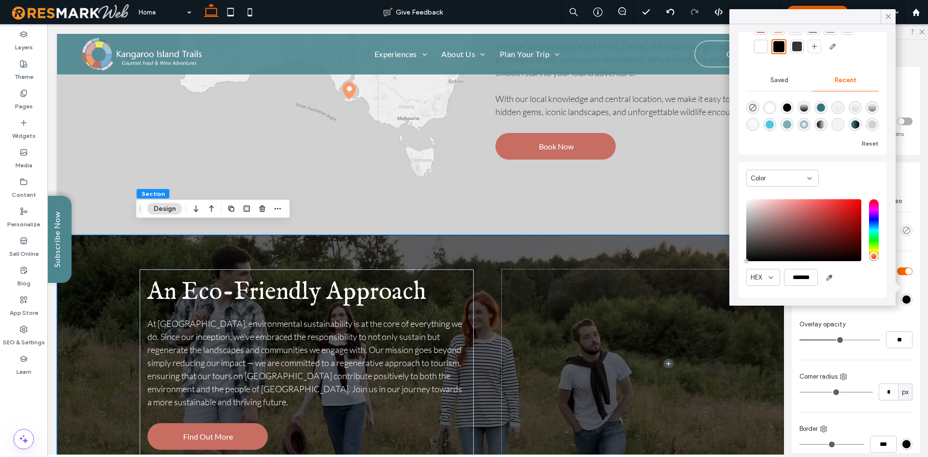
click at [828, 118] on div at bounding box center [821, 124] width 13 height 13
click at [825, 122] on div "linear-gradient(450deg, rgba(0, 0, 0, 1) 0%, rgba(0, 0, 0, 0) 100%)" at bounding box center [821, 124] width 8 height 8
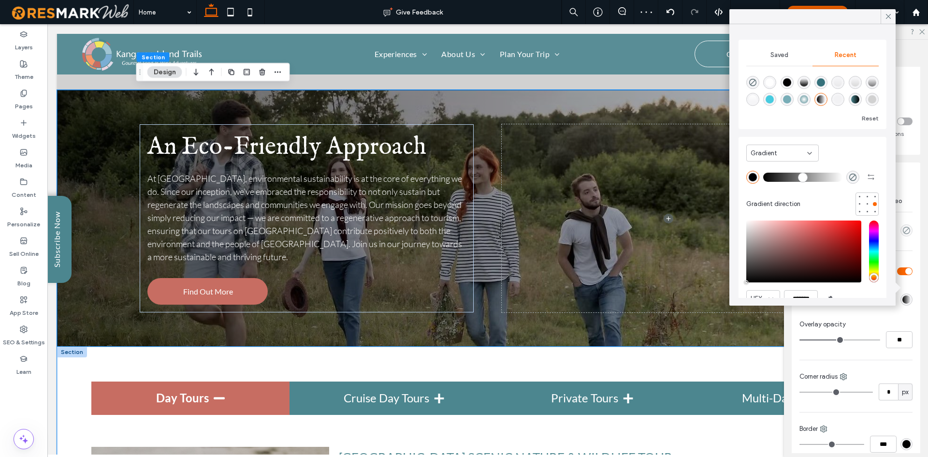
scroll to position [2082, 0]
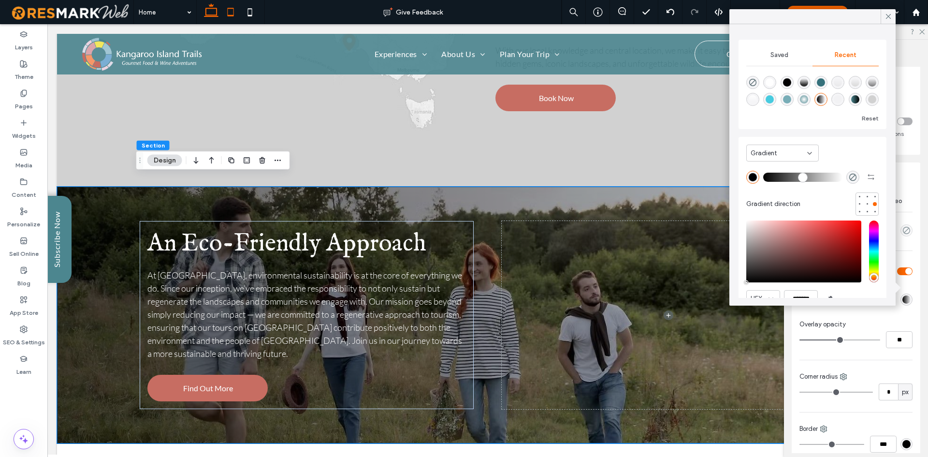
click at [235, 13] on icon at bounding box center [230, 11] width 19 height 19
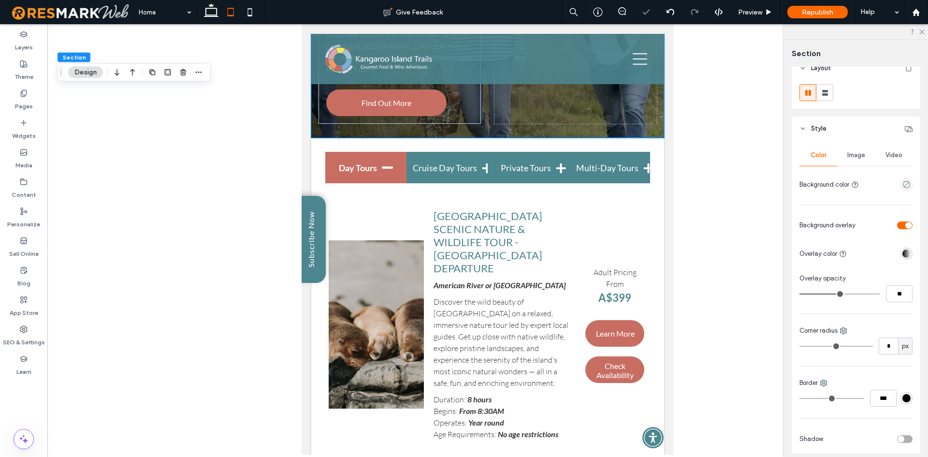
scroll to position [1768, 0]
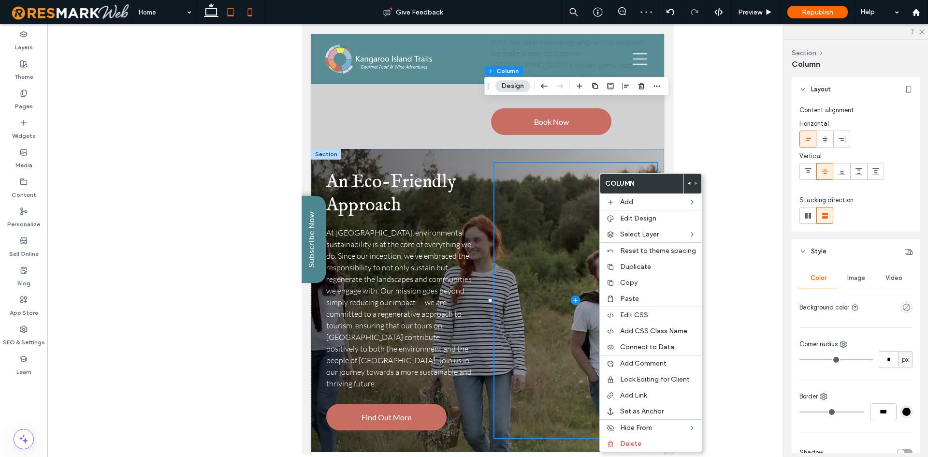
click at [259, 12] on icon at bounding box center [249, 11] width 19 height 19
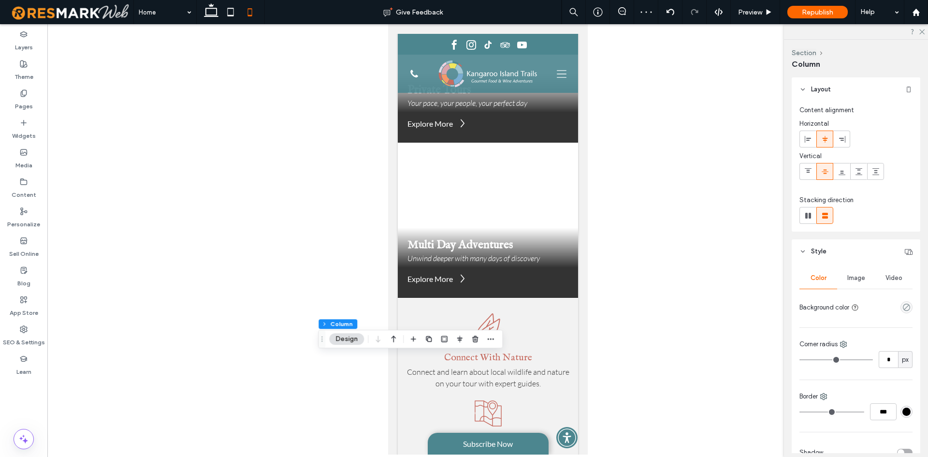
type input "**"
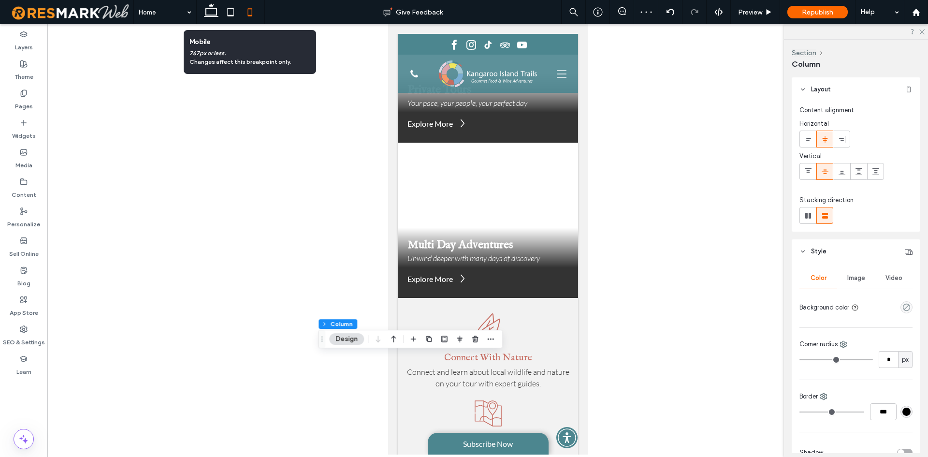
scroll to position [2843, 0]
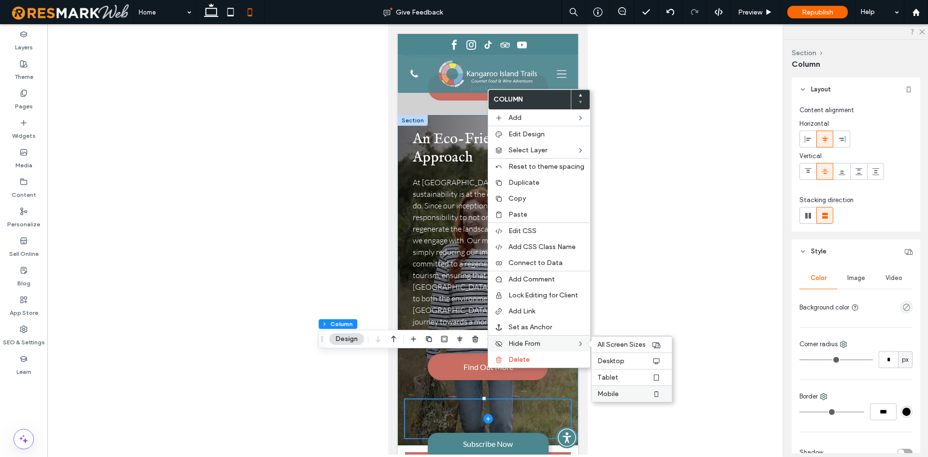
click at [613, 391] on span "Mobile" at bounding box center [608, 394] width 21 height 8
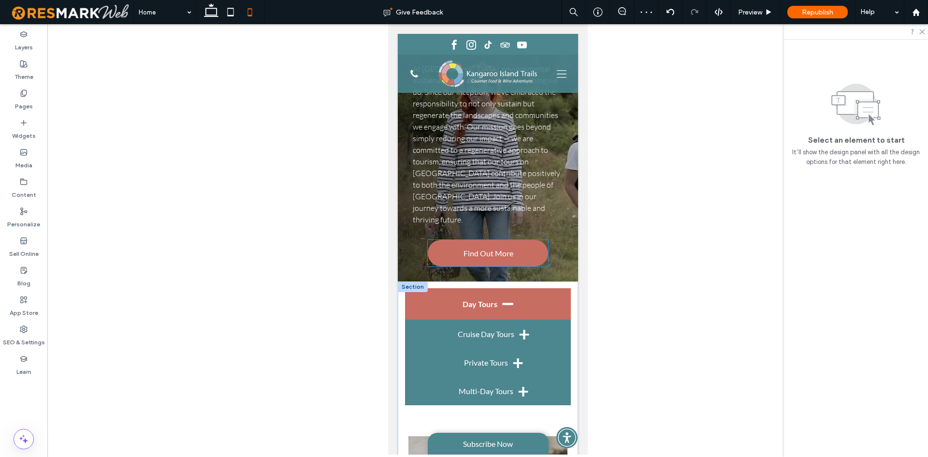
scroll to position [2892, 0]
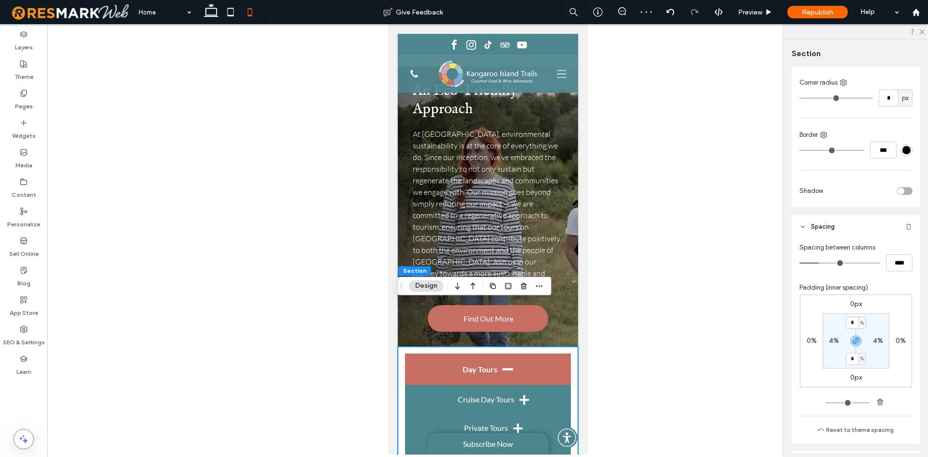
scroll to position [210, 0]
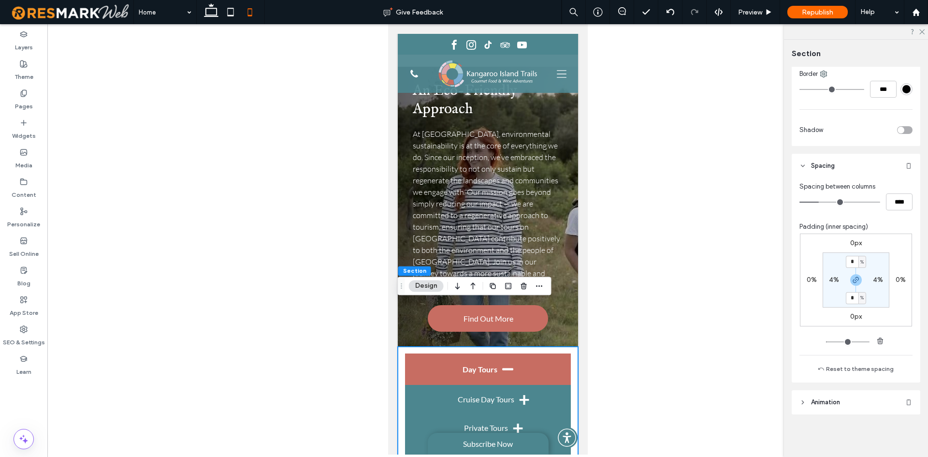
click at [880, 260] on section "* % 4% * % 4%" at bounding box center [856, 279] width 67 height 55
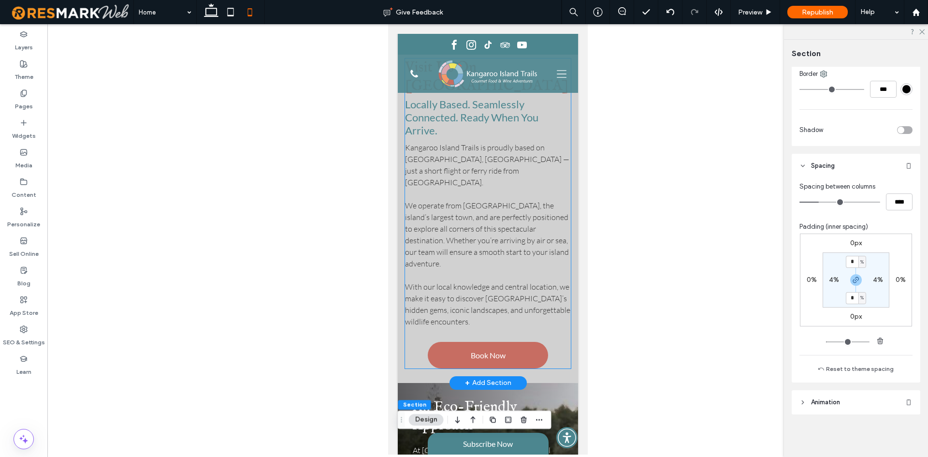
scroll to position [2553, 0]
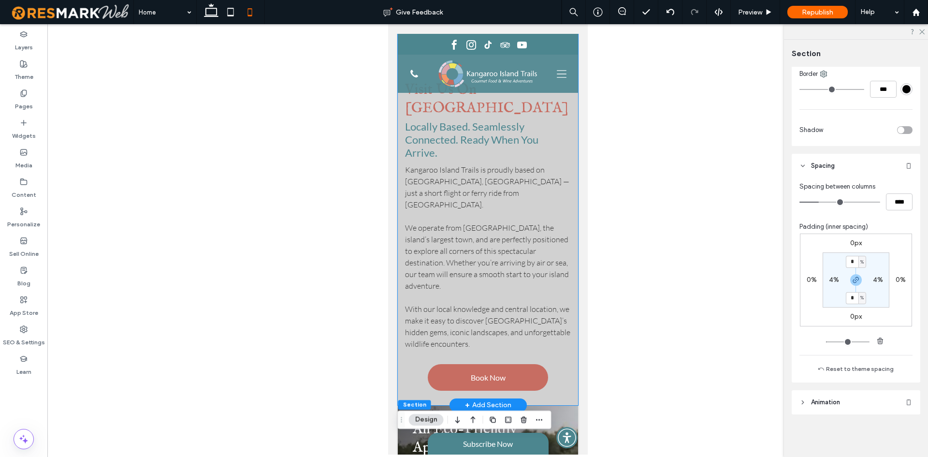
click at [567, 351] on div "Visit Us On [GEOGRAPHIC_DATA] Locally Based. Seamlessly Connected. Ready When Y…" at bounding box center [487, 148] width 180 height 514
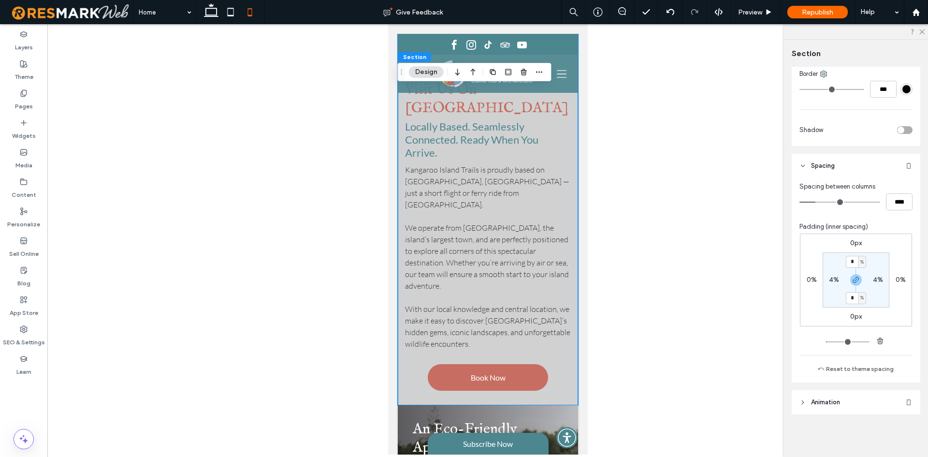
scroll to position [2746, 0]
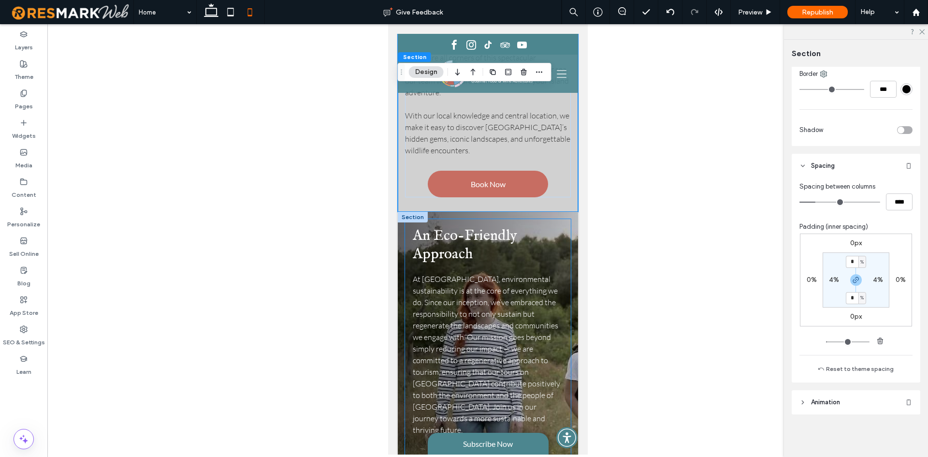
click at [557, 219] on div "​An Eco-Friendly Approach At [GEOGRAPHIC_DATA], environmental sustainability is…" at bounding box center [488, 351] width 166 height 265
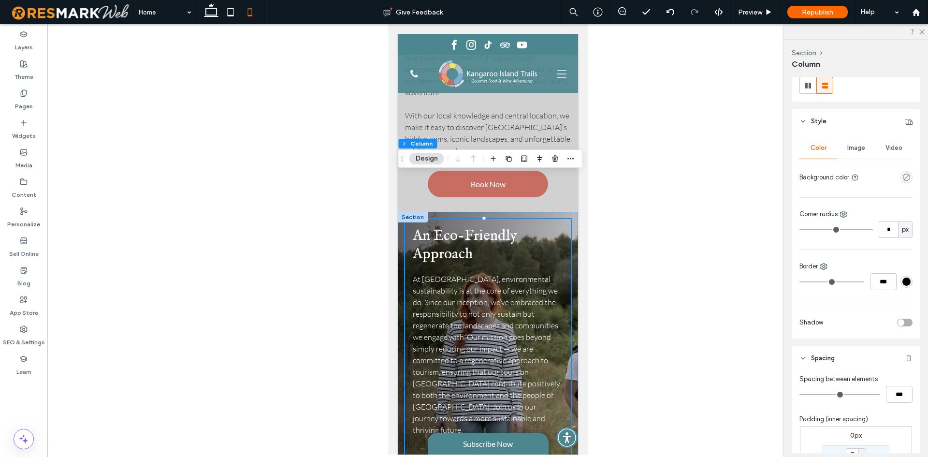
scroll to position [193, 0]
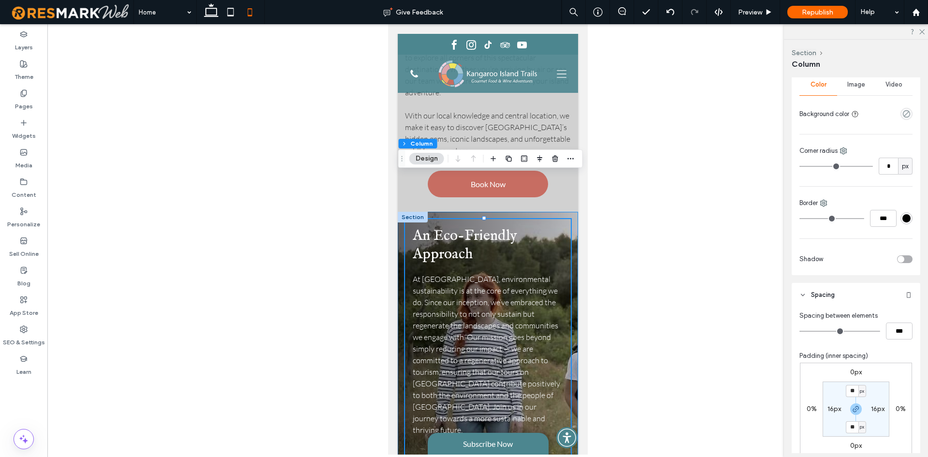
click at [566, 212] on div "​An Eco-Friendly Approach At [GEOGRAPHIC_DATA], environmental sustainability is…" at bounding box center [487, 352] width 180 height 280
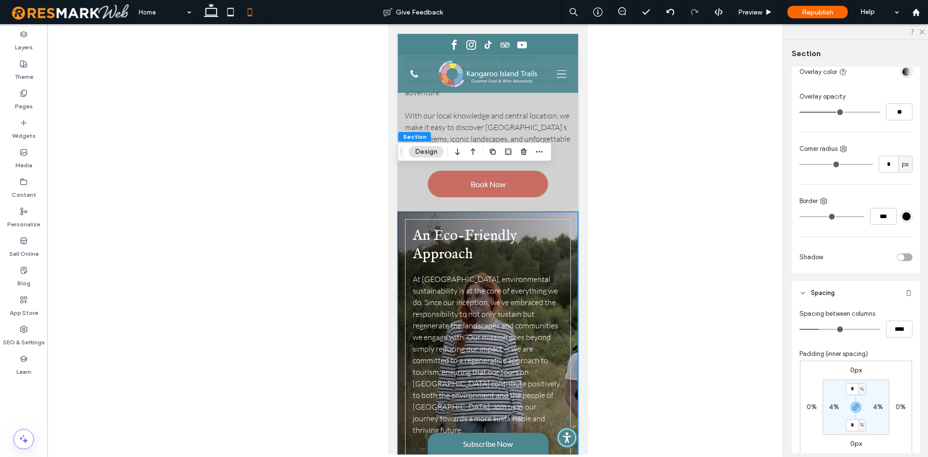
scroll to position [290, 0]
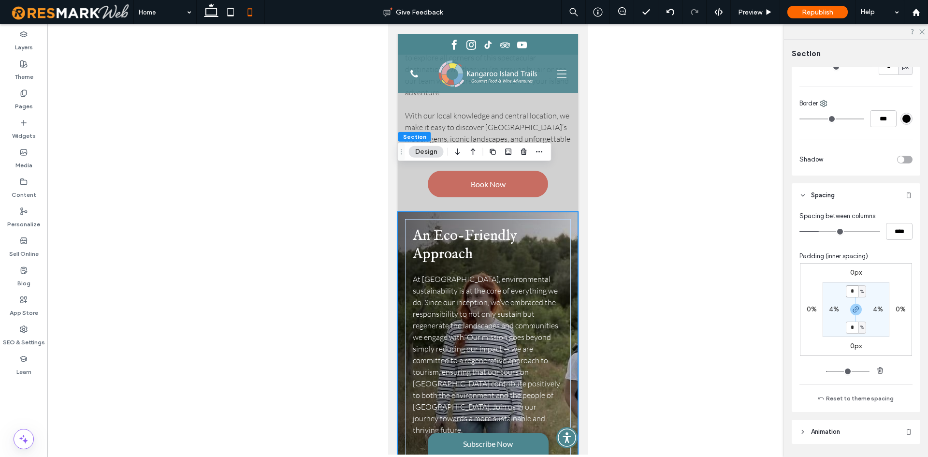
click at [851, 288] on input "*" at bounding box center [852, 291] width 13 height 12
type input "*"
click at [866, 288] on section "* % 4% * % 4%" at bounding box center [856, 309] width 67 height 55
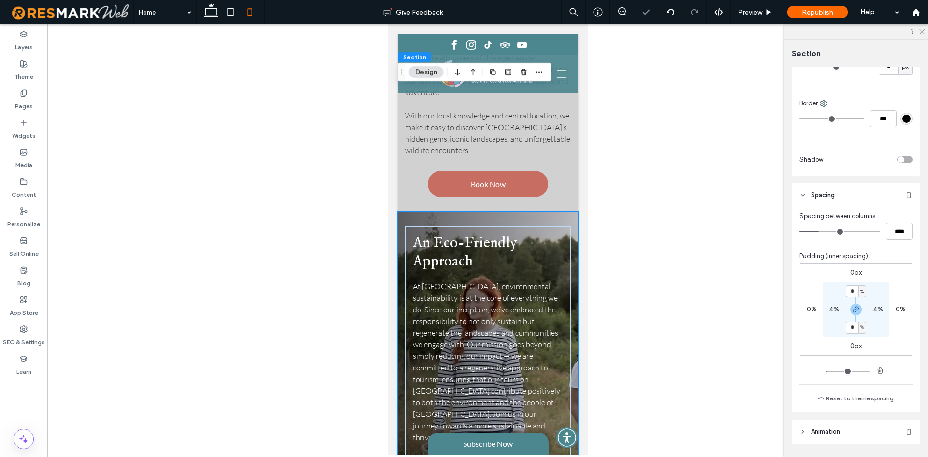
scroll to position [2988, 0]
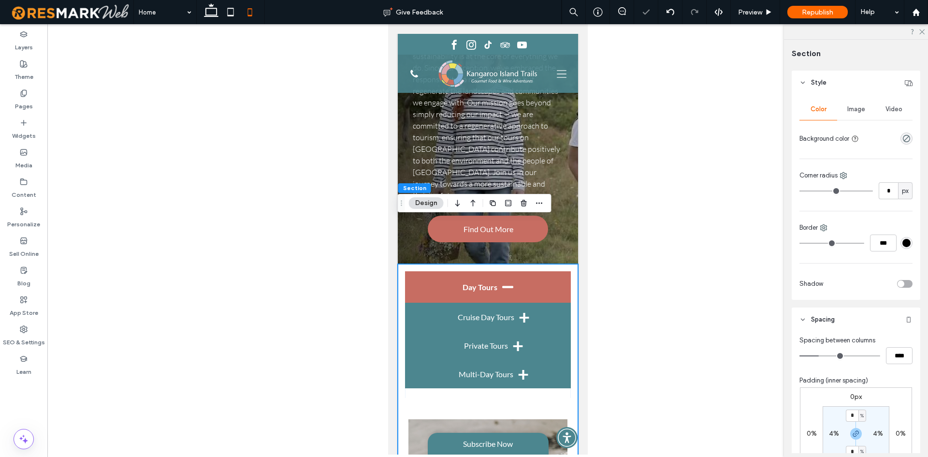
scroll to position [145, 0]
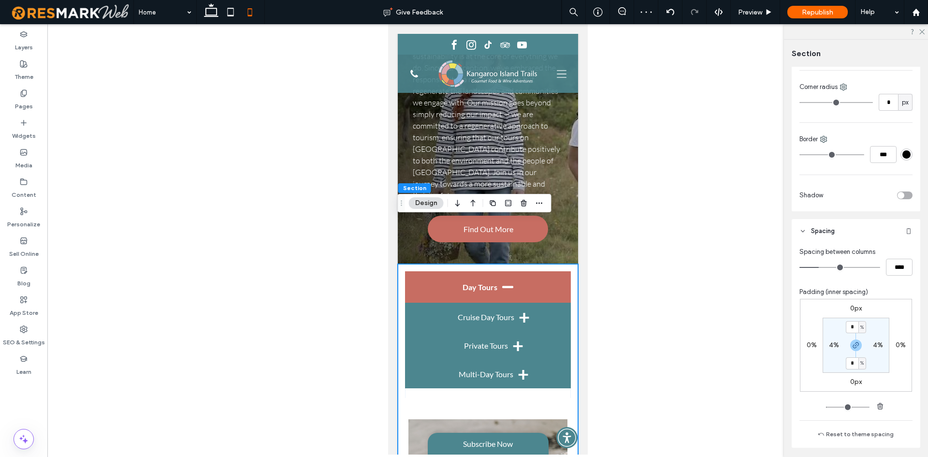
click at [859, 327] on div "%" at bounding box center [863, 327] width 8 height 12
click at [846, 323] on input "*" at bounding box center [852, 327] width 13 height 12
type input "*"
click at [884, 327] on section "* % 4% * % 4%" at bounding box center [856, 345] width 67 height 55
type input "*"
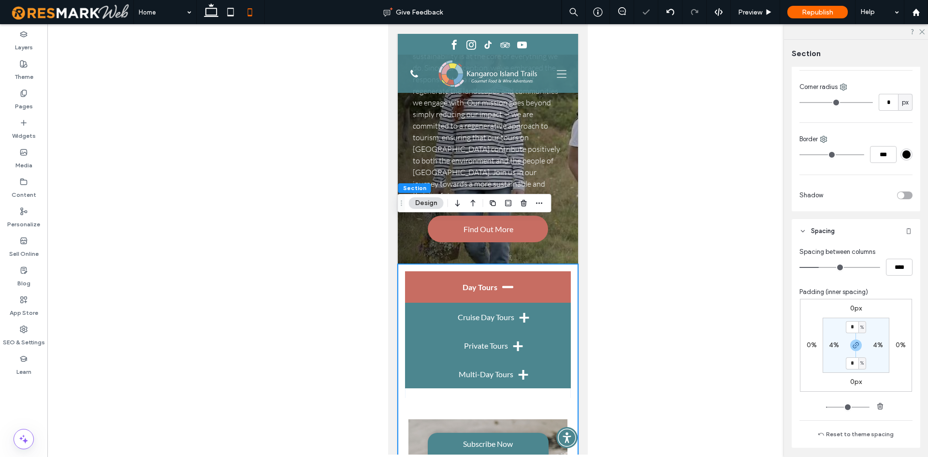
type input "*"
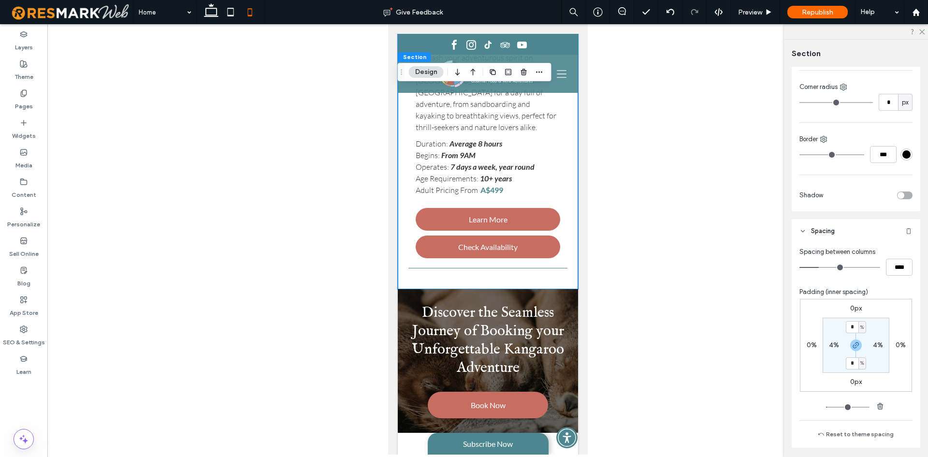
scroll to position [5521, 0]
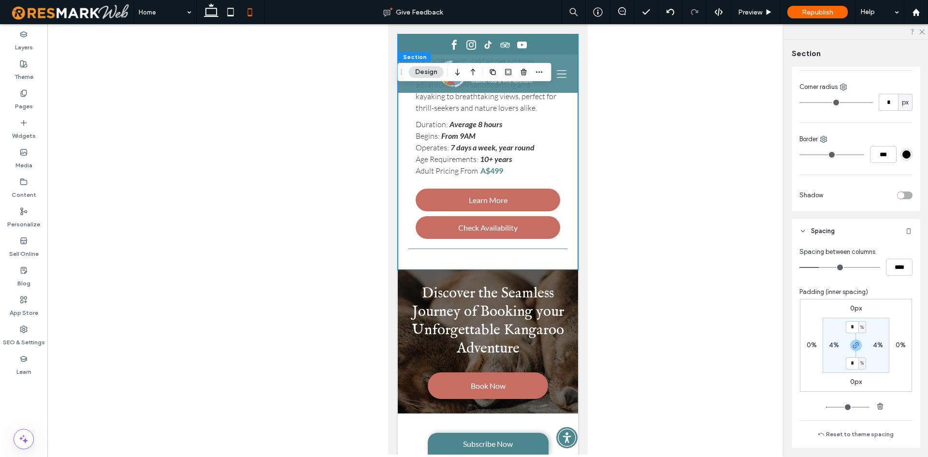
drag, startPoint x: 582, startPoint y: 257, endPoint x: 736, endPoint y: 80, distance: 234.8
click at [207, 4] on icon at bounding box center [211, 11] width 19 height 19
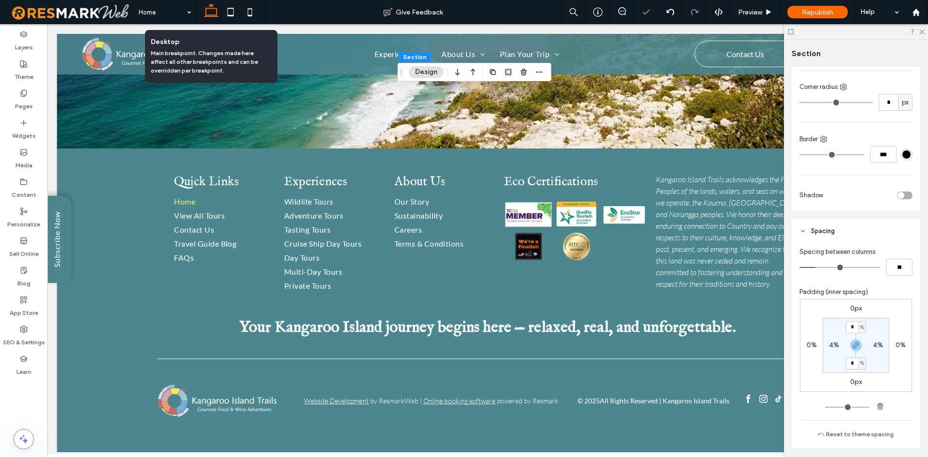
scroll to position [2888, 0]
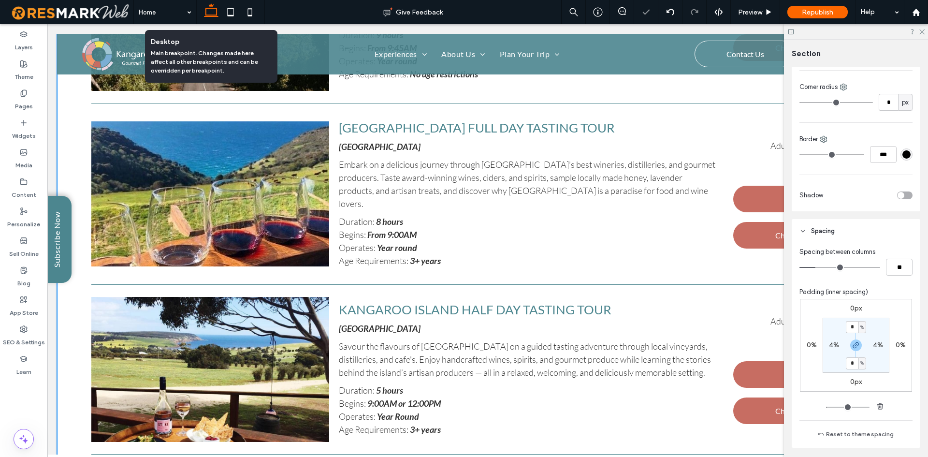
type input "*"
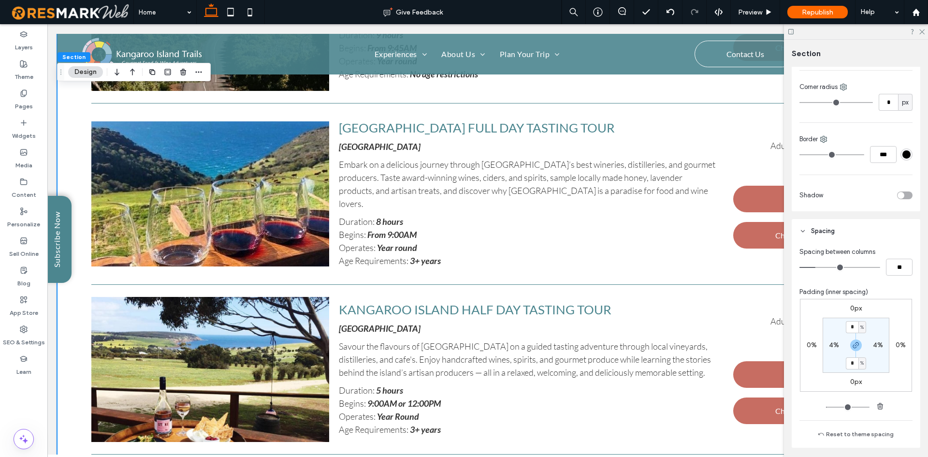
click at [13, 400] on div "Layers Theme Pages Widgets Media Content Personalize Sell Online Blog App Store…" at bounding box center [23, 240] width 47 height 433
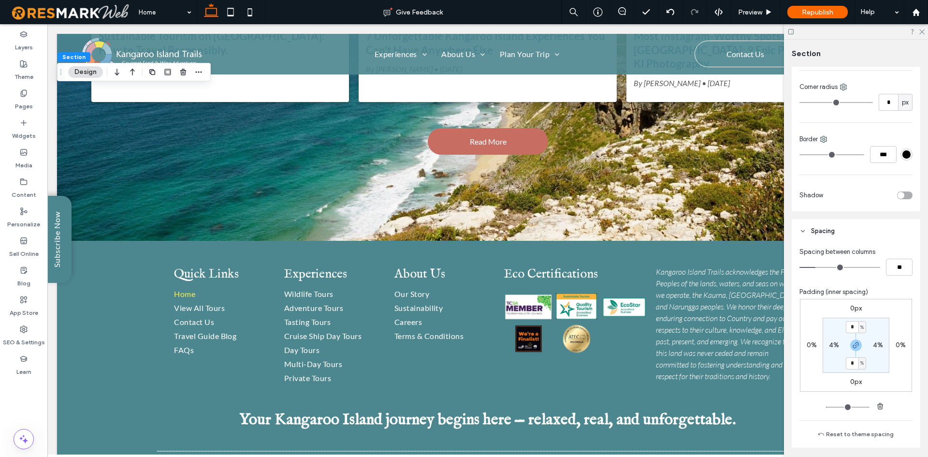
scroll to position [5156, 0]
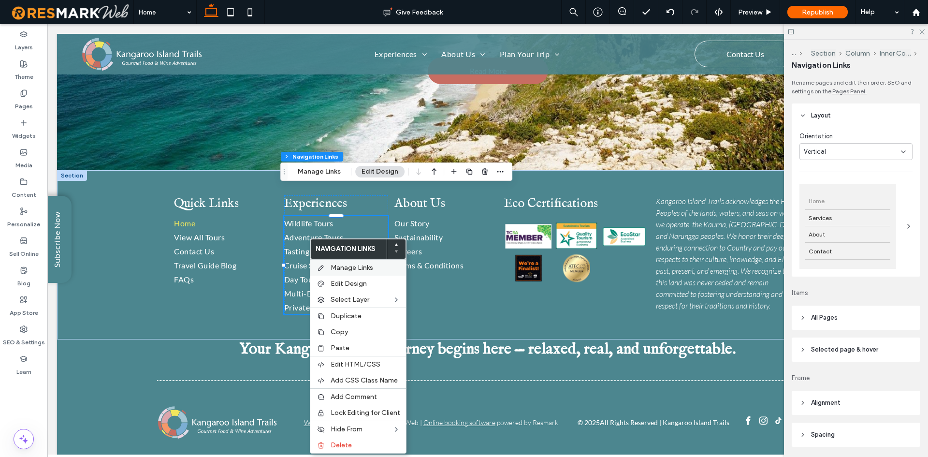
click at [328, 263] on div "Manage Links" at bounding box center [358, 267] width 96 height 16
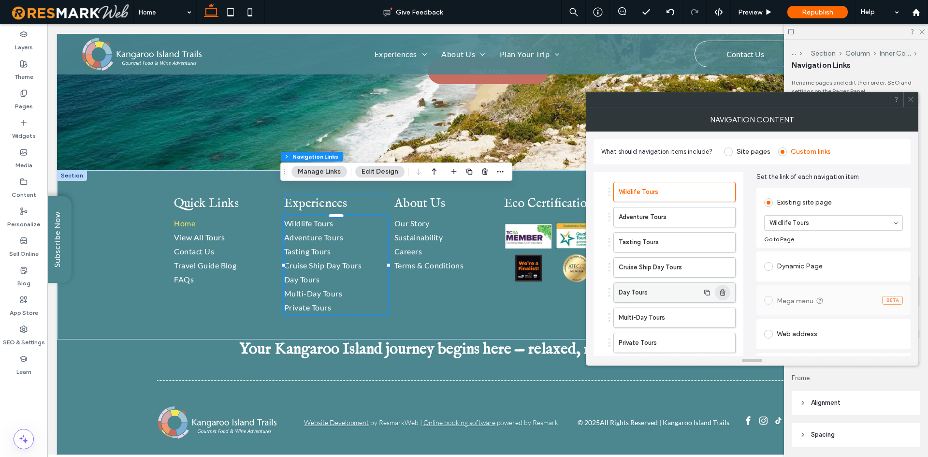
click at [726, 291] on icon "button" at bounding box center [723, 293] width 8 height 8
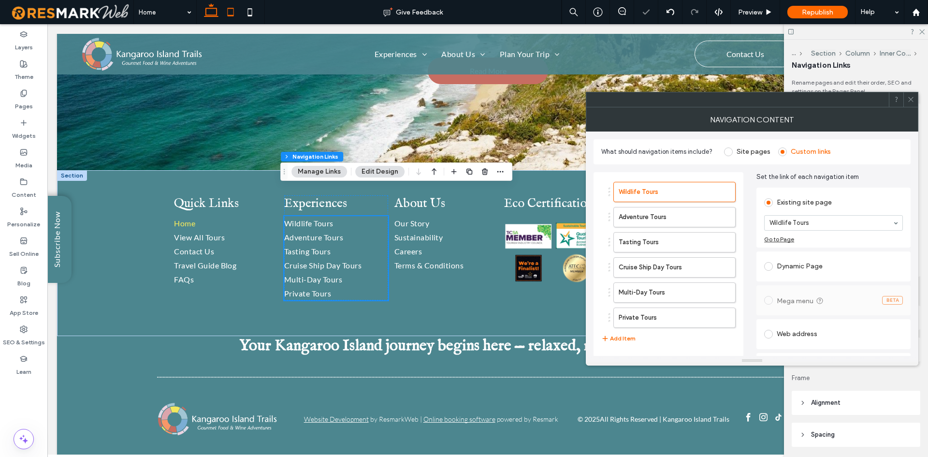
scroll to position [5153, 0]
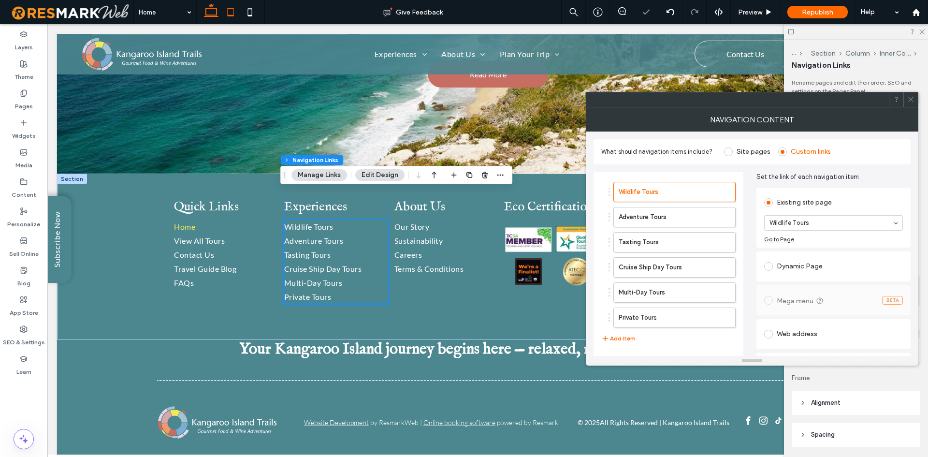
click at [233, 7] on icon at bounding box center [230, 11] width 19 height 19
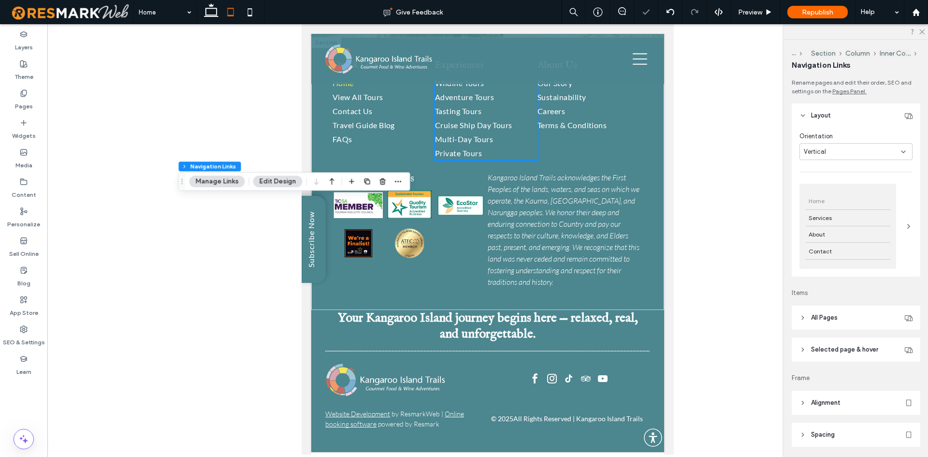
click at [233, 7] on icon at bounding box center [230, 11] width 19 height 19
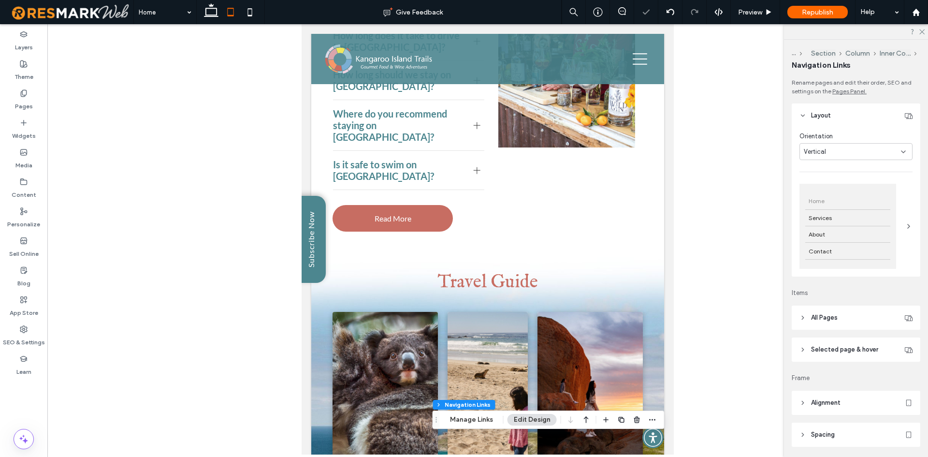
scroll to position [4340, 0]
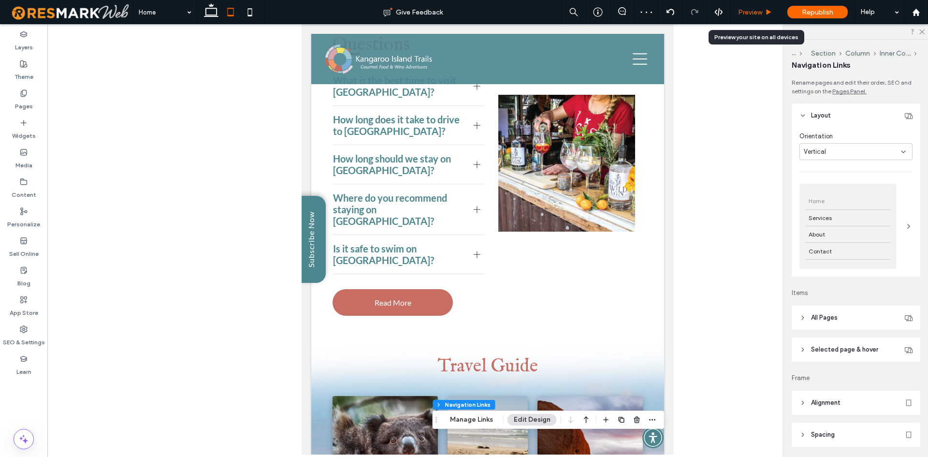
click at [744, 10] on span "Preview" at bounding box center [750, 12] width 24 height 8
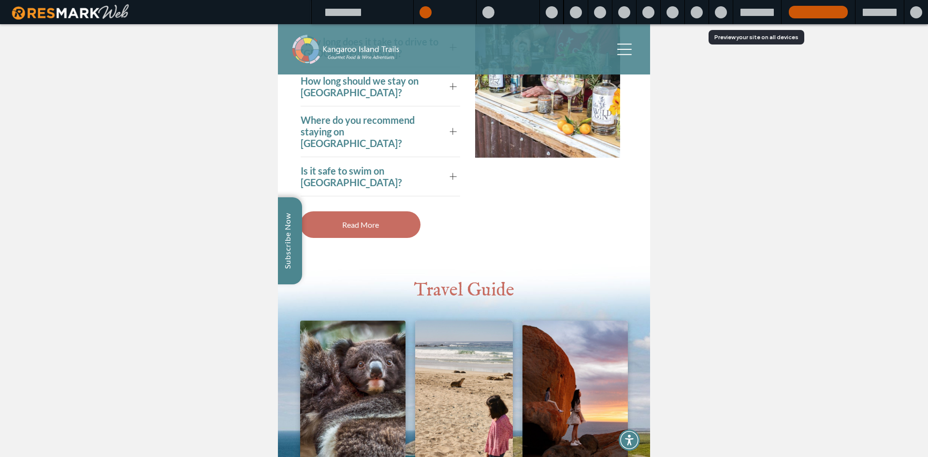
scroll to position [4218, 0]
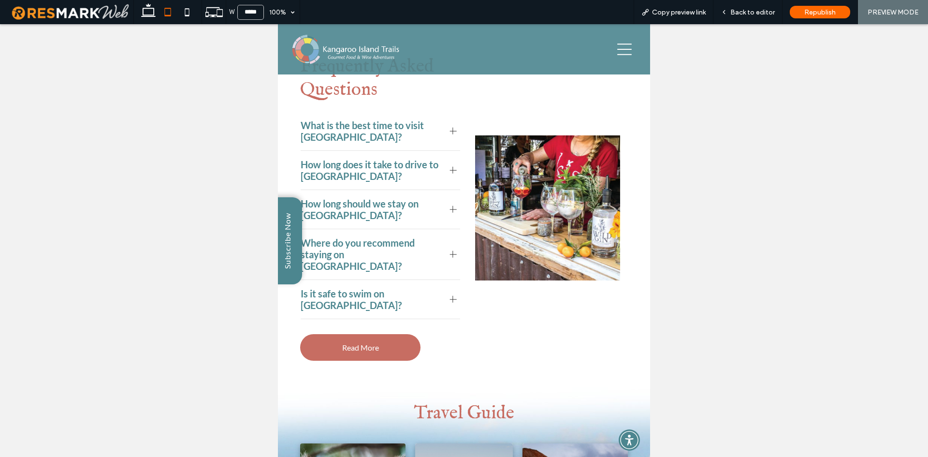
click at [624, 52] on icon at bounding box center [624, 49] width 15 height 15
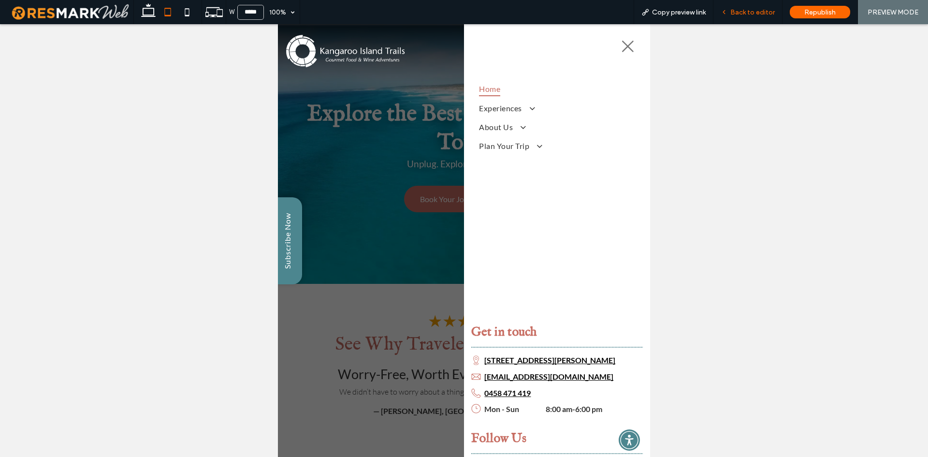
drag, startPoint x: 731, startPoint y: 17, endPoint x: 279, endPoint y: 42, distance: 452.2
click at [731, 17] on div "Back to editor" at bounding box center [748, 12] width 69 height 24
click at [748, 12] on span "Back to editor" at bounding box center [752, 12] width 44 height 8
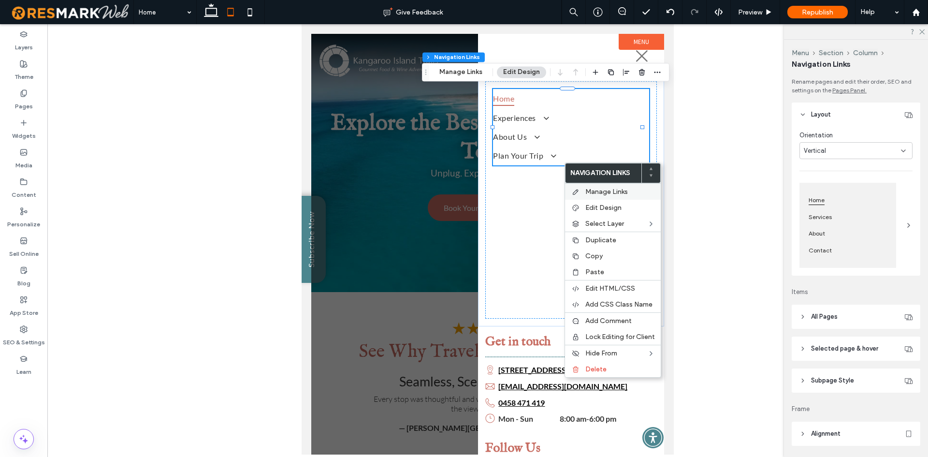
type input "***"
type input "****"
click at [592, 194] on span "Manage Links" at bounding box center [606, 192] width 43 height 8
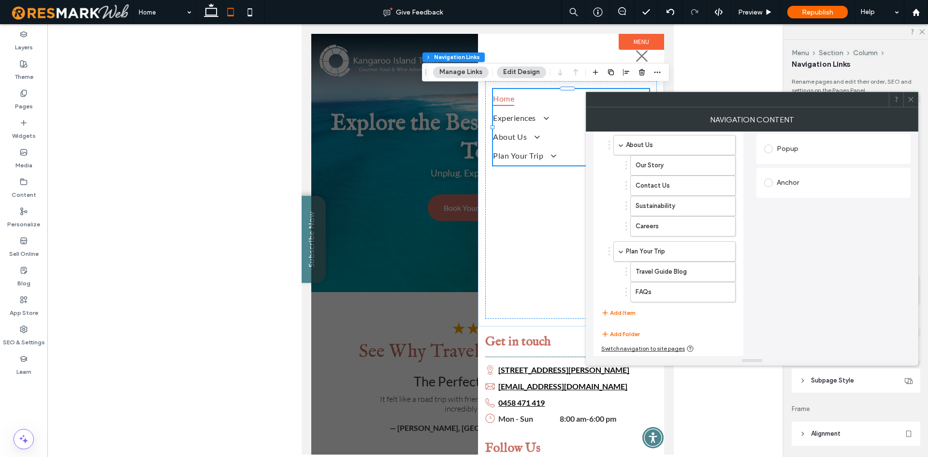
scroll to position [220, 0]
click at [256, 17] on icon at bounding box center [249, 11] width 19 height 19
click at [250, 14] on icon at bounding box center [249, 11] width 19 height 19
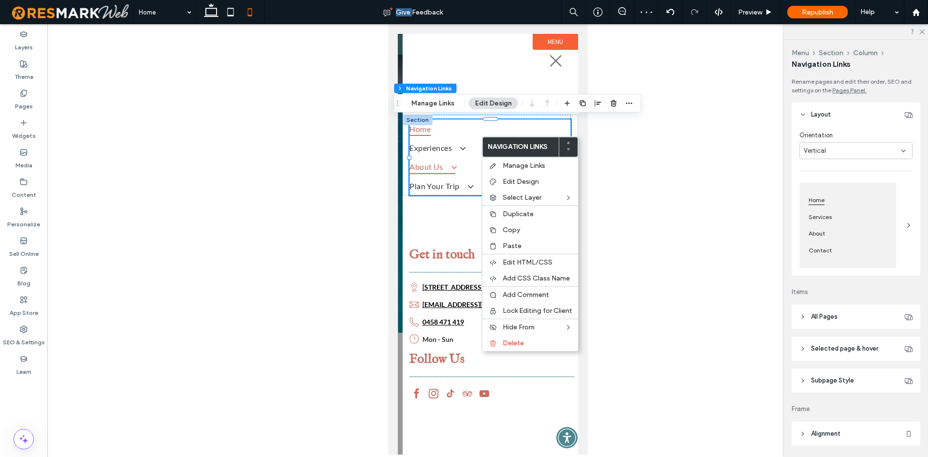
type input "***"
type input "****"
click at [508, 163] on span "Manage Links" at bounding box center [524, 165] width 43 height 8
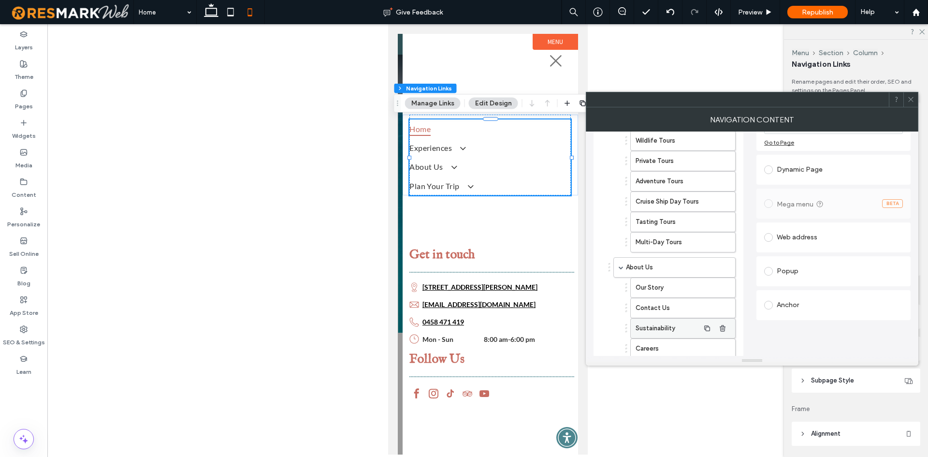
scroll to position [193, 0]
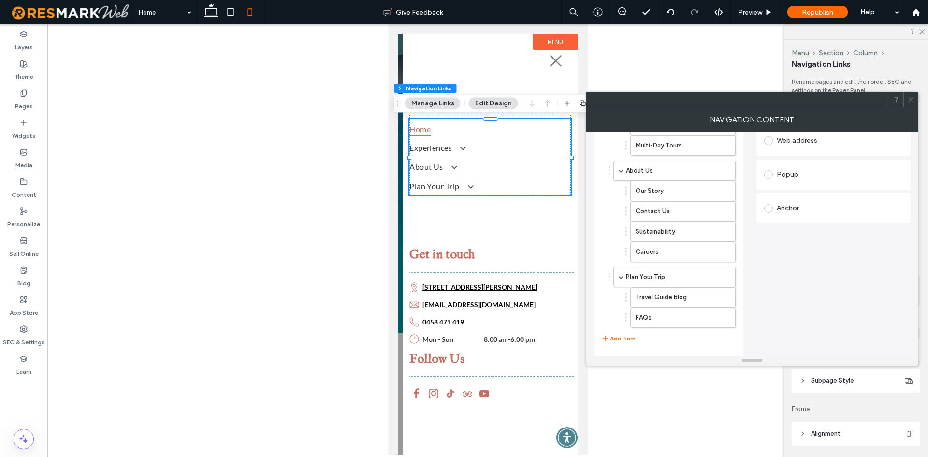
click at [911, 102] on icon at bounding box center [910, 99] width 7 height 7
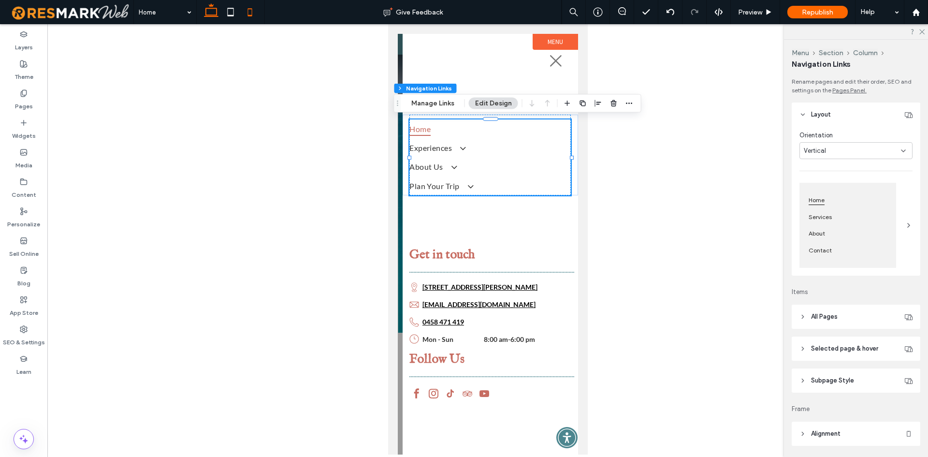
click at [204, 12] on icon at bounding box center [211, 11] width 19 height 19
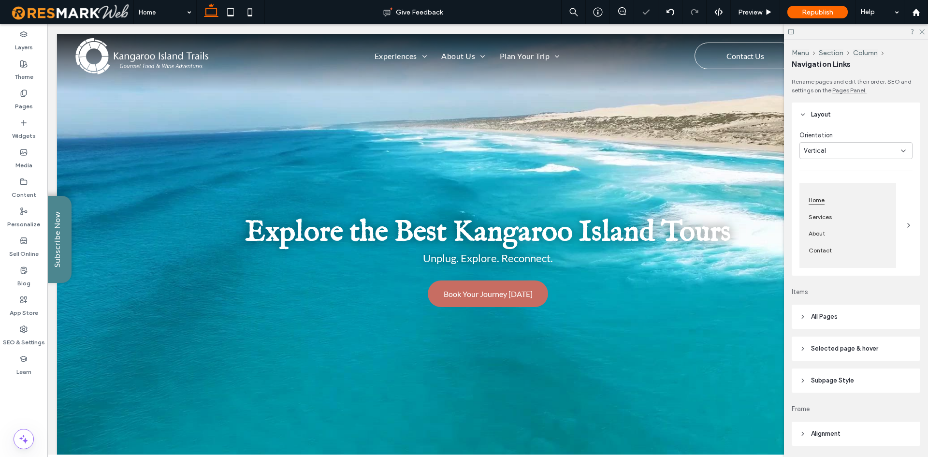
scroll to position [4218, 0]
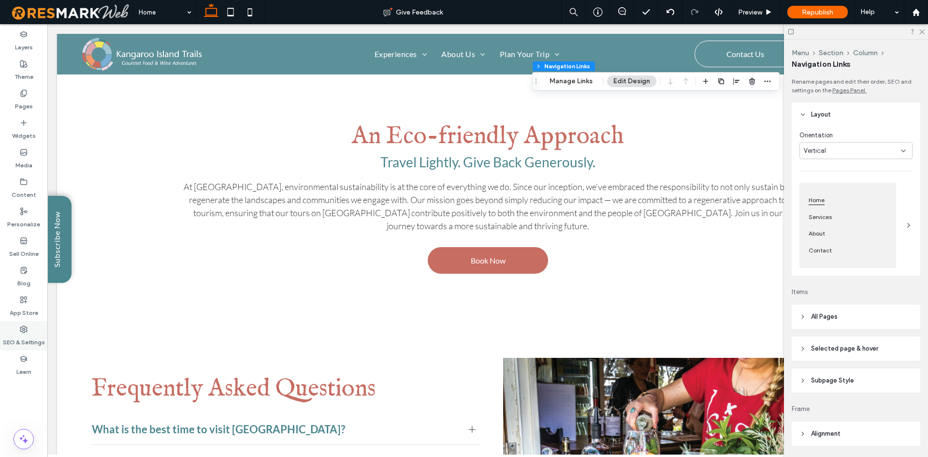
click at [40, 342] on label "SEO & Settings" at bounding box center [24, 340] width 42 height 14
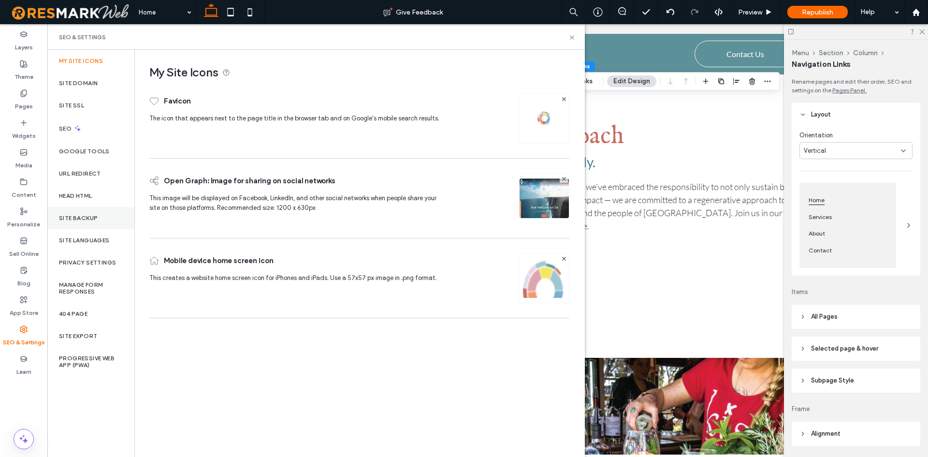
click at [97, 212] on div "Site Backup" at bounding box center [90, 218] width 87 height 22
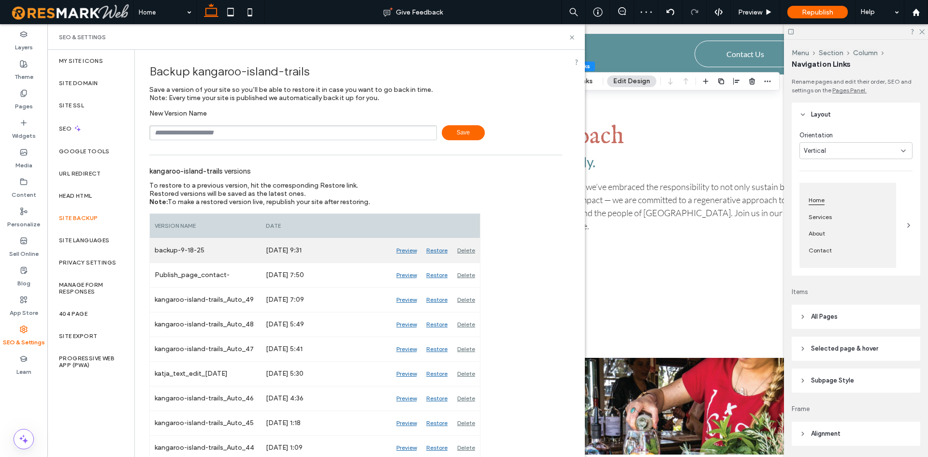
click at [411, 252] on div "Preview" at bounding box center [407, 250] width 30 height 24
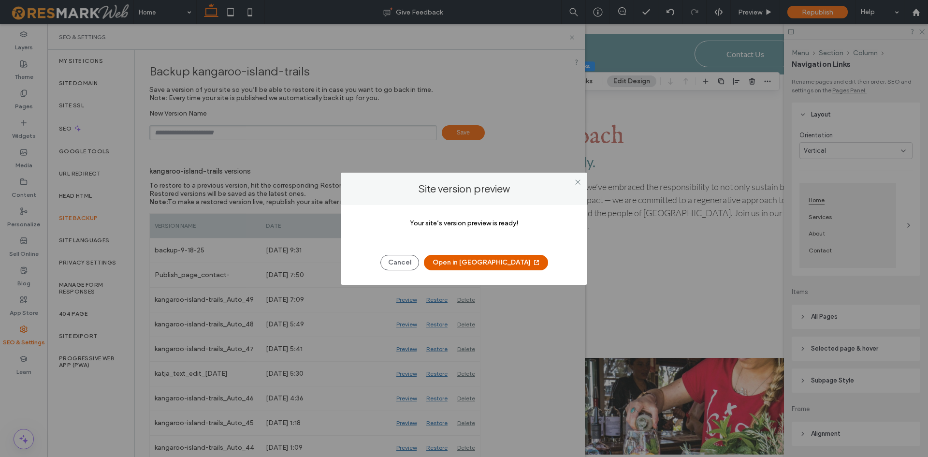
click at [483, 266] on button "Open in [GEOGRAPHIC_DATA]" at bounding box center [486, 262] width 124 height 15
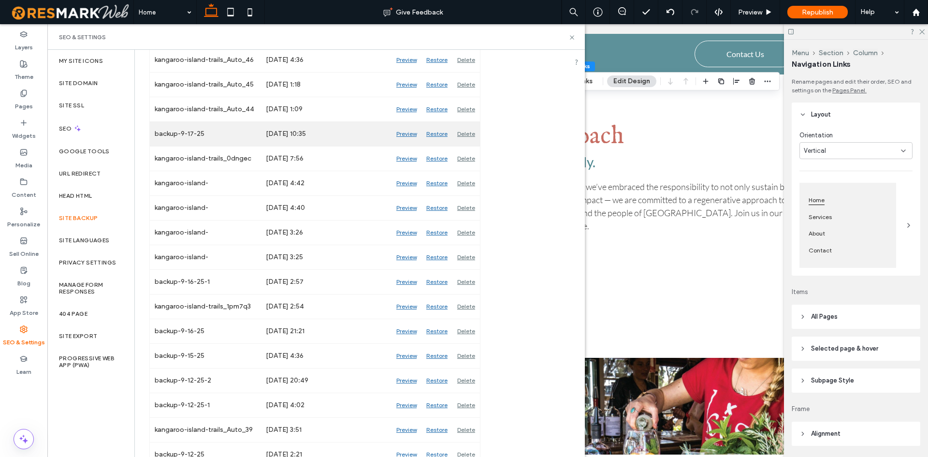
scroll to position [580, 0]
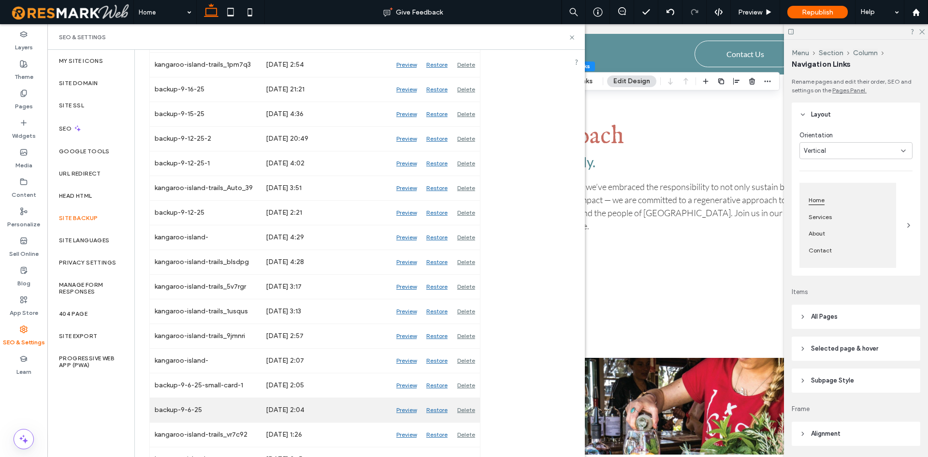
click at [409, 409] on div "Preview" at bounding box center [407, 410] width 30 height 24
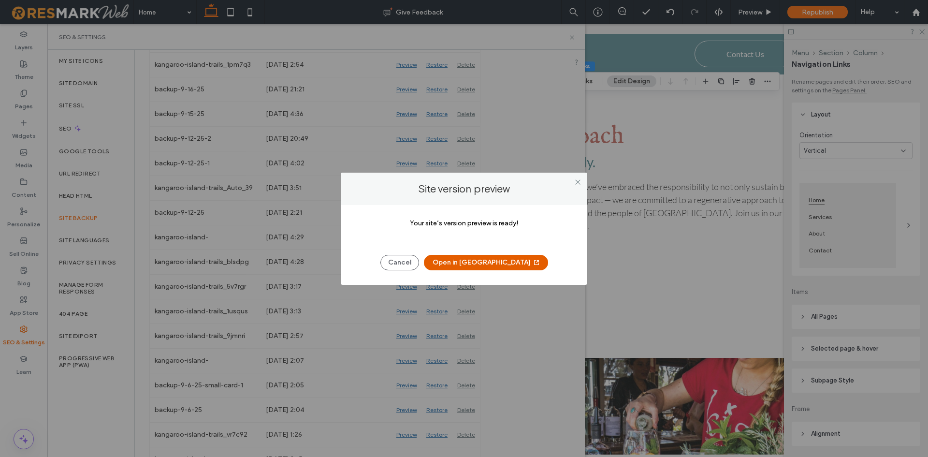
click at [490, 262] on button "Open in [GEOGRAPHIC_DATA]" at bounding box center [486, 262] width 124 height 15
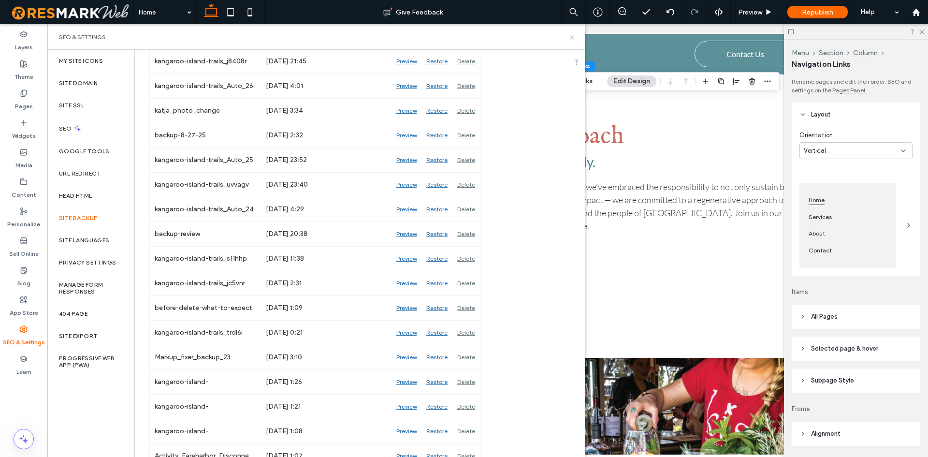
scroll to position [1715, 0]
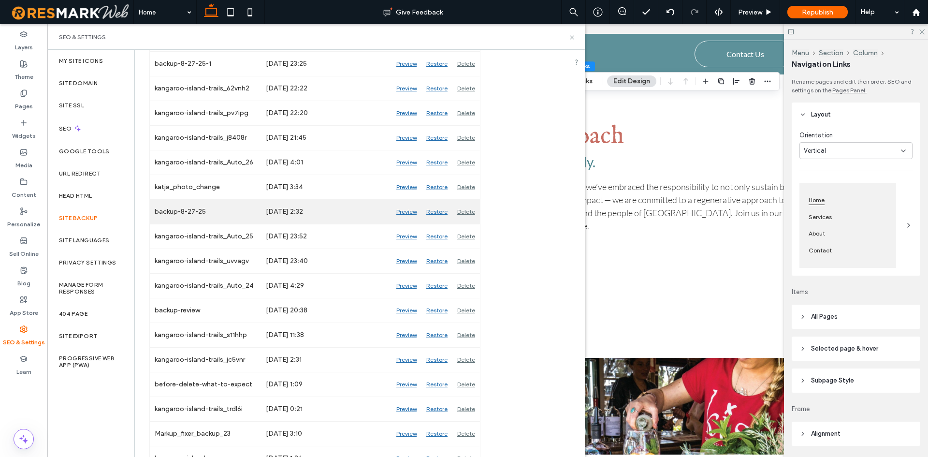
click at [412, 212] on div "Preview" at bounding box center [407, 212] width 30 height 24
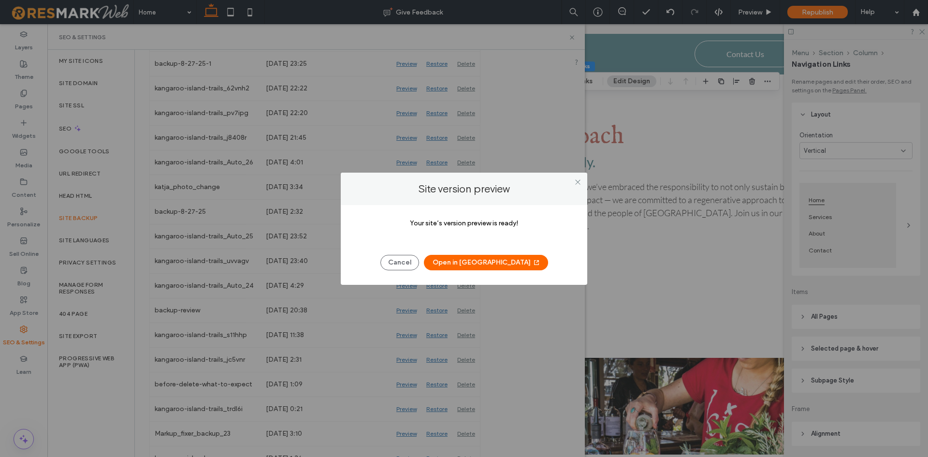
click at [452, 262] on button "Open in [GEOGRAPHIC_DATA]" at bounding box center [486, 262] width 124 height 15
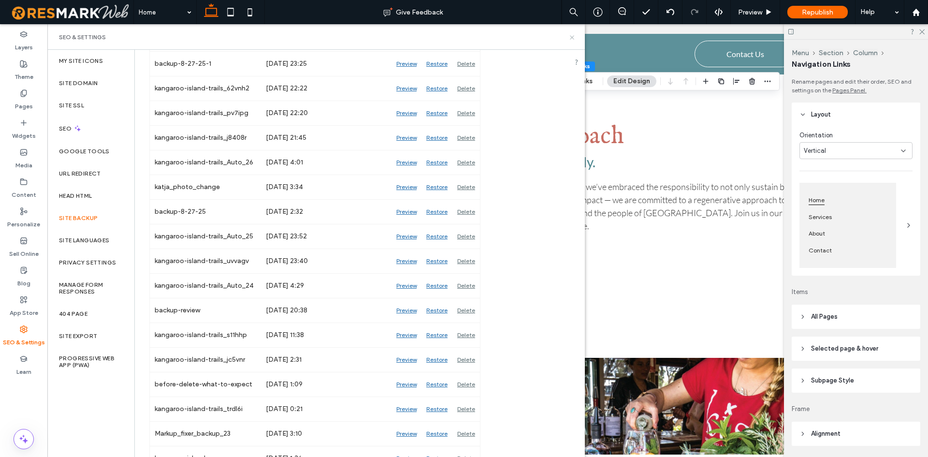
drag, startPoint x: 572, startPoint y: 35, endPoint x: 505, endPoint y: 102, distance: 95.7
click at [572, 35] on icon at bounding box center [572, 37] width 7 height 7
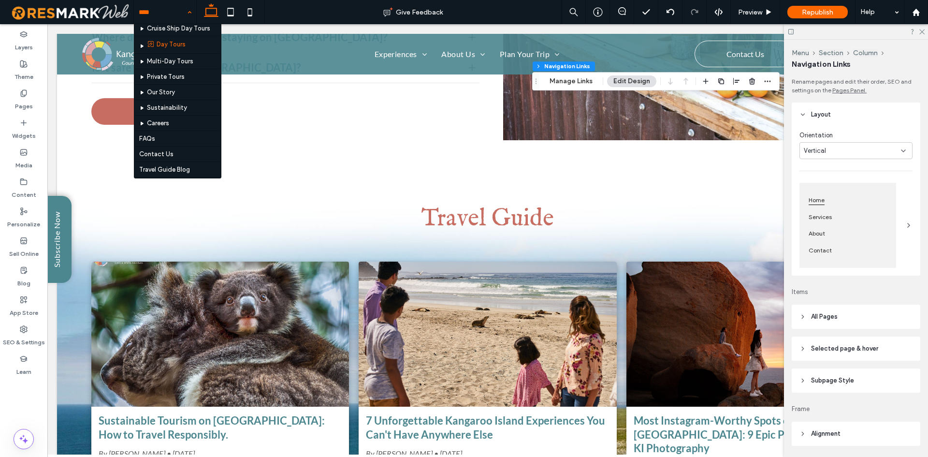
scroll to position [125, 0]
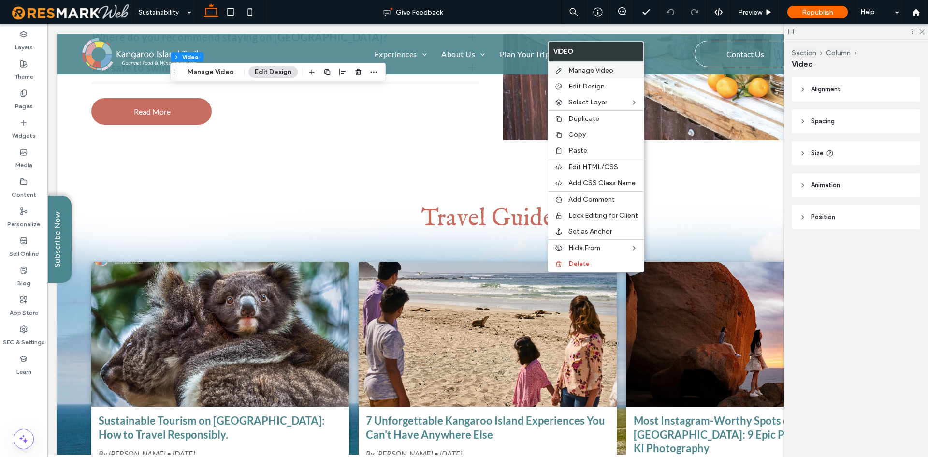
click at [575, 75] on div "Manage Video" at bounding box center [596, 70] width 96 height 16
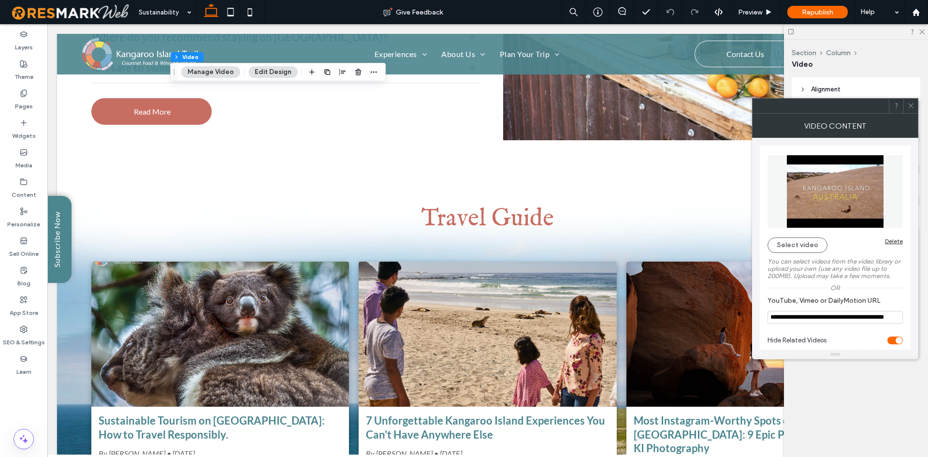
click at [860, 319] on input "**********" at bounding box center [835, 317] width 135 height 13
paste input "**********"
type input "**********"
click at [864, 327] on section "**********" at bounding box center [835, 310] width 135 height 37
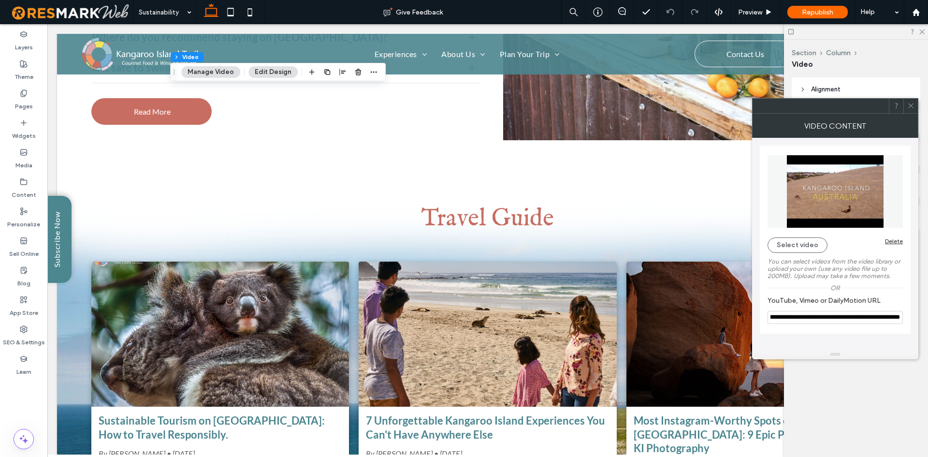
scroll to position [0, 0]
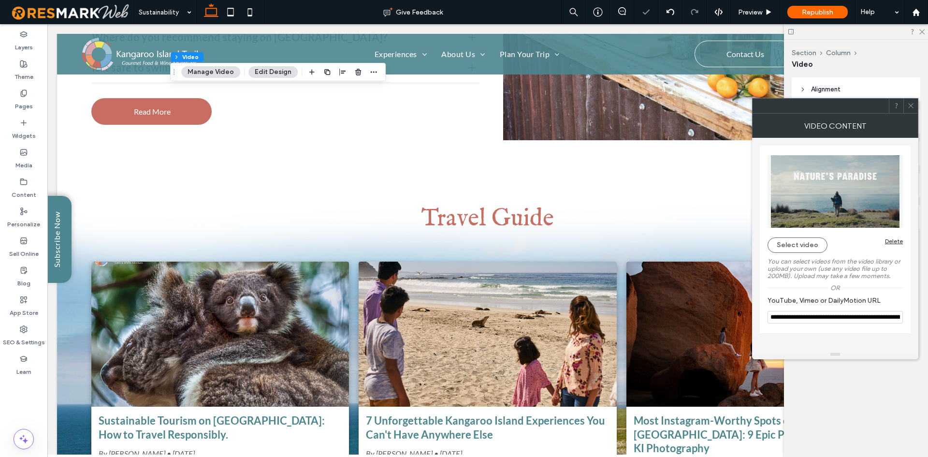
click at [913, 105] on icon at bounding box center [910, 105] width 7 height 7
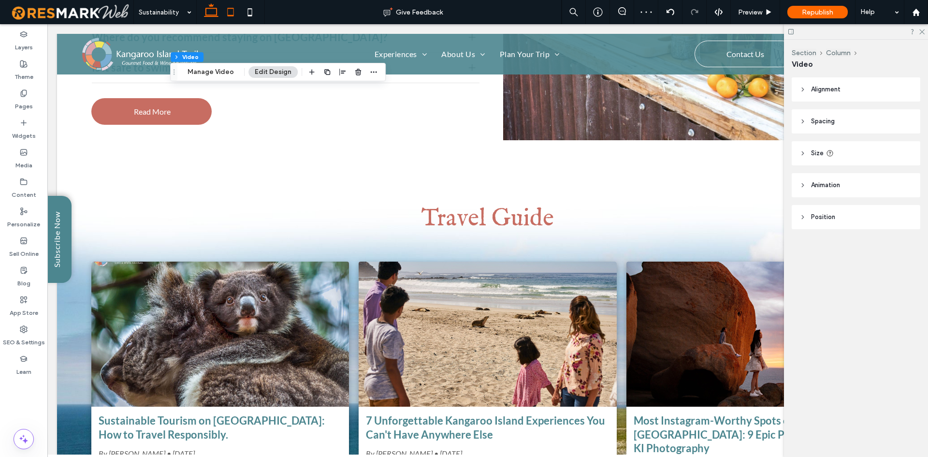
click at [225, 8] on icon at bounding box center [230, 11] width 19 height 19
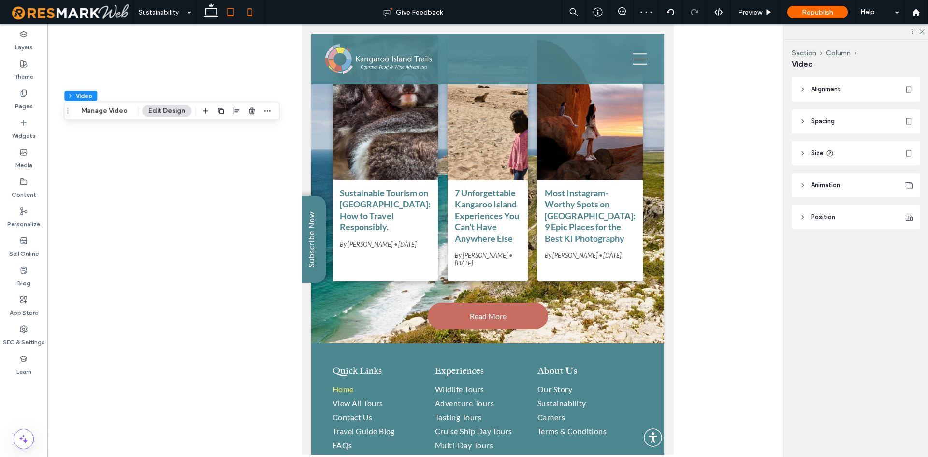
type input "***"
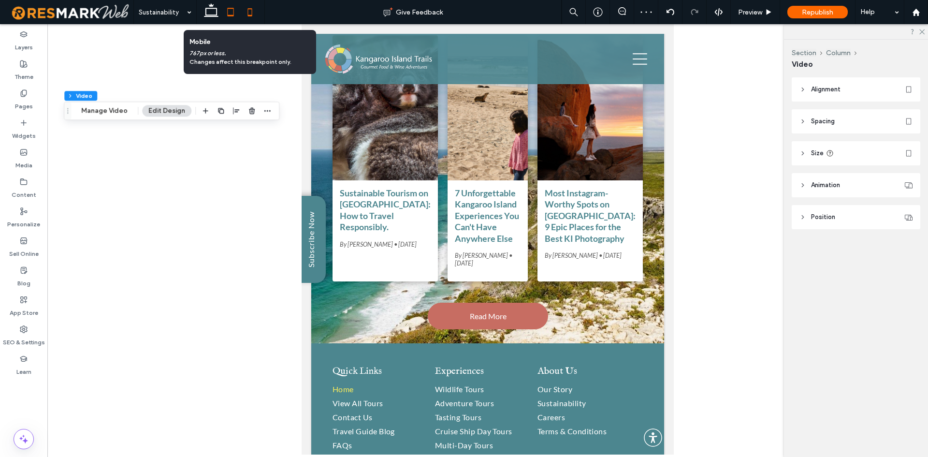
click at [244, 17] on icon at bounding box center [249, 11] width 19 height 19
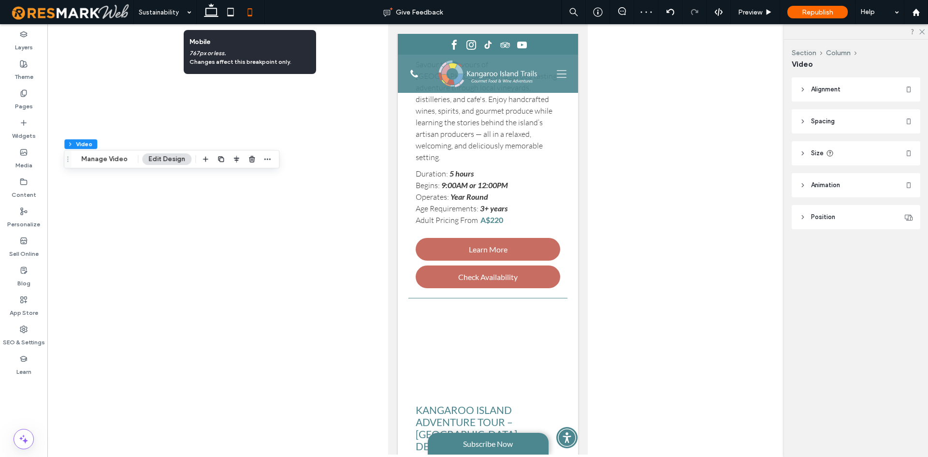
type input "***"
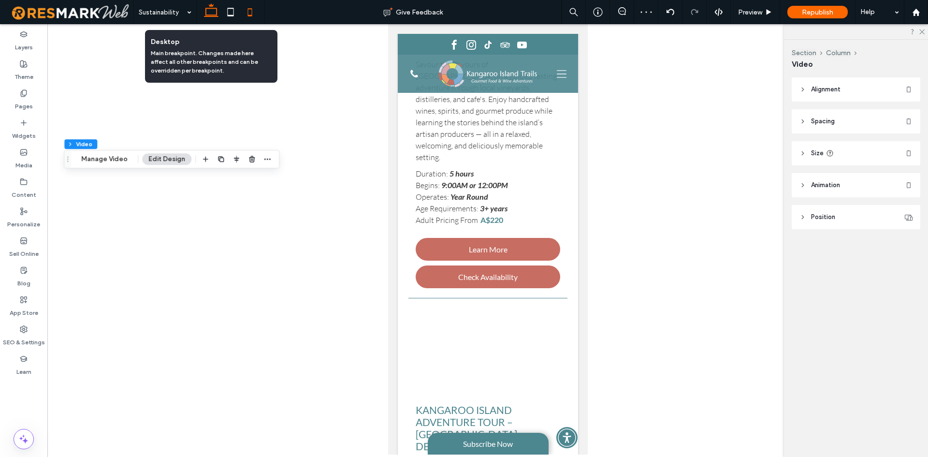
click at [208, 16] on icon at bounding box center [211, 11] width 19 height 19
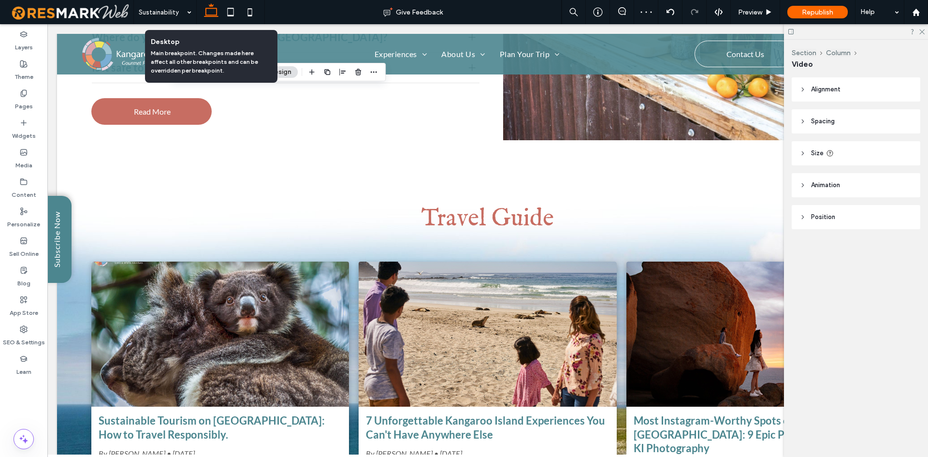
type input "***"
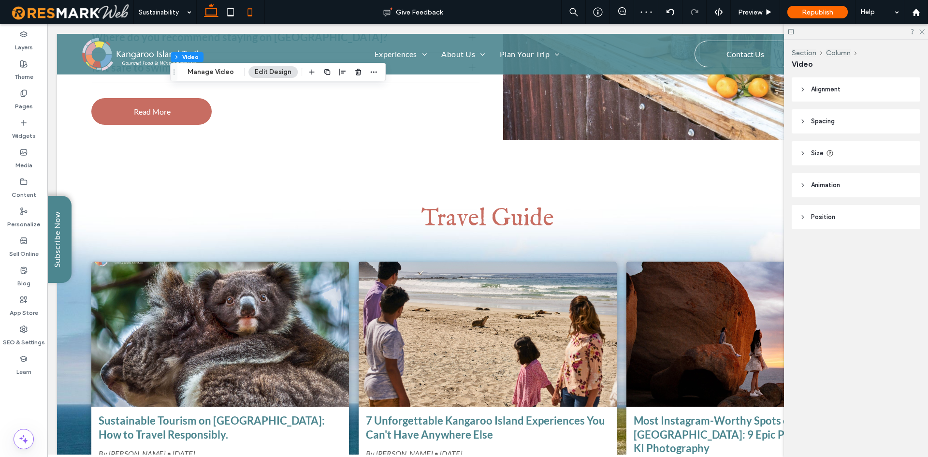
click at [254, 19] on icon at bounding box center [249, 11] width 19 height 19
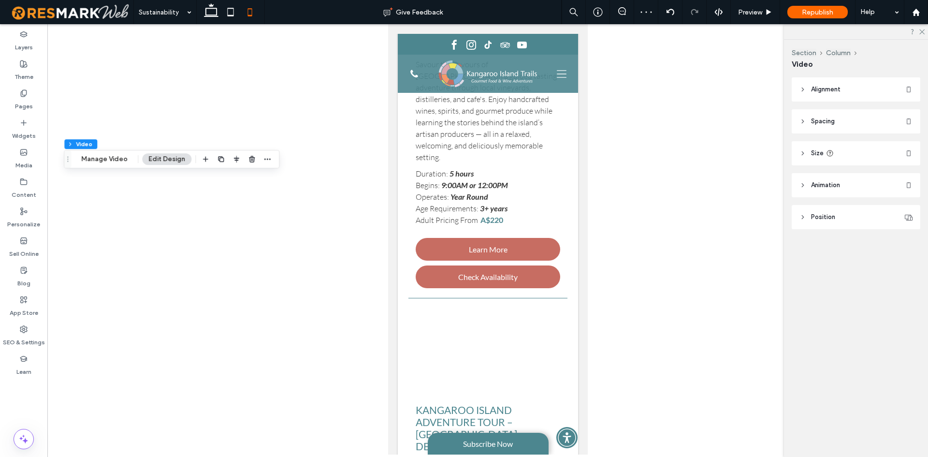
type input "***"
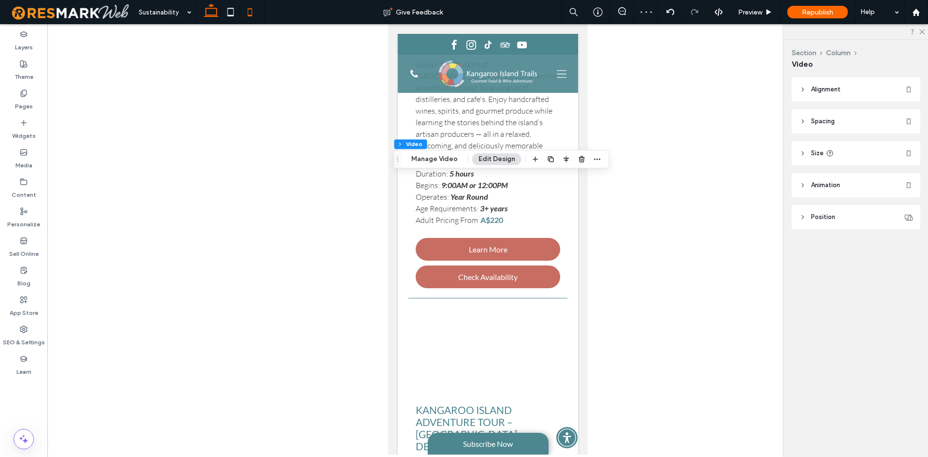
click at [215, 15] on use at bounding box center [211, 10] width 15 height 14
type input "***"
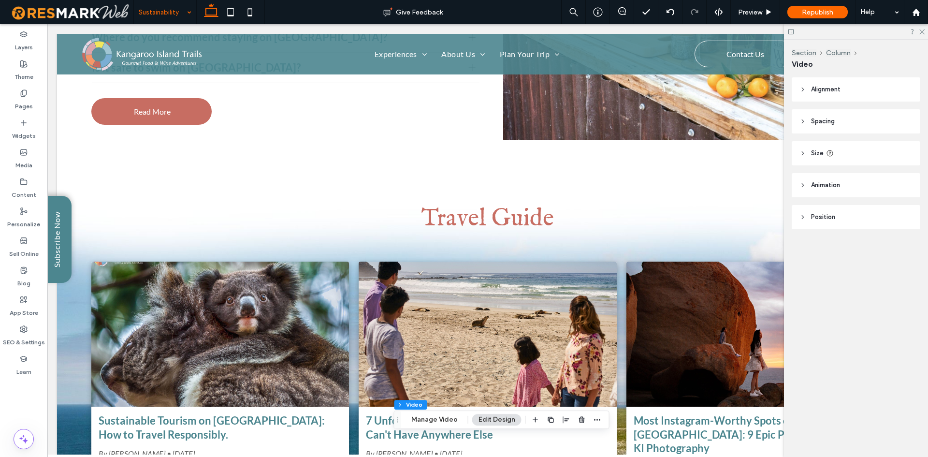
drag, startPoint x: 167, startPoint y: 11, endPoint x: 169, endPoint y: 21, distance: 9.8
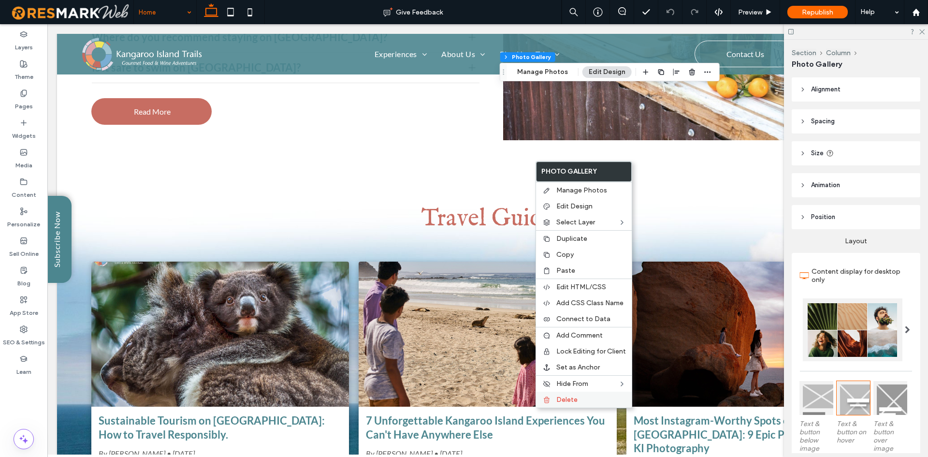
click at [583, 396] on label "Delete" at bounding box center [591, 399] width 70 height 8
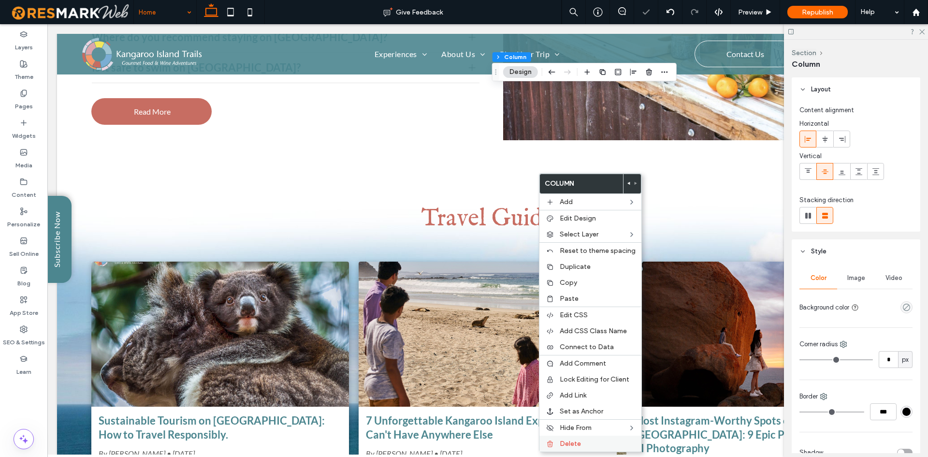
click at [604, 441] on label "Delete" at bounding box center [598, 443] width 76 height 8
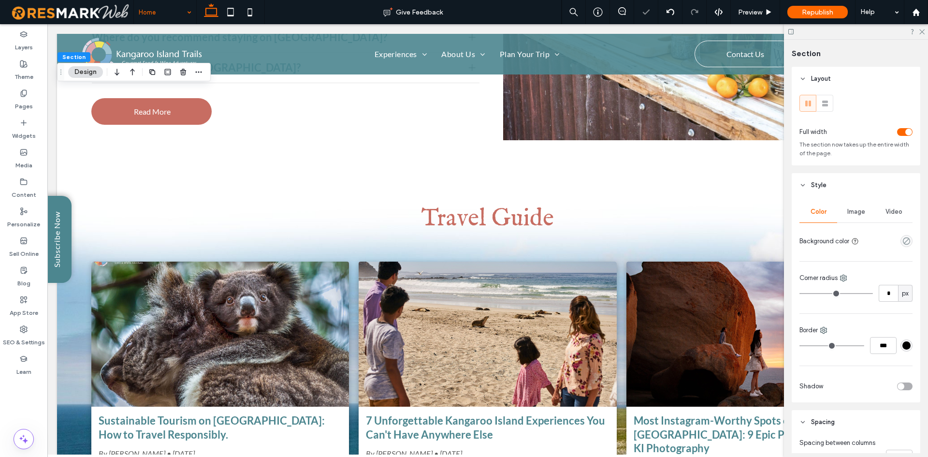
type input "***"
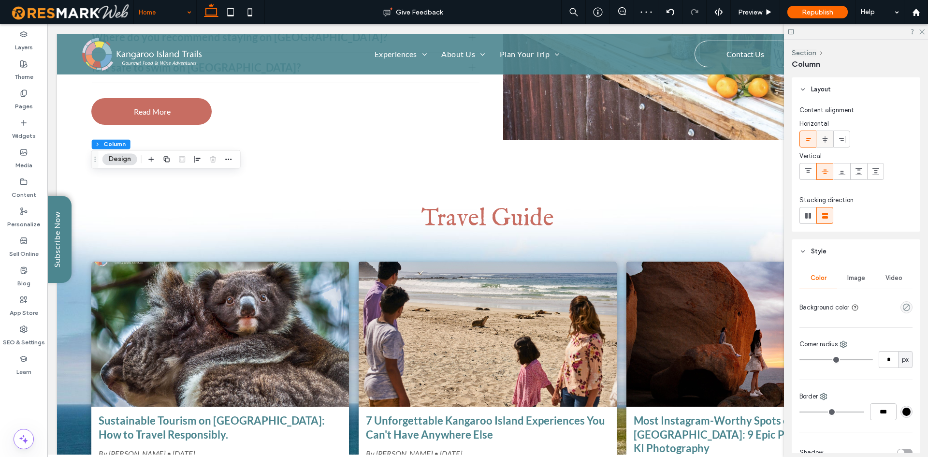
click at [830, 138] on div at bounding box center [825, 139] width 16 height 16
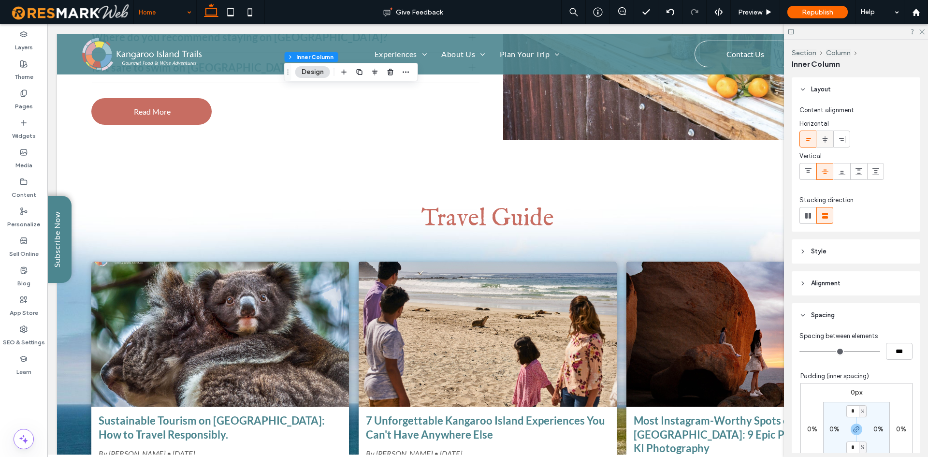
click at [823, 136] on icon at bounding box center [825, 139] width 8 height 8
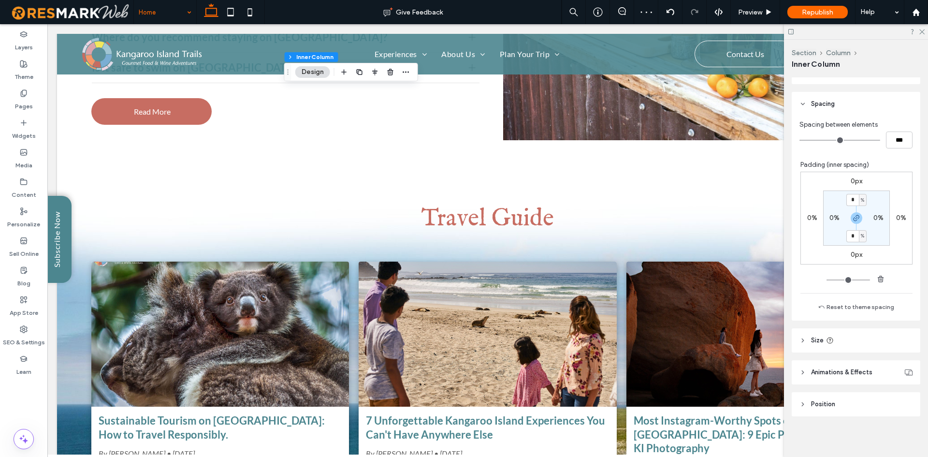
scroll to position [213, 0]
click at [900, 333] on header "Size" at bounding box center [856, 338] width 129 height 24
click at [885, 359] on input "*****" at bounding box center [888, 362] width 19 height 17
click at [901, 364] on div "px" at bounding box center [906, 363] width 10 height 10
click at [899, 397] on span "%" at bounding box center [901, 397] width 6 height 10
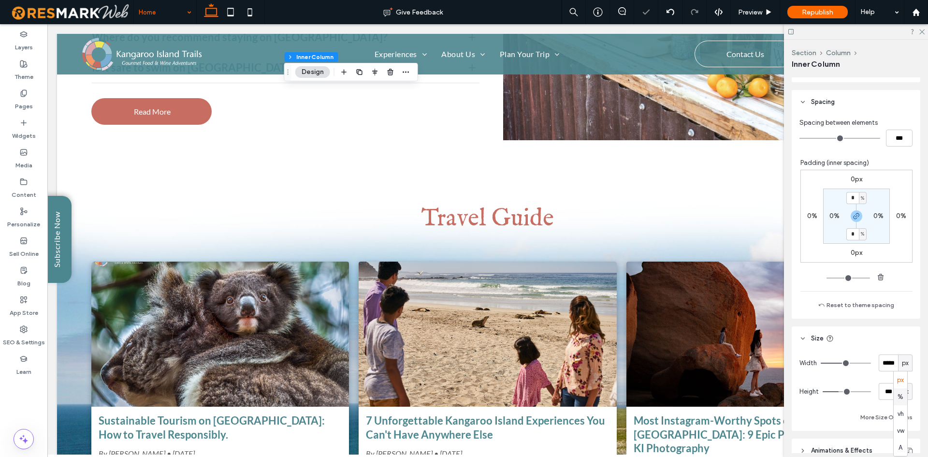
type input "**"
type input "****"
click at [884, 392] on input "***" at bounding box center [888, 391] width 19 height 17
type input "*"
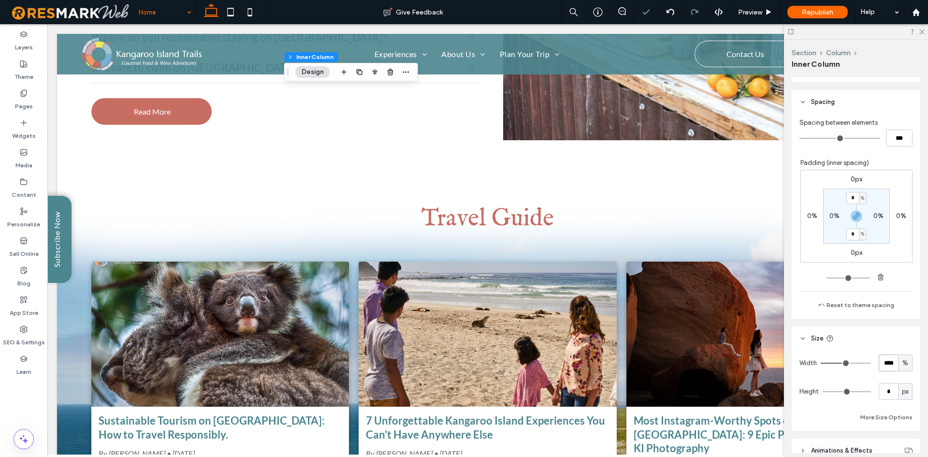
click at [887, 367] on input "****" at bounding box center [888, 362] width 19 height 17
type input "**"
click at [892, 377] on div "Width ** % Height * px More Size Options" at bounding box center [856, 388] width 113 height 69
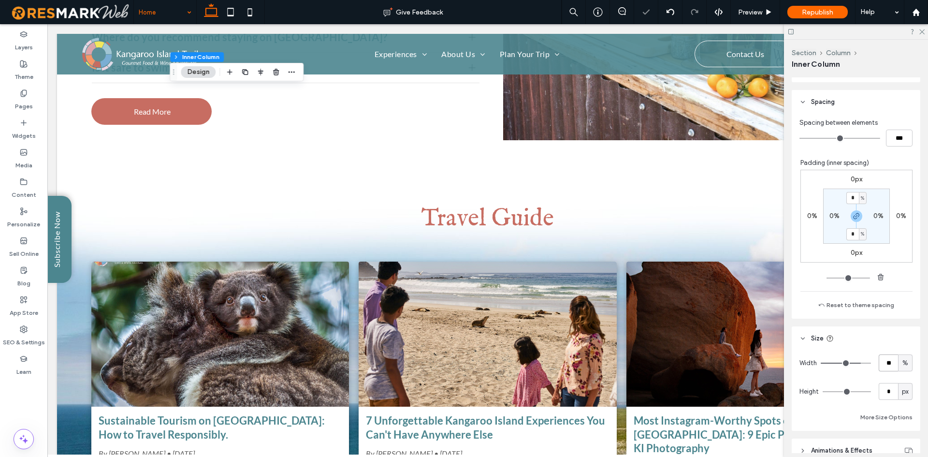
click at [887, 365] on input "**" at bounding box center [888, 362] width 19 height 17
type input "**"
click at [891, 379] on div "Width ** % Height * px More Size Options" at bounding box center [856, 388] width 113 height 69
click at [888, 363] on input "**" at bounding box center [888, 362] width 19 height 17
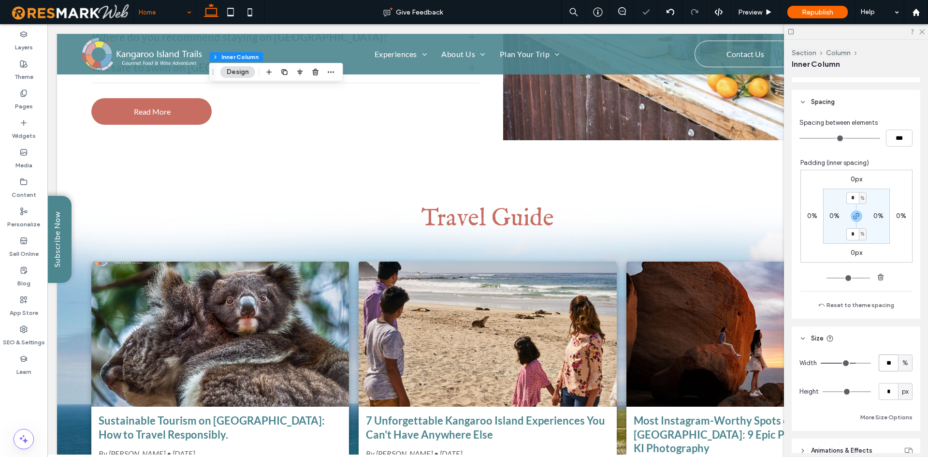
click at [890, 369] on input "**" at bounding box center [888, 362] width 19 height 17
type input "**"
click at [890, 373] on div "Width ** % Height * px More Size Options" at bounding box center [856, 388] width 113 height 69
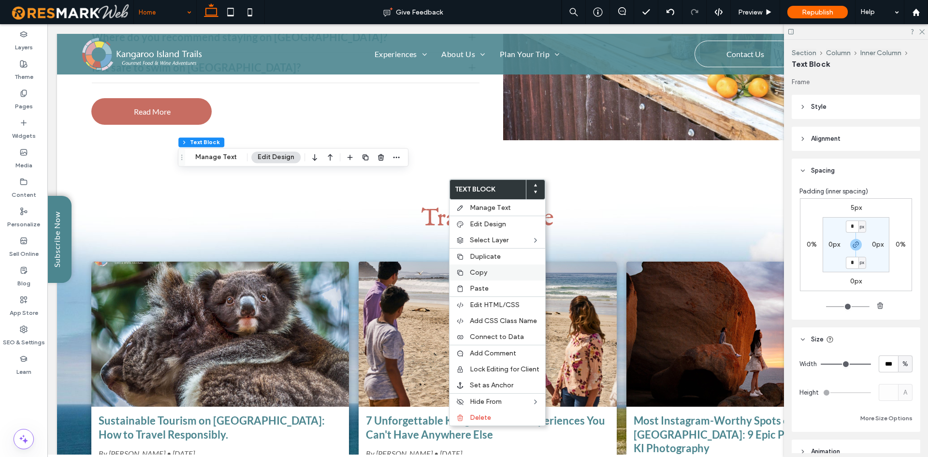
click at [493, 271] on label "Copy" at bounding box center [505, 272] width 70 height 8
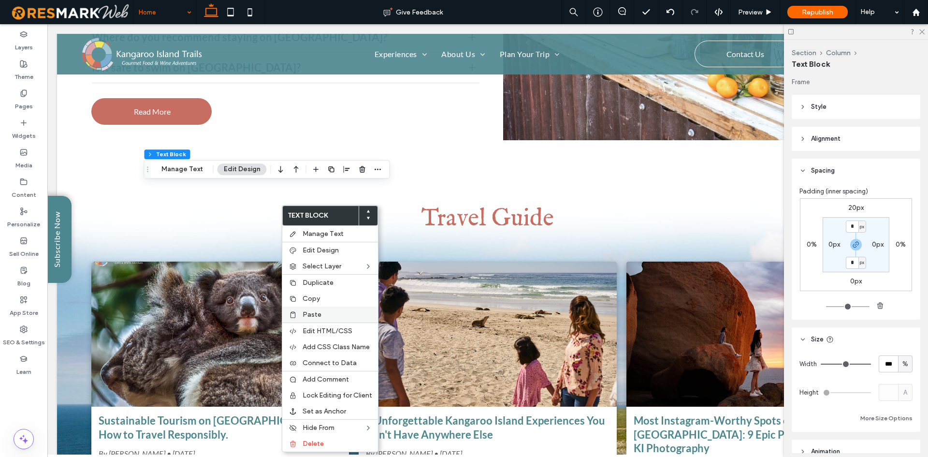
click at [325, 309] on div "Paste" at bounding box center [330, 315] width 96 height 16
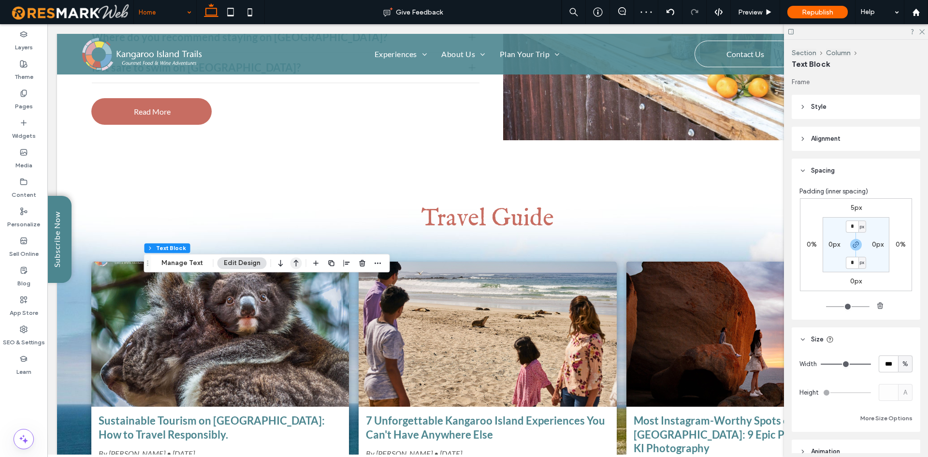
click at [292, 261] on icon "button" at bounding box center [297, 262] width 12 height 17
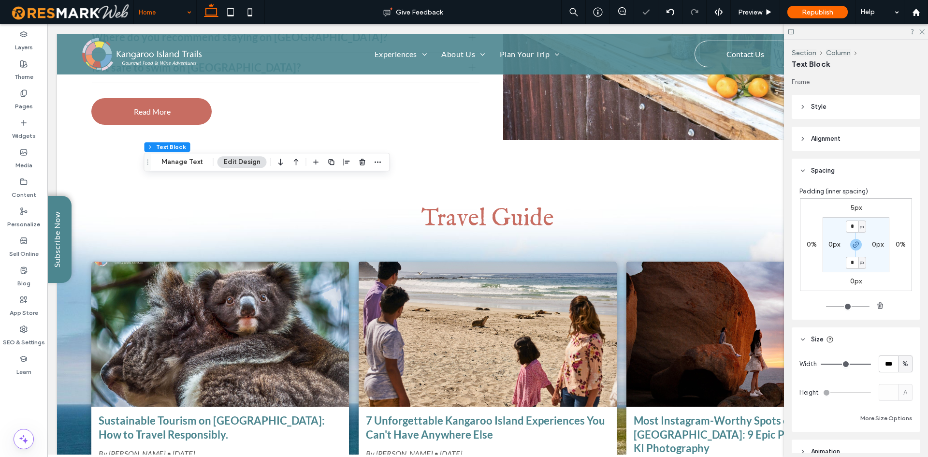
click at [859, 134] on header "Alignment" at bounding box center [856, 139] width 129 height 24
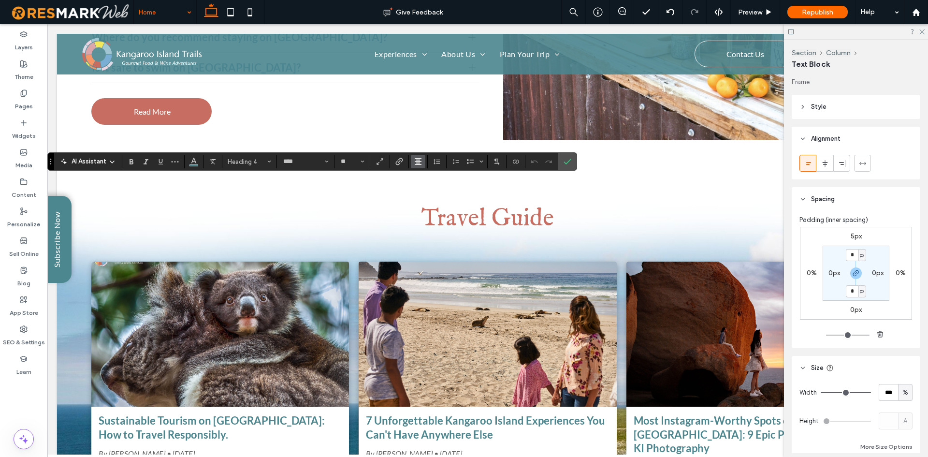
click at [424, 159] on button "Alignment" at bounding box center [418, 162] width 15 height 14
click at [427, 177] on use "ui.textEditor.alignment.left" at bounding box center [425, 177] width 7 height 7
click at [195, 163] on icon "Color" at bounding box center [194, 161] width 8 height 8
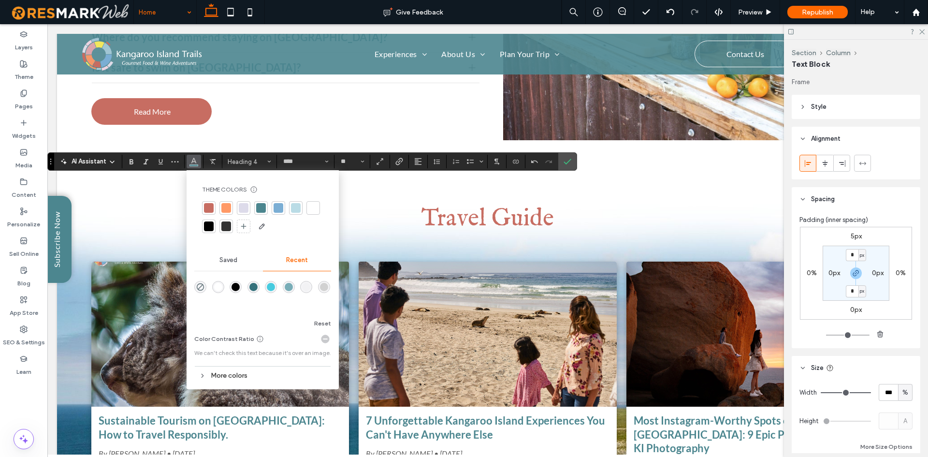
click at [223, 208] on div at bounding box center [226, 208] width 10 height 10
click at [573, 161] on label "Confirm" at bounding box center [567, 161] width 15 height 17
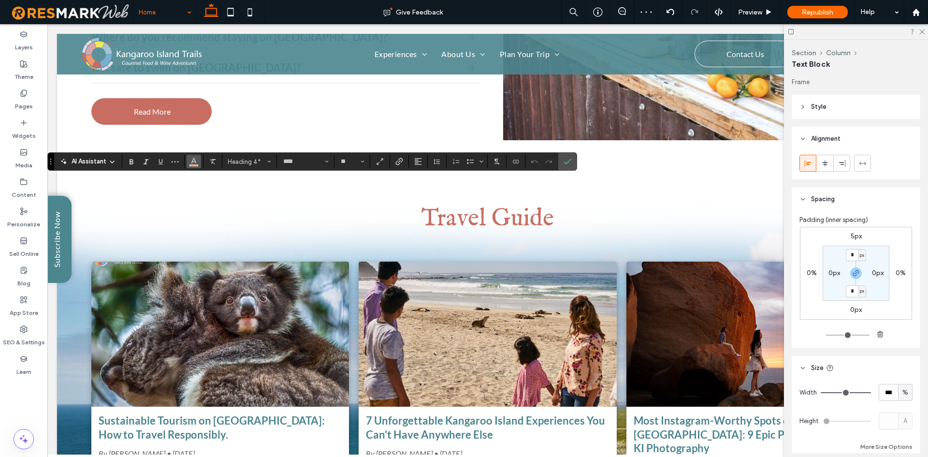
click at [191, 166] on span "Color" at bounding box center [194, 160] width 8 height 13
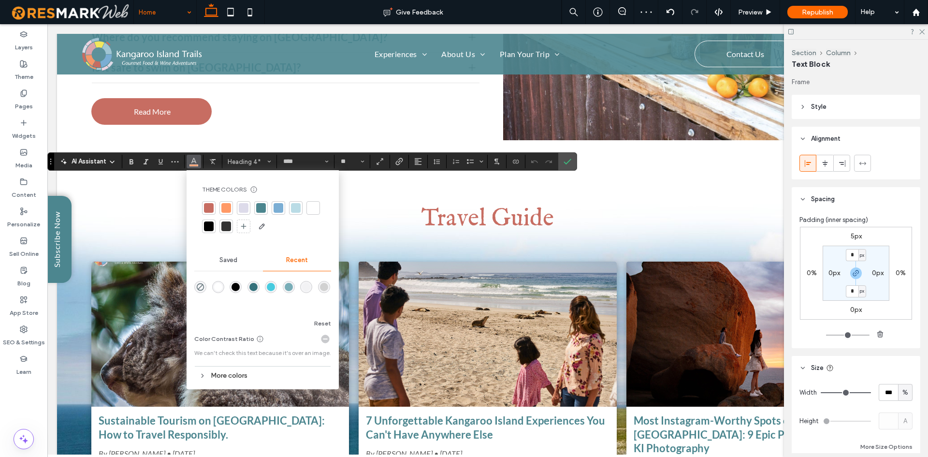
click at [310, 206] on div at bounding box center [313, 208] width 10 height 10
click at [571, 160] on label "Confirm" at bounding box center [567, 161] width 15 height 17
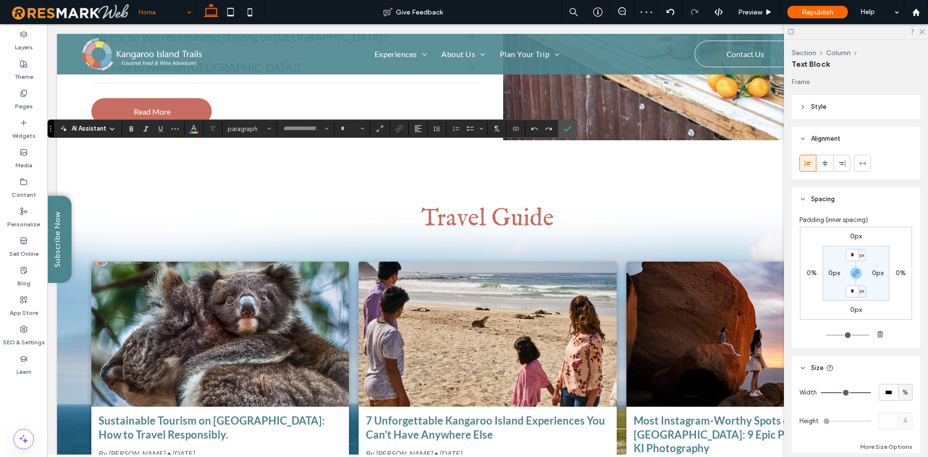
type input "**********"
type input "**"
click at [192, 127] on icon "Color" at bounding box center [194, 128] width 8 height 8
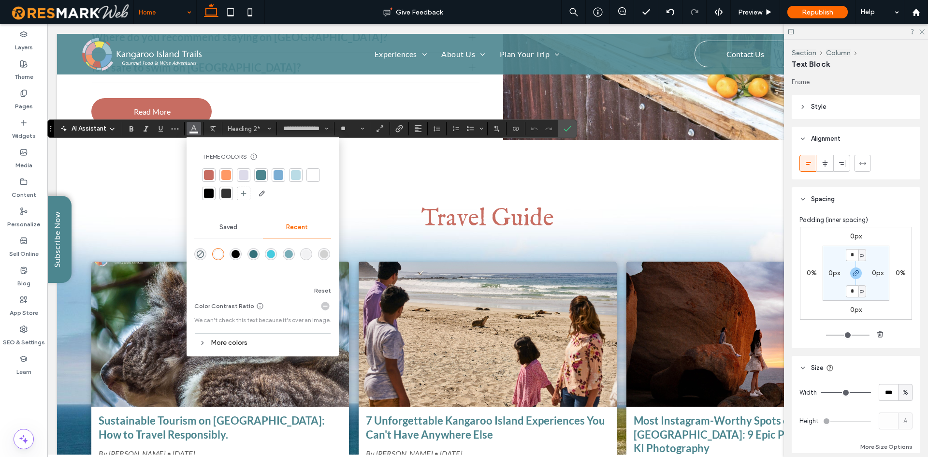
click at [223, 177] on div at bounding box center [226, 175] width 10 height 10
click at [573, 127] on label "Confirm" at bounding box center [567, 128] width 15 height 17
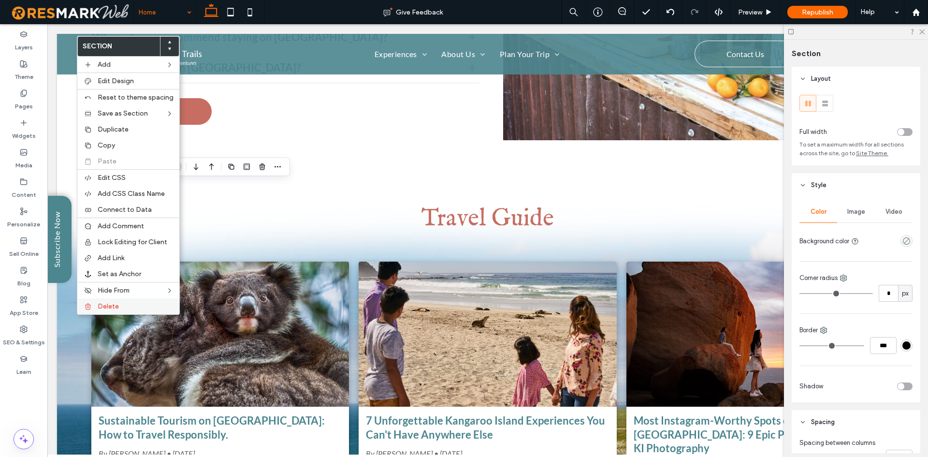
click at [137, 303] on label "Delete" at bounding box center [136, 306] width 76 height 8
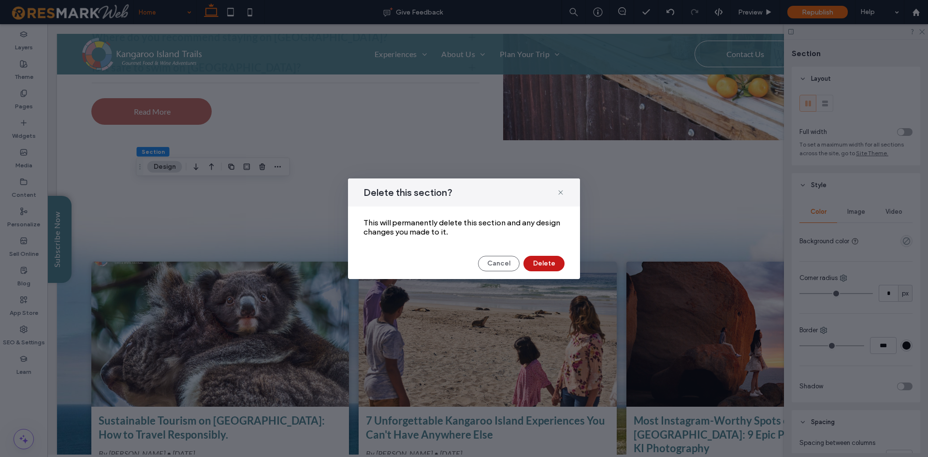
click at [557, 265] on button "Delete" at bounding box center [544, 263] width 41 height 15
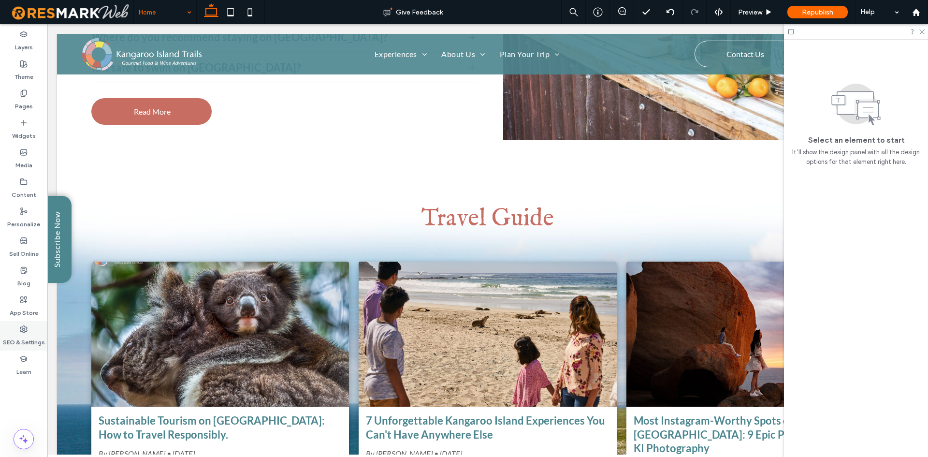
click at [26, 342] on label "SEO & Settings" at bounding box center [24, 340] width 42 height 14
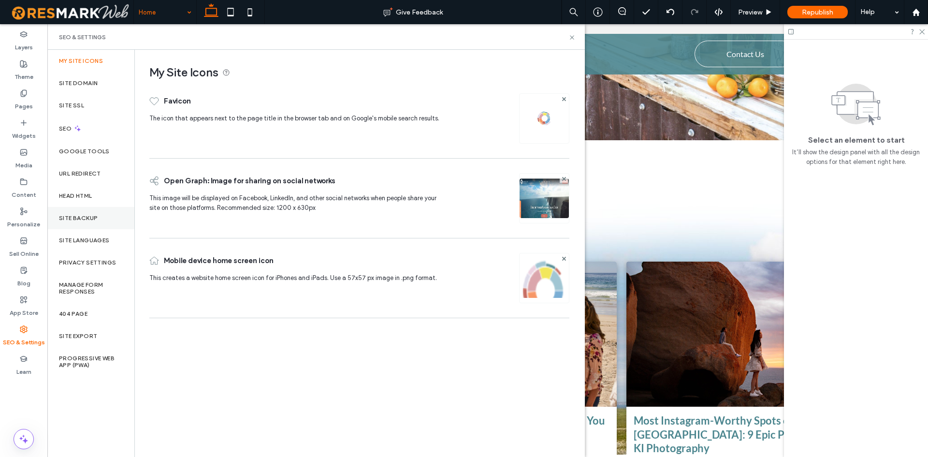
click at [78, 220] on label "Site Backup" at bounding box center [78, 218] width 39 height 7
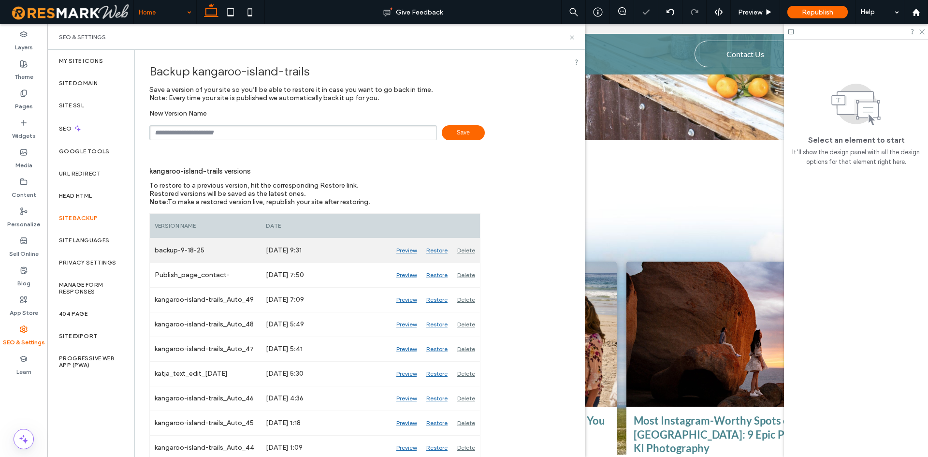
click at [184, 250] on div "backup-9-18-25" at bounding box center [205, 250] width 111 height 24
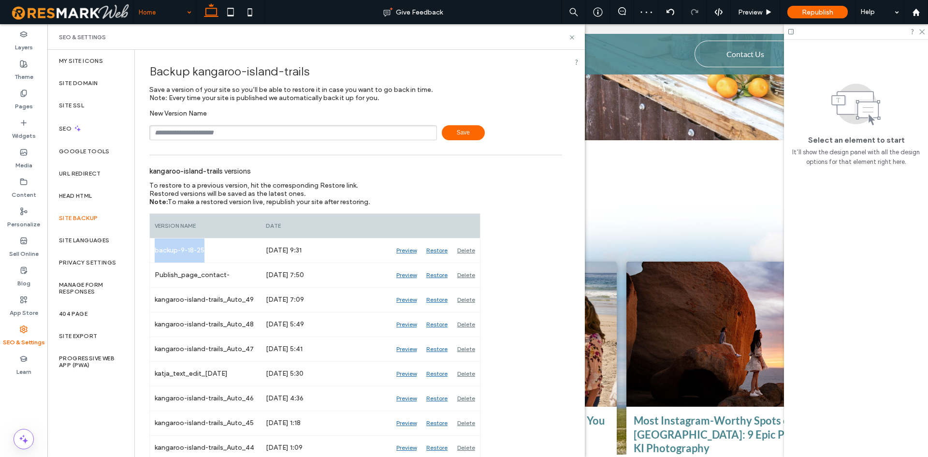
copy div "backup-9-18-25"
click at [208, 136] on input "text" at bounding box center [293, 132] width 288 height 15
paste input "**********"
type input "**********"
click at [575, 38] on icon at bounding box center [572, 37] width 7 height 7
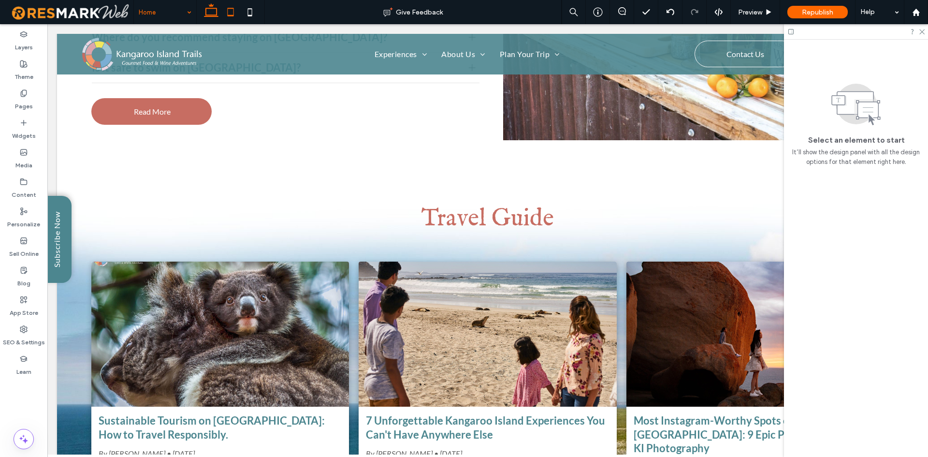
click at [222, 15] on icon at bounding box center [230, 11] width 19 height 19
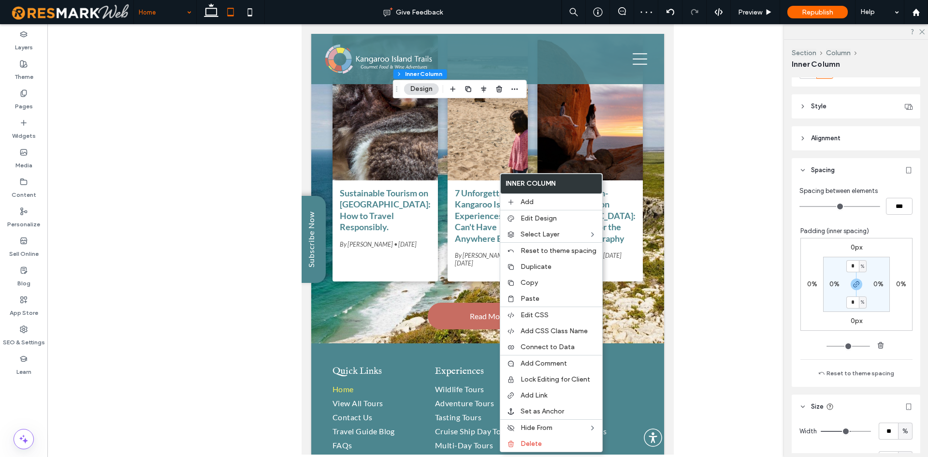
scroll to position [290, 0]
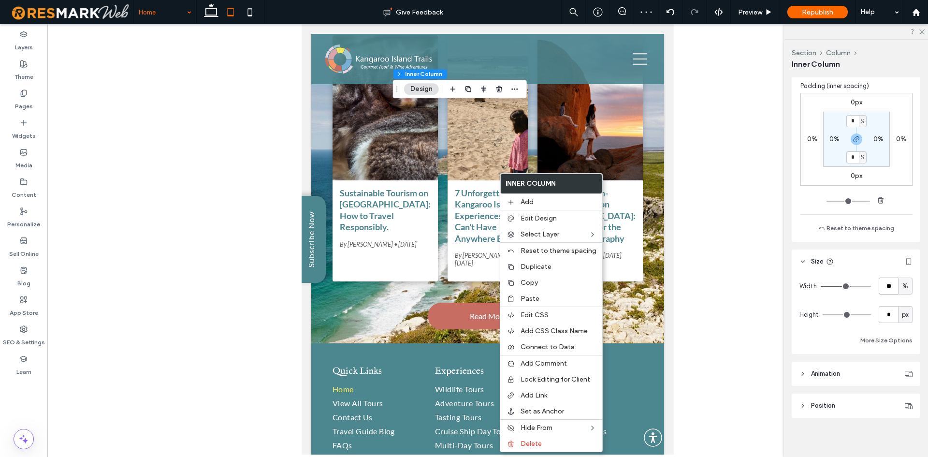
click at [879, 285] on input "**" at bounding box center [888, 286] width 19 height 17
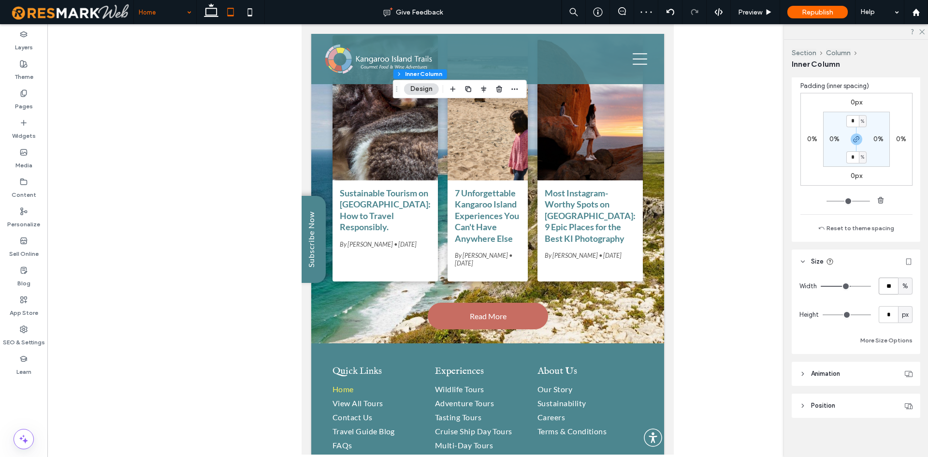
type input "**"
click at [888, 301] on div "Width ** % Height * px More Size Options" at bounding box center [856, 312] width 113 height 69
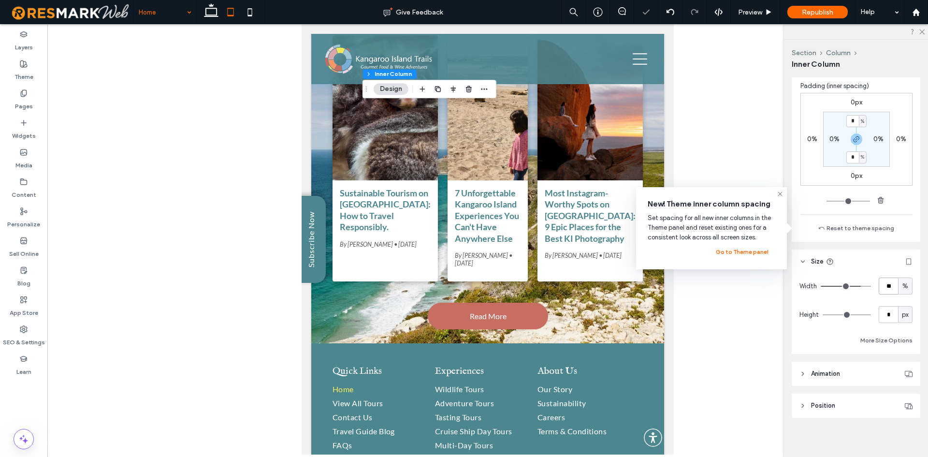
click at [879, 283] on input "**" at bounding box center [888, 286] width 19 height 17
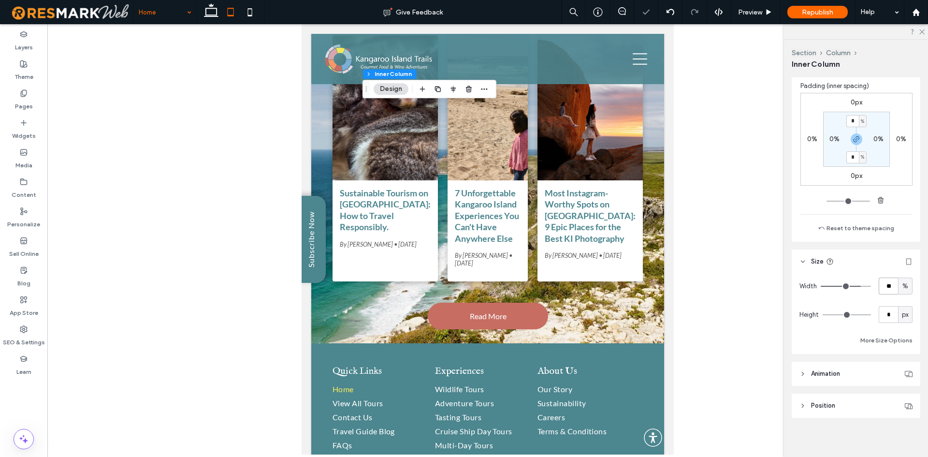
type input "**"
click at [882, 299] on div "Width ** % Height * px More Size Options" at bounding box center [856, 312] width 113 height 69
click at [255, 14] on icon at bounding box center [249, 11] width 19 height 19
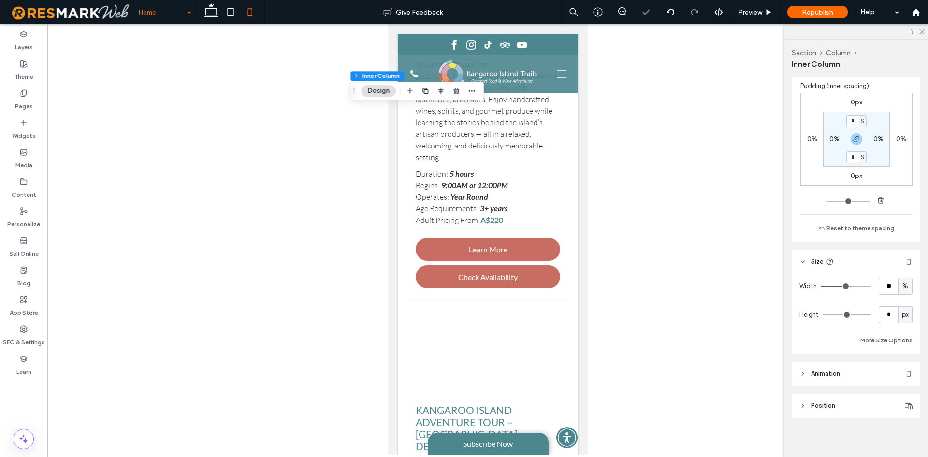
type input "**"
click at [885, 289] on input "**" at bounding box center [888, 286] width 19 height 17
type input "***"
click at [891, 295] on div "Width *** % Height * px More Size Options" at bounding box center [856, 312] width 113 height 69
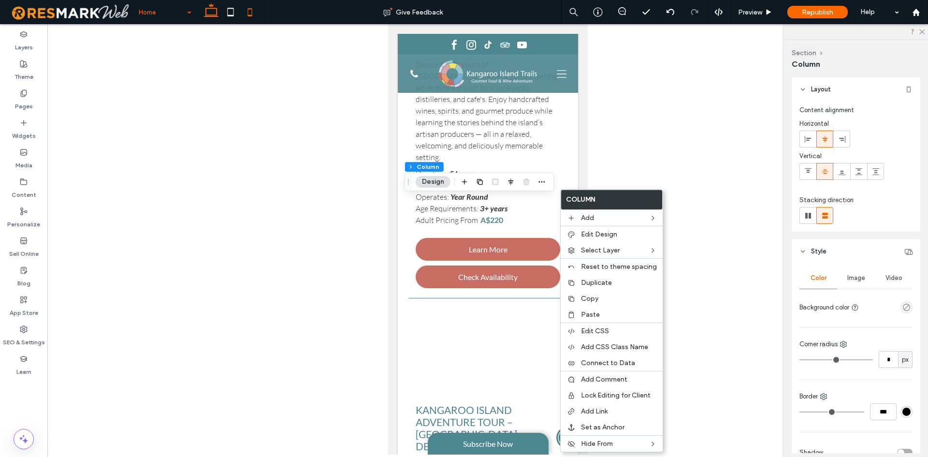
click at [206, 9] on use at bounding box center [211, 10] width 15 height 14
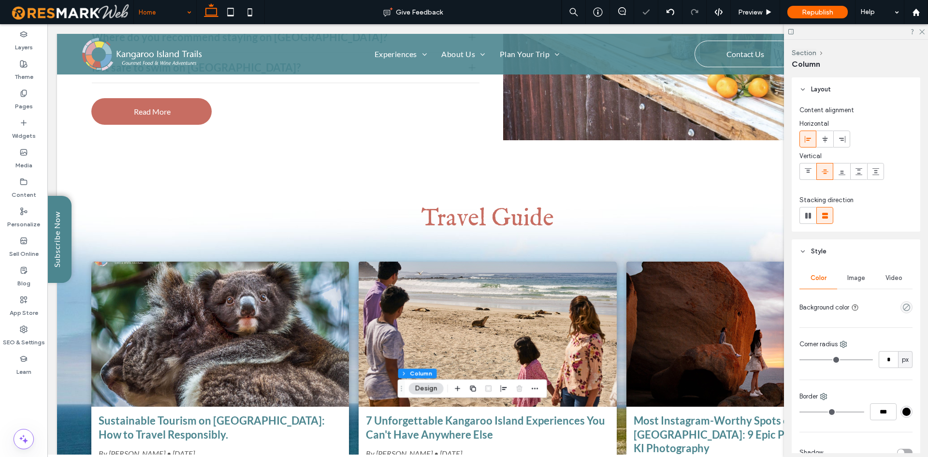
type input "***"
type input "****"
drag, startPoint x: 245, startPoint y: 7, endPoint x: 257, endPoint y: 22, distance: 19.0
click at [245, 7] on icon at bounding box center [249, 11] width 19 height 19
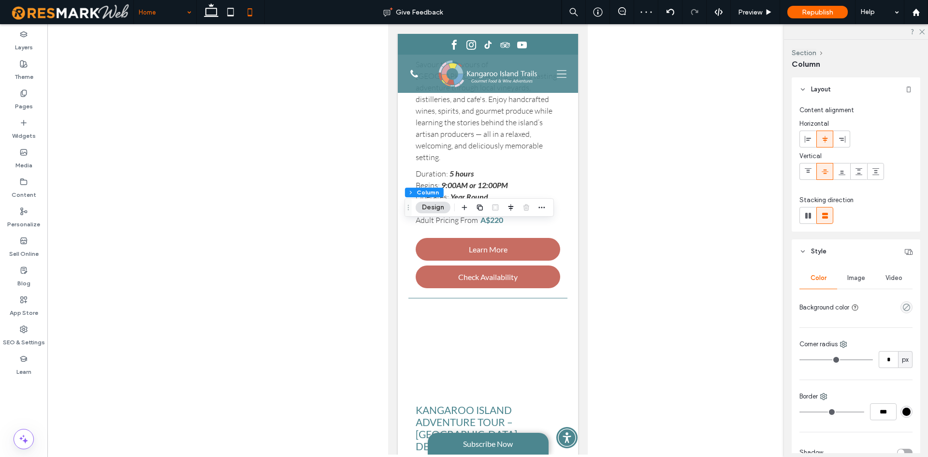
type input "**"
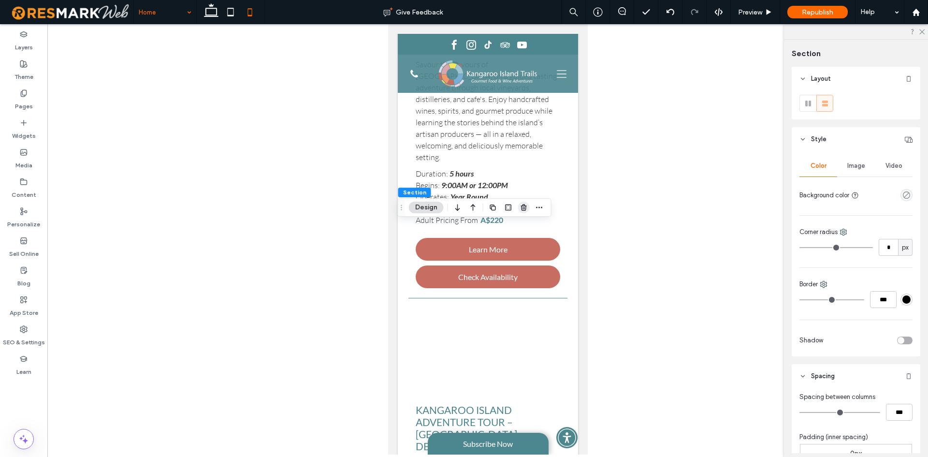
click at [525, 205] on use "button" at bounding box center [524, 207] width 6 height 6
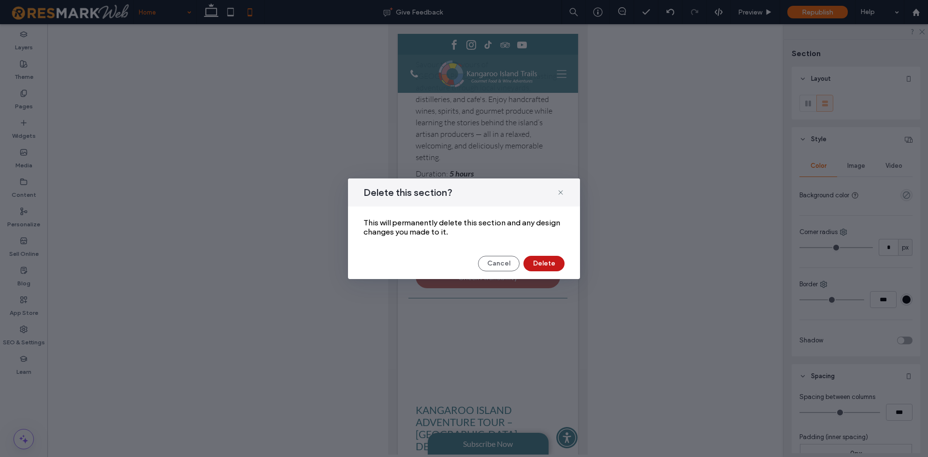
click at [534, 263] on button "Delete" at bounding box center [544, 263] width 41 height 15
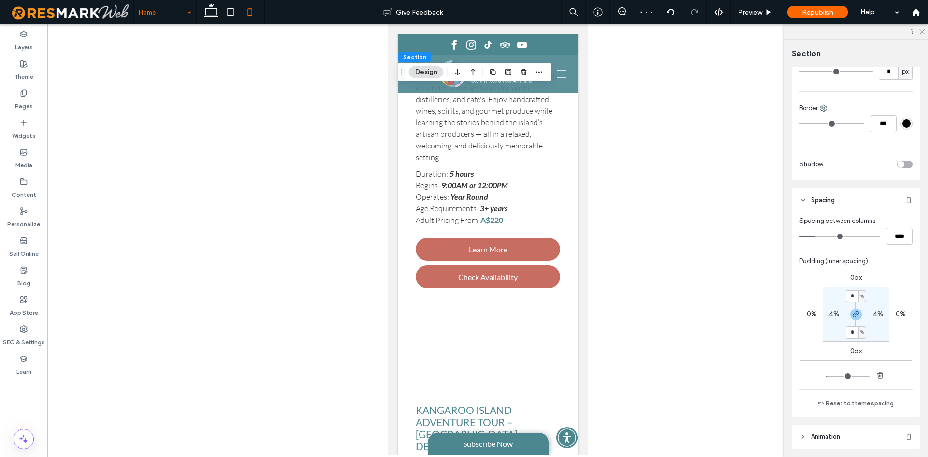
scroll to position [193, 0]
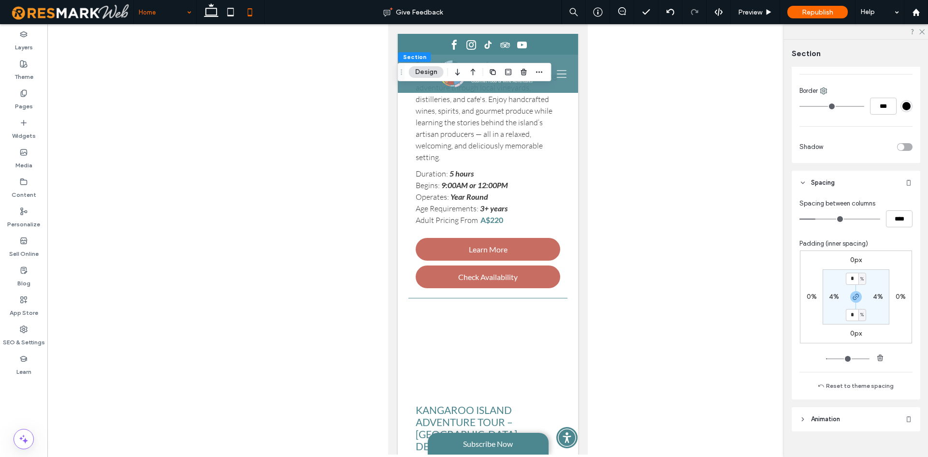
click at [851, 315] on input "*" at bounding box center [852, 315] width 13 height 12
click at [846, 312] on input "**" at bounding box center [852, 315] width 13 height 12
type input "*"
click at [863, 315] on div "%" at bounding box center [863, 315] width 8 height 12
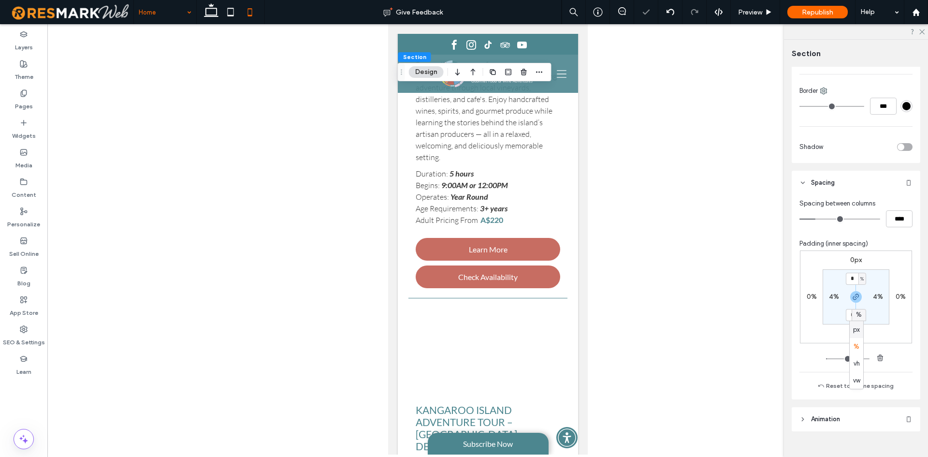
click at [879, 313] on section "* % 4% * % 4%" at bounding box center [856, 296] width 67 height 55
click at [209, 10] on icon at bounding box center [211, 11] width 19 height 19
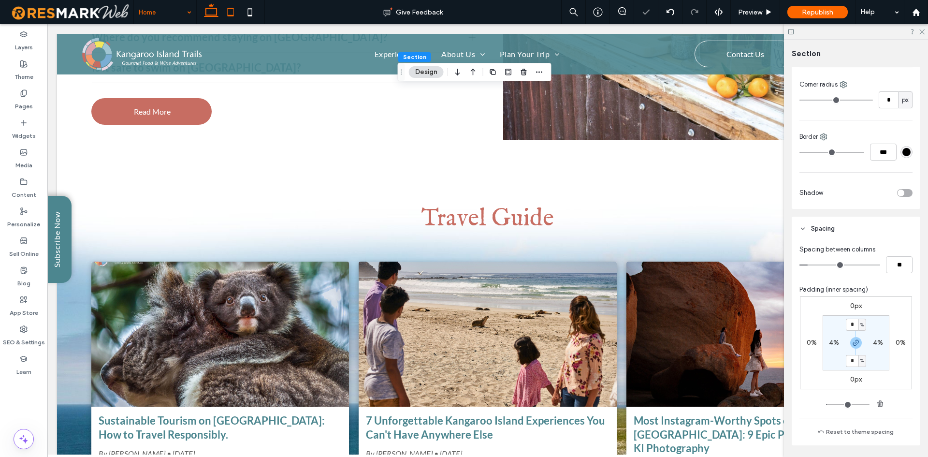
click at [239, 15] on icon at bounding box center [230, 11] width 19 height 19
type input "*"
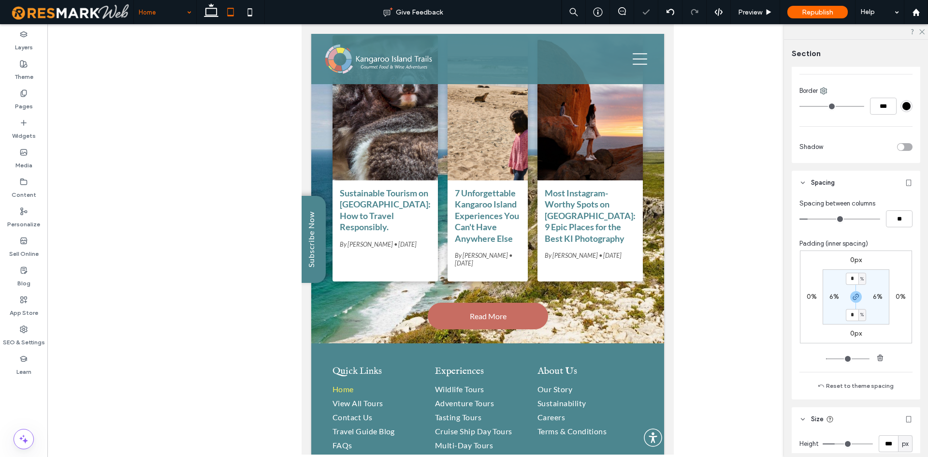
type input "*"
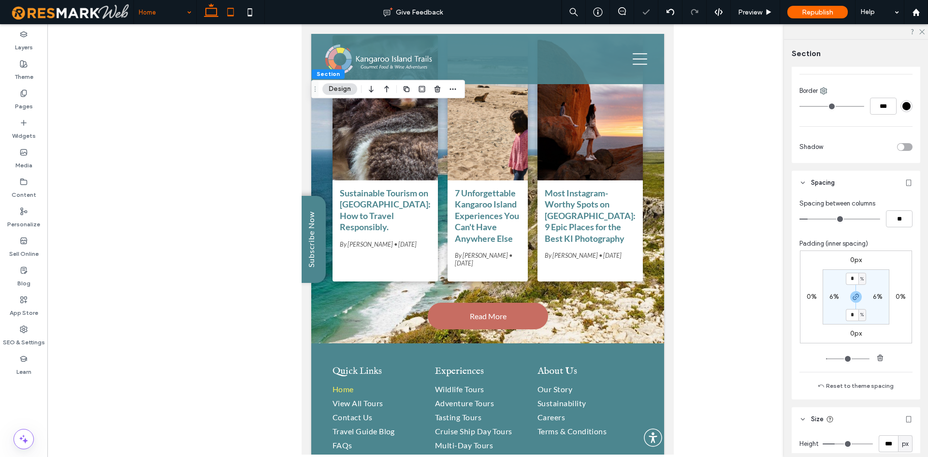
click at [213, 8] on icon at bounding box center [211, 11] width 19 height 19
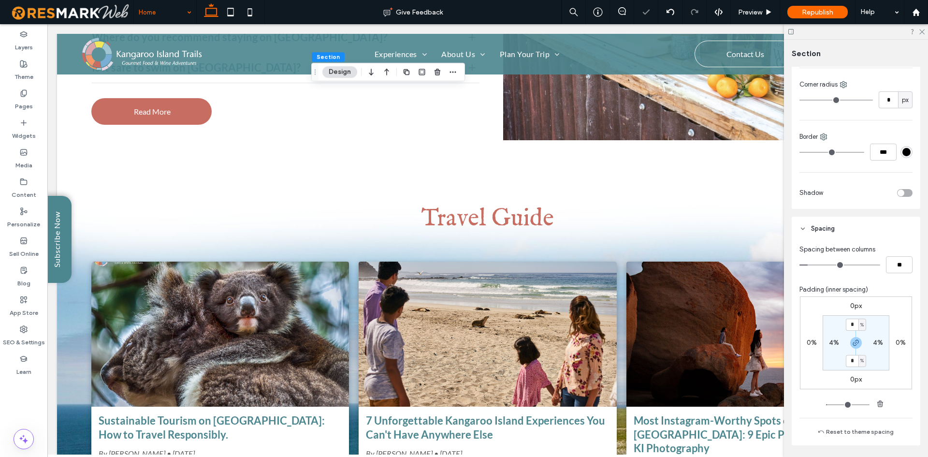
type input "*"
